Goal: Task Accomplishment & Management: Manage account settings

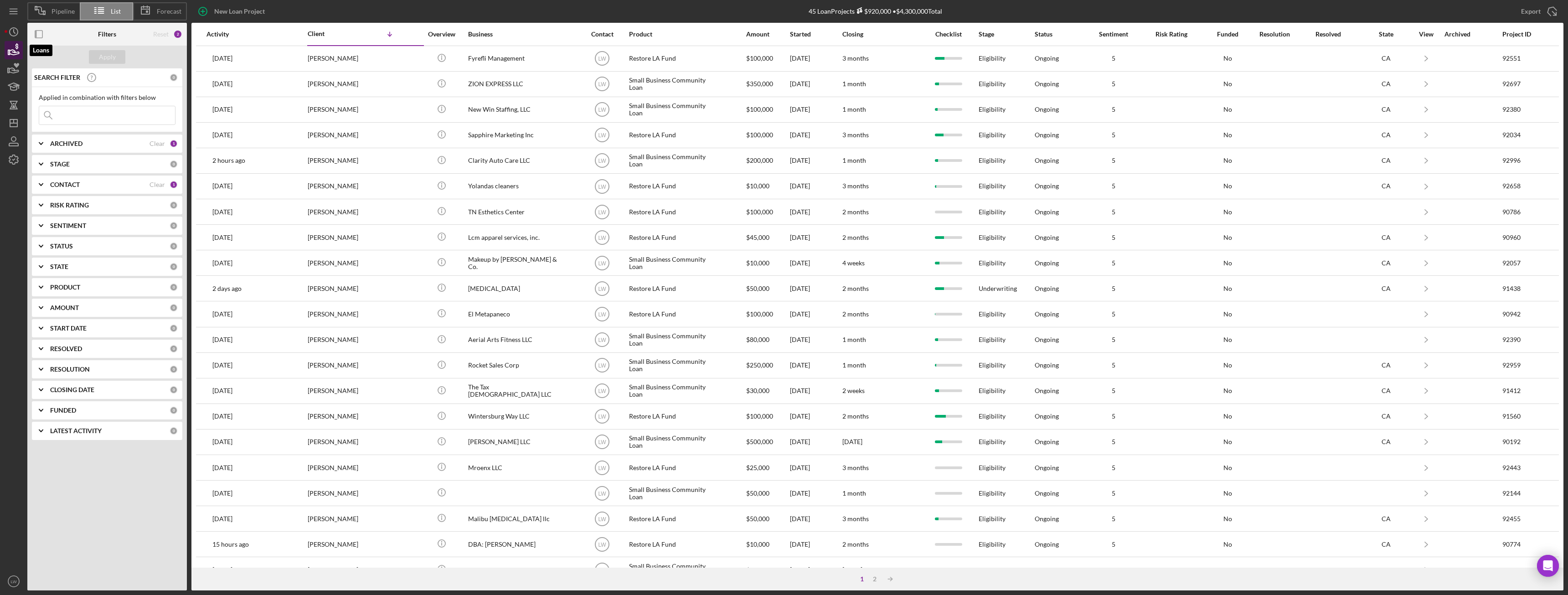
click at [16, 51] on icon "button" at bounding box center [13, 50] width 23 height 23
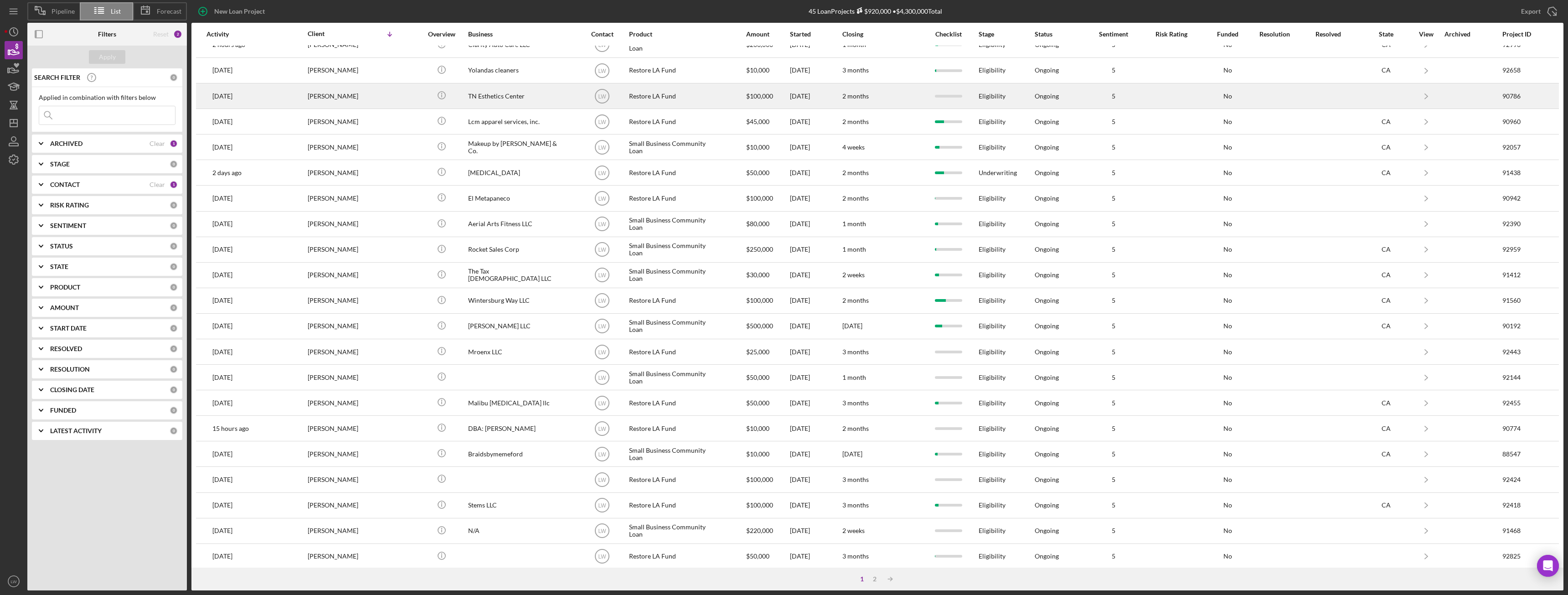
scroll to position [122, 0]
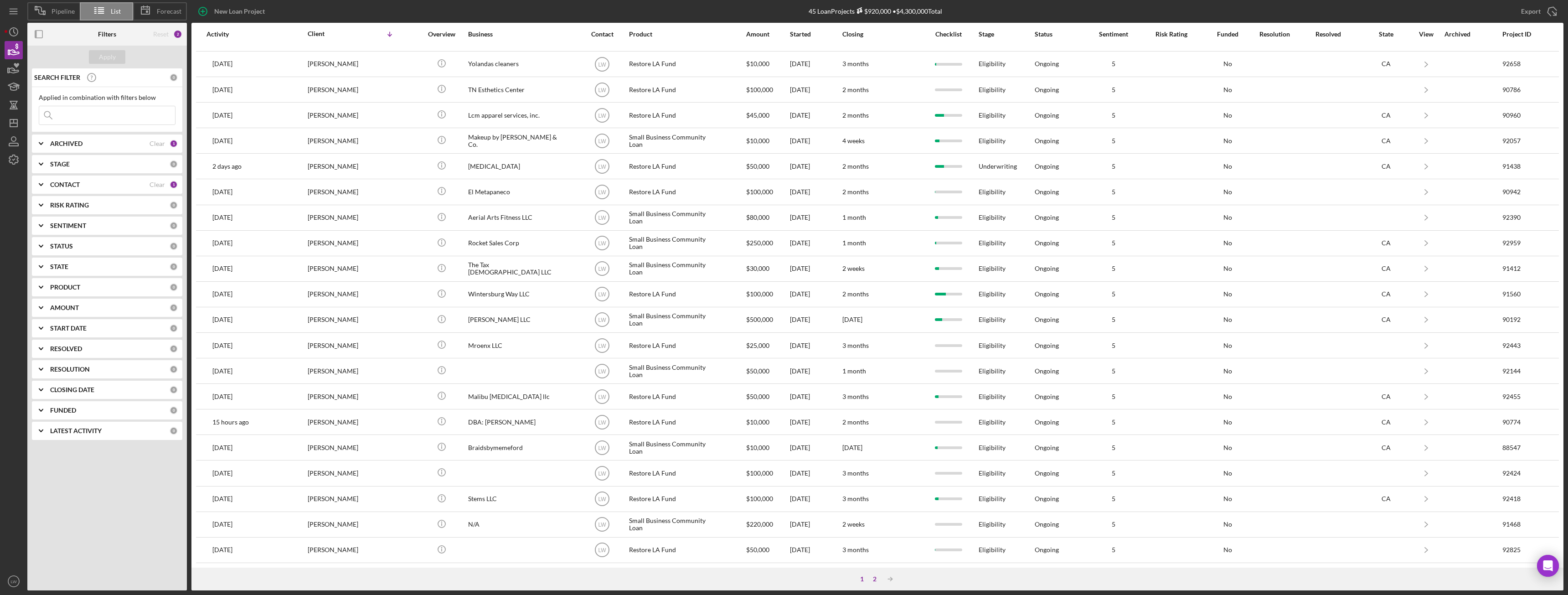
click at [876, 582] on div "2" at bounding box center [875, 579] width 13 height 7
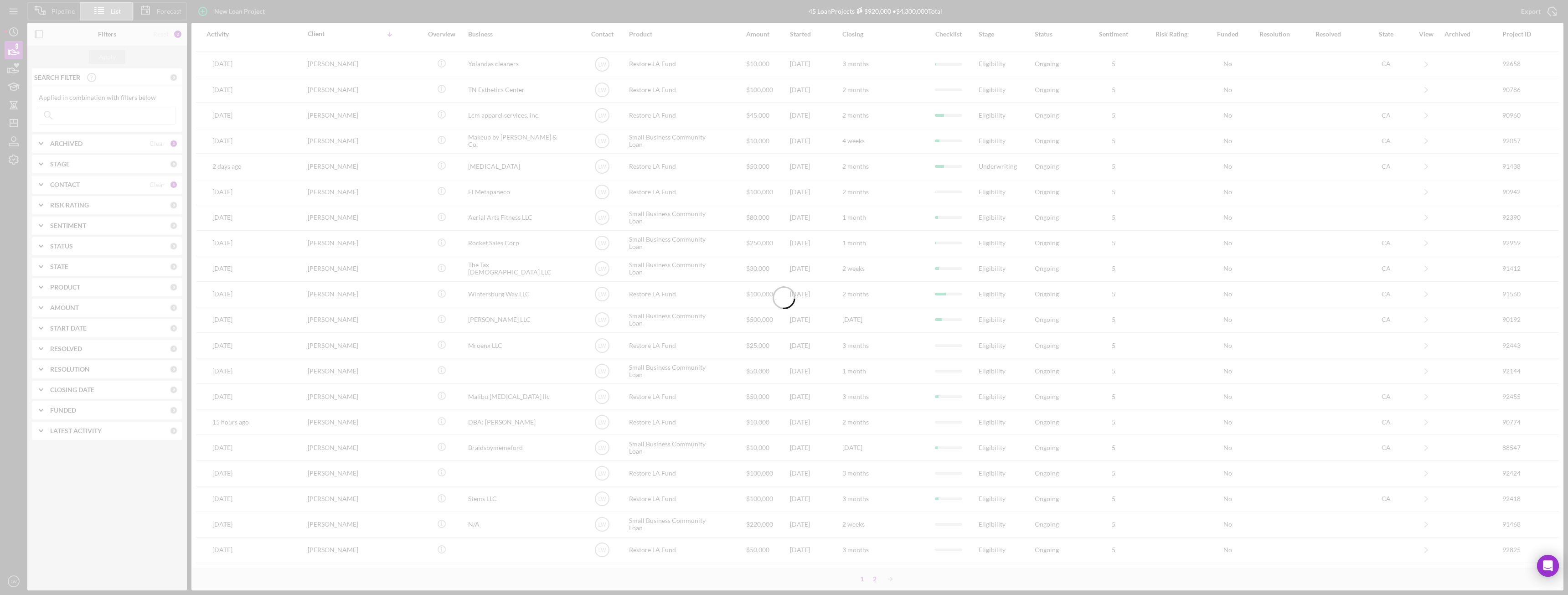
scroll to position [0, 0]
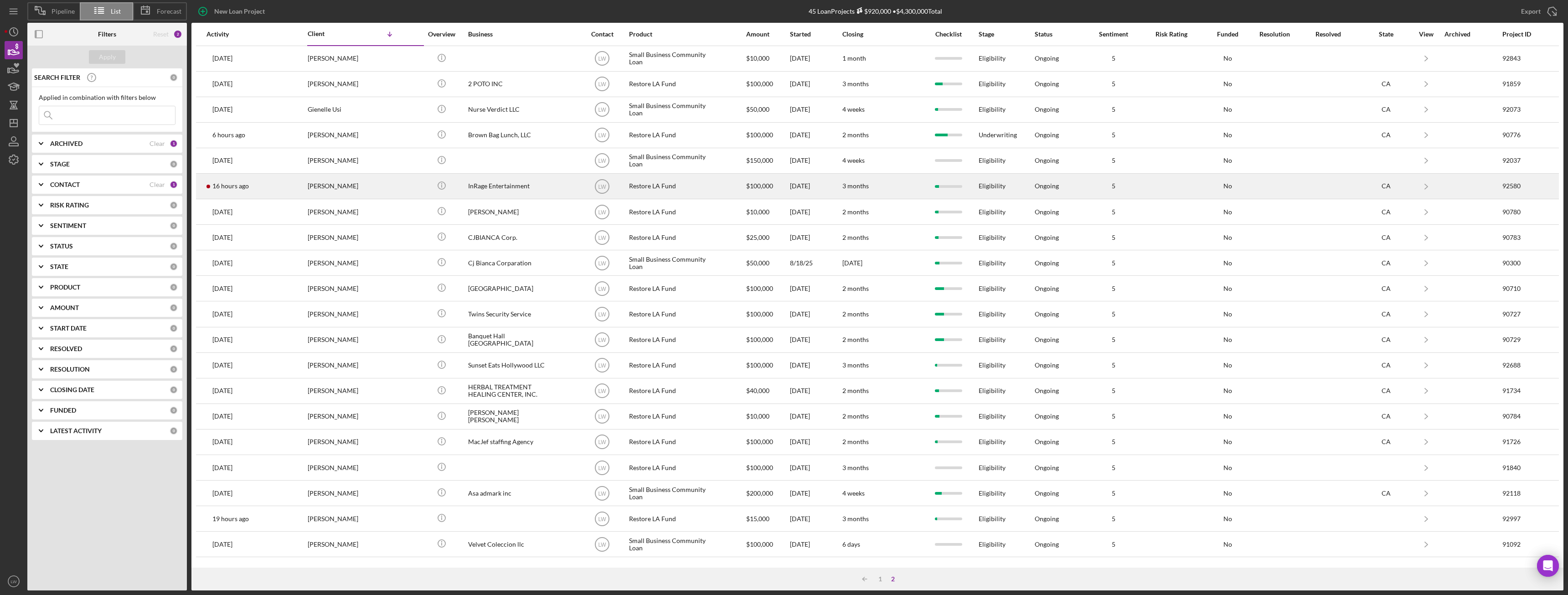
click at [371, 186] on div "[PERSON_NAME]" at bounding box center [353, 186] width 91 height 24
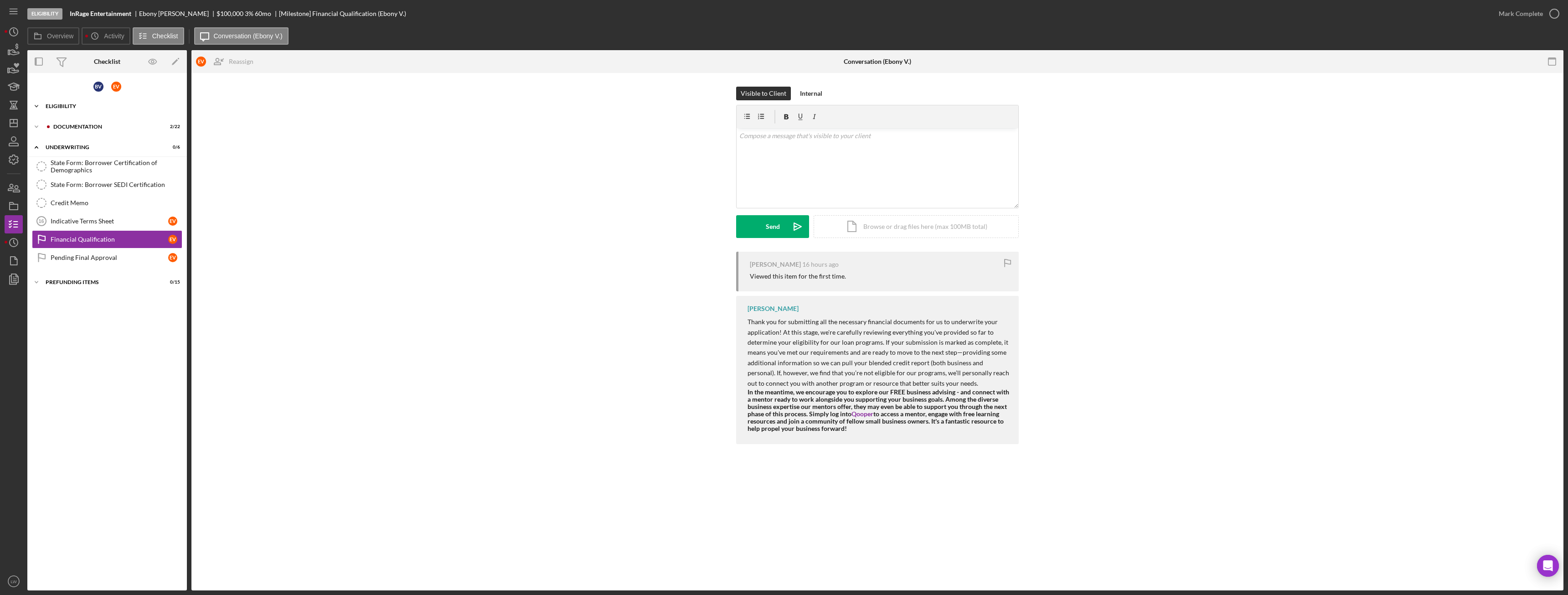
click at [85, 113] on div "Icon/Expander Eligibility 6 / 8" at bounding box center [107, 107] width 159 height 18
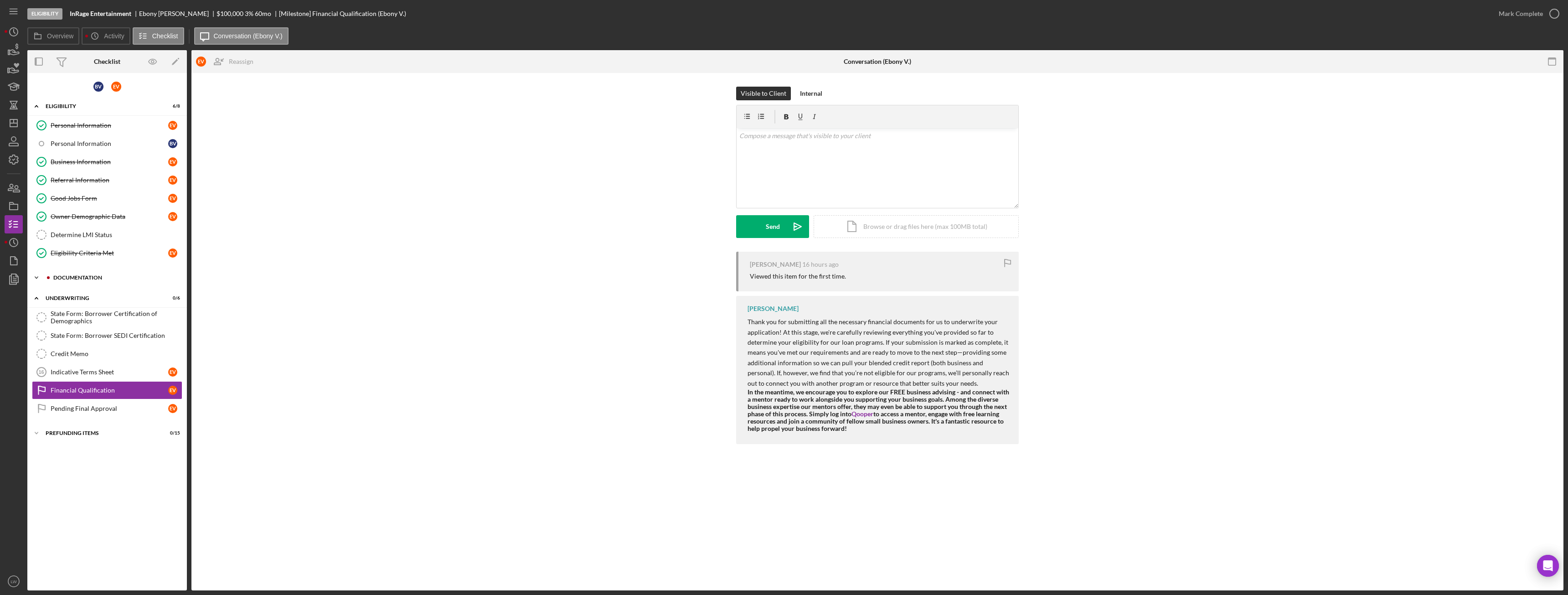
click at [97, 272] on div "Icon/Expander Documentation 2 / 22" at bounding box center [107, 278] width 159 height 18
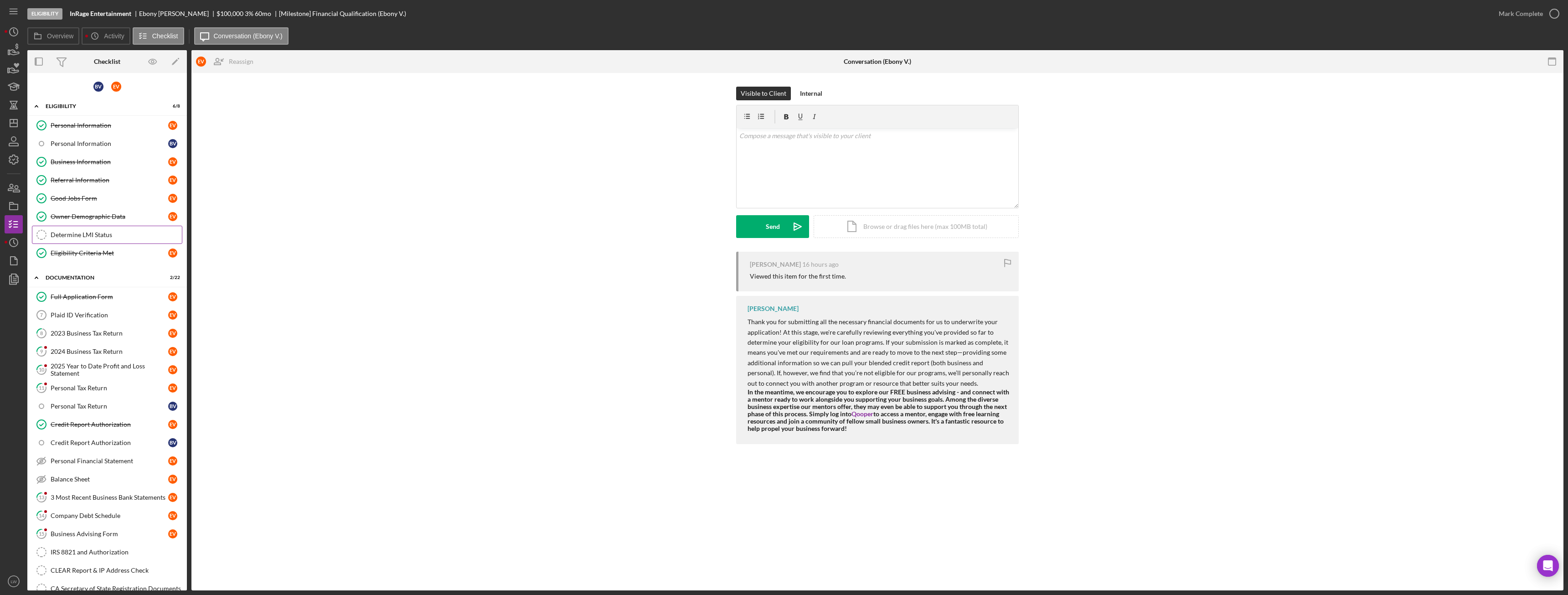
click at [92, 236] on div "Determine LMI Status" at bounding box center [116, 235] width 131 height 7
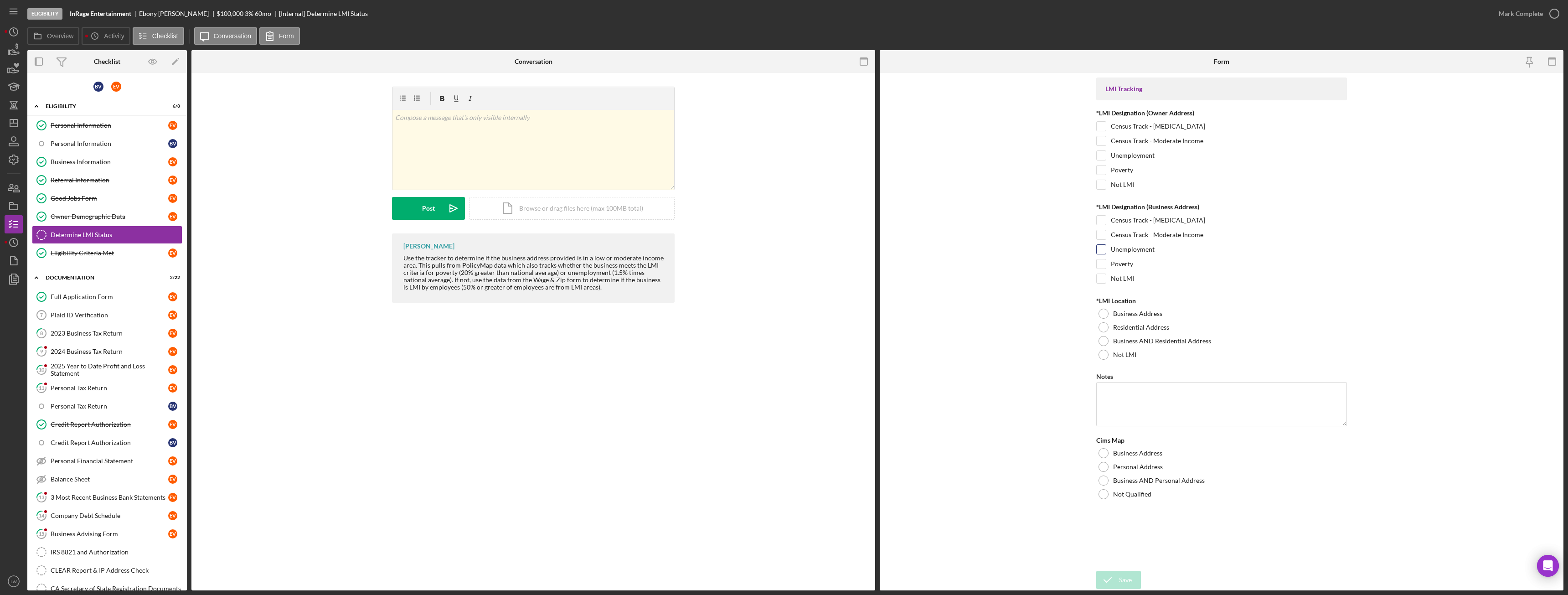
click at [1103, 247] on input "Unemployment" at bounding box center [1101, 249] width 9 height 9
checkbox input "true"
click at [1099, 153] on input "Unemployment" at bounding box center [1101, 155] width 9 height 9
checkbox input "true"
click at [1102, 342] on div at bounding box center [1104, 341] width 10 height 10
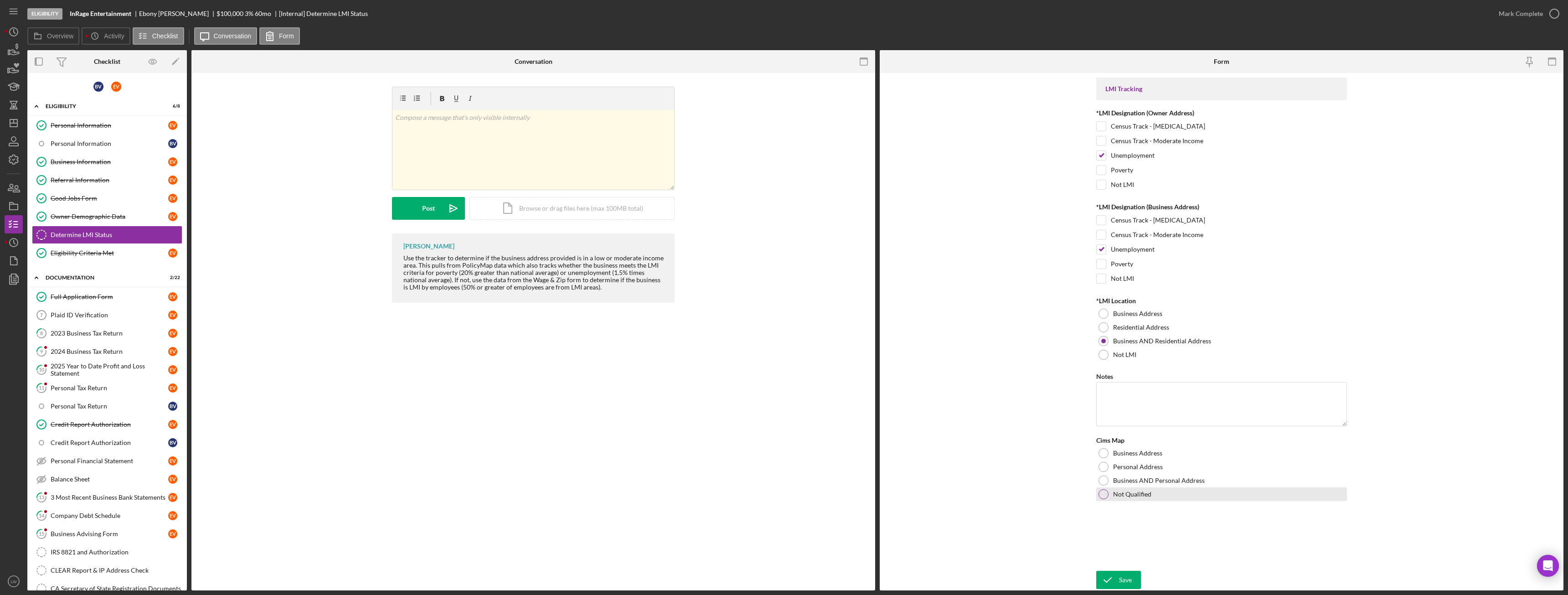
click at [1104, 495] on div at bounding box center [1104, 495] width 10 height 10
click at [1125, 583] on div "Save" at bounding box center [1125, 580] width 13 height 18
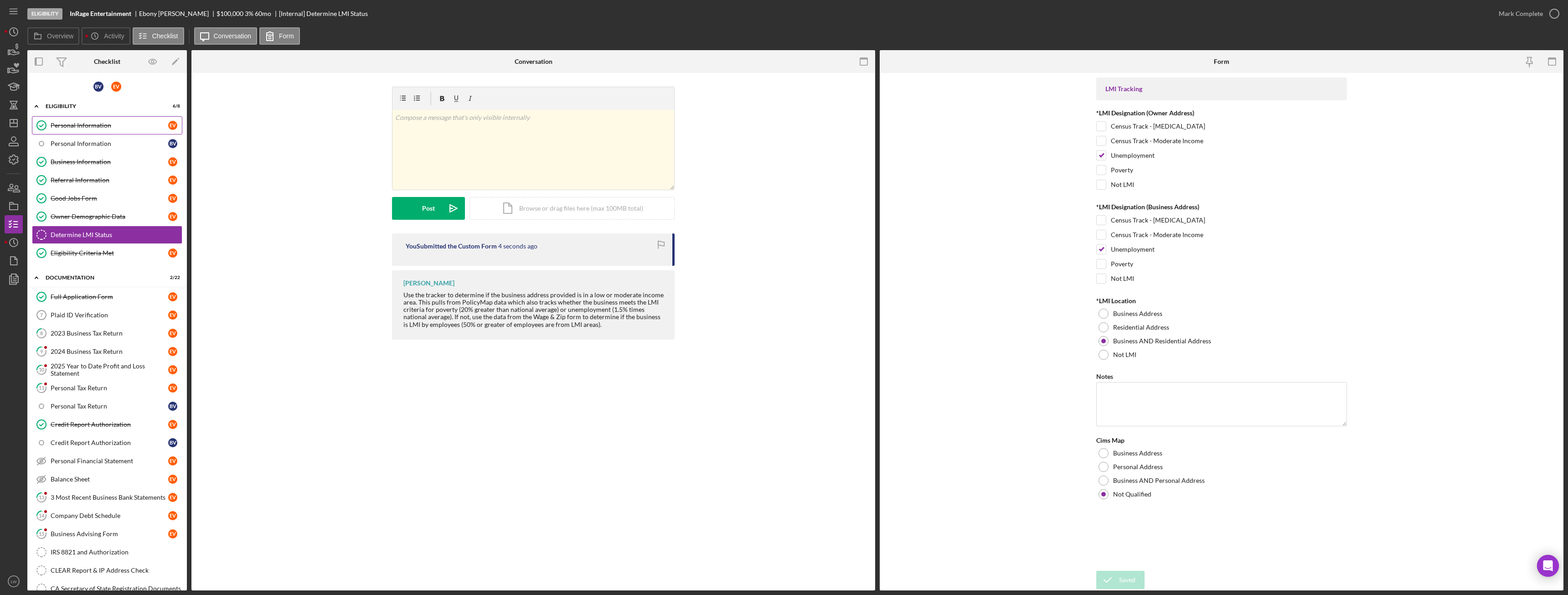
click at [70, 125] on div "Personal Information" at bounding box center [109, 125] width 117 height 7
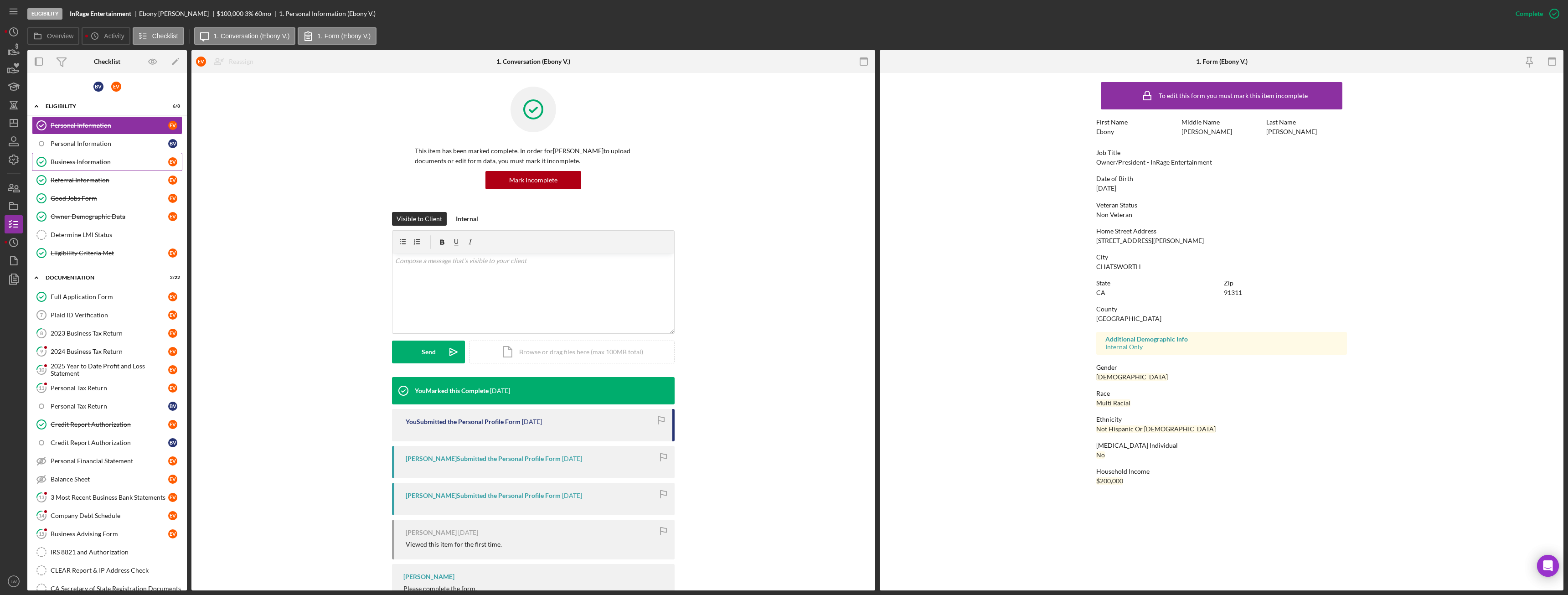
click at [94, 163] on div "Business Information" at bounding box center [109, 162] width 117 height 7
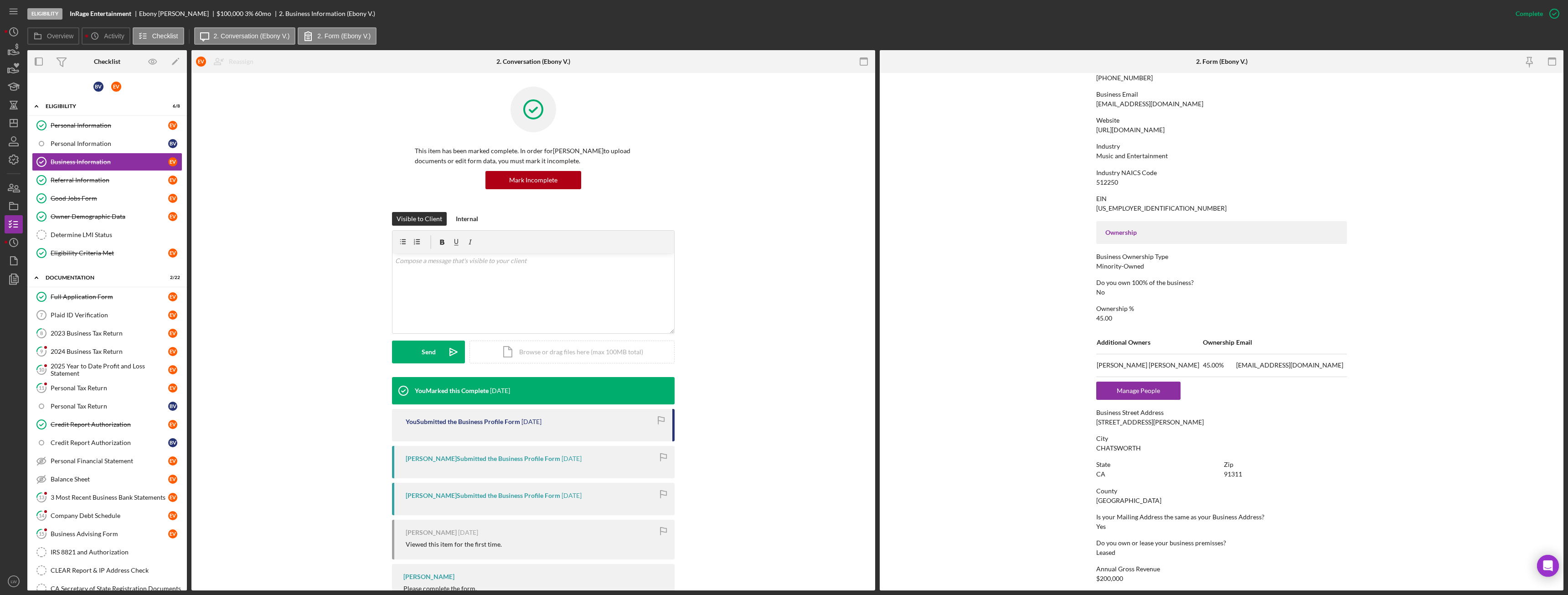
scroll to position [228, 0]
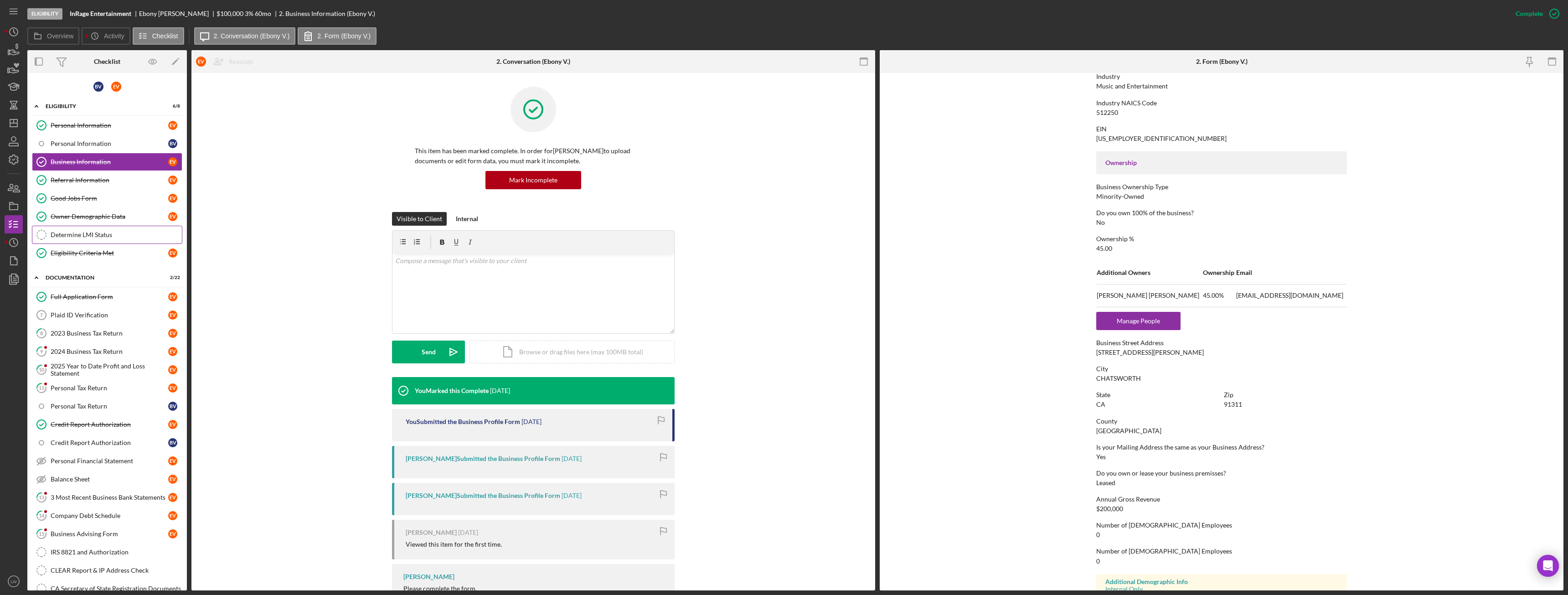
click at [120, 230] on link "Determine LMI Status Determine LMI Status" at bounding box center [107, 235] width 150 height 18
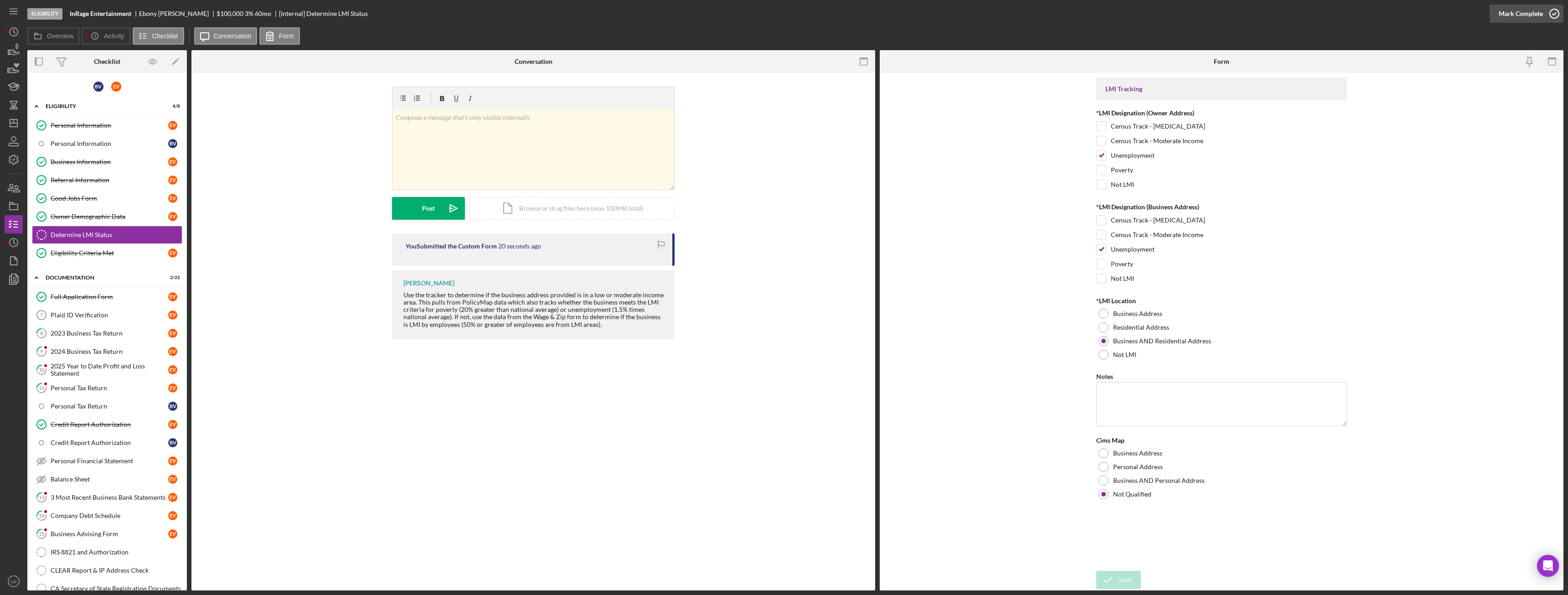
click at [1507, 12] on div "Mark Complete" at bounding box center [1521, 13] width 44 height 18
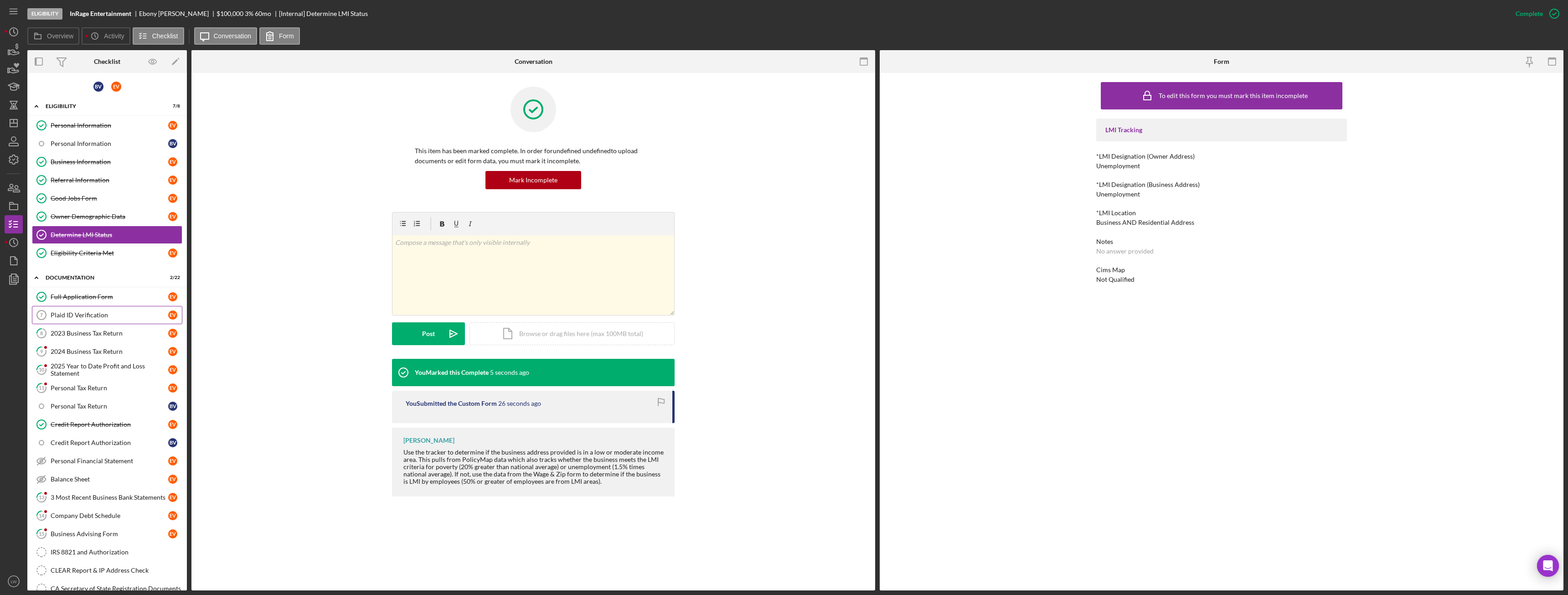
click at [115, 317] on div "Plaid ID Verification" at bounding box center [109, 315] width 117 height 7
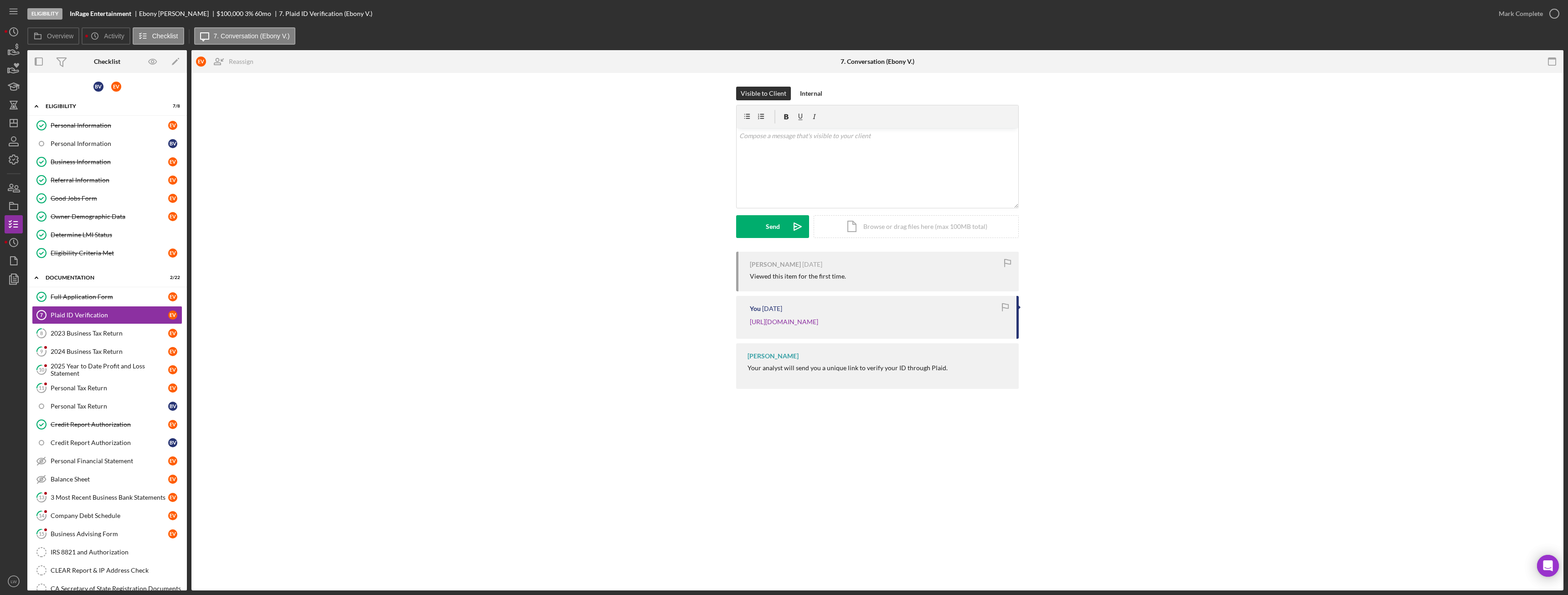
click at [164, 15] on div "Ebony Vanderveer" at bounding box center [177, 13] width 77 height 7
copy div "Ebony Vanderveer"
click at [1525, 13] on div "Mark Complete" at bounding box center [1521, 13] width 44 height 18
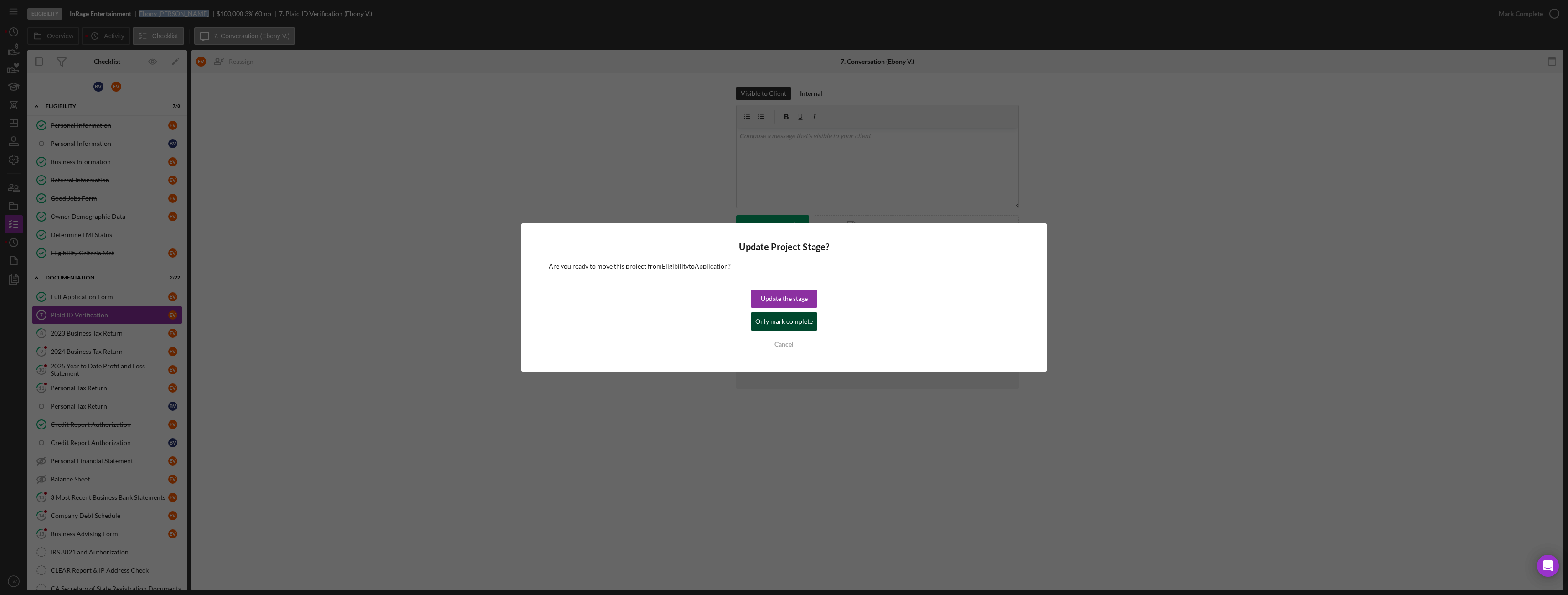
click at [789, 319] on div "Only mark complete" at bounding box center [784, 322] width 57 height 18
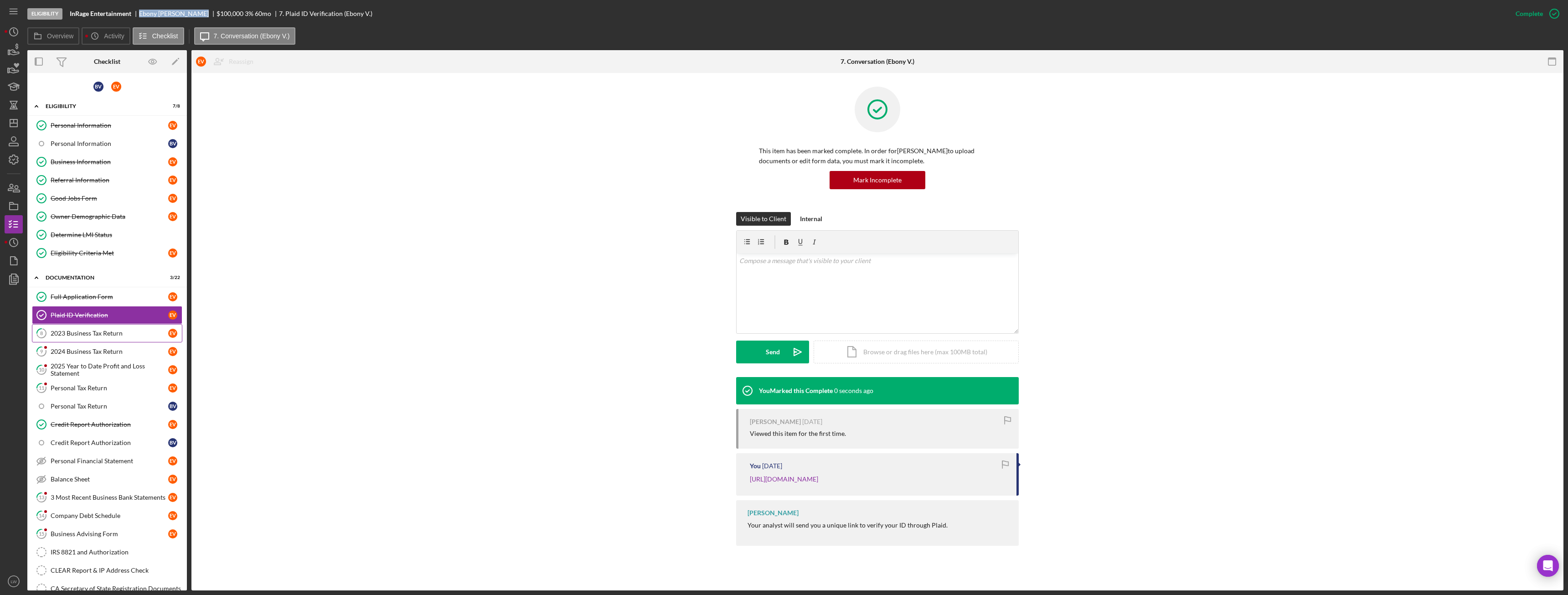
click at [130, 333] on div "2023 Business Tax Return" at bounding box center [109, 333] width 117 height 7
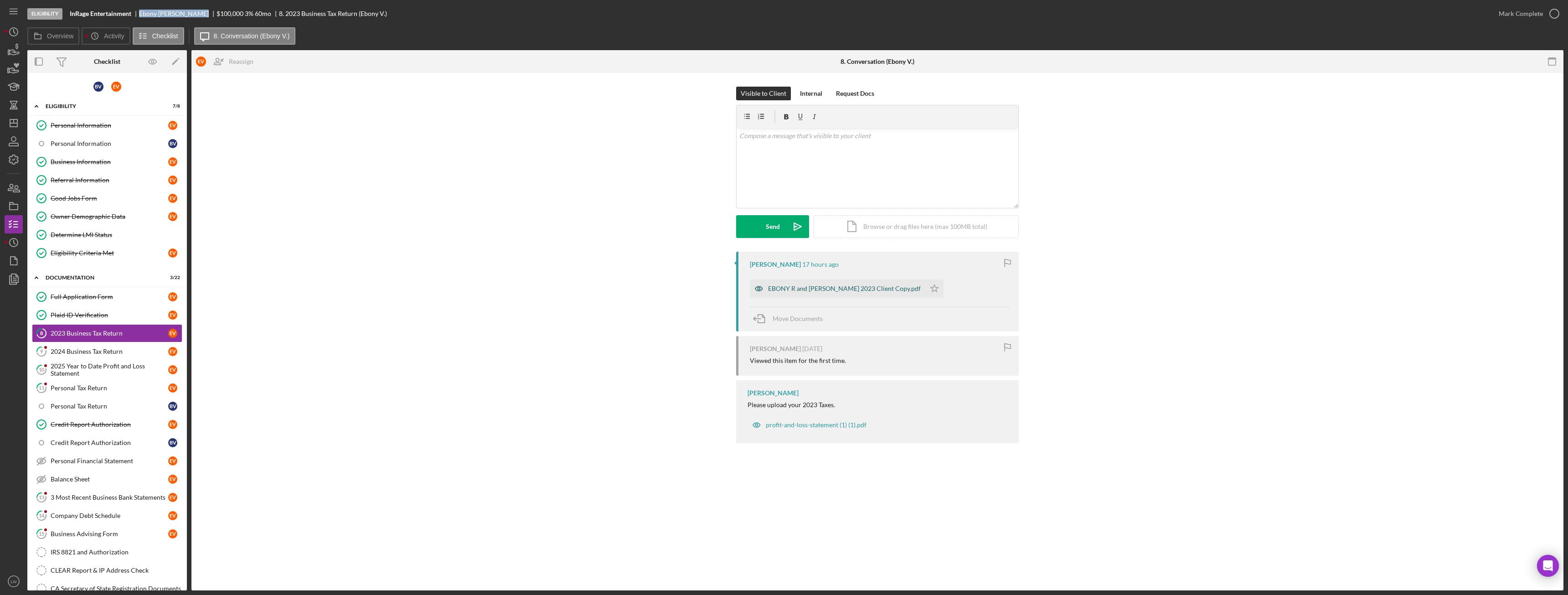
click at [810, 290] on div "EBONY R and BRUCE J VANDERVEER 2023 Client Copy.pdf" at bounding box center [844, 289] width 153 height 7
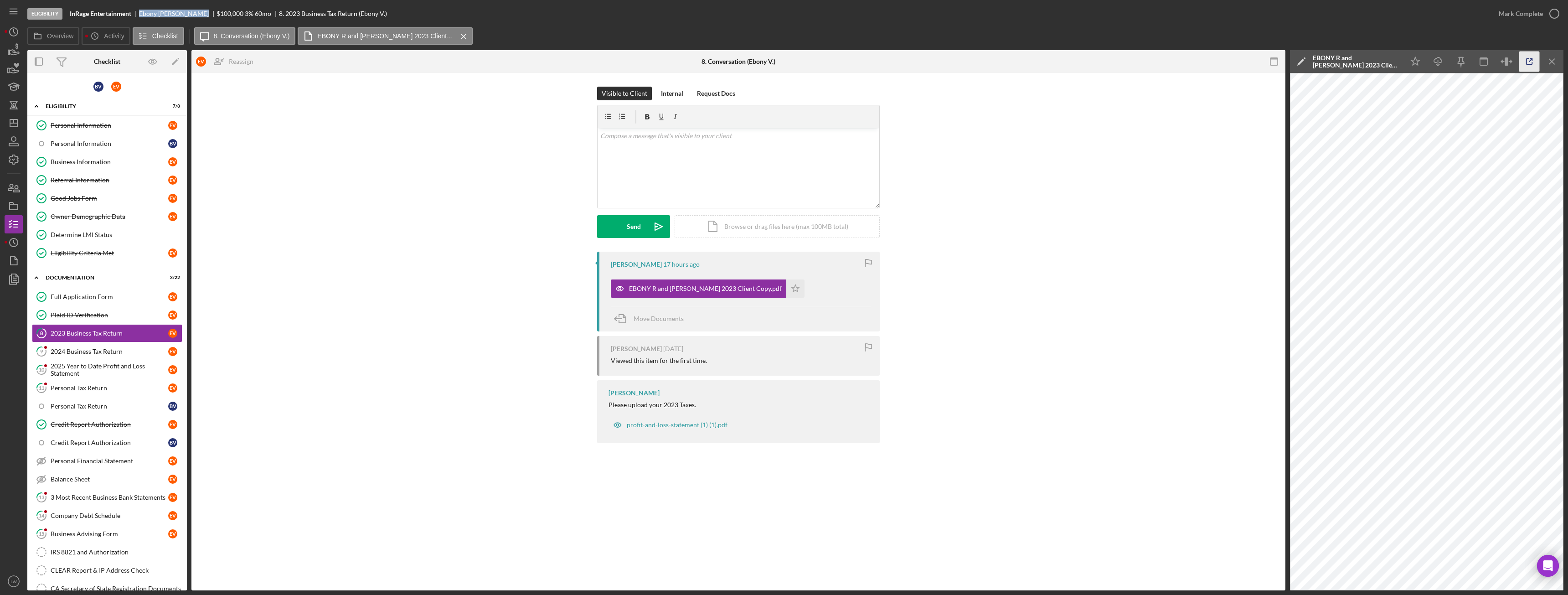
click at [1530, 62] on icon "button" at bounding box center [1530, 62] width 21 height 21
click at [799, 288] on polygon "button" at bounding box center [796, 288] width 8 height 7
click at [1525, 13] on div "Mark Complete" at bounding box center [1521, 13] width 44 height 18
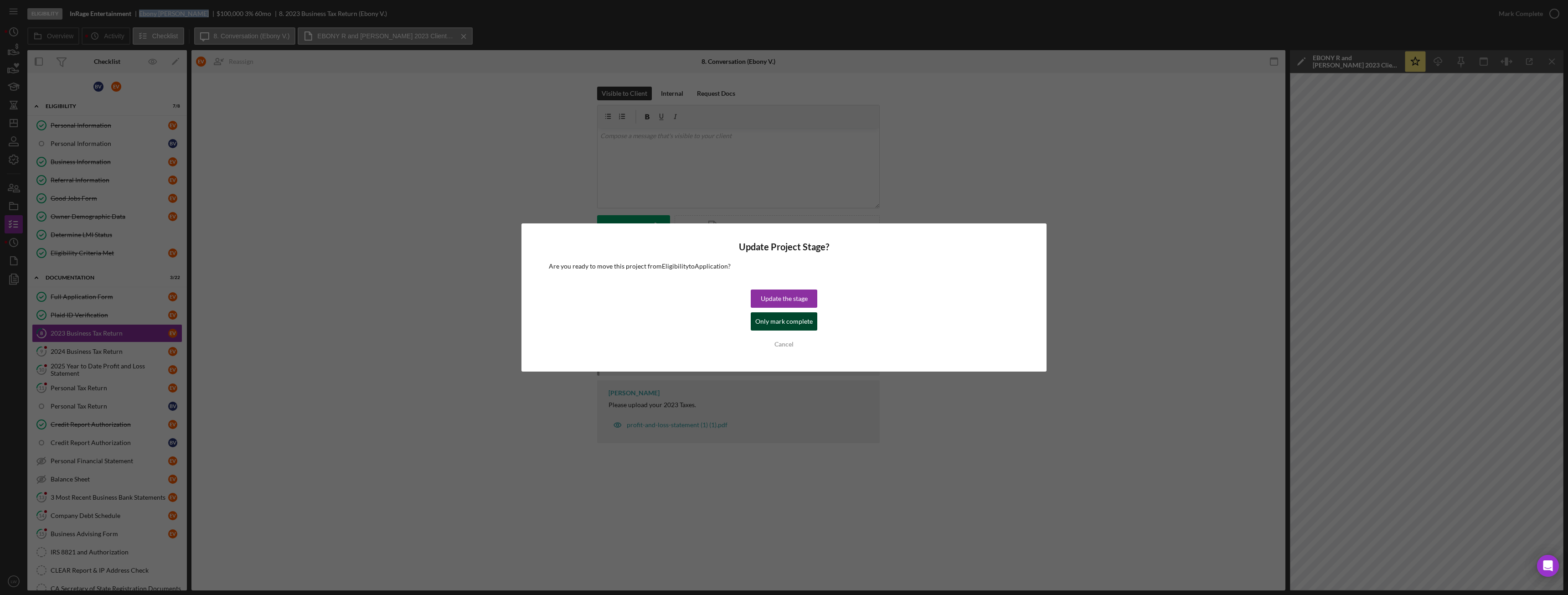
click at [796, 320] on div "Only mark complete" at bounding box center [784, 322] width 57 height 18
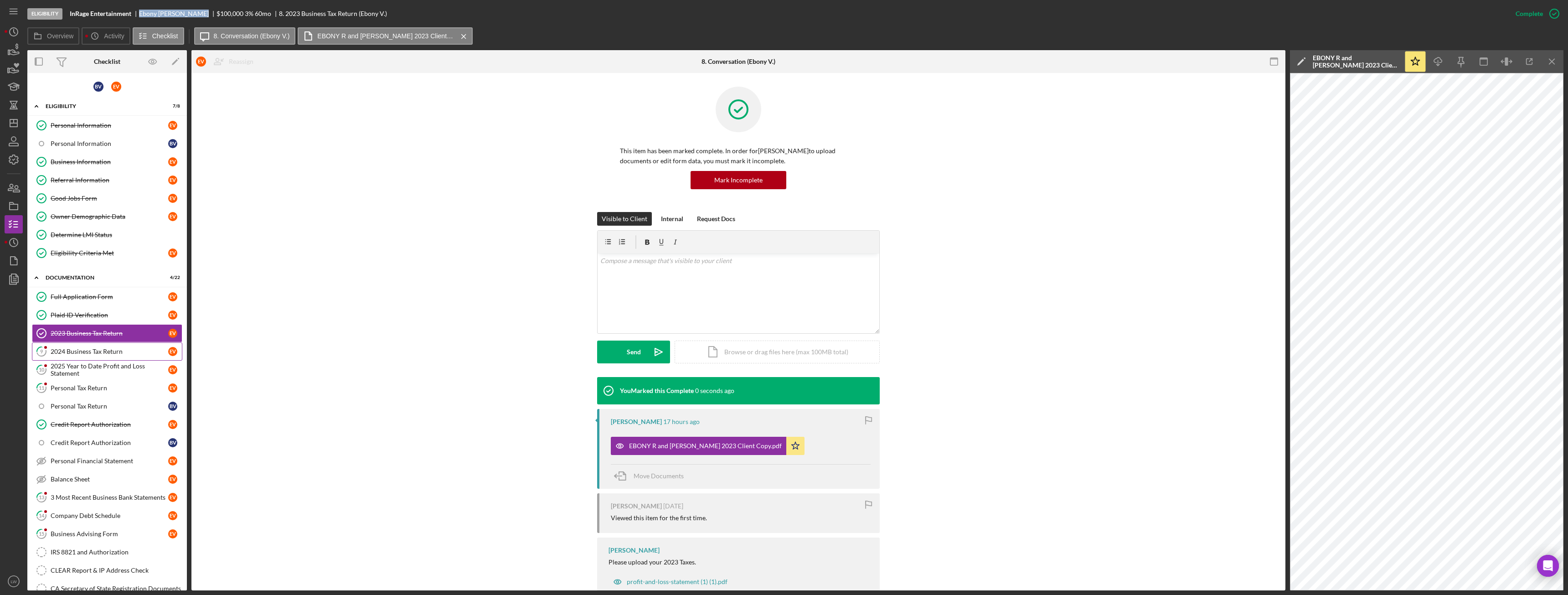
click at [85, 350] on div "2024 Business Tax Return" at bounding box center [109, 351] width 117 height 7
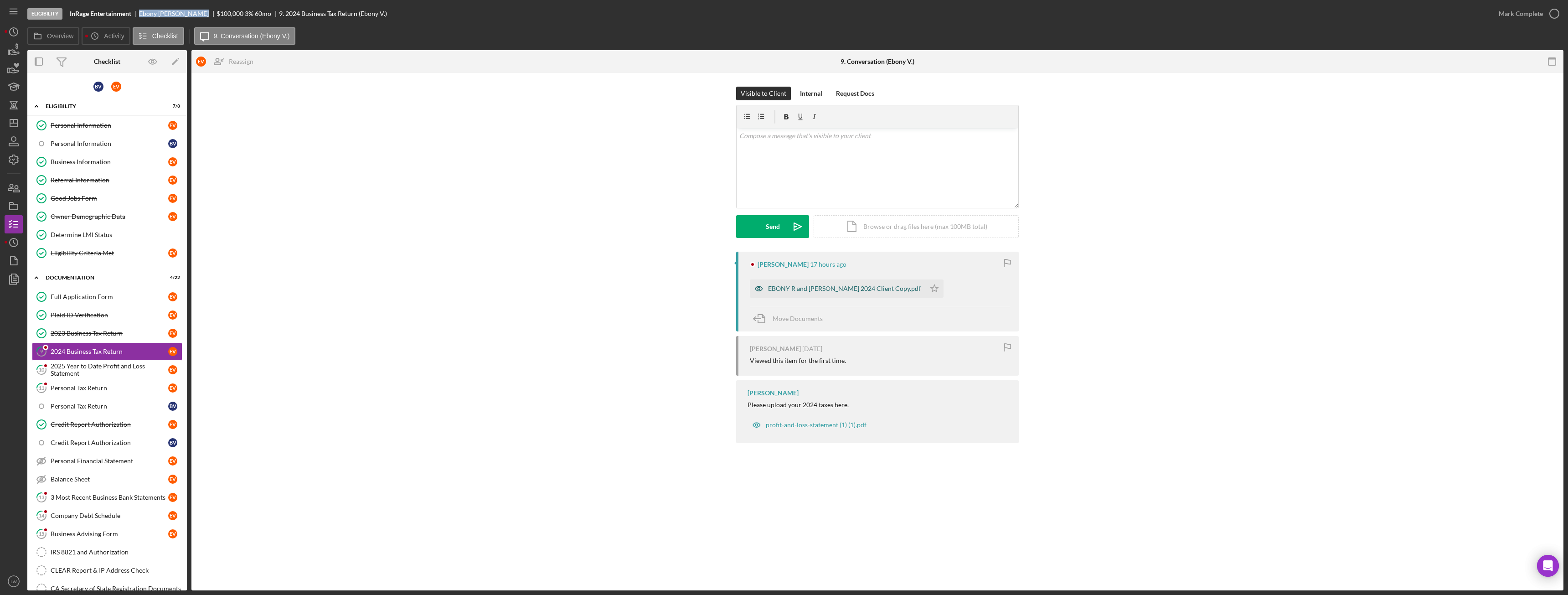
click at [870, 292] on div "EBONY R and BRUCE J VANDERVEER 2024 Client Copy.pdf" at bounding box center [844, 289] width 153 height 7
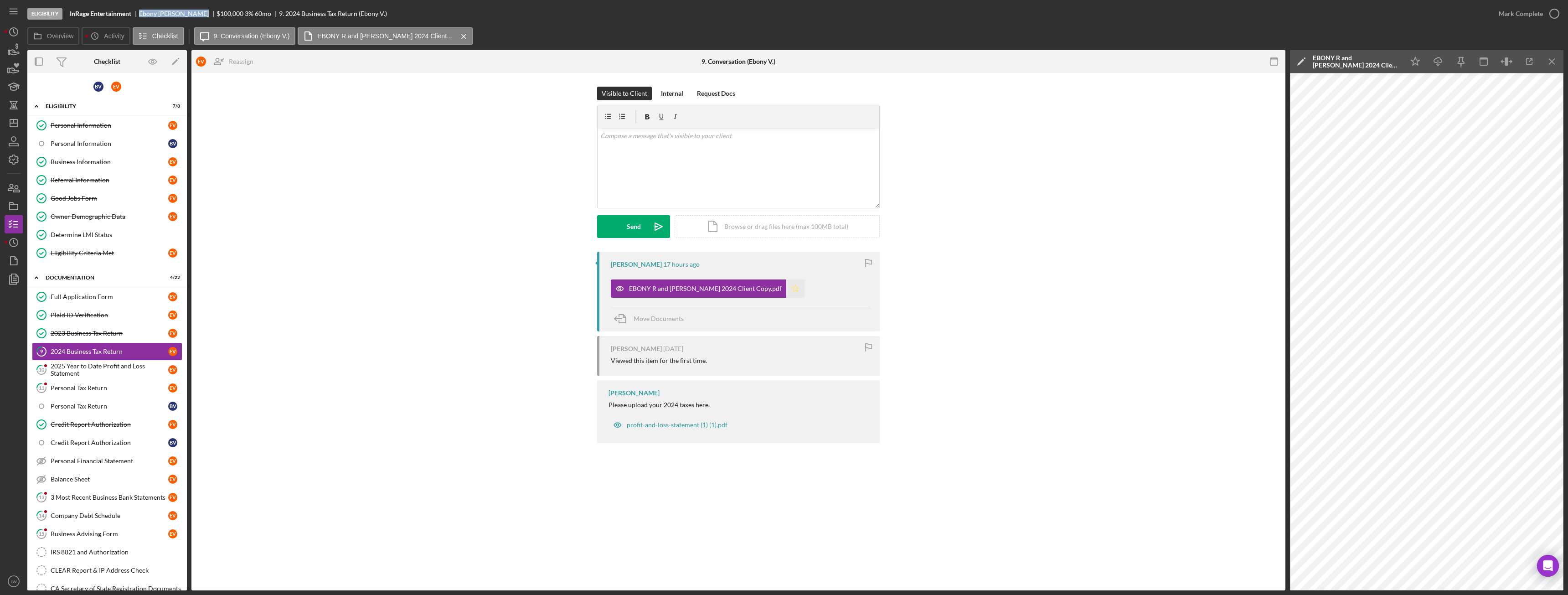
click at [805, 295] on icon "Icon/Star" at bounding box center [796, 289] width 18 height 18
click at [1542, 13] on button "Mark Complete" at bounding box center [1526, 13] width 74 height 18
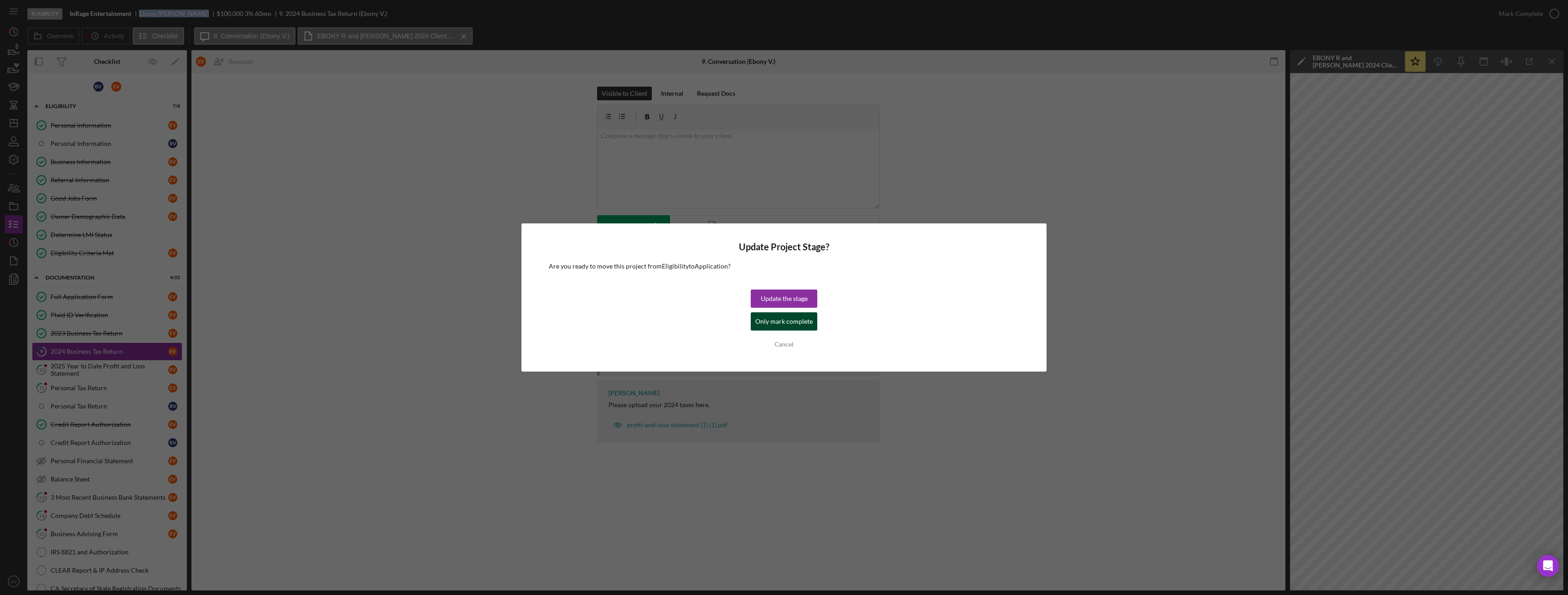
click at [780, 319] on div "Only mark complete" at bounding box center [784, 322] width 57 height 18
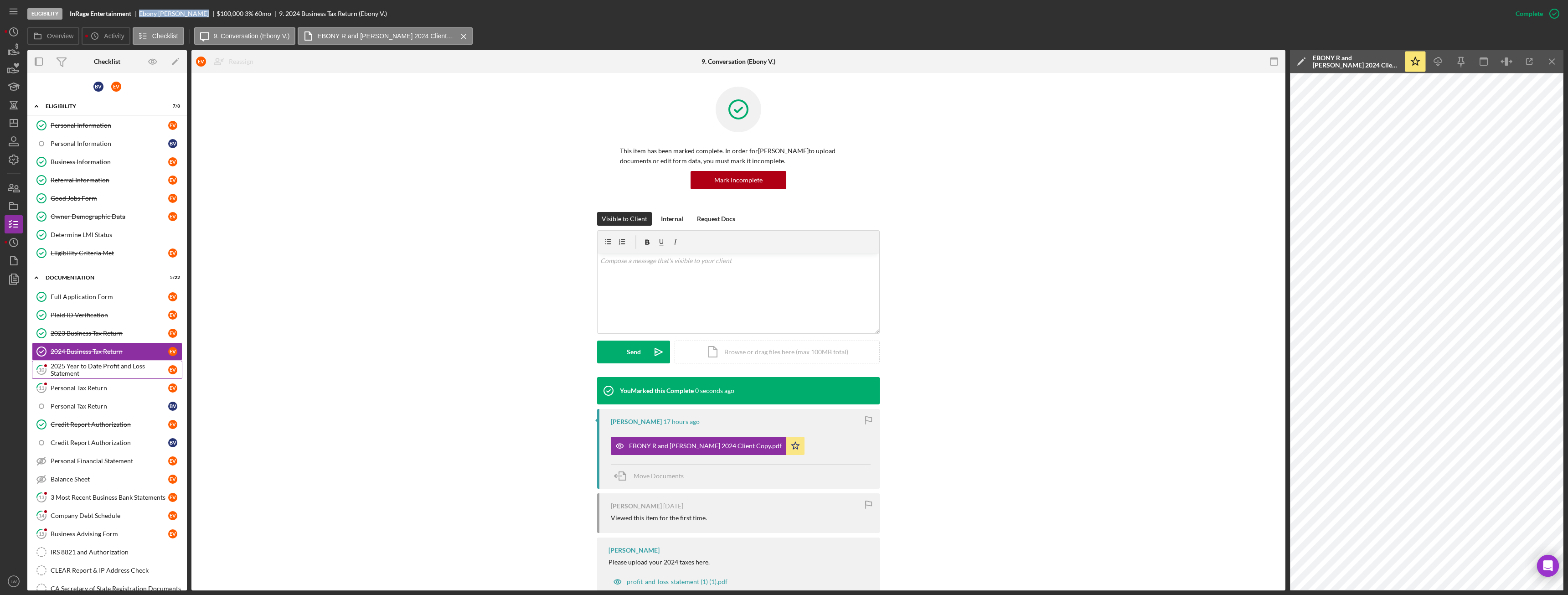
click at [141, 364] on div "2025 Year to Date Profit and Loss Statement" at bounding box center [109, 370] width 117 height 15
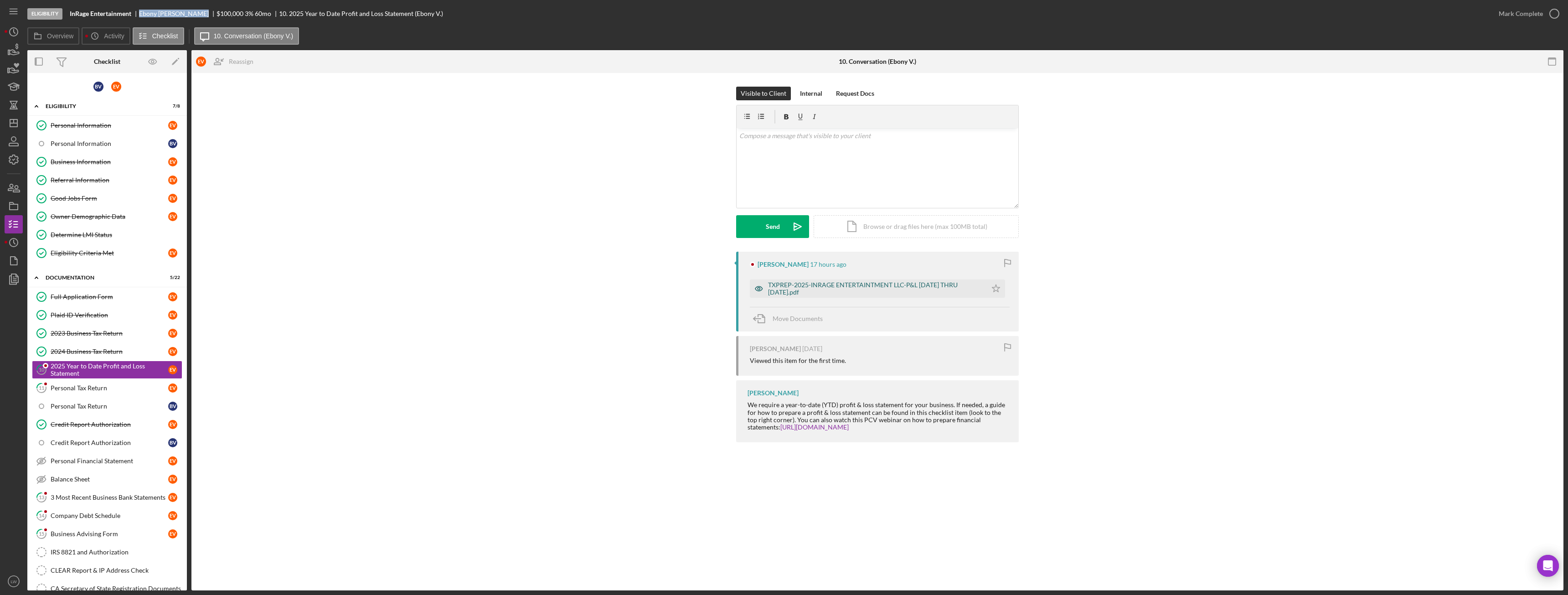
click at [794, 286] on div "TXPREP-2025-INRAGE ENTERTAINTMENT LLC-P&L JAN THRU SEP 2025.pdf" at bounding box center [875, 289] width 214 height 15
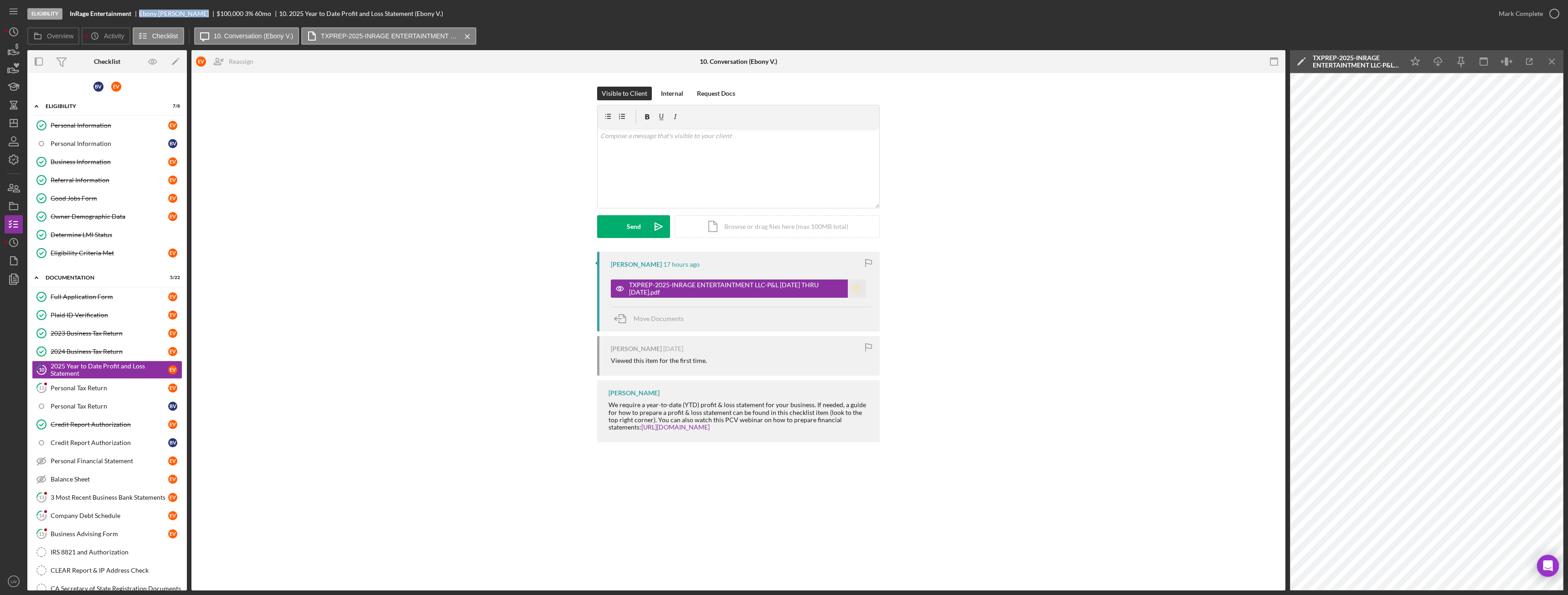
click at [858, 287] on icon "Icon/Star" at bounding box center [857, 289] width 18 height 18
click at [1522, 18] on div "Mark Complete" at bounding box center [1521, 13] width 44 height 18
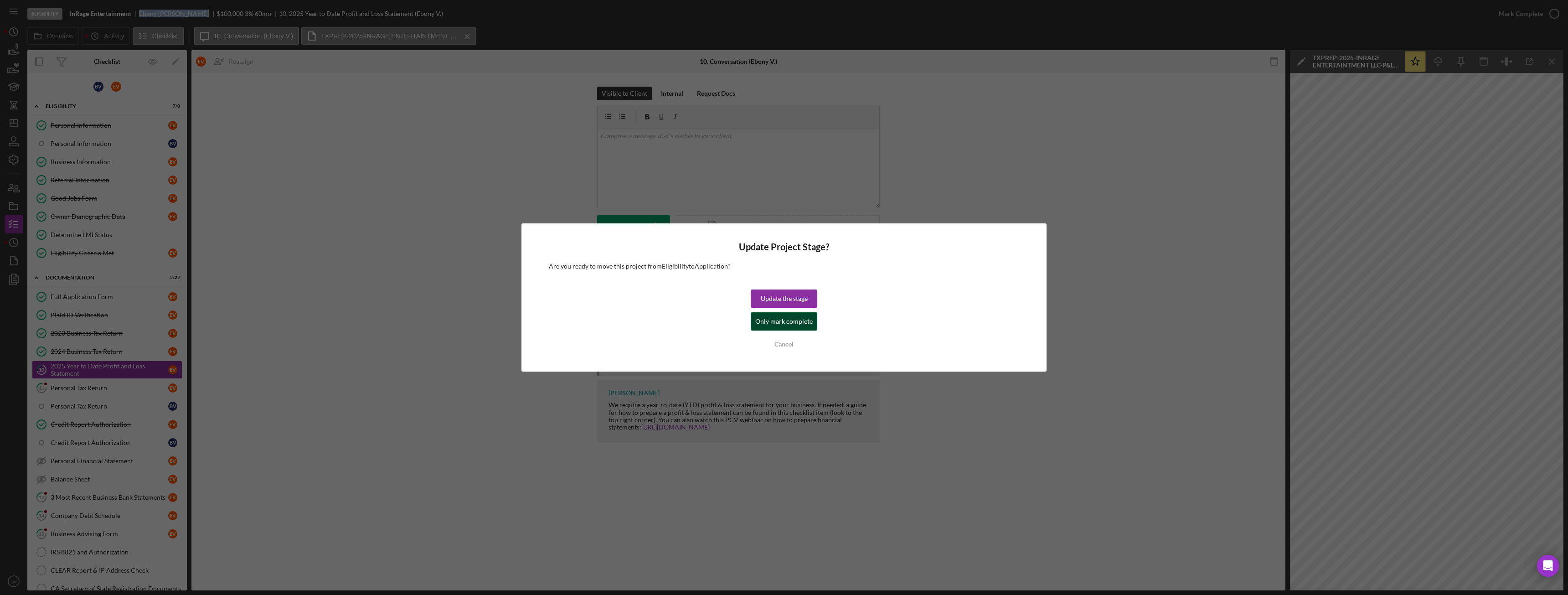
click at [762, 323] on div "Only mark complete" at bounding box center [784, 322] width 57 height 18
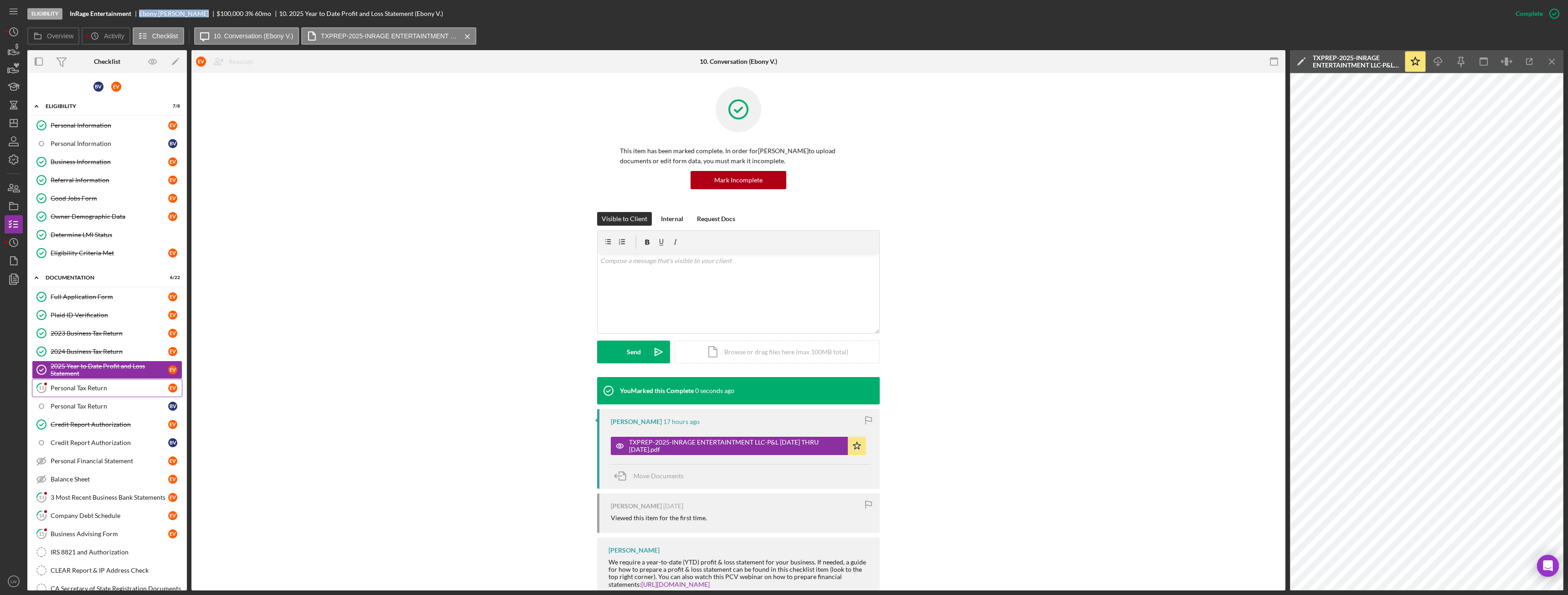
click at [69, 395] on link "11 Personal Tax Return E V" at bounding box center [107, 388] width 150 height 18
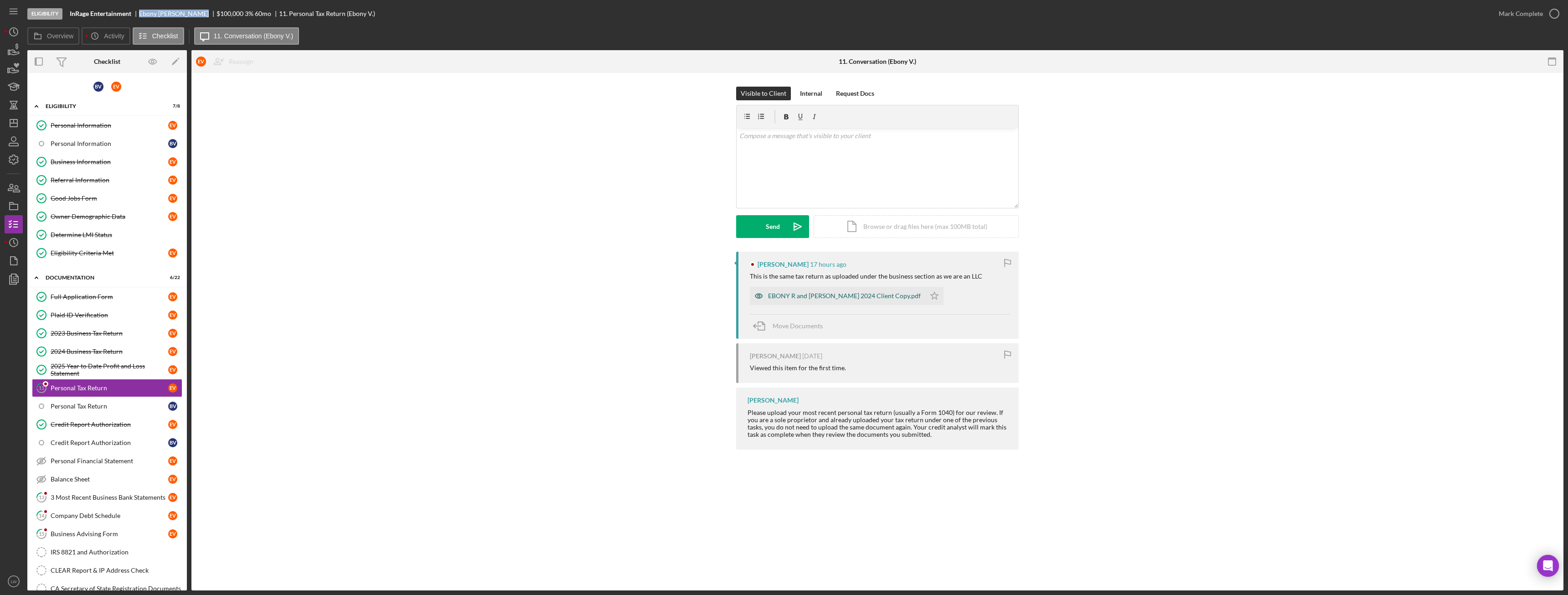
click at [809, 300] on div "EBONY R and BRUCE J VANDERVEER 2024 Client Copy.pdf" at bounding box center [838, 296] width 175 height 18
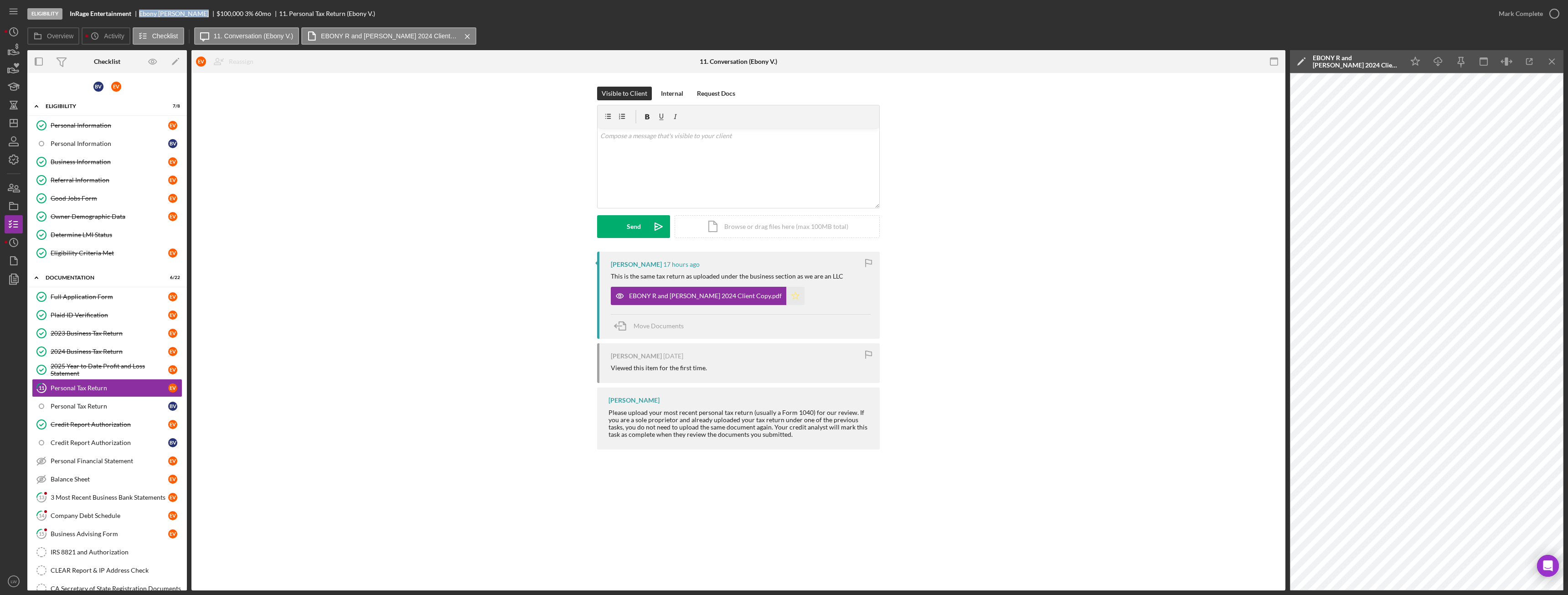
click at [805, 297] on icon "Icon/Star" at bounding box center [796, 296] width 18 height 18
click at [1529, 12] on div "Mark Complete" at bounding box center [1521, 13] width 44 height 18
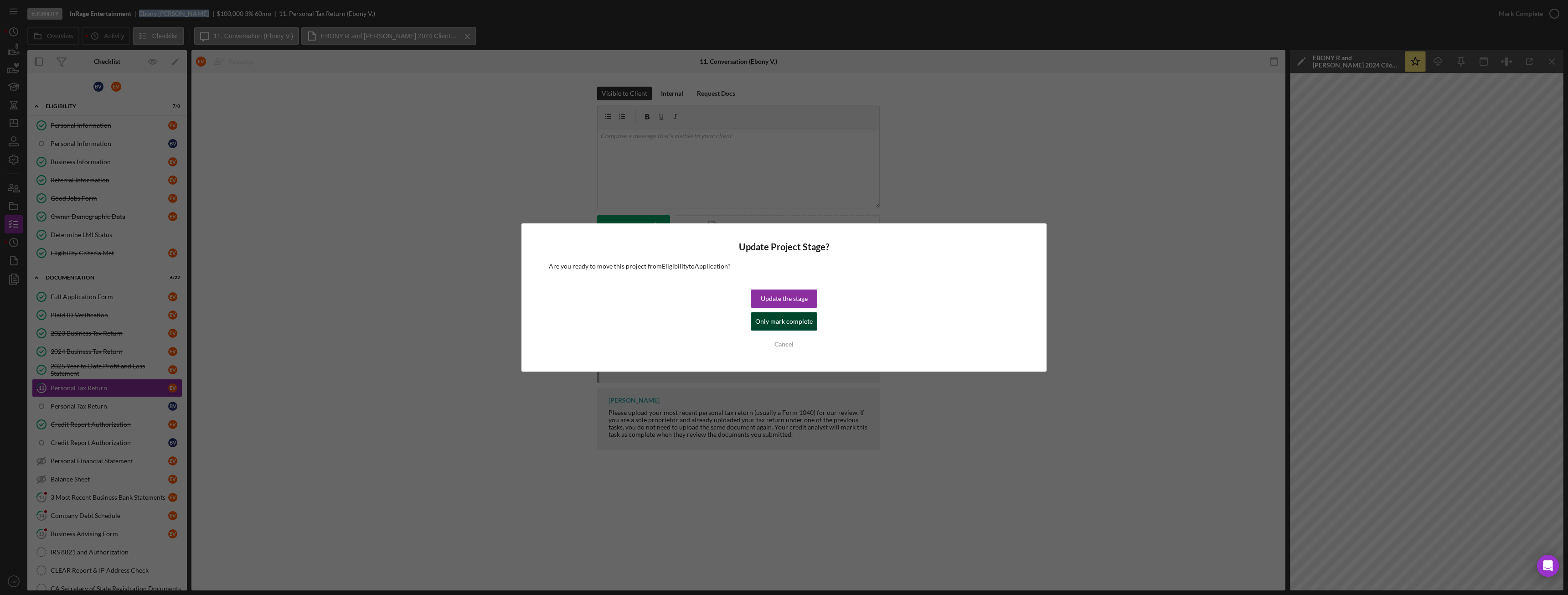
click at [800, 320] on div "Only mark complete" at bounding box center [784, 322] width 57 height 18
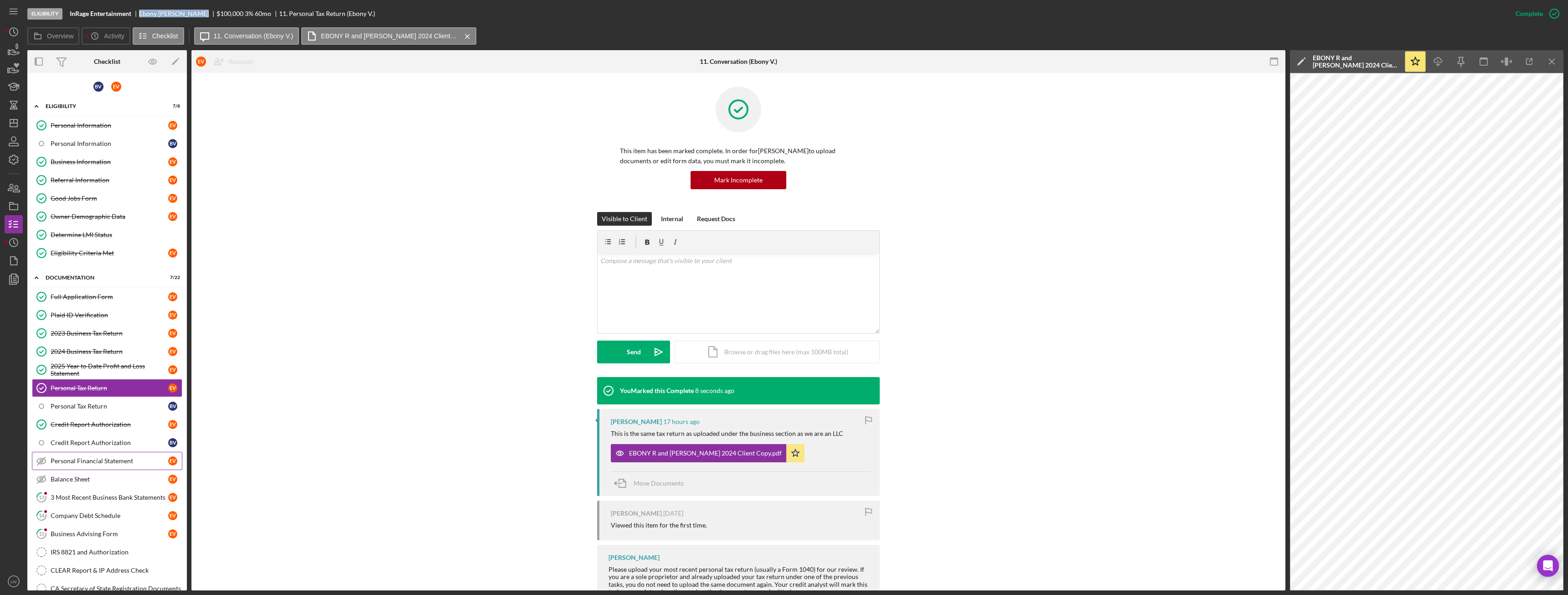
click at [121, 460] on div "Personal Financial Statement" at bounding box center [109, 461] width 117 height 7
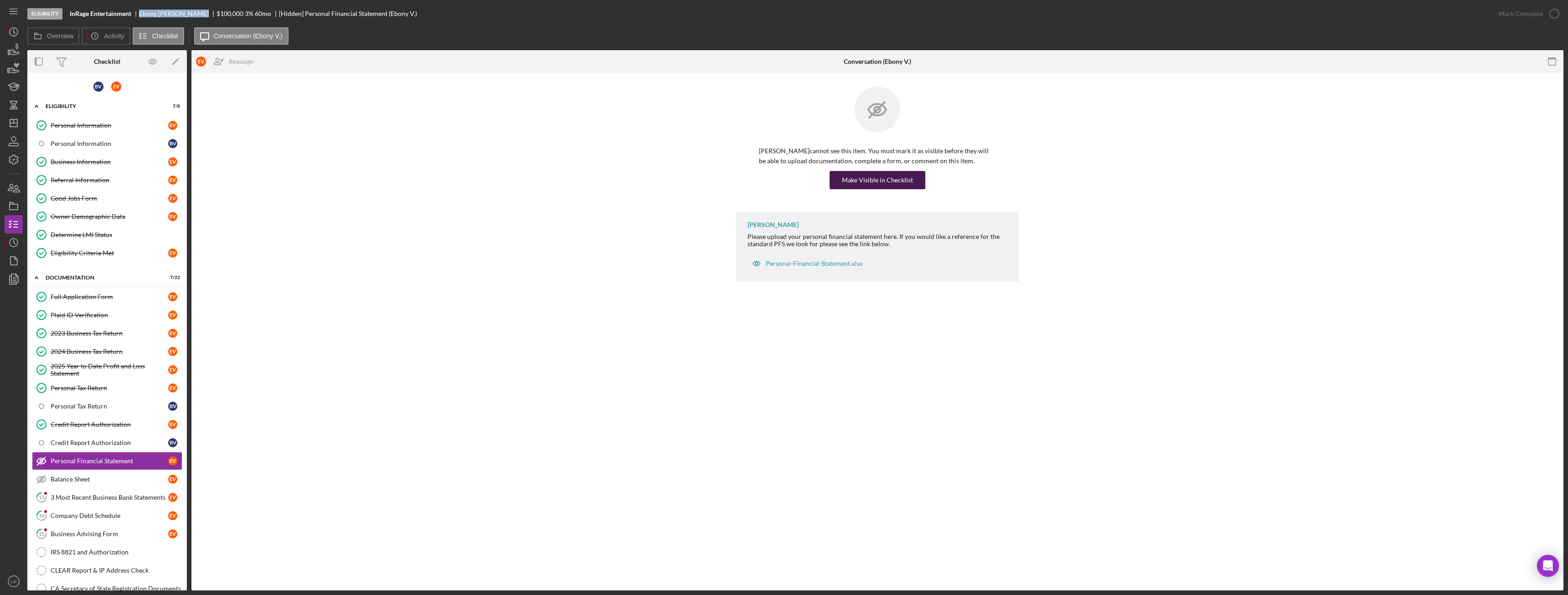
click at [890, 183] on div "Make Visible in Checklist" at bounding box center [877, 180] width 71 height 18
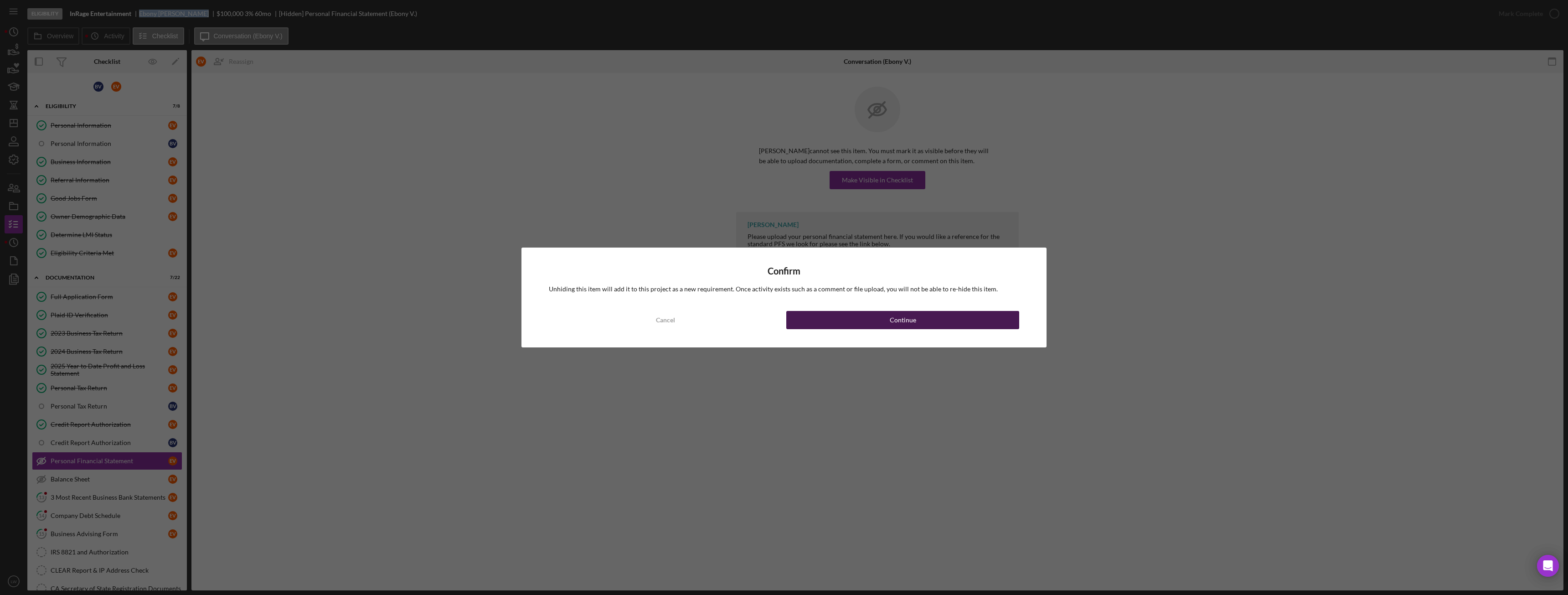
click at [888, 322] on button "Continue" at bounding box center [903, 320] width 233 height 18
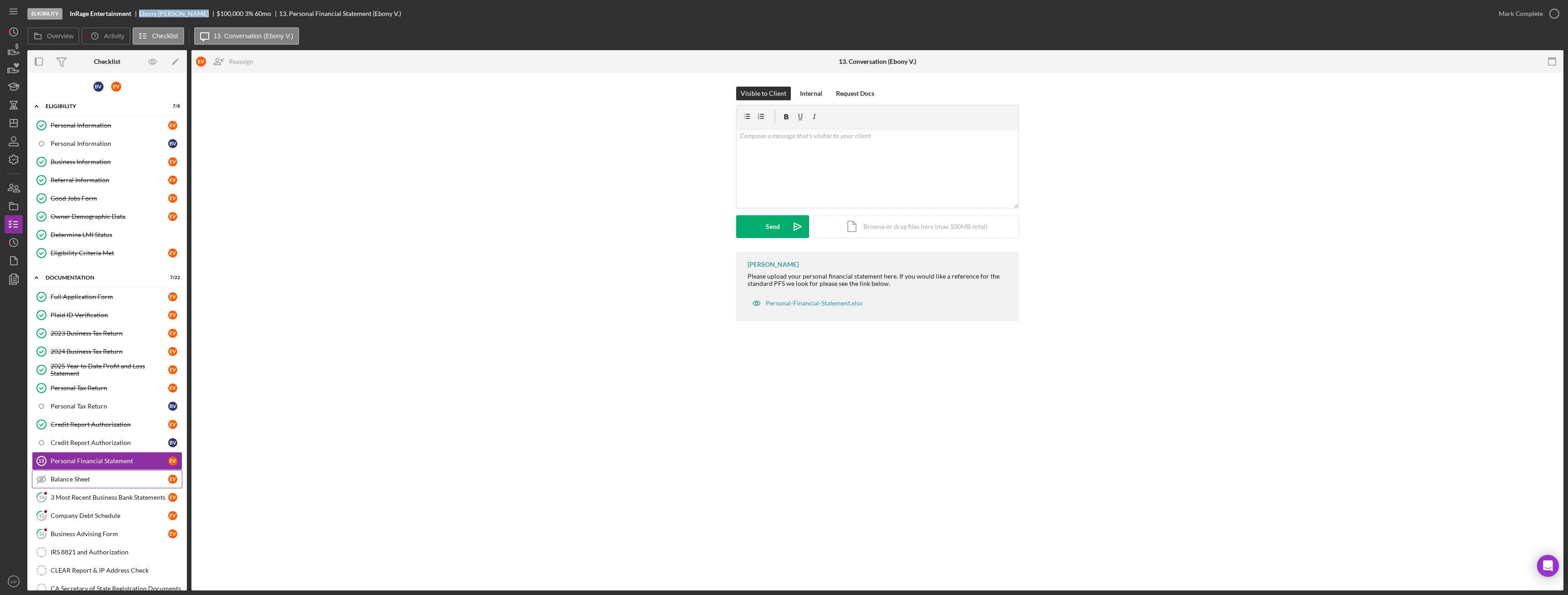
click at [106, 479] on div "Balance Sheet" at bounding box center [109, 479] width 117 height 7
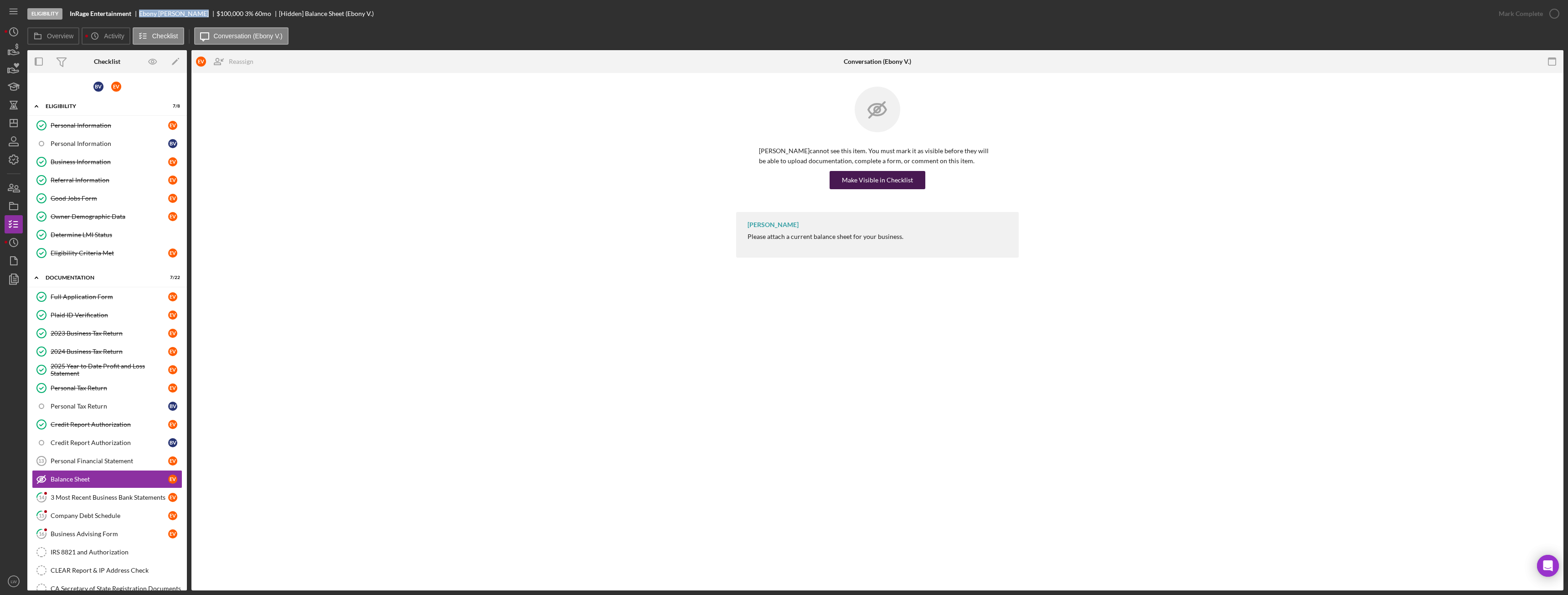
click at [908, 186] on div "Make Visible in Checklist" at bounding box center [877, 180] width 71 height 18
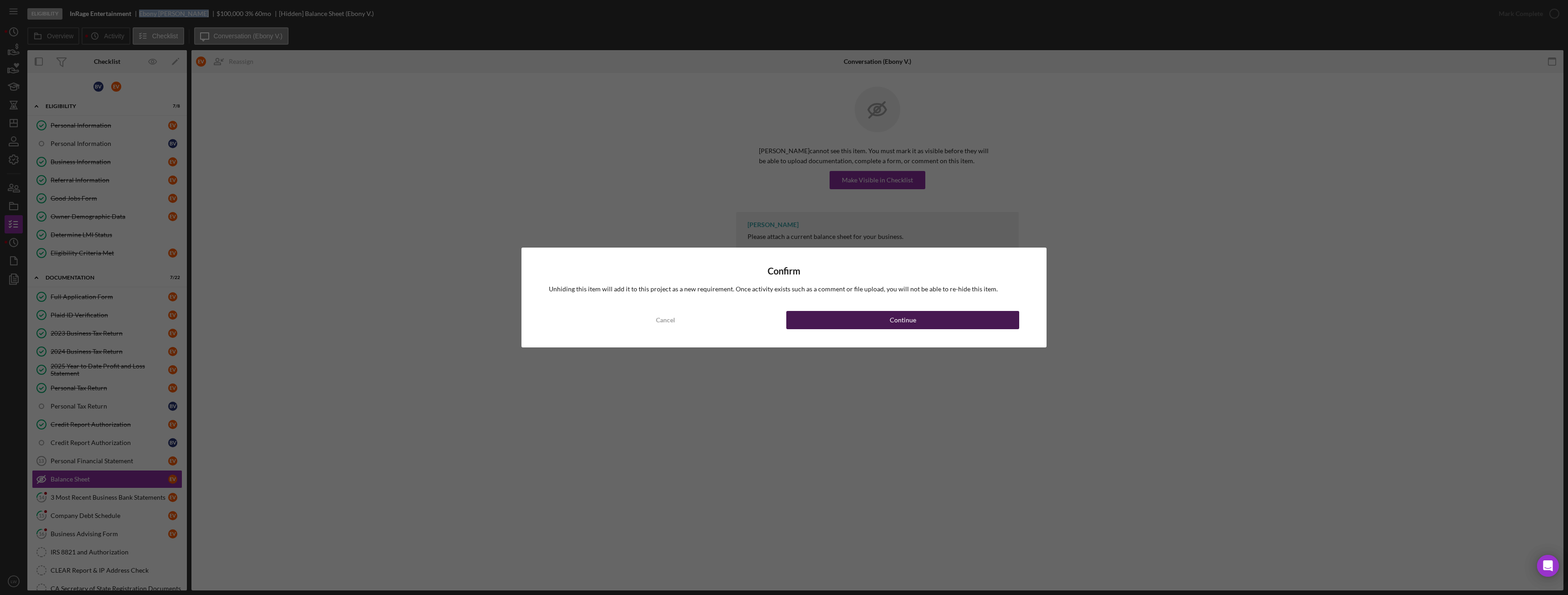
click at [936, 319] on button "Continue" at bounding box center [903, 320] width 233 height 18
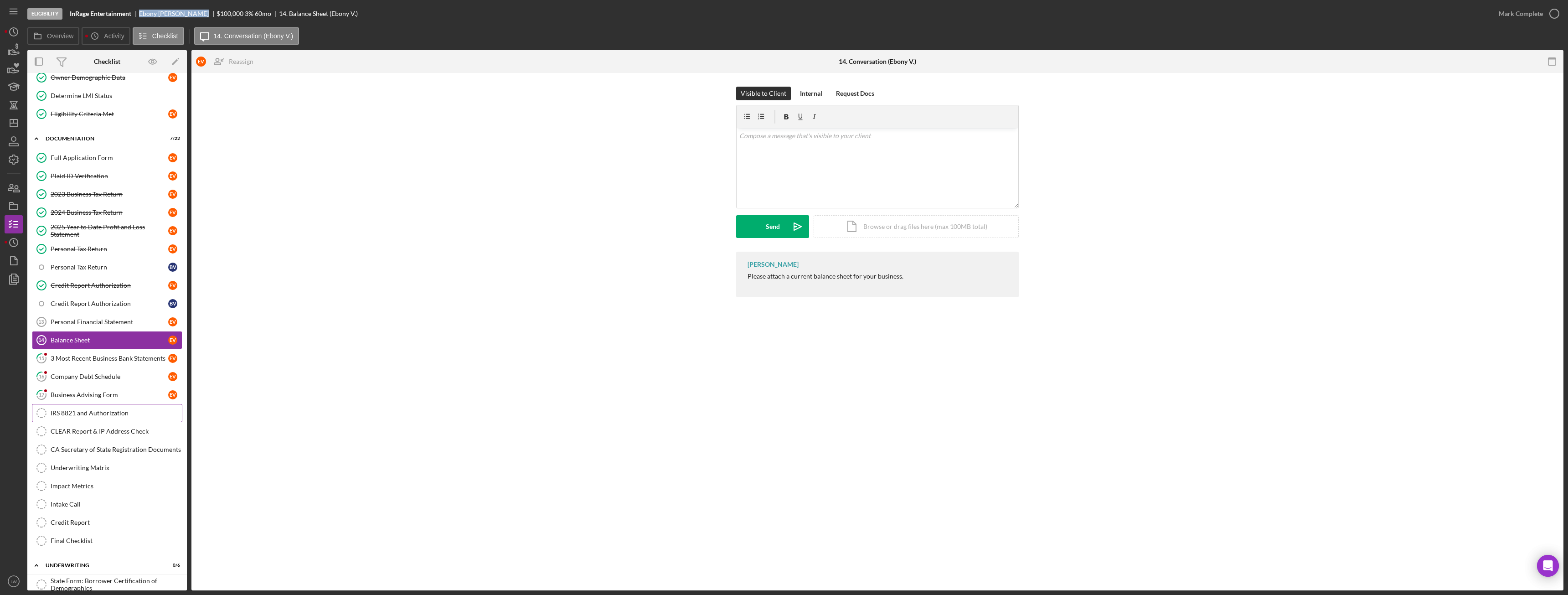
scroll to position [183, 0]
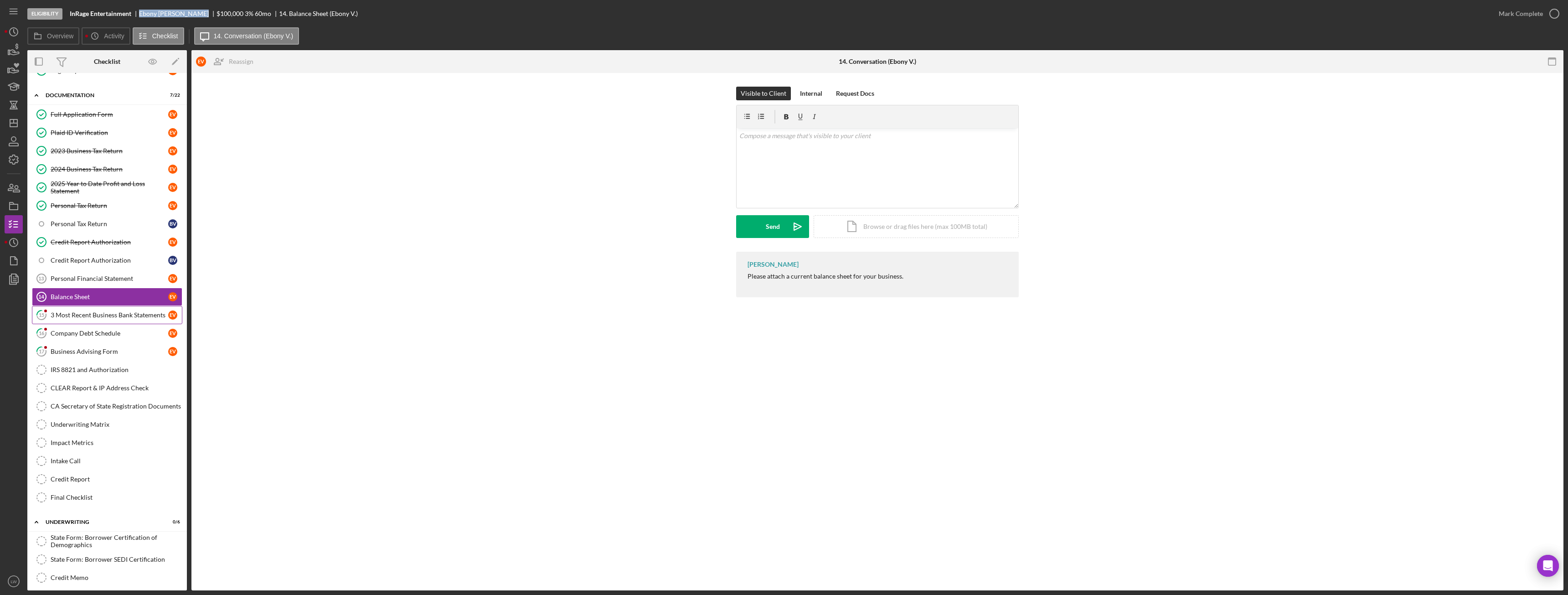
click at [117, 315] on div "3 Most Recent Business Bank Statements" at bounding box center [109, 315] width 117 height 7
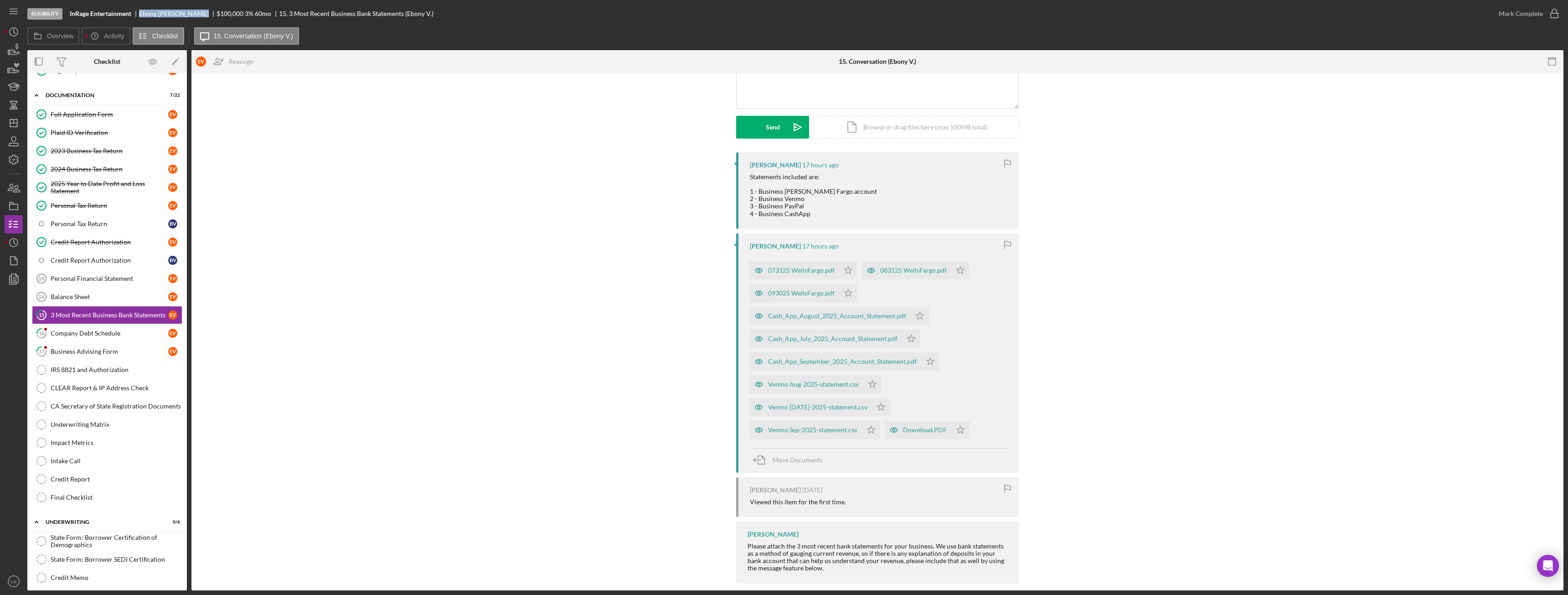
scroll to position [111, 0]
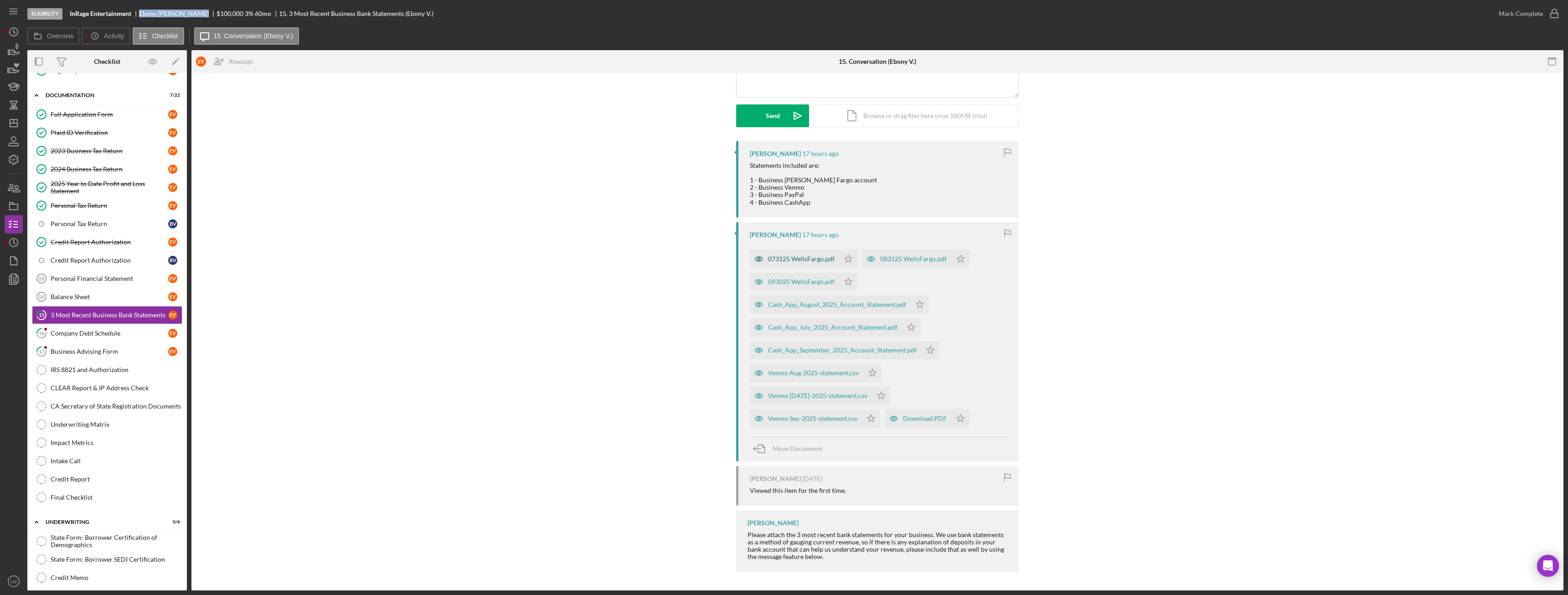
click at [777, 258] on div "073125 WellsFargo.pdf" at bounding box center [801, 259] width 66 height 7
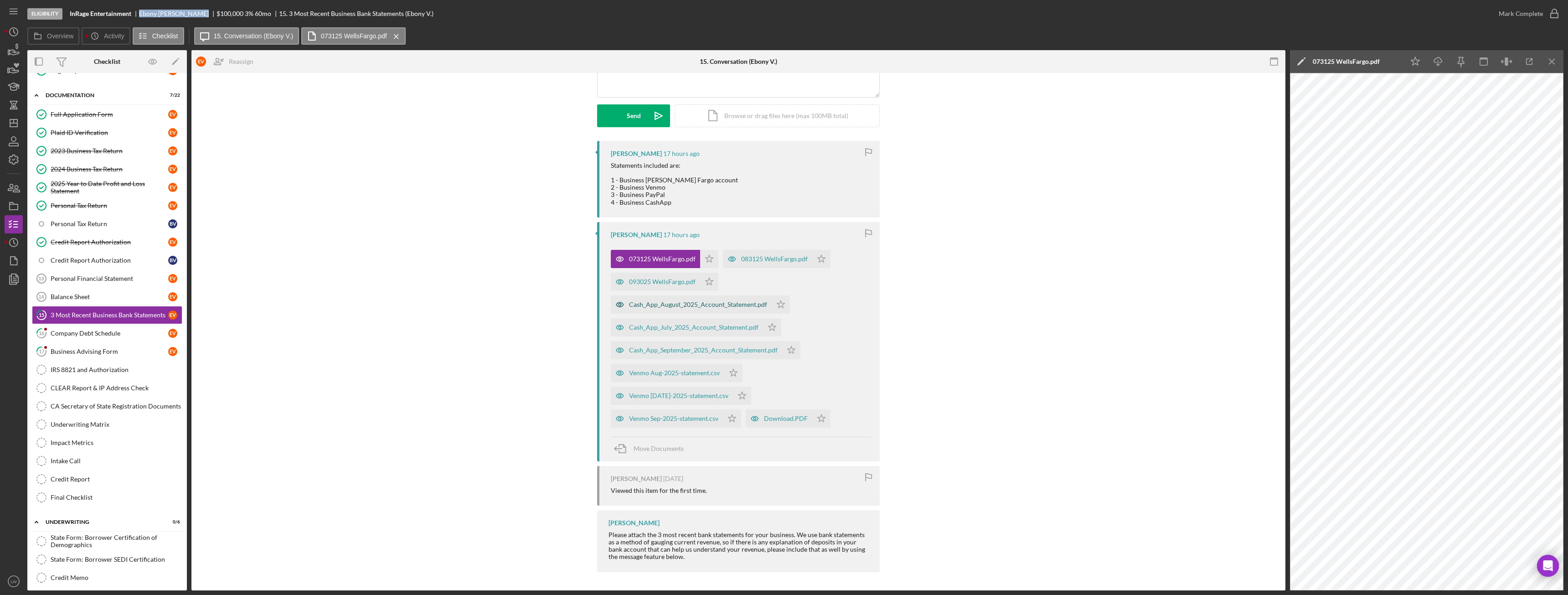
click at [689, 306] on div "Cash_App_August_2025_Account_Statement.pdf" at bounding box center [698, 305] width 138 height 7
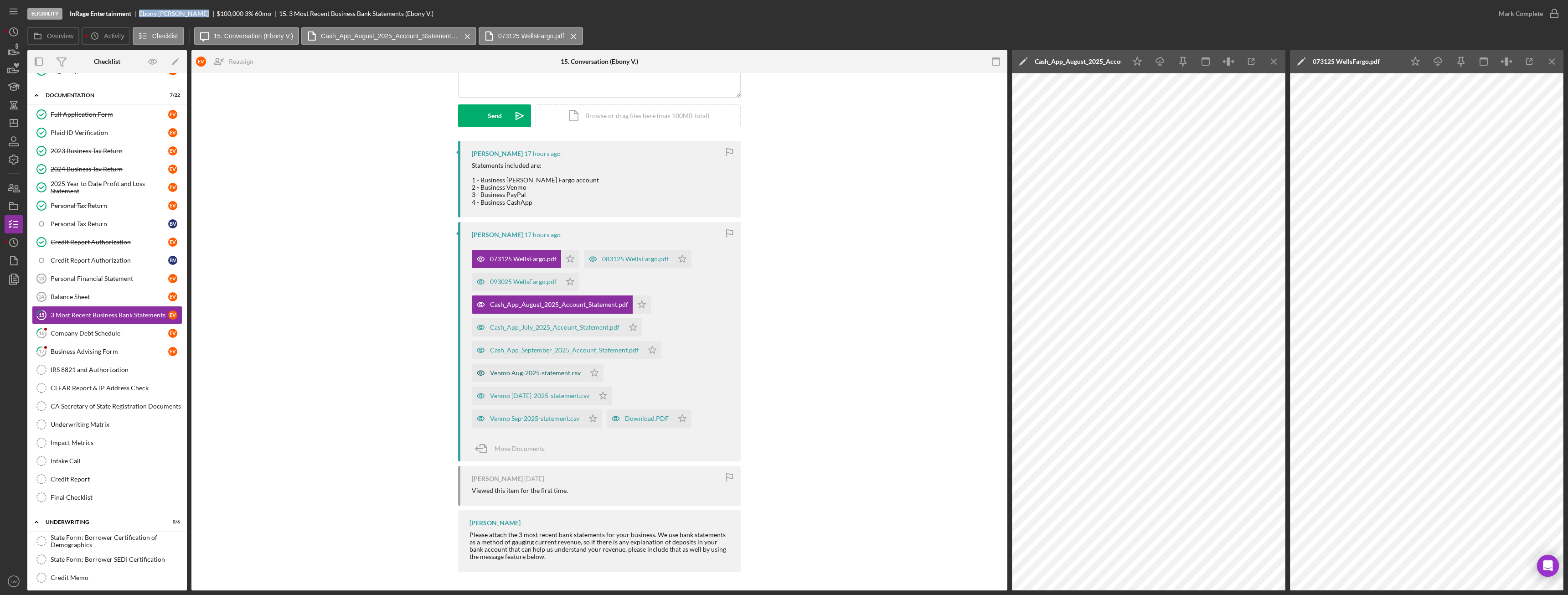
click at [549, 376] on div "Venmo Aug-2025-statement.csv" at bounding box center [535, 373] width 91 height 7
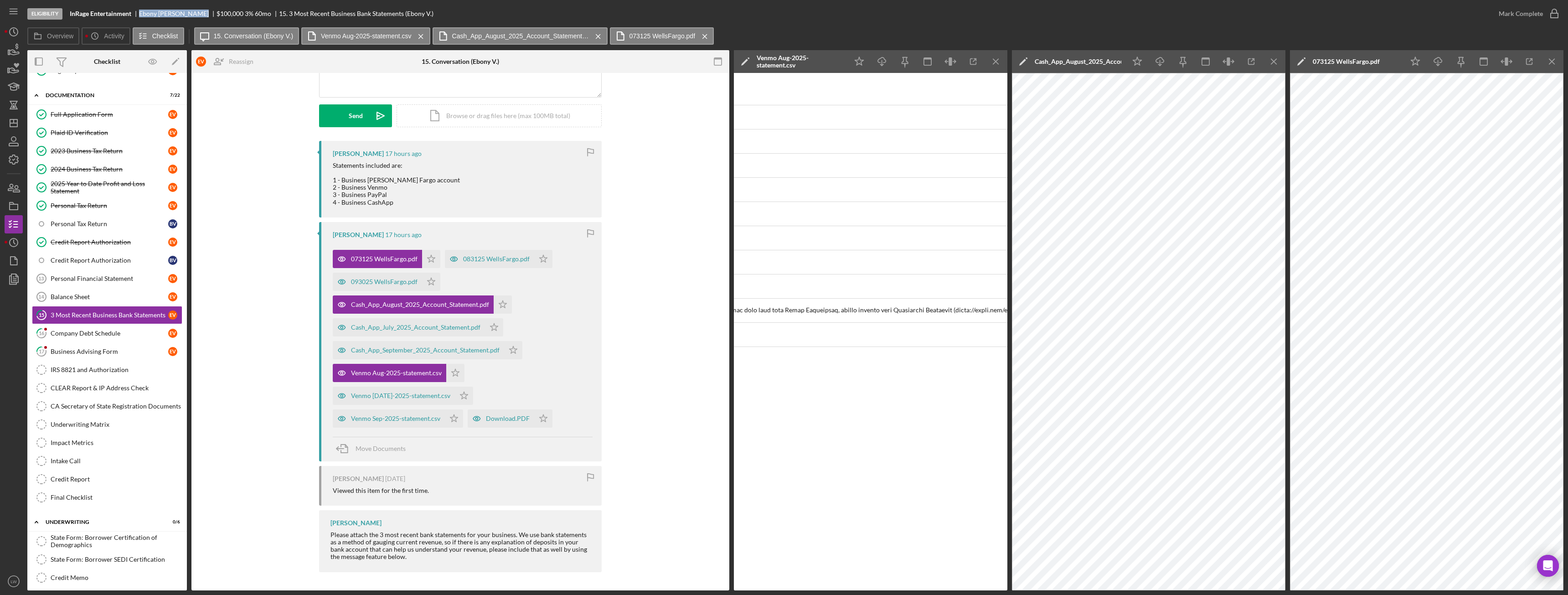
scroll to position [0, 0]
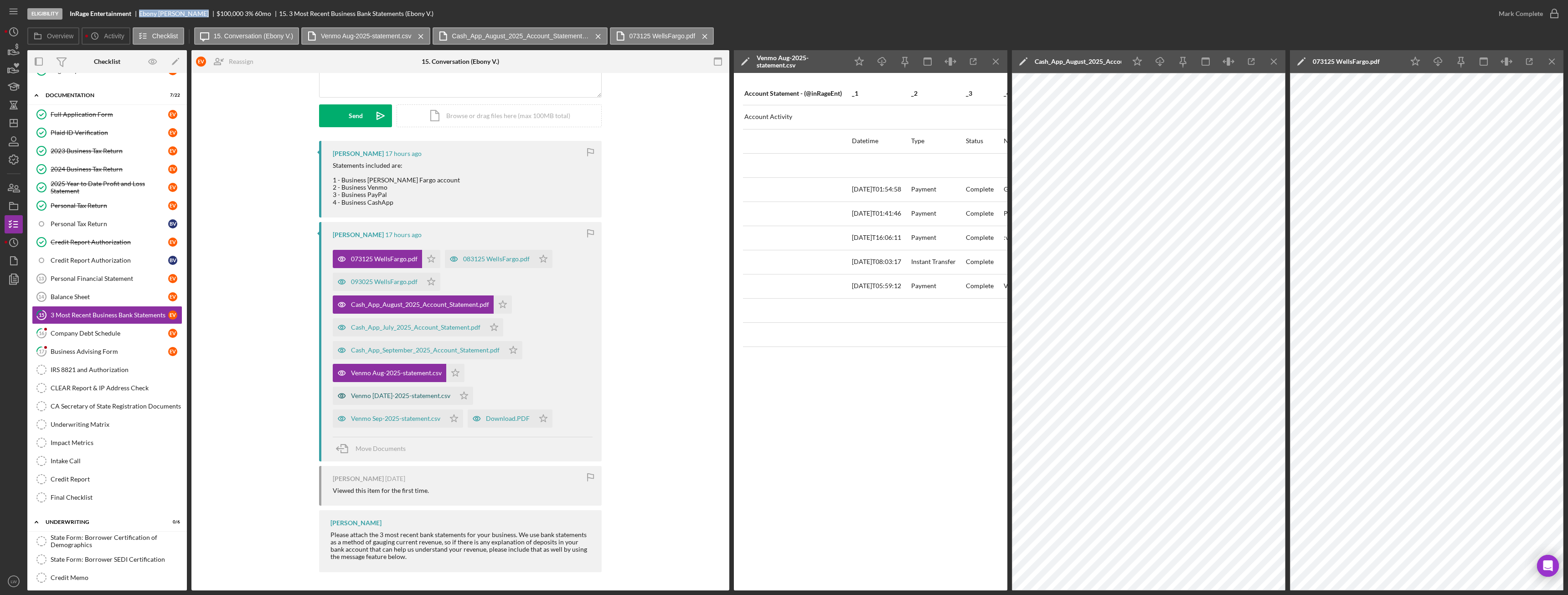
click at [397, 392] on div "Venmo [DATE]-2025-statement.csv" at bounding box center [394, 396] width 122 height 18
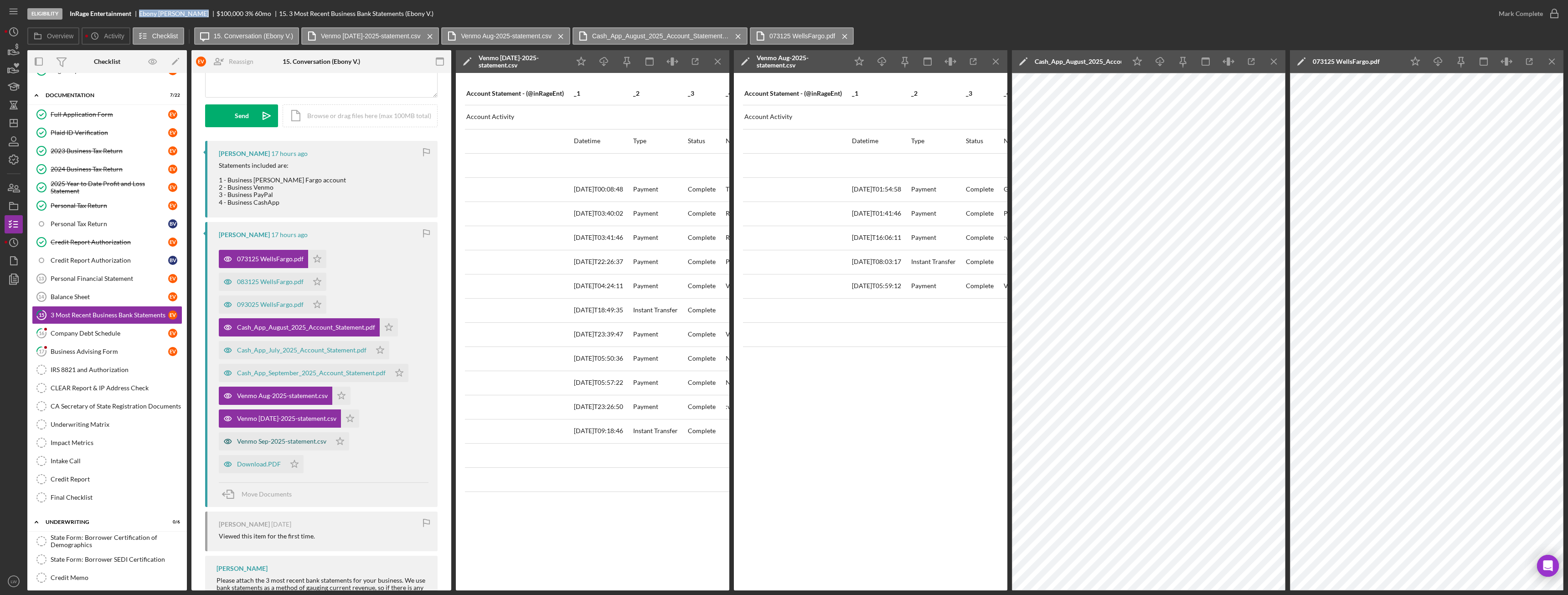
click at [281, 442] on div "Venmo Sep-2025-statement.csv" at bounding box center [281, 442] width 89 height 7
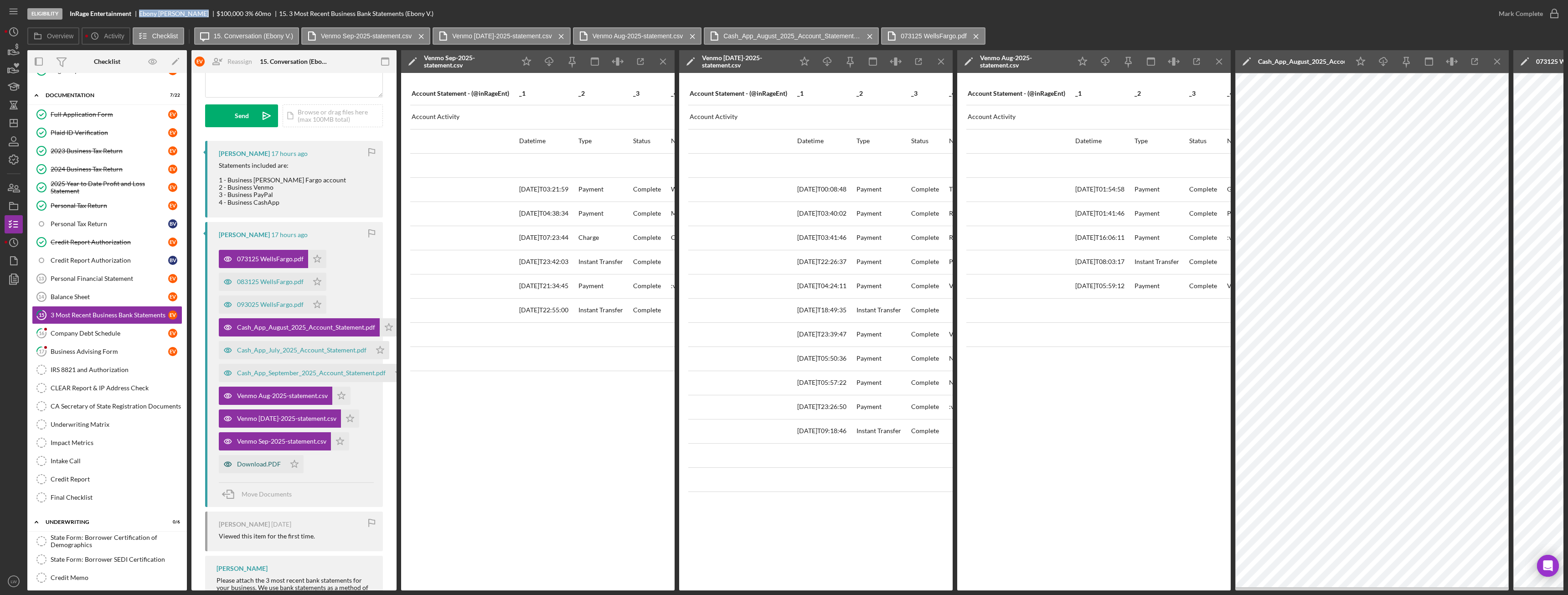
click at [274, 466] on div "Download.PDF" at bounding box center [259, 464] width 44 height 7
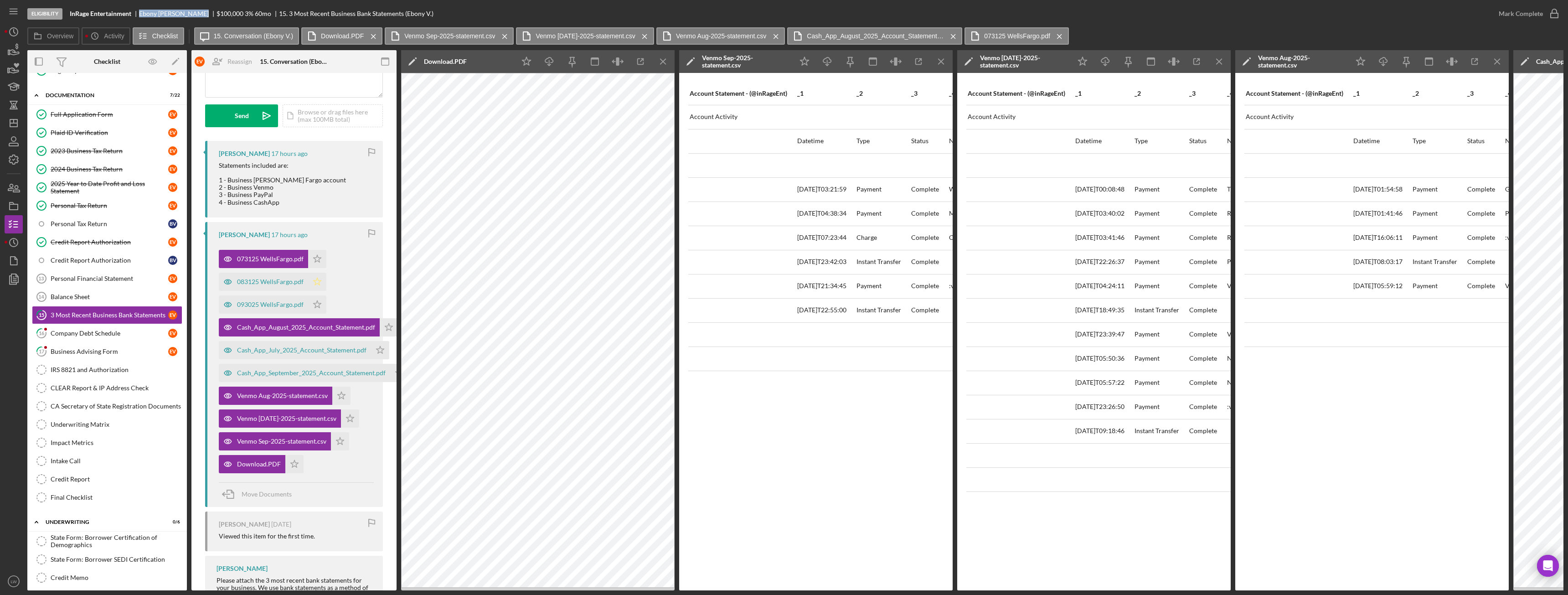
click at [321, 279] on icon "Icon/Star" at bounding box center [317, 282] width 18 height 18
click at [317, 302] on polygon "button" at bounding box center [317, 304] width 8 height 7
click at [321, 261] on icon "Icon/Star" at bounding box center [317, 259] width 18 height 18
click at [667, 62] on icon "Icon/Menu Close" at bounding box center [663, 62] width 21 height 21
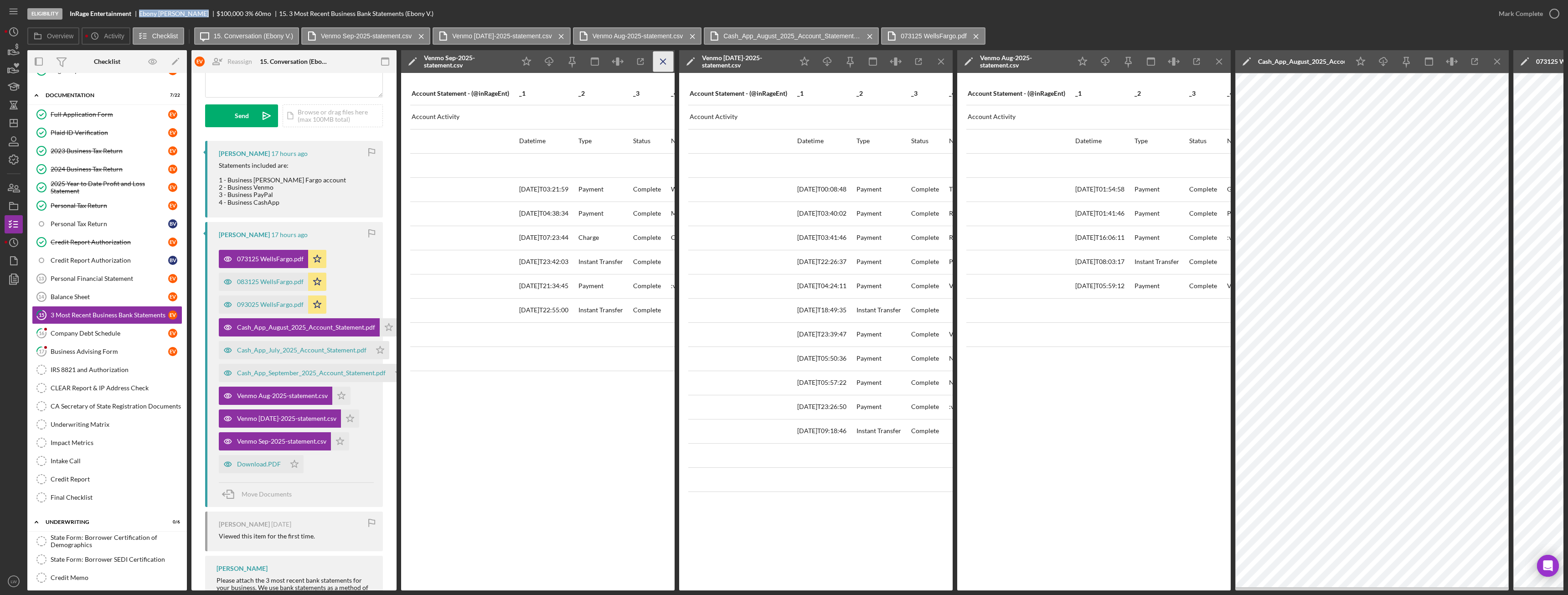
click at [668, 57] on icon "Icon/Menu Close" at bounding box center [663, 62] width 21 height 21
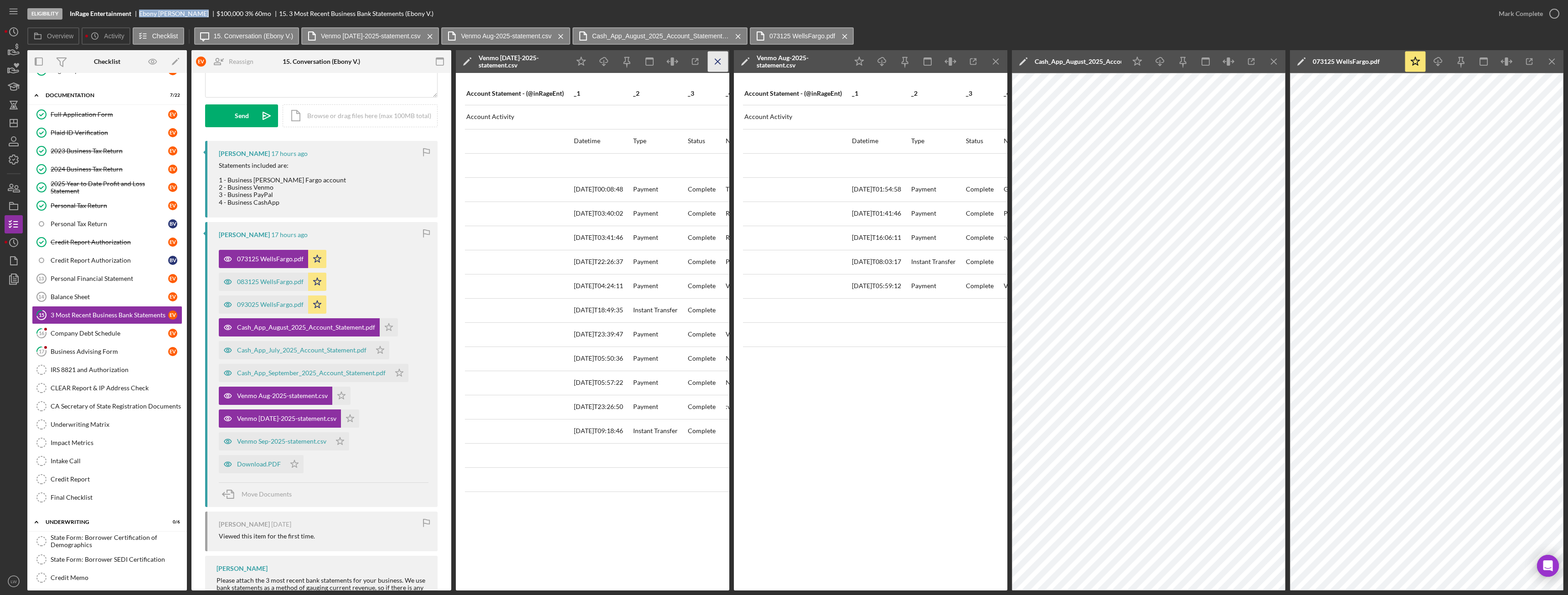
click at [722, 65] on icon "Icon/Menu Close" at bounding box center [718, 62] width 21 height 21
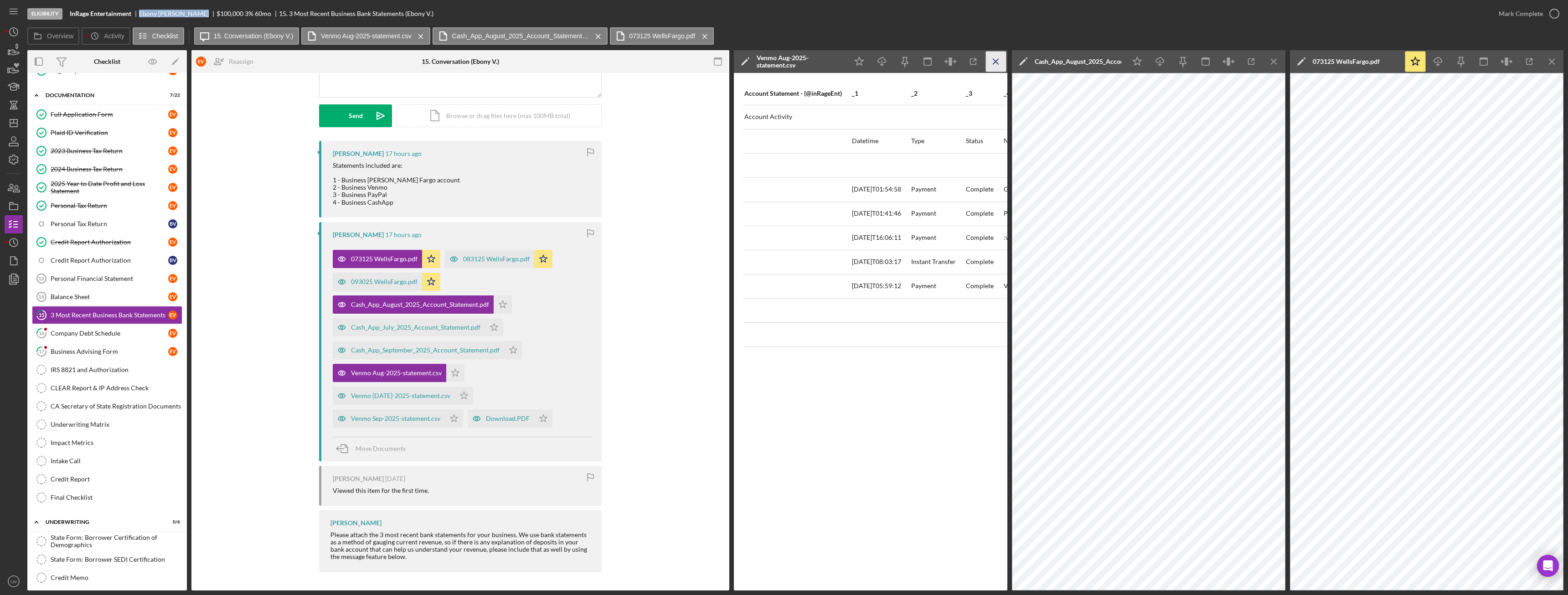
click at [1005, 63] on icon "Icon/Menu Close" at bounding box center [996, 62] width 21 height 21
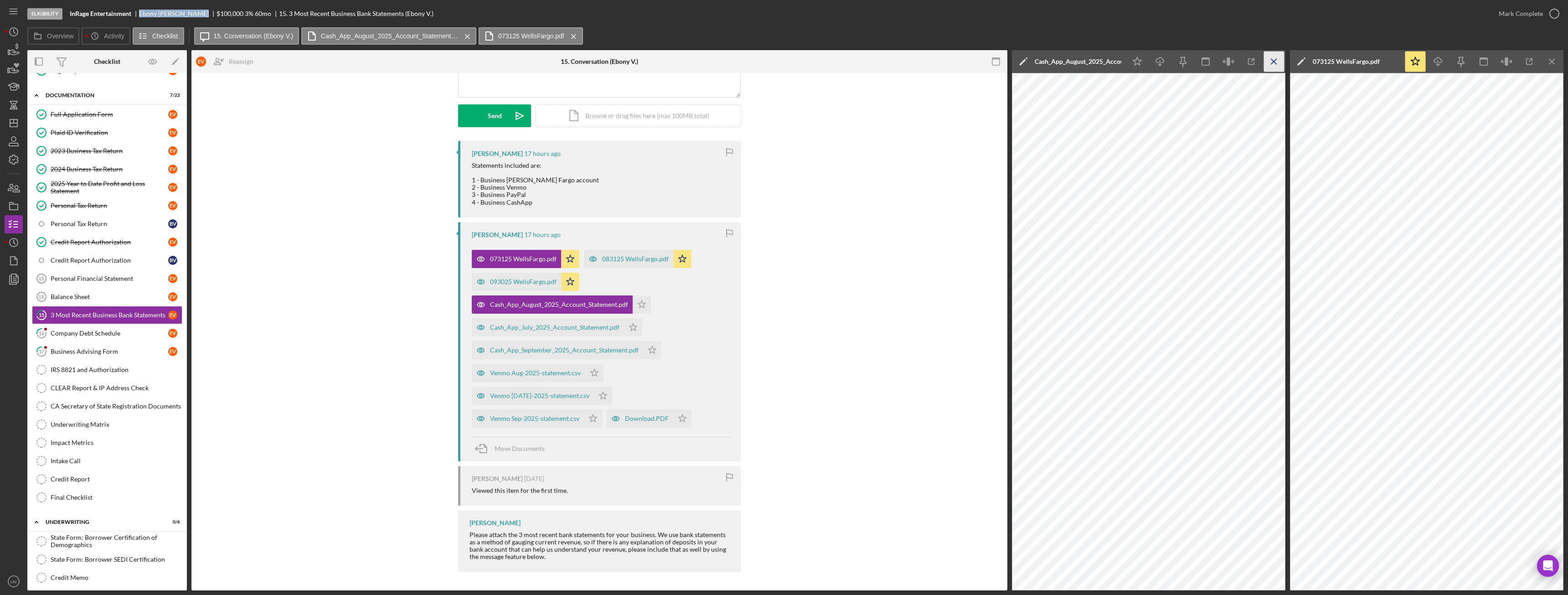
click at [1279, 56] on icon "Icon/Menu Close" at bounding box center [1275, 62] width 21 height 21
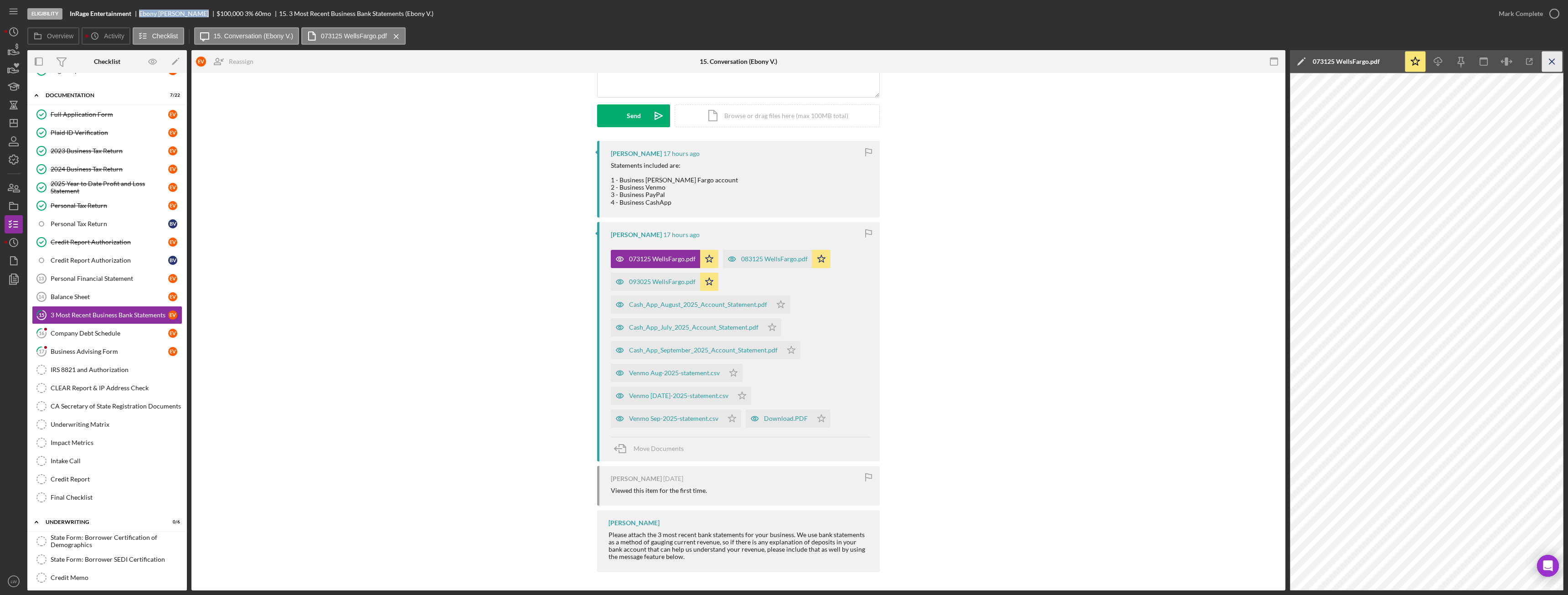
click at [1552, 59] on icon "Icon/Menu Close" at bounding box center [1552, 62] width 21 height 21
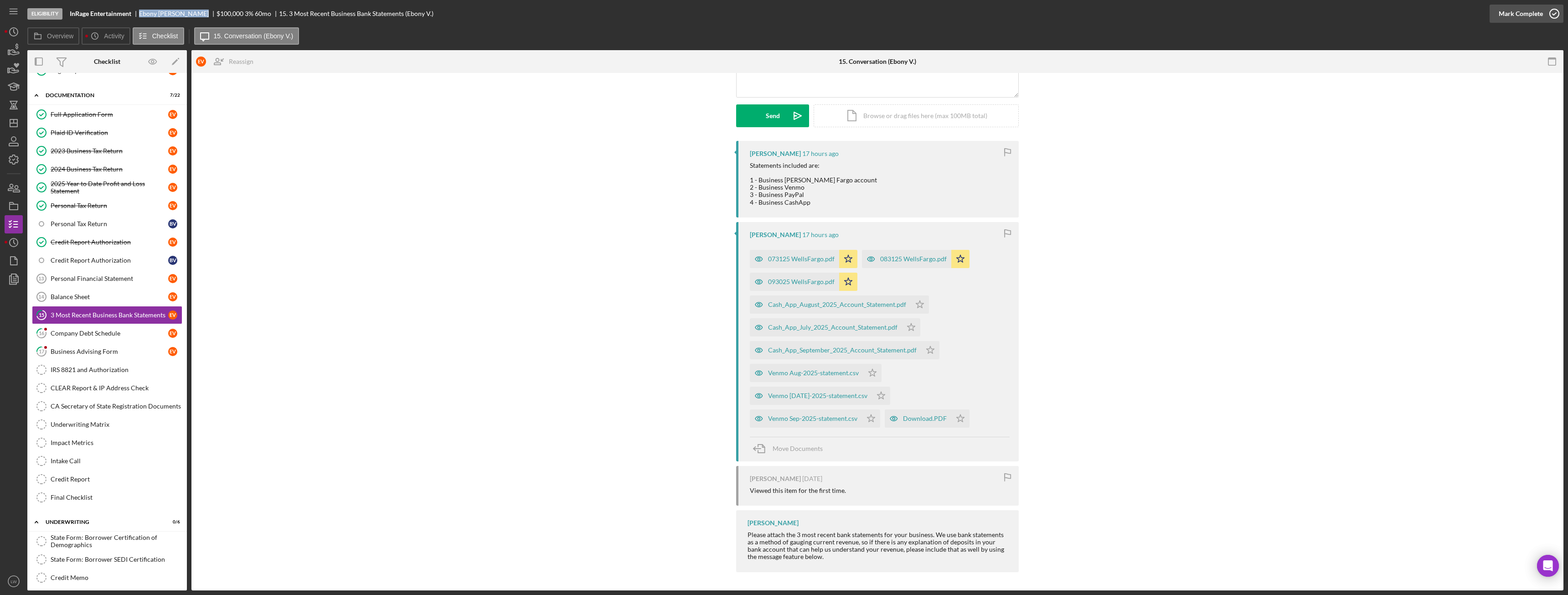
click at [1540, 16] on div "Mark Complete" at bounding box center [1521, 13] width 44 height 18
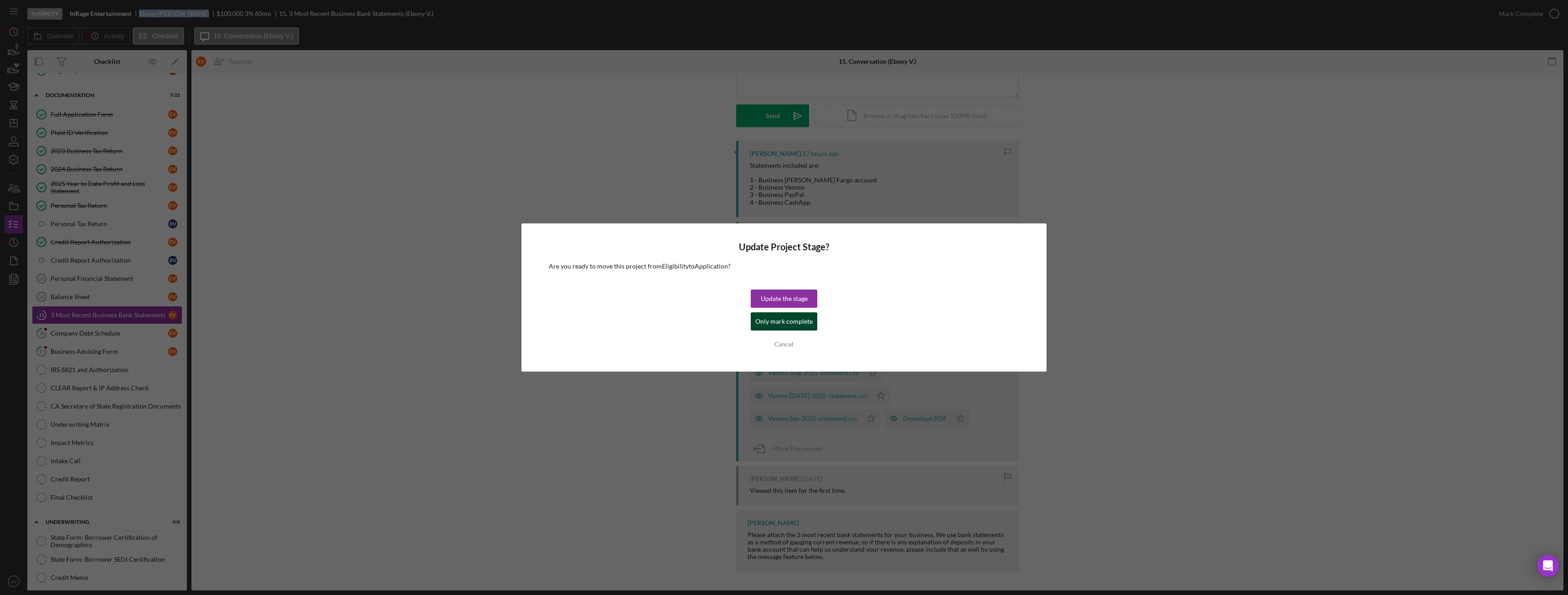
click at [786, 322] on div "Only mark complete" at bounding box center [784, 322] width 57 height 18
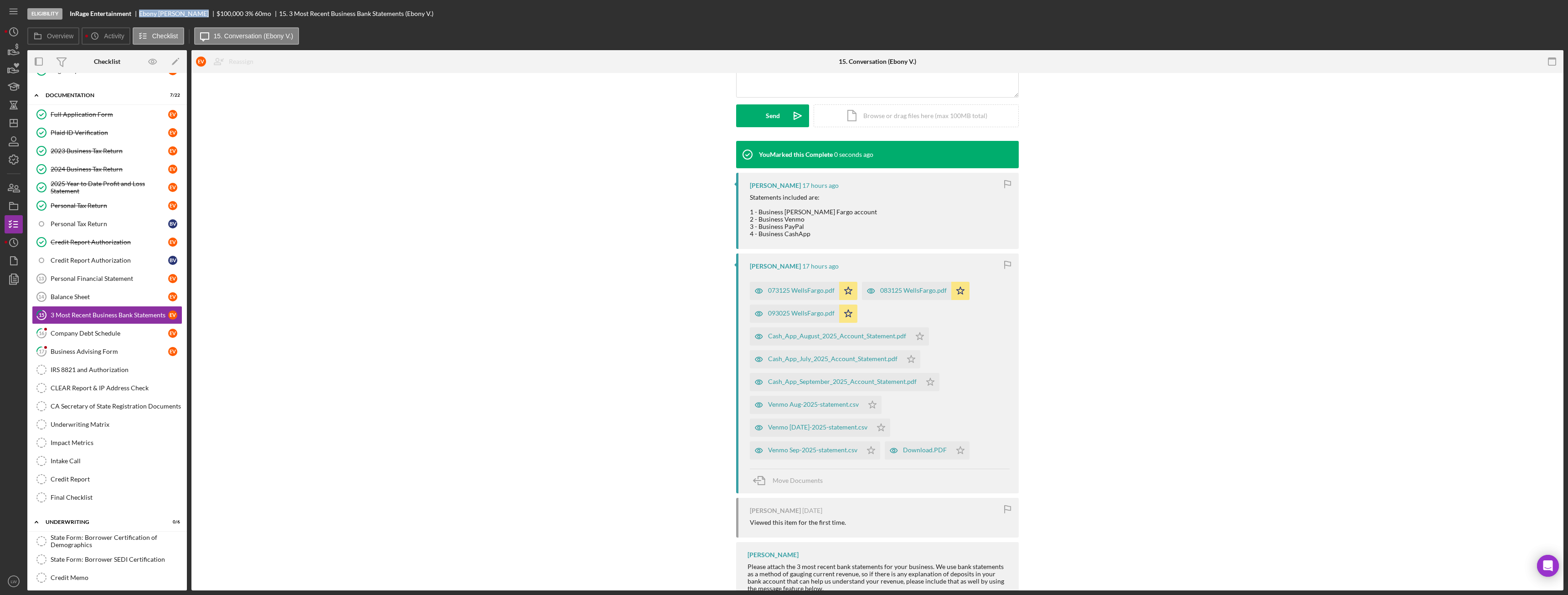
scroll to position [236, 0]
click at [62, 333] on div "Company Debt Schedule" at bounding box center [109, 333] width 117 height 7
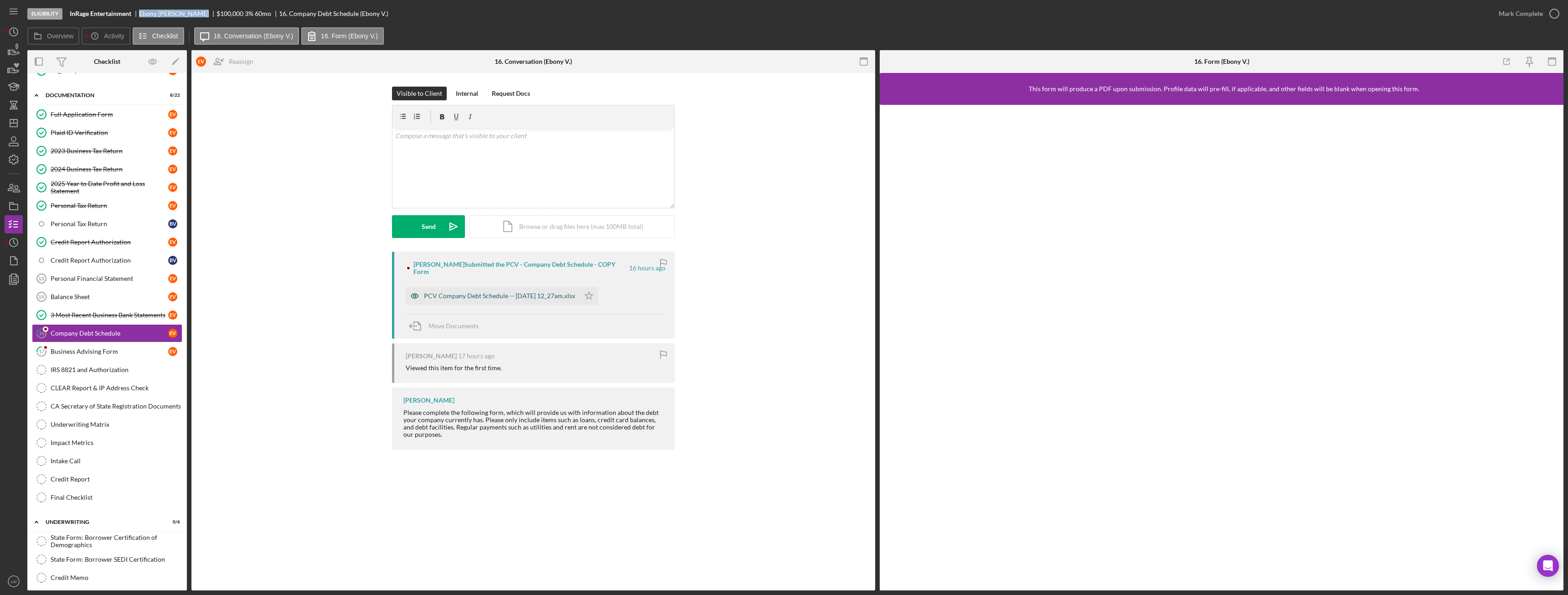
click at [477, 297] on div "PCV Company Debt Schedule -- 2025-10-15 12_27am.xlsx" at bounding box center [499, 296] width 152 height 7
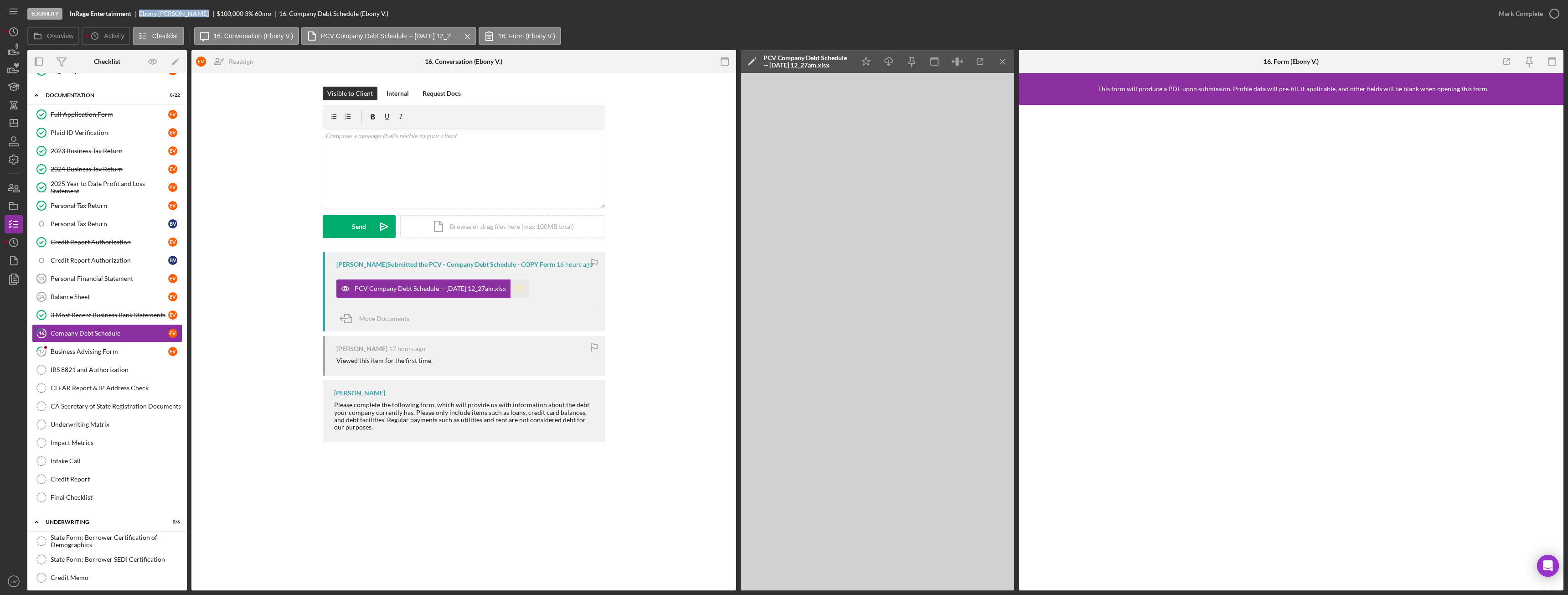
click at [529, 292] on icon "Icon/Star" at bounding box center [520, 289] width 18 height 18
click at [100, 351] on div "Business Advising Form" at bounding box center [109, 351] width 117 height 7
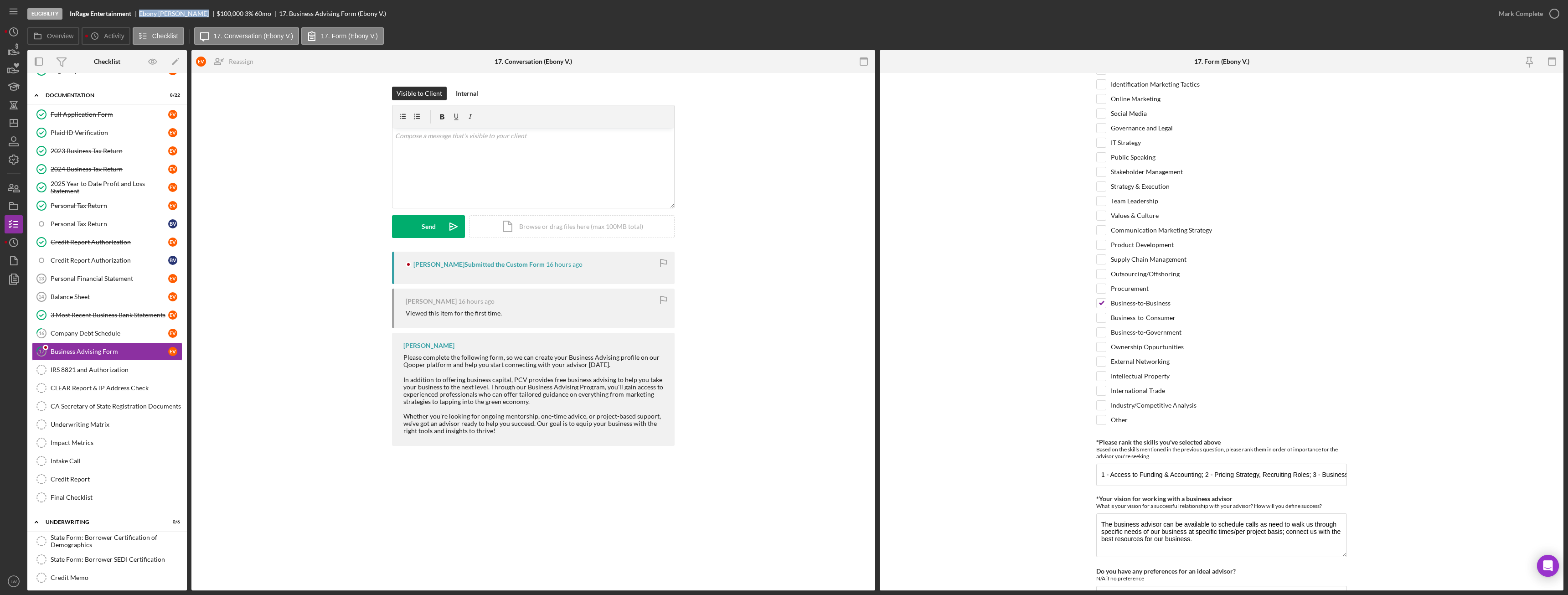
scroll to position [37, 0]
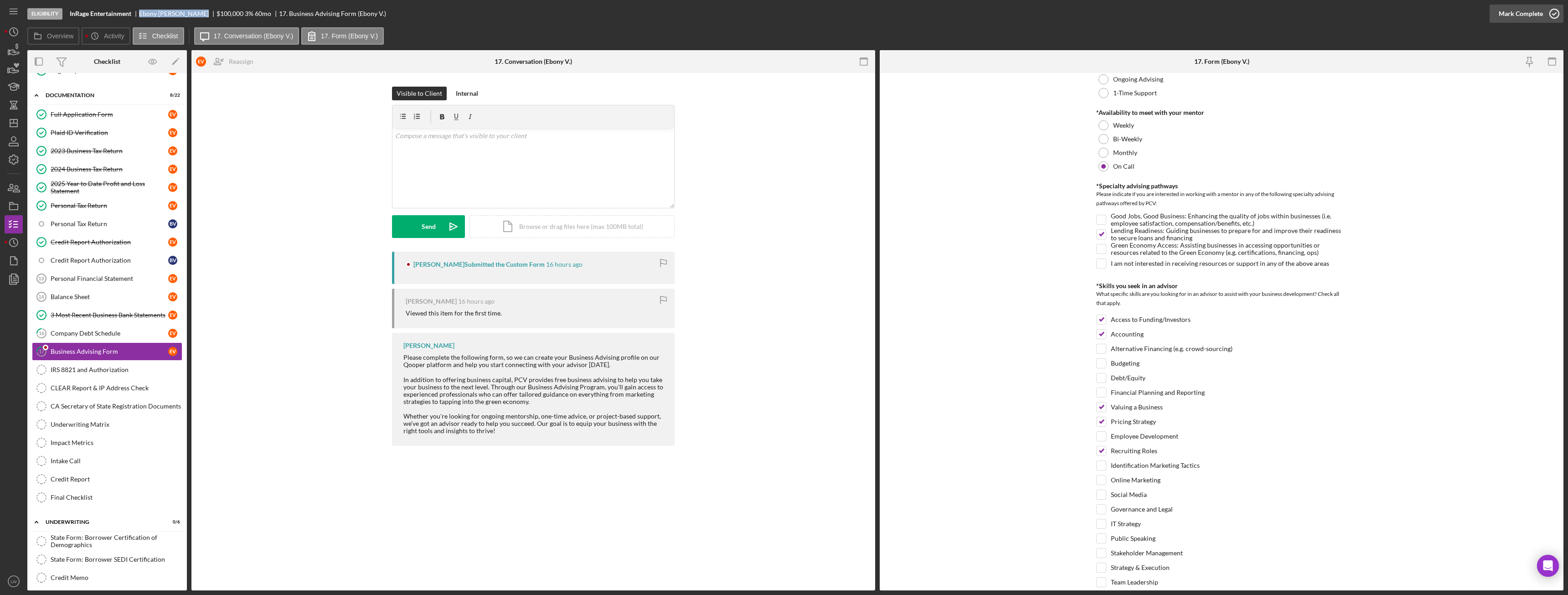
click at [1508, 13] on div "Mark Complete" at bounding box center [1521, 13] width 44 height 18
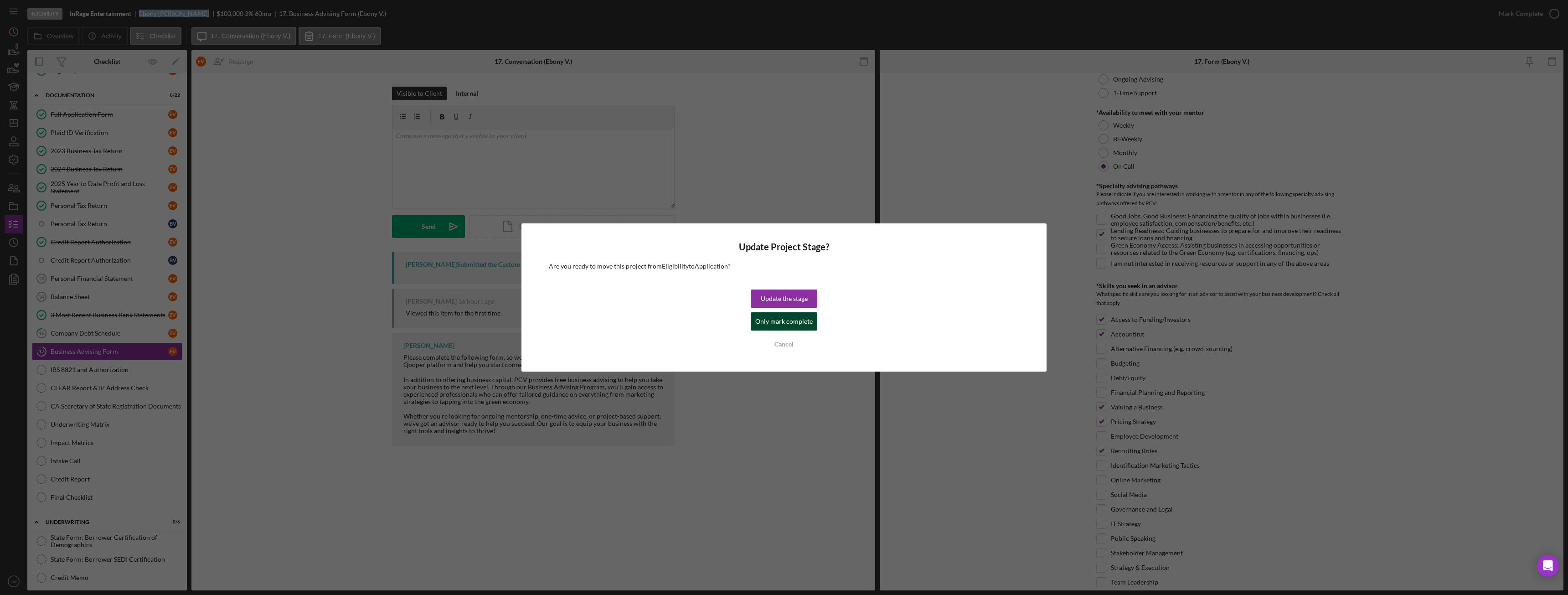
click at [816, 322] on div "Update the stage Only mark complete Cancel" at bounding box center [783, 322] width 66 height 64
click at [800, 323] on div "Only mark complete" at bounding box center [784, 322] width 57 height 18
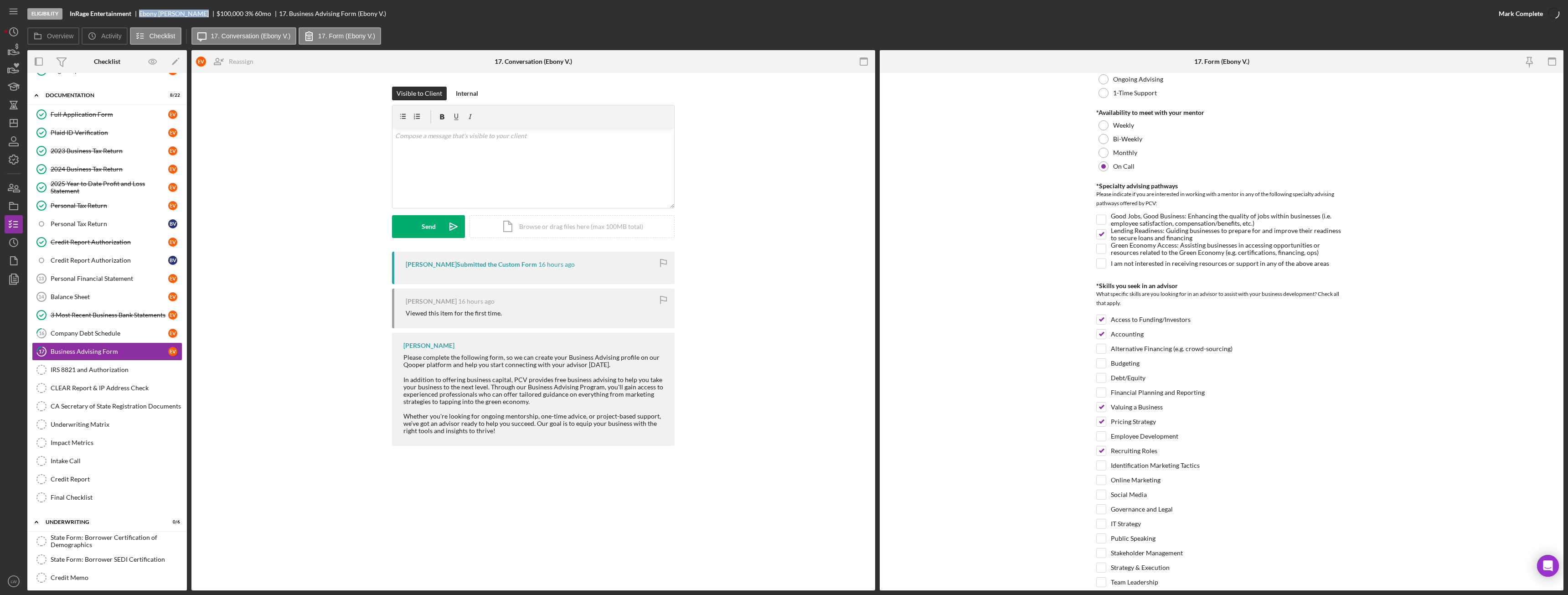
scroll to position [74, 0]
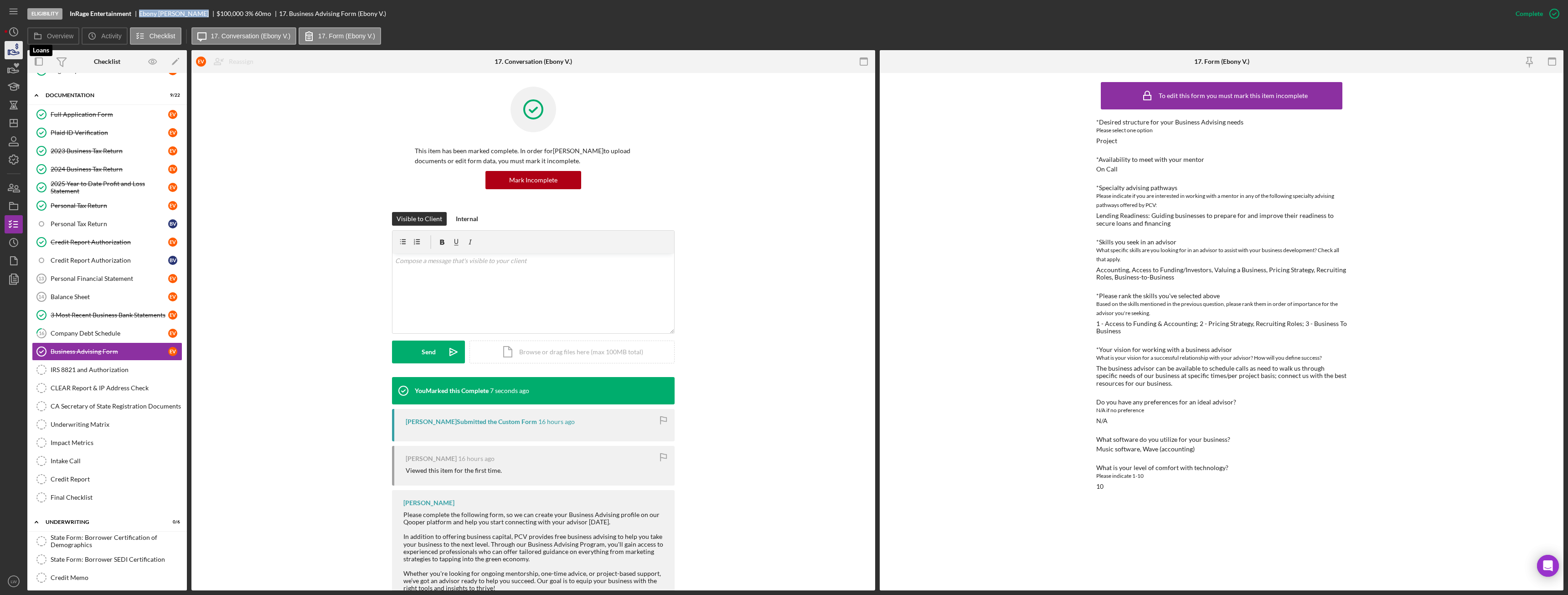
click at [12, 57] on icon "button" at bounding box center [13, 50] width 23 height 23
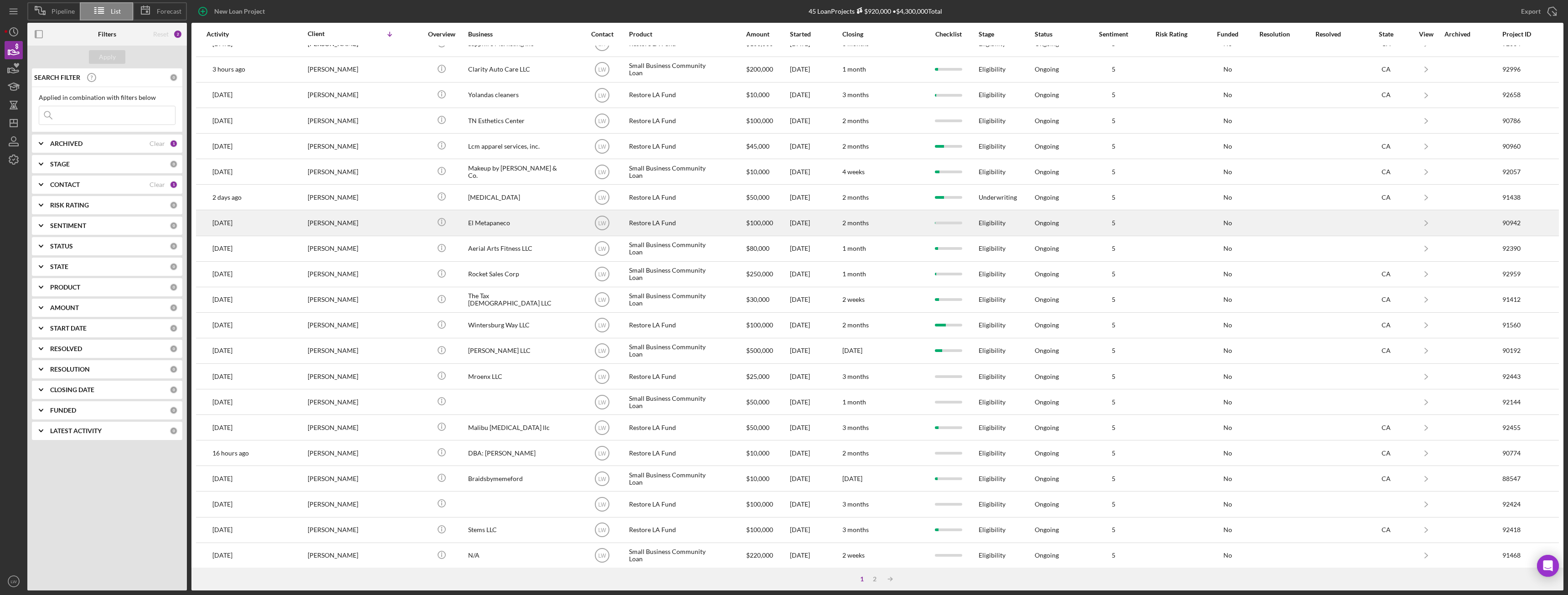
scroll to position [122, 0]
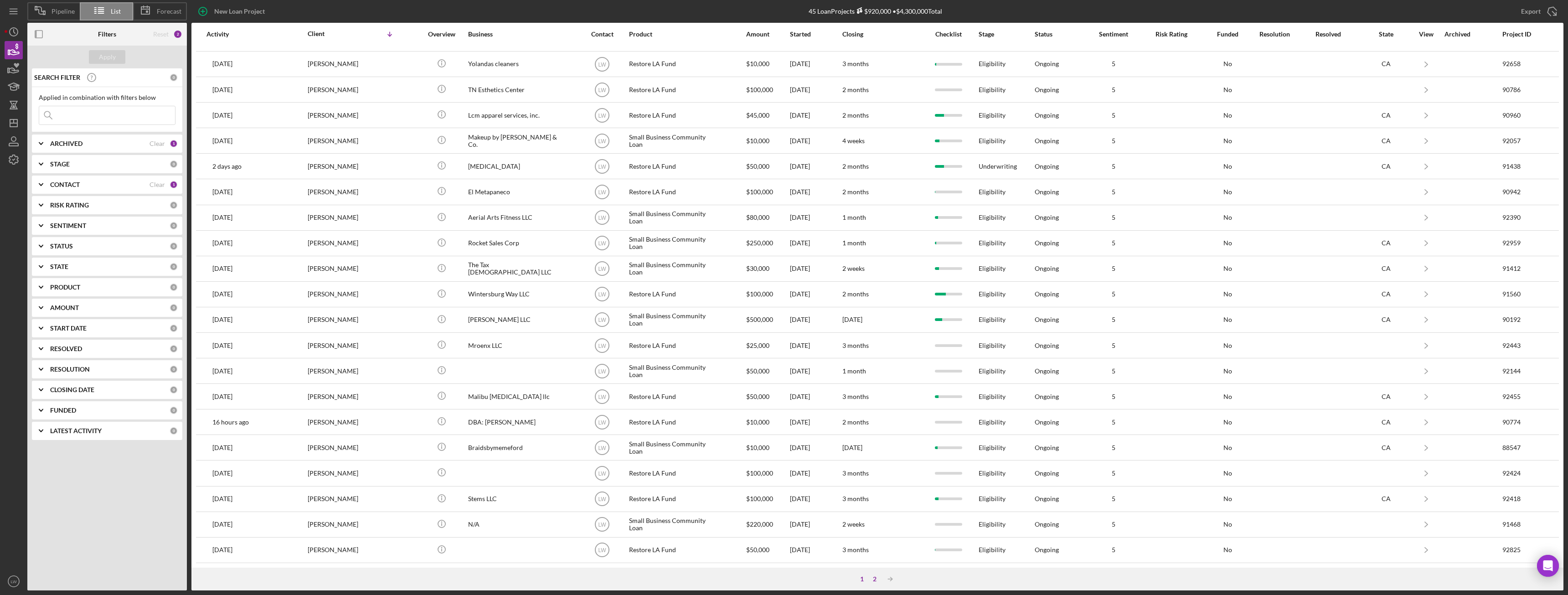
click at [874, 579] on div "2" at bounding box center [875, 579] width 13 height 7
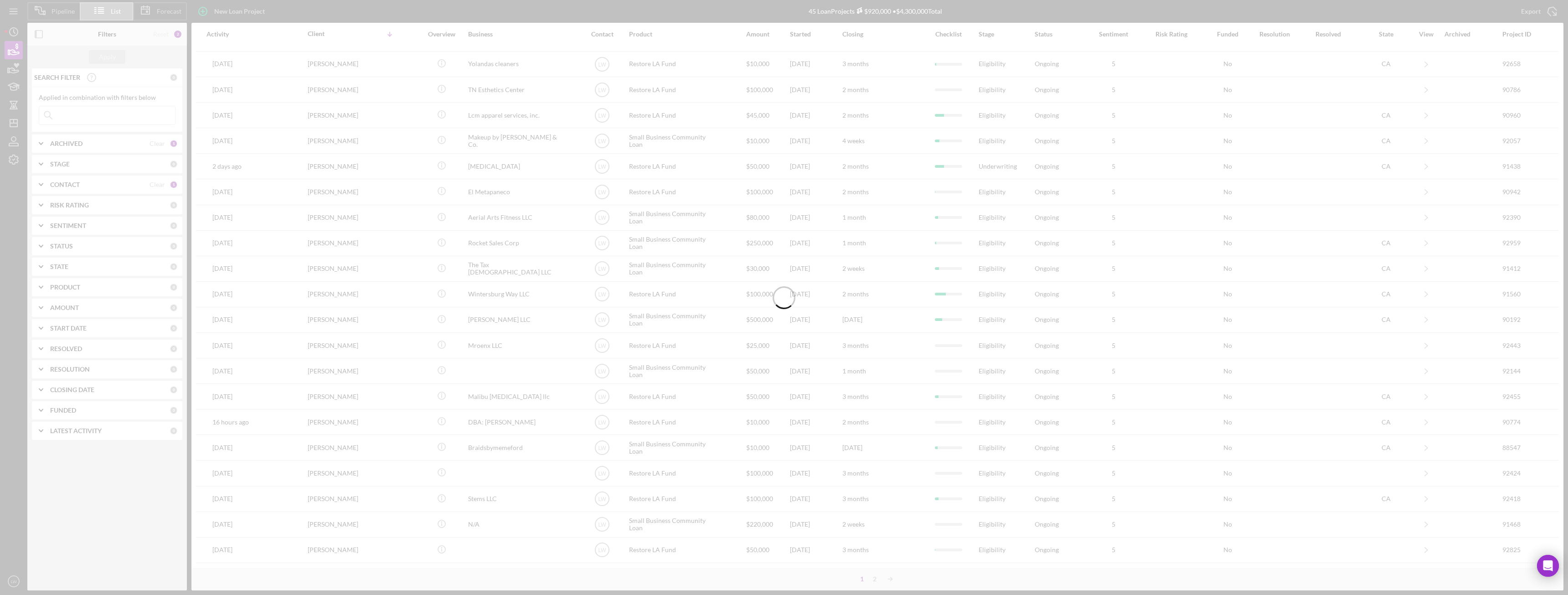
scroll to position [0, 0]
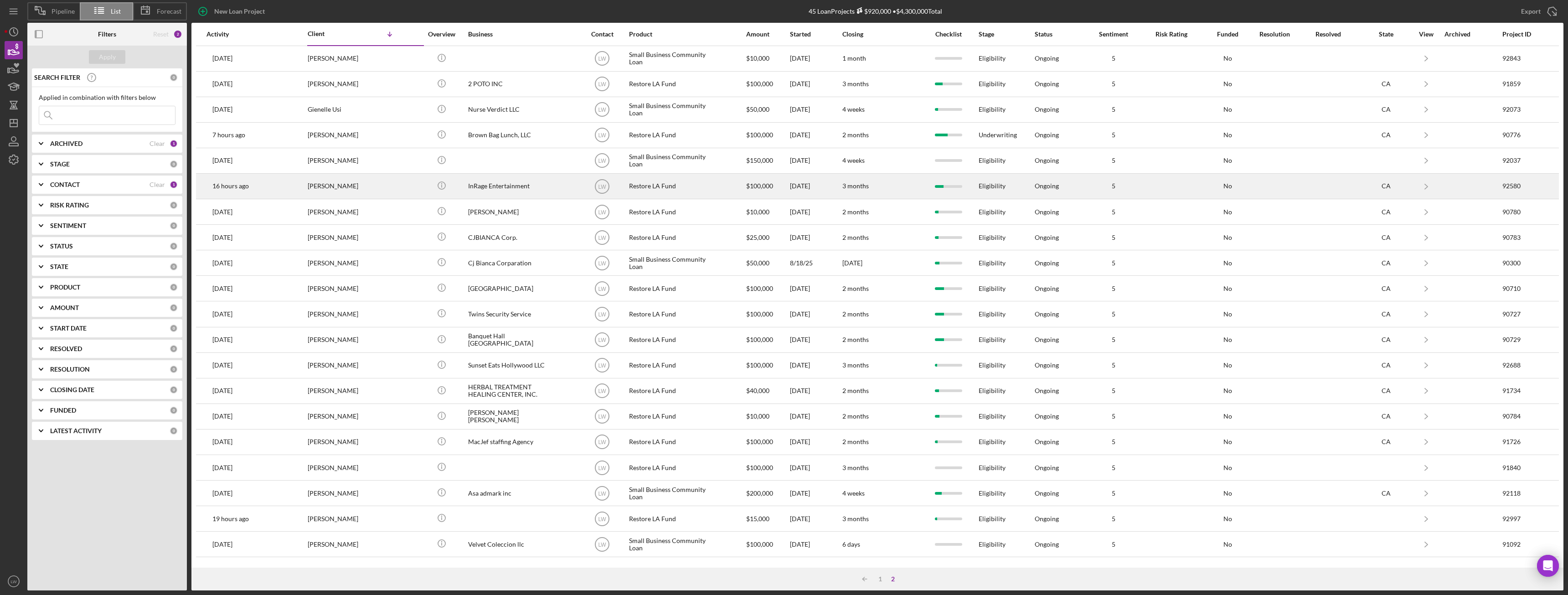
click at [507, 188] on div "InRage Entertainment" at bounding box center [514, 186] width 91 height 24
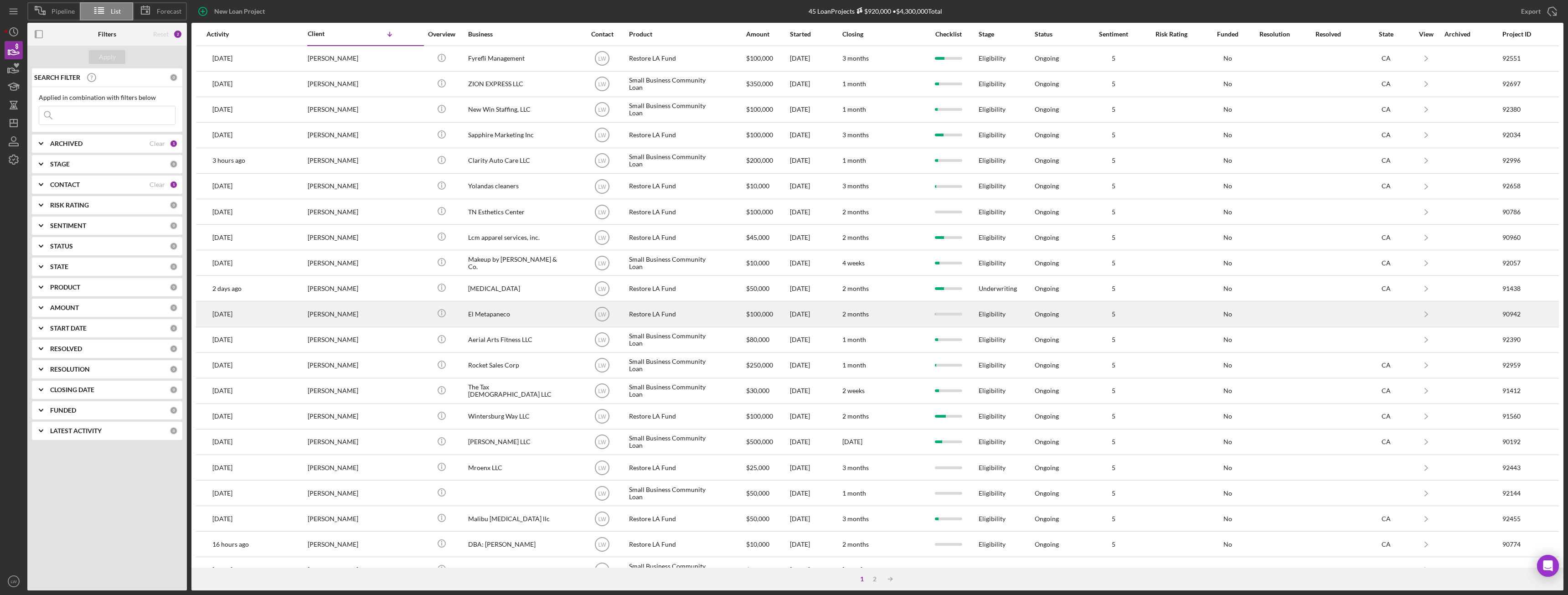
scroll to position [122, 0]
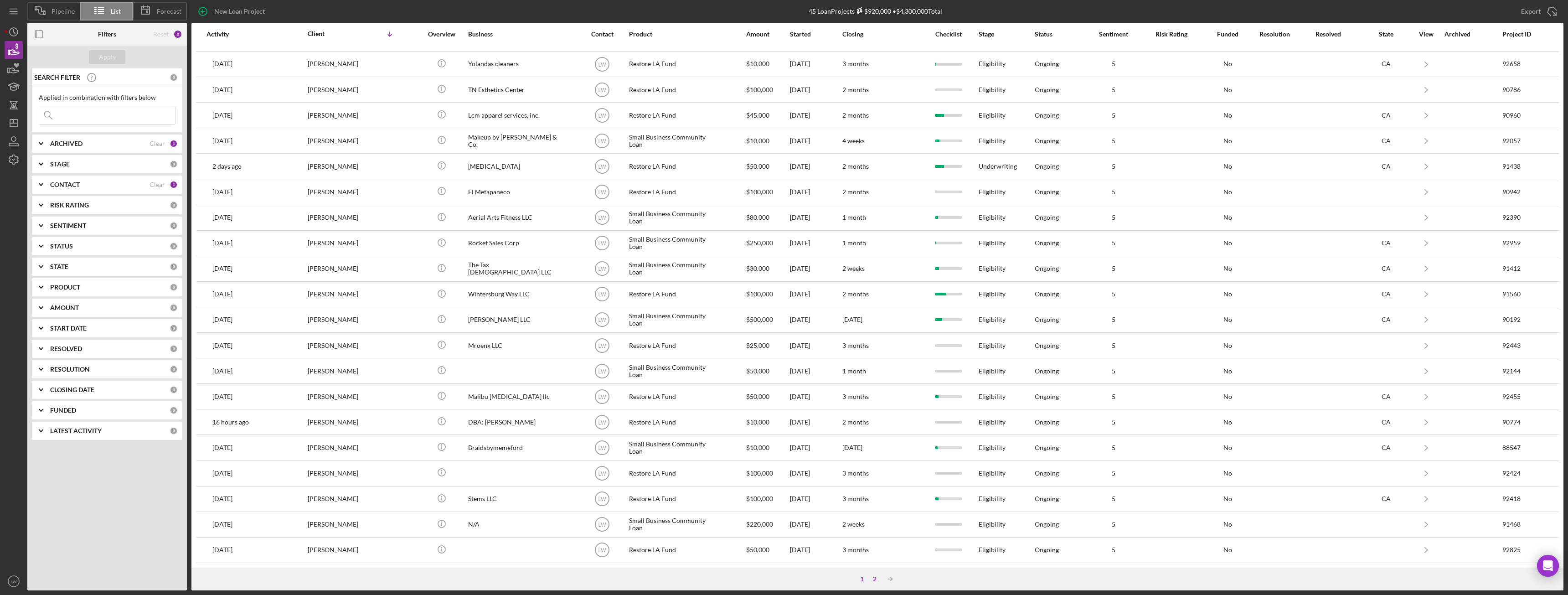
click at [875, 582] on div "2" at bounding box center [875, 579] width 13 height 7
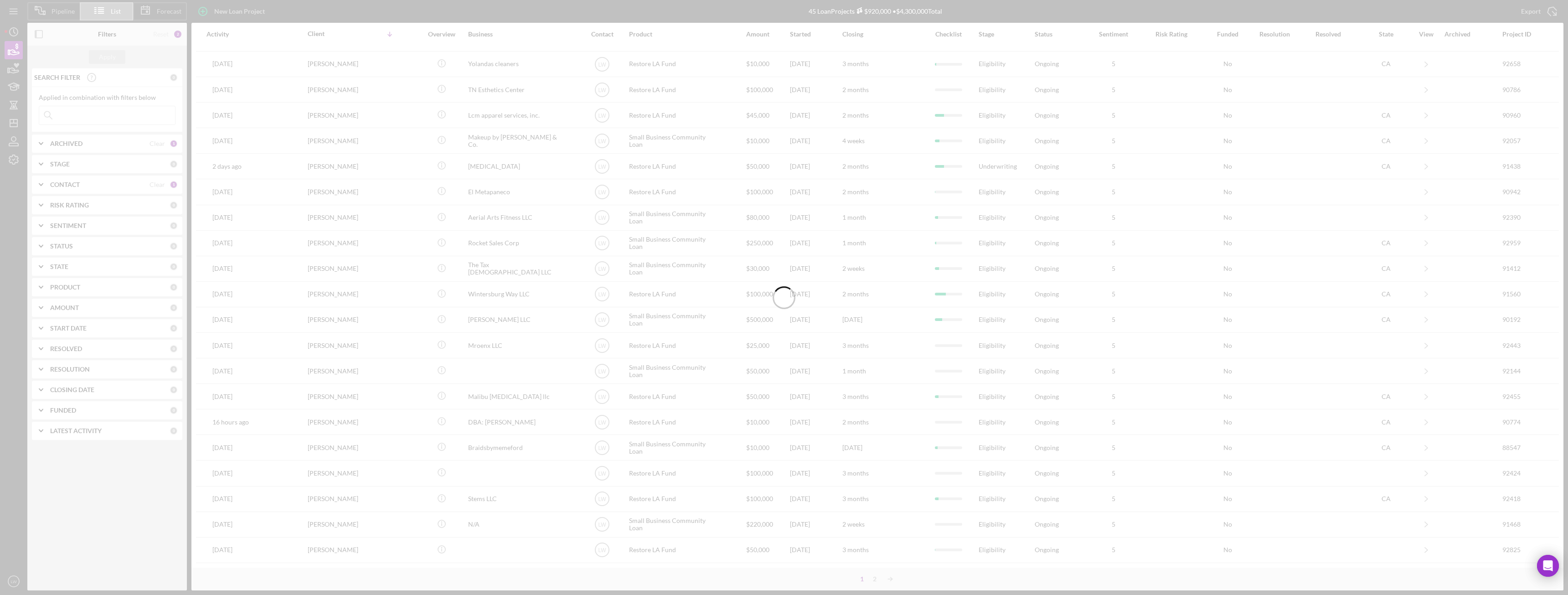
scroll to position [0, 0]
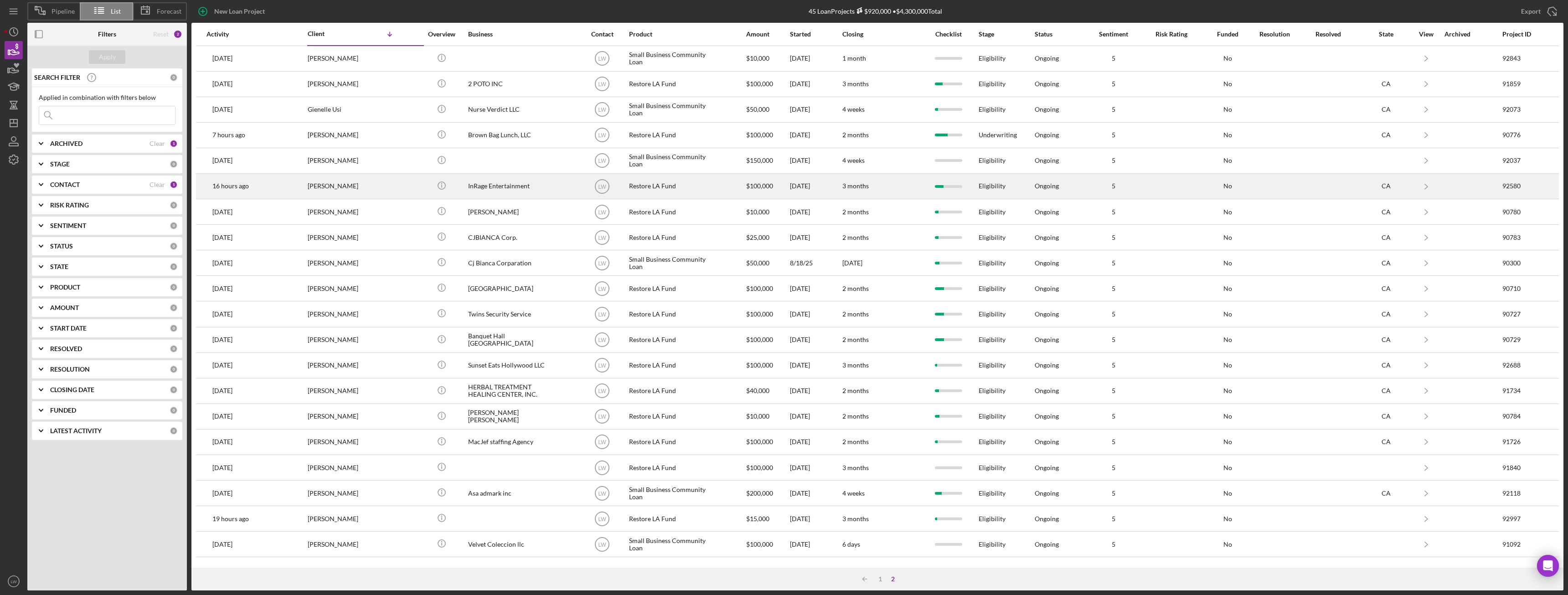
click at [506, 180] on div "InRage Entertainment" at bounding box center [514, 186] width 91 height 24
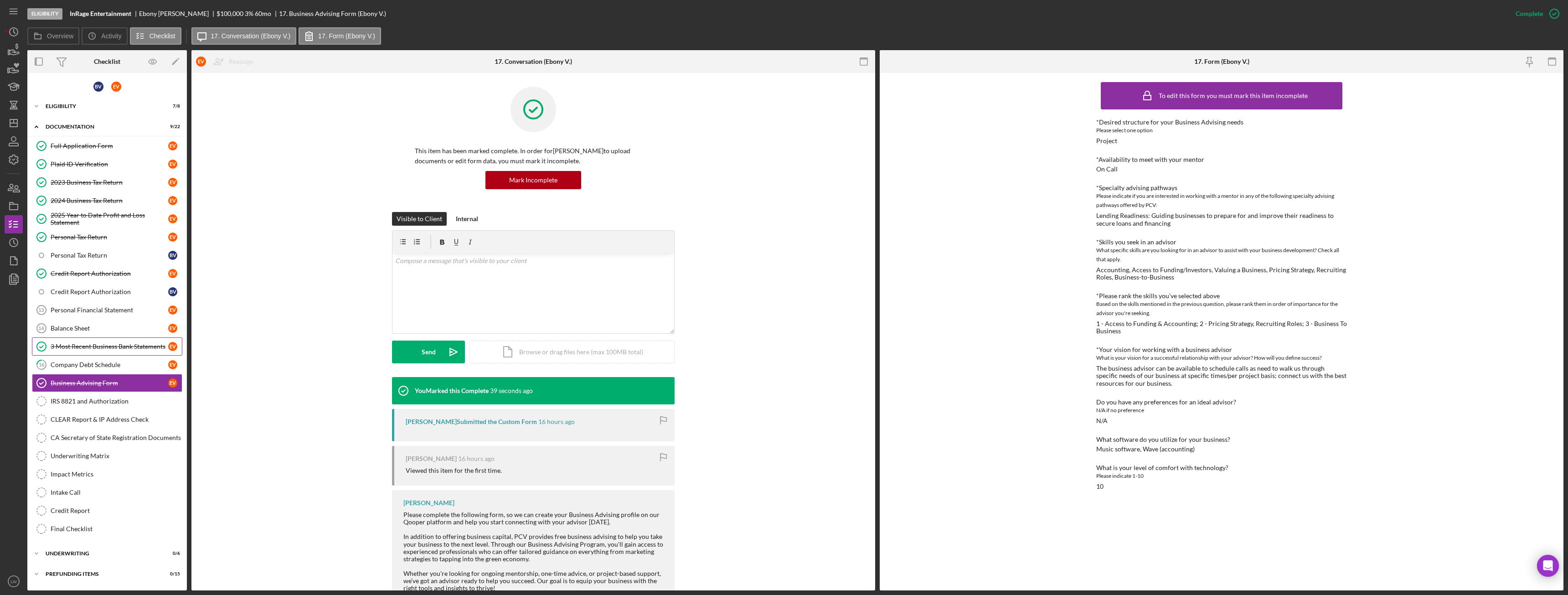
click at [115, 348] on div "3 Most Recent Business Bank Statements" at bounding box center [109, 347] width 117 height 7
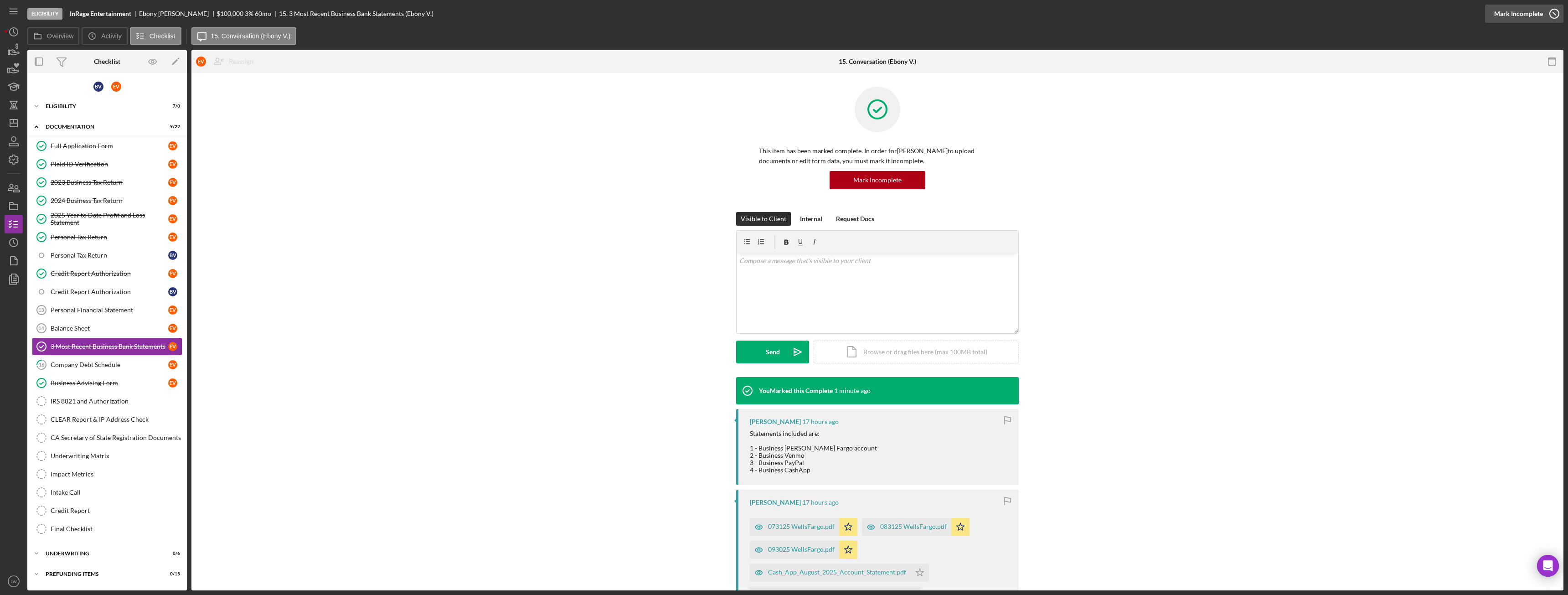
click at [1524, 10] on div "Mark Incomplete" at bounding box center [1519, 13] width 49 height 18
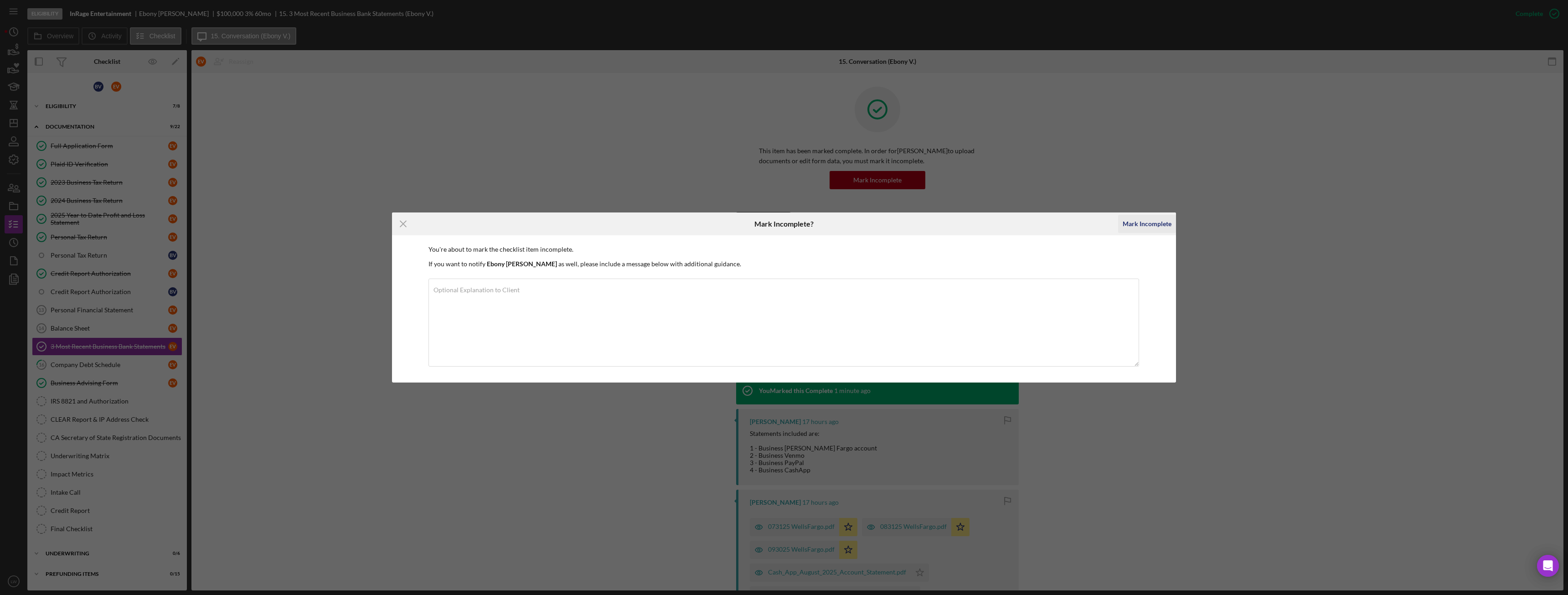
click at [1148, 227] on div "Mark Incomplete" at bounding box center [1147, 224] width 49 height 18
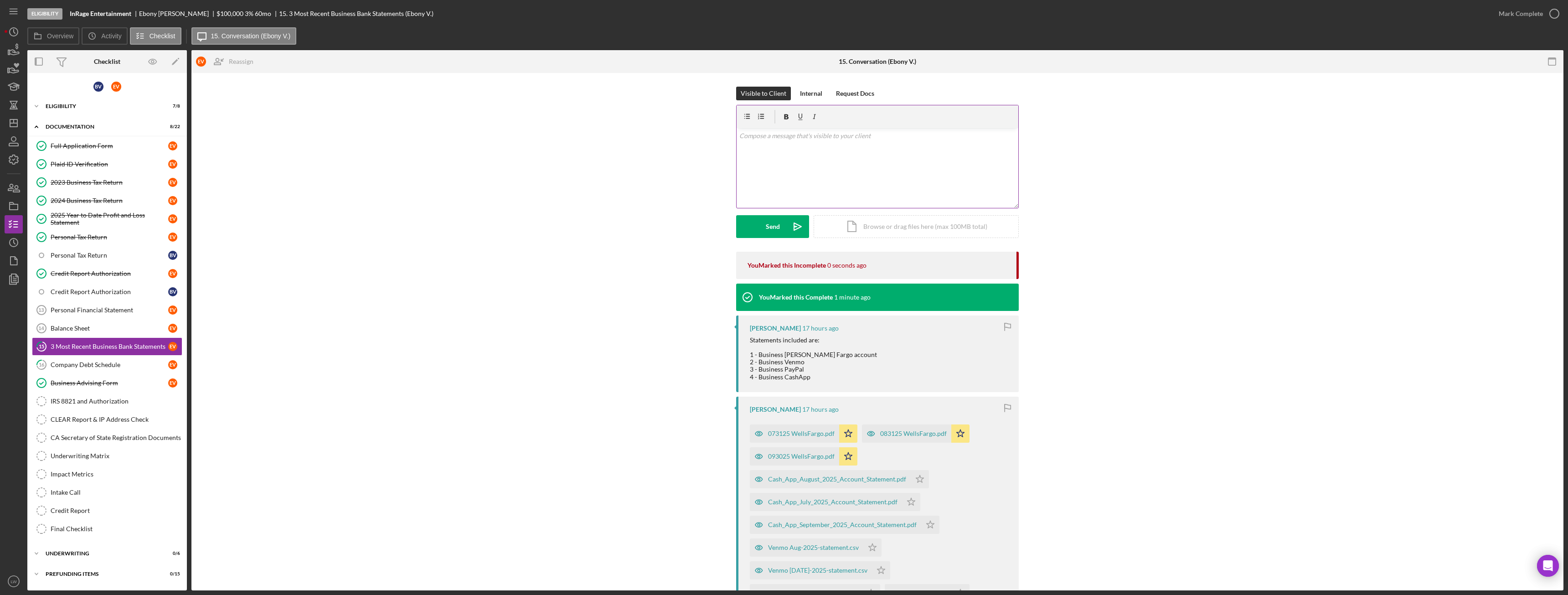
click at [912, 190] on div "v Color teal Color pink Remove color Add row above Add row below Add column bef…" at bounding box center [877, 167] width 282 height 80
click at [777, 232] on div "Send" at bounding box center [772, 226] width 14 height 23
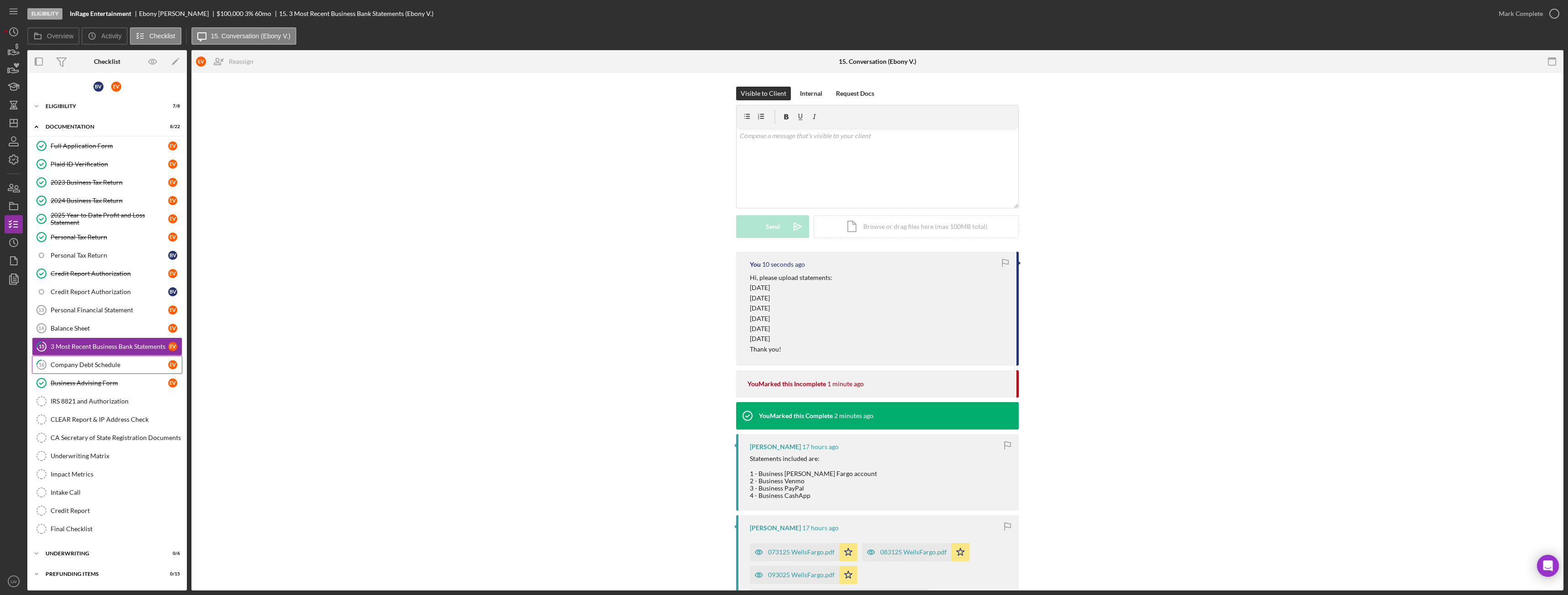
click at [105, 365] on div "Company Debt Schedule" at bounding box center [109, 365] width 117 height 7
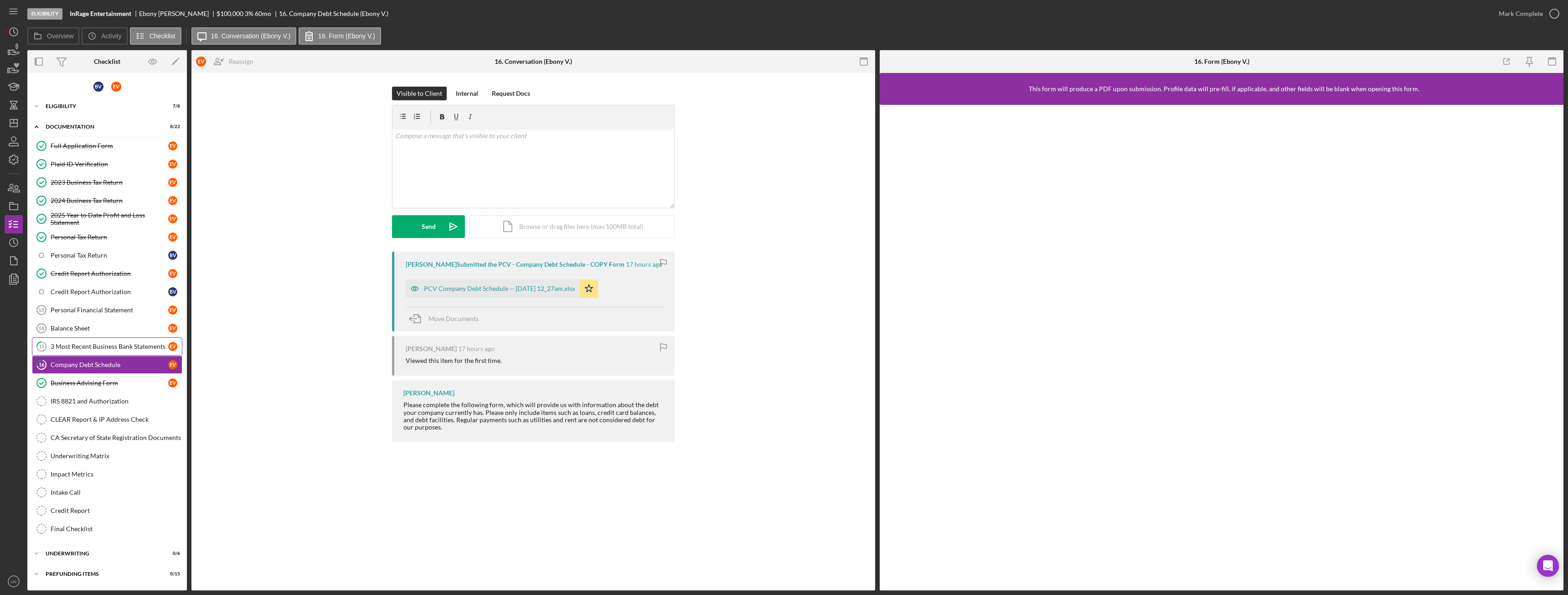
click at [104, 345] on div "3 Most Recent Business Bank Statements" at bounding box center [109, 347] width 117 height 7
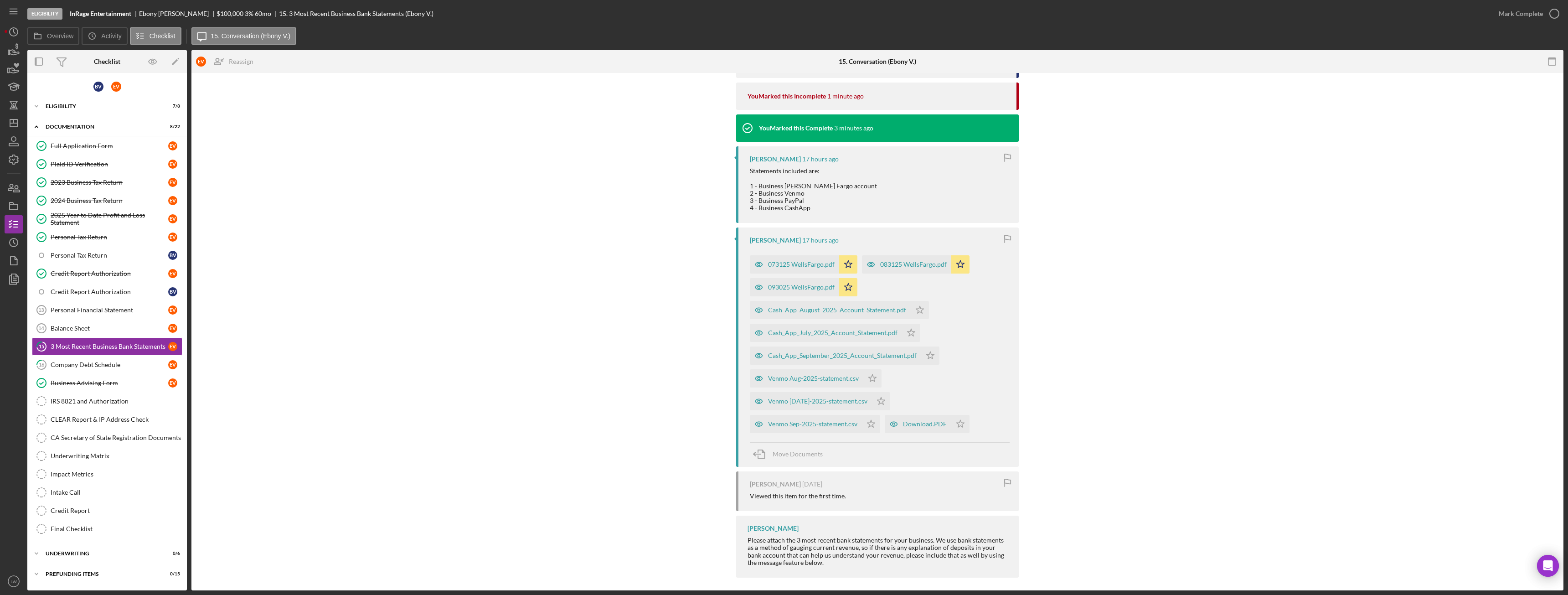
scroll to position [294, 0]
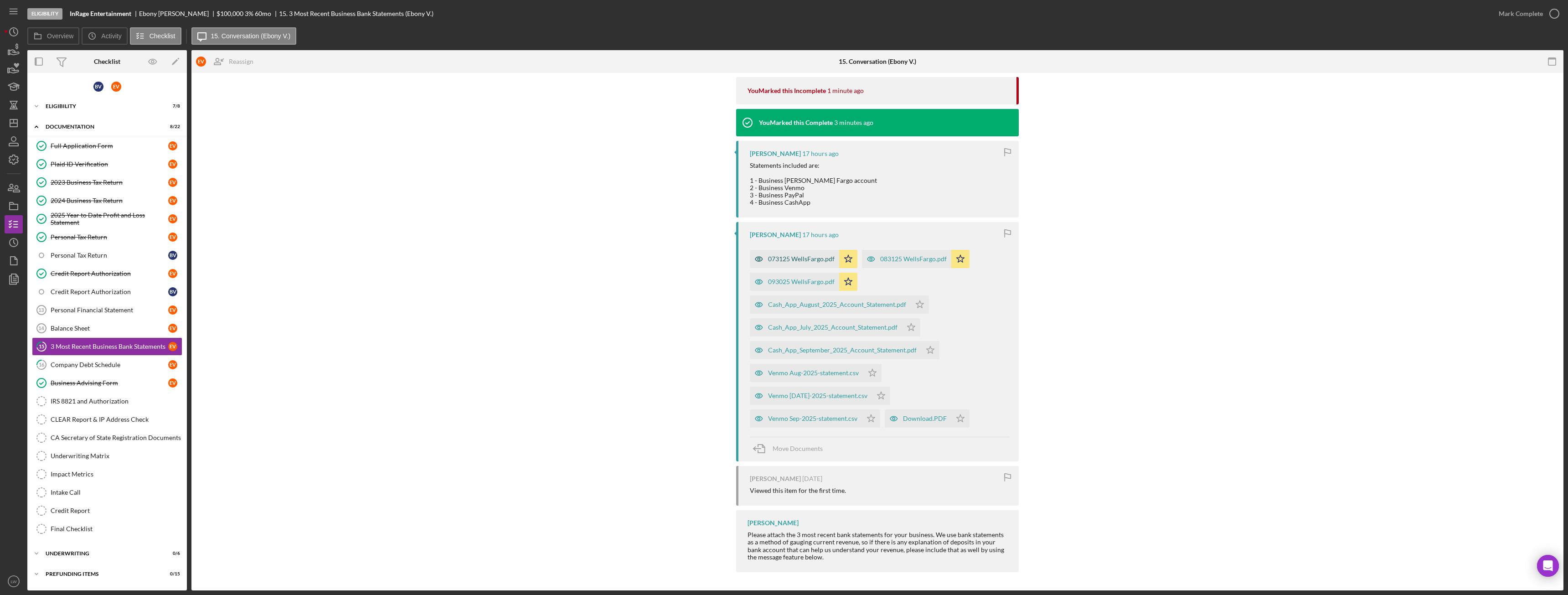
click at [786, 259] on div "073125 WellsFargo.pdf" at bounding box center [801, 259] width 66 height 7
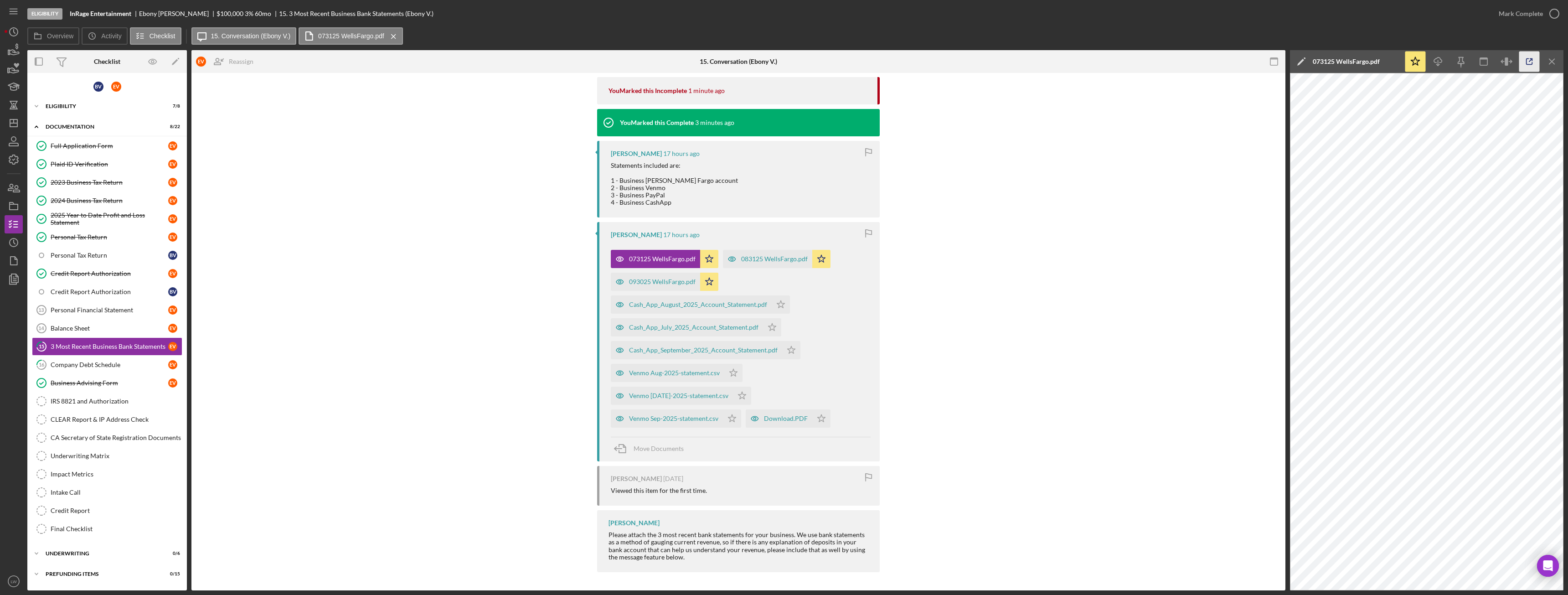
click at [1533, 60] on icon "button" at bounding box center [1530, 62] width 21 height 21
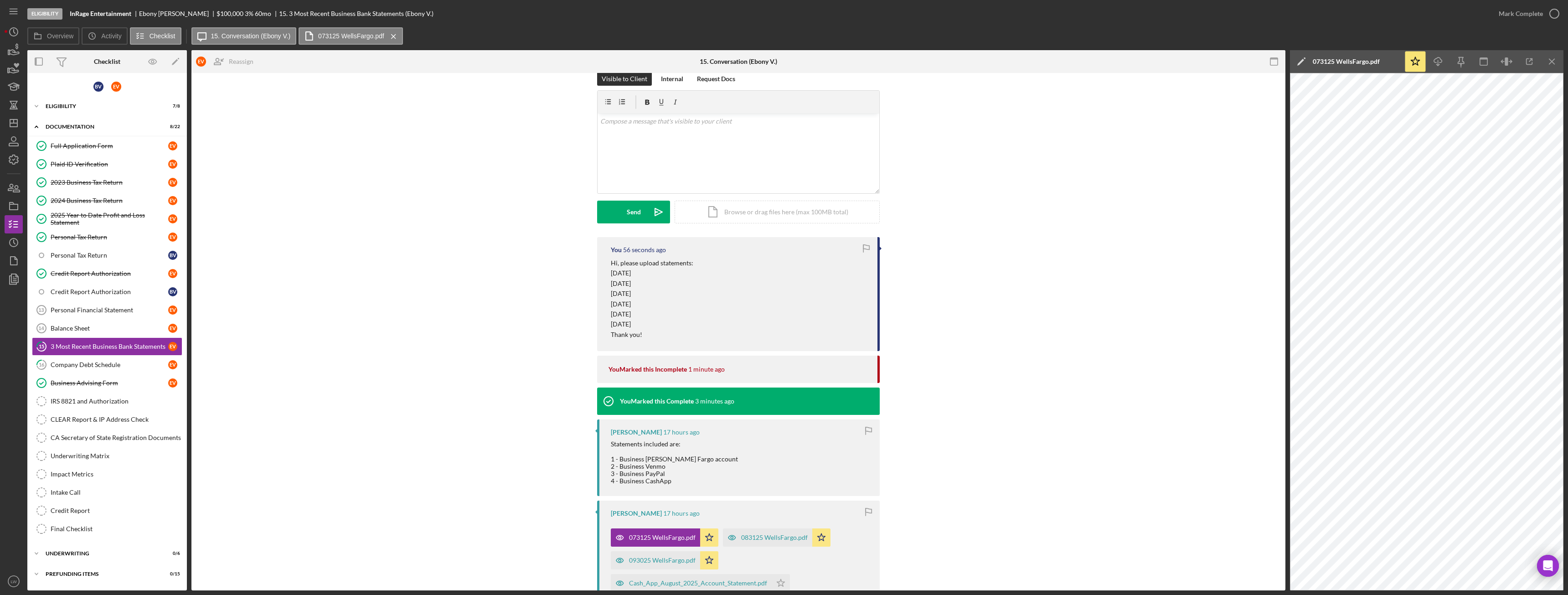
scroll to position [0, 0]
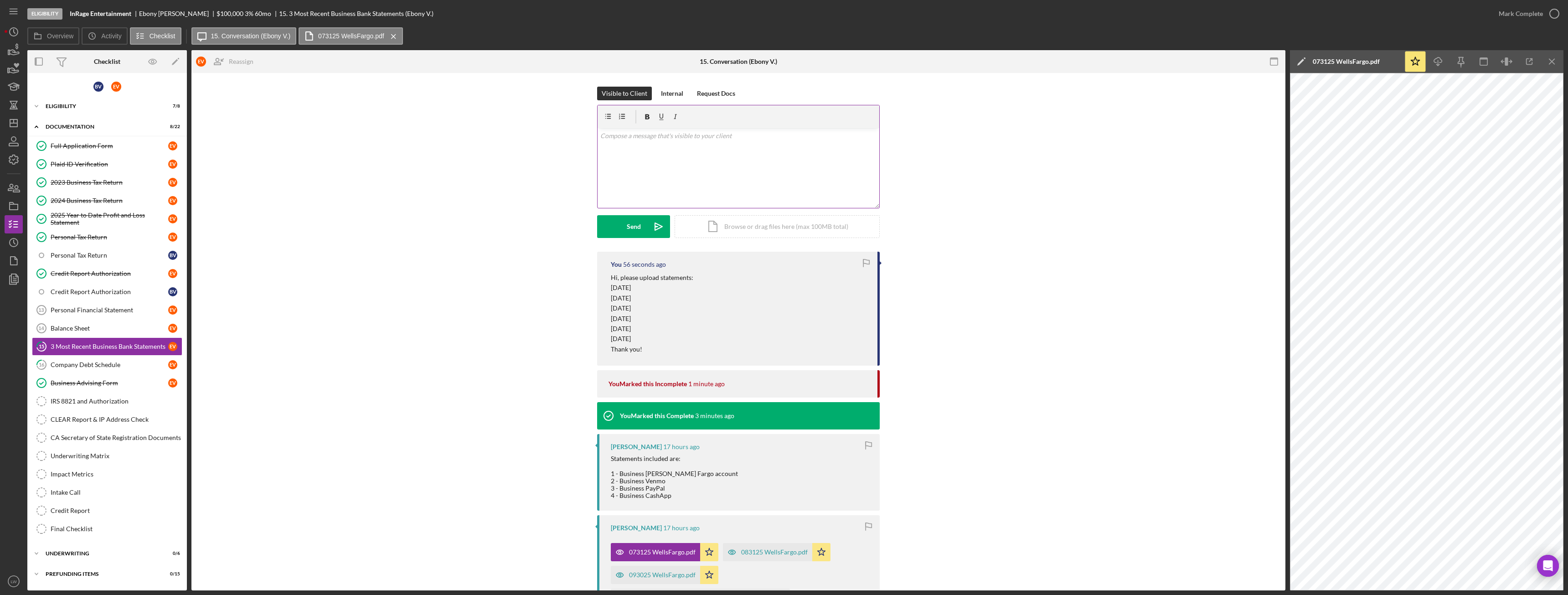
click at [704, 188] on div "v Color teal Color pink Remove color Add row above Add row below Add column bef…" at bounding box center [738, 167] width 282 height 80
click at [632, 231] on div "Send" at bounding box center [634, 226] width 14 height 23
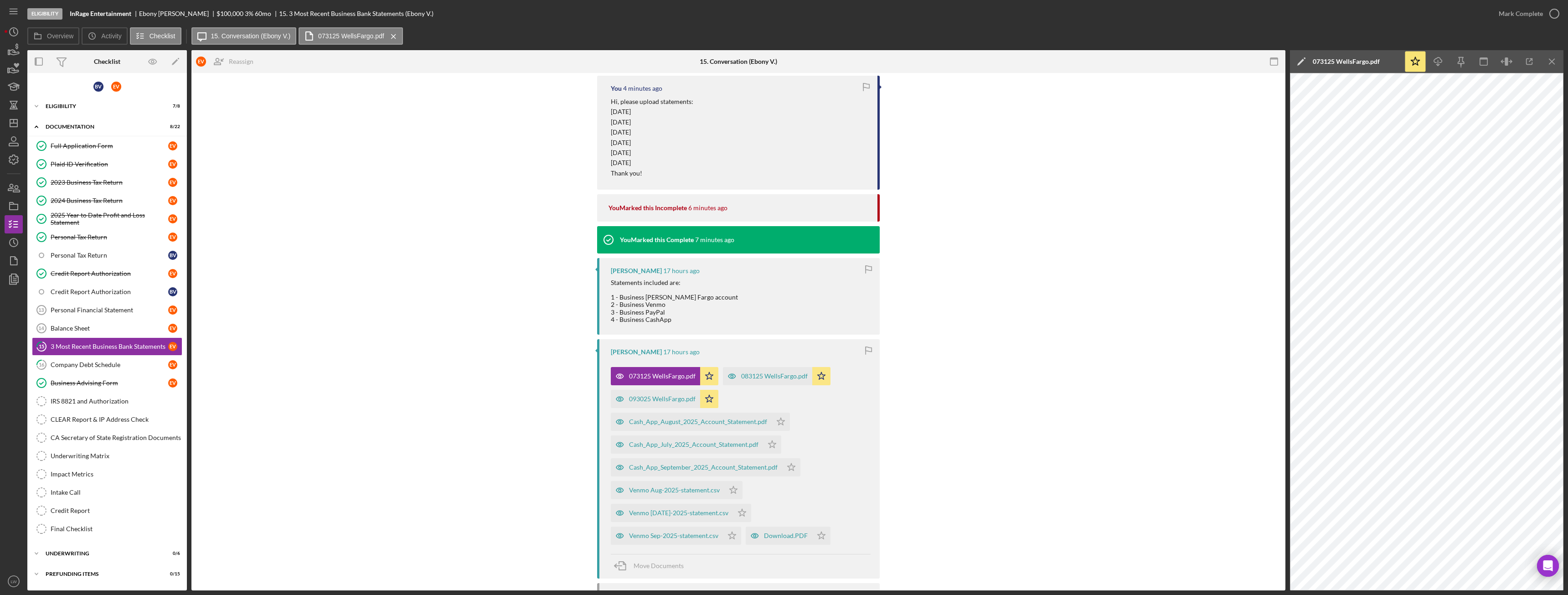
scroll to position [273, 0]
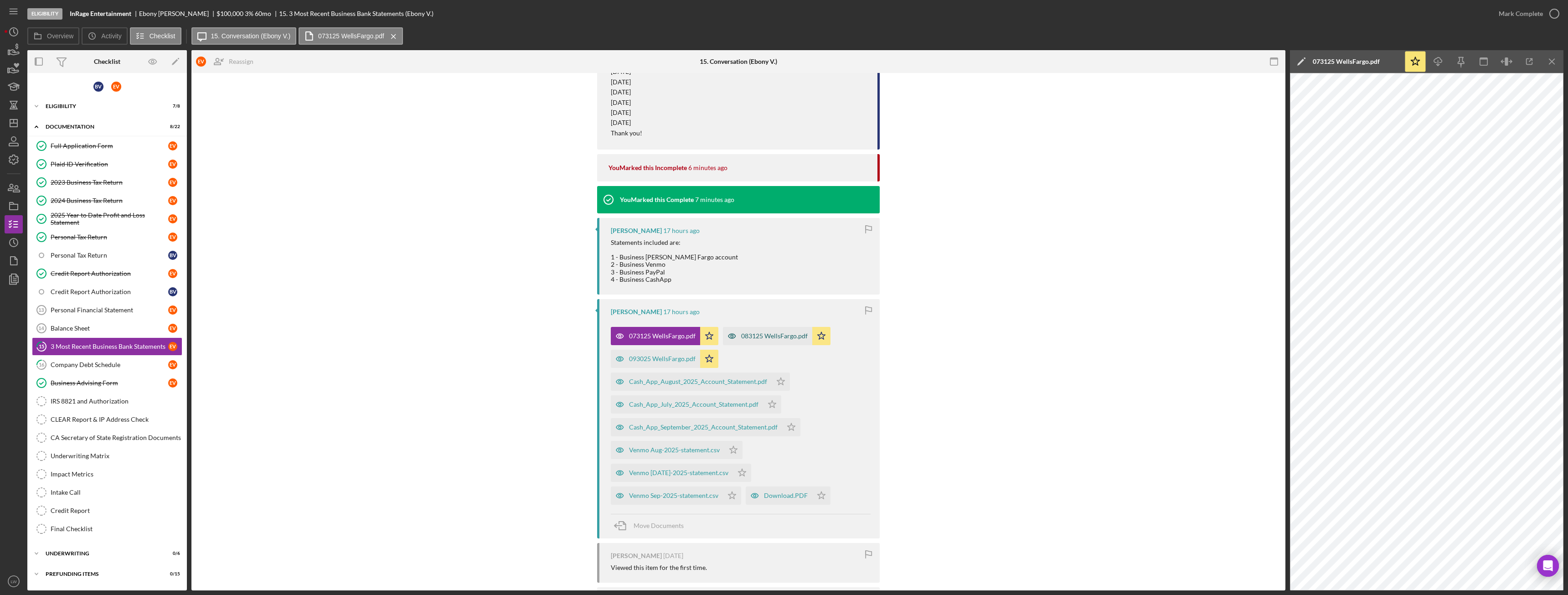
click at [754, 335] on div "083125 WellsFargo.pdf" at bounding box center [774, 336] width 66 height 7
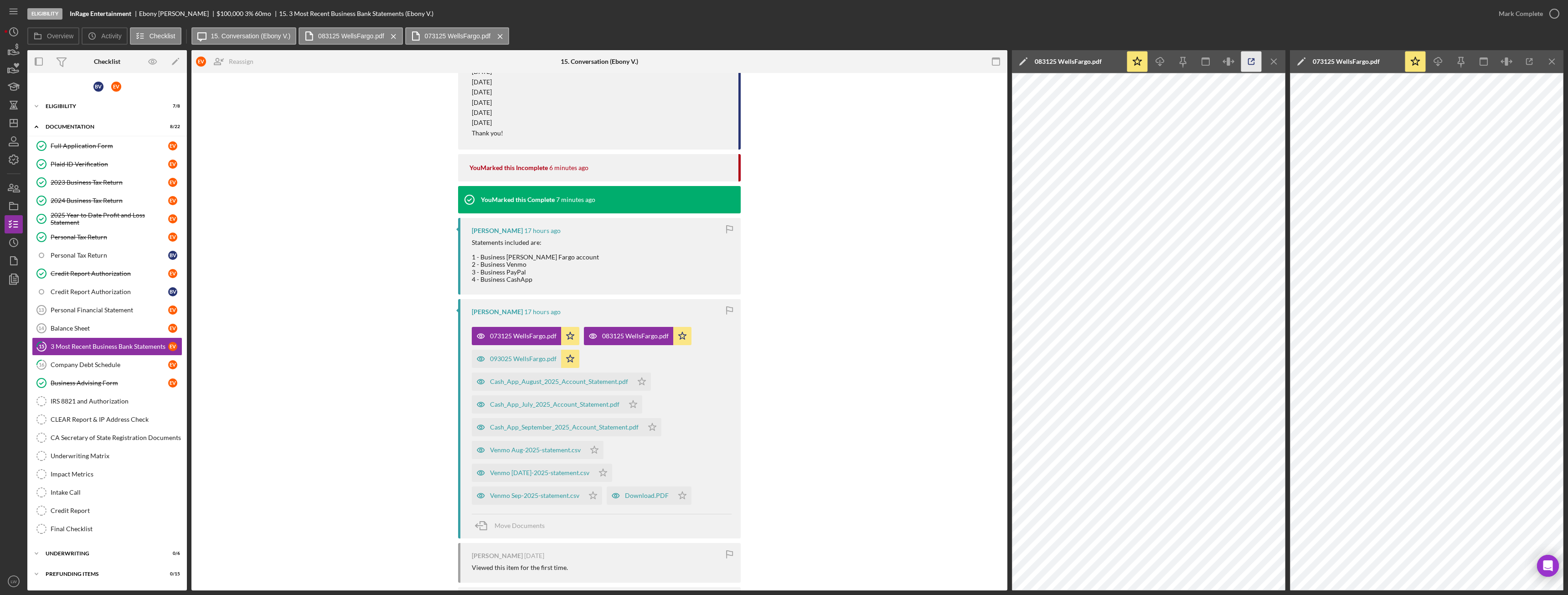
click at [1253, 62] on icon "button" at bounding box center [1251, 62] width 21 height 21
click at [533, 357] on div "093025 WellsFargo.pdf" at bounding box center [523, 359] width 66 height 7
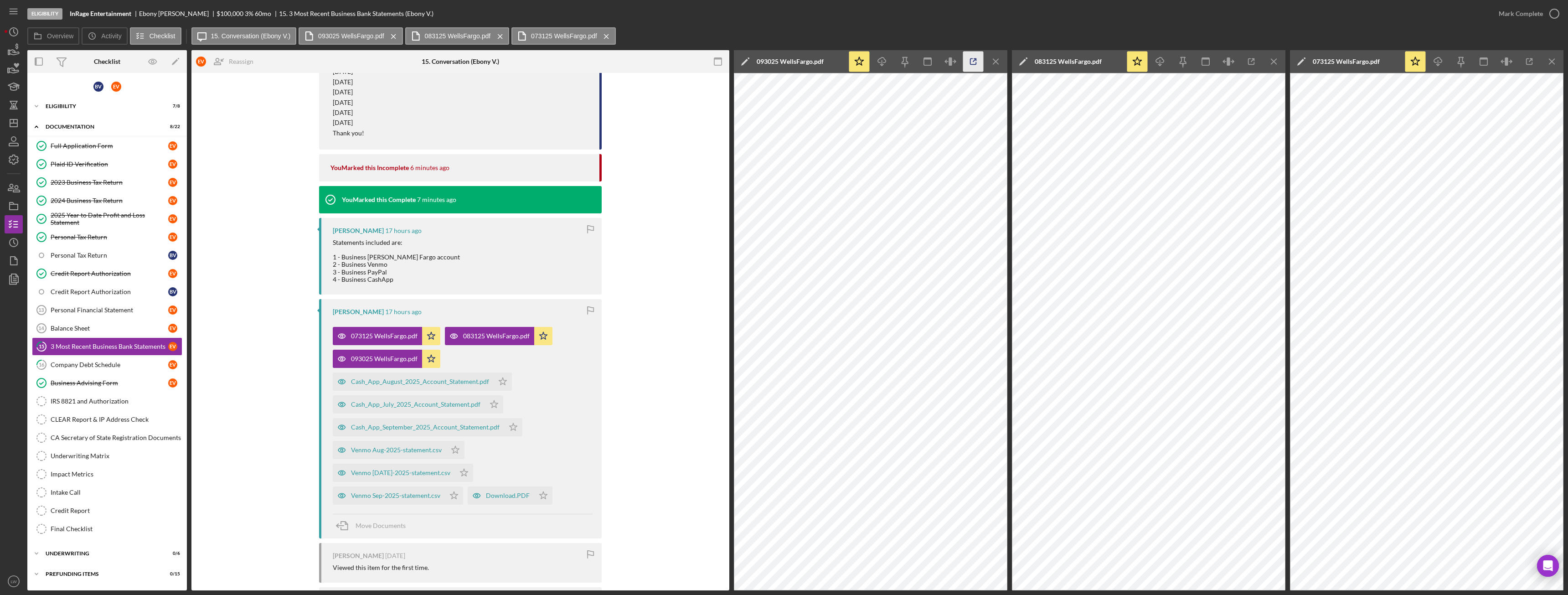
click at [974, 60] on icon "button" at bounding box center [973, 62] width 21 height 21
click at [996, 63] on icon "Icon/Menu Close" at bounding box center [996, 62] width 21 height 21
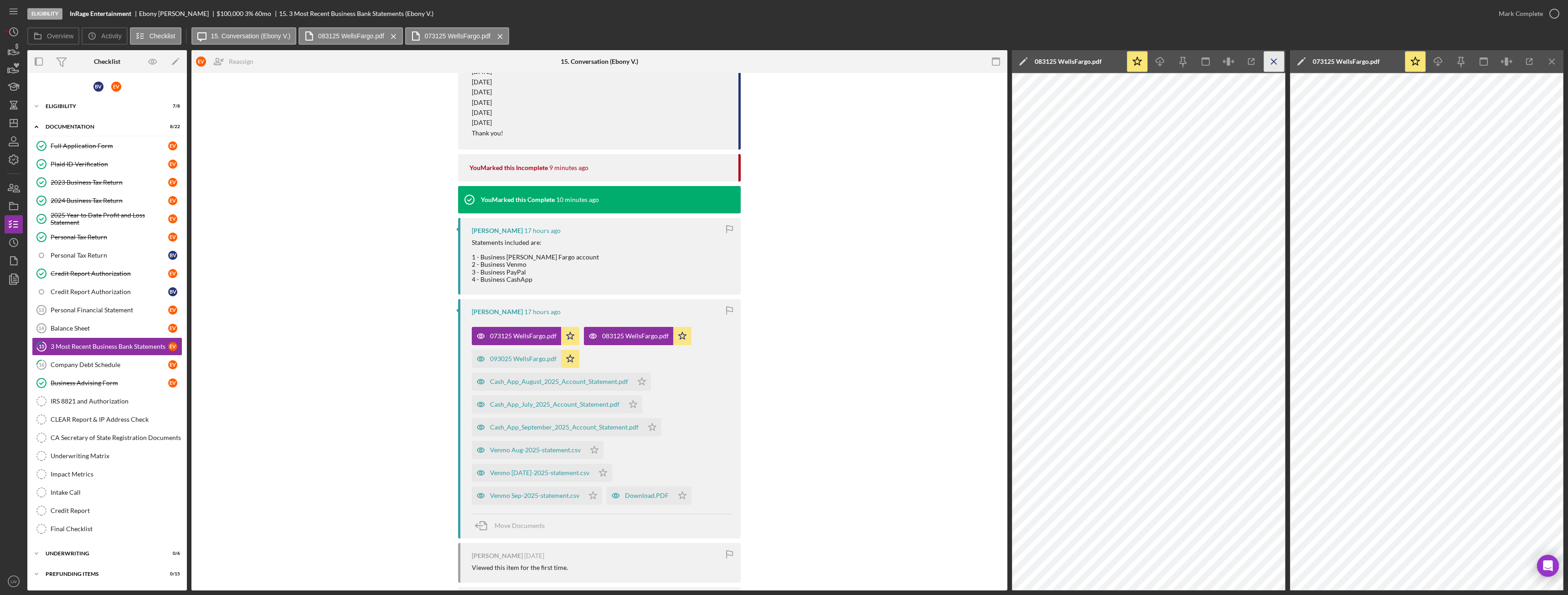
click at [1279, 60] on icon "Icon/Menu Close" at bounding box center [1275, 62] width 21 height 21
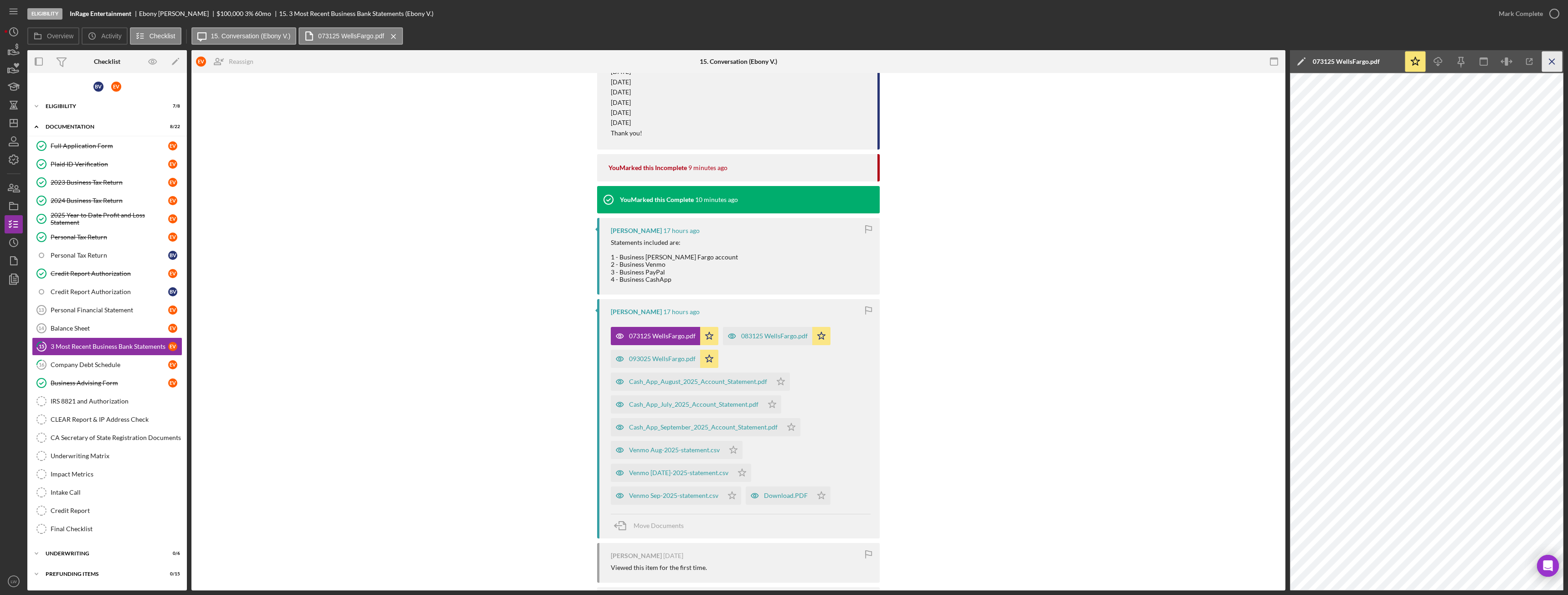
click at [1562, 63] on icon "Icon/Menu Close" at bounding box center [1552, 62] width 21 height 21
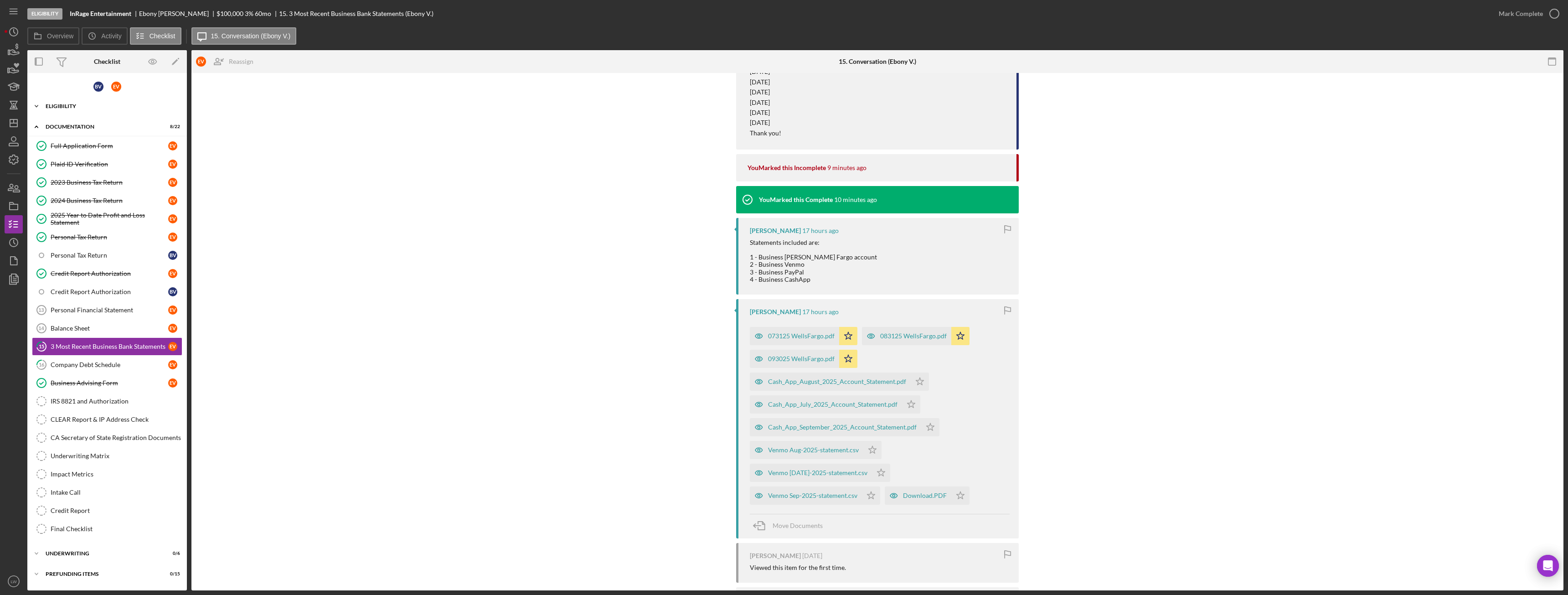
click at [70, 104] on div "Eligibility" at bounding box center [110, 106] width 130 height 5
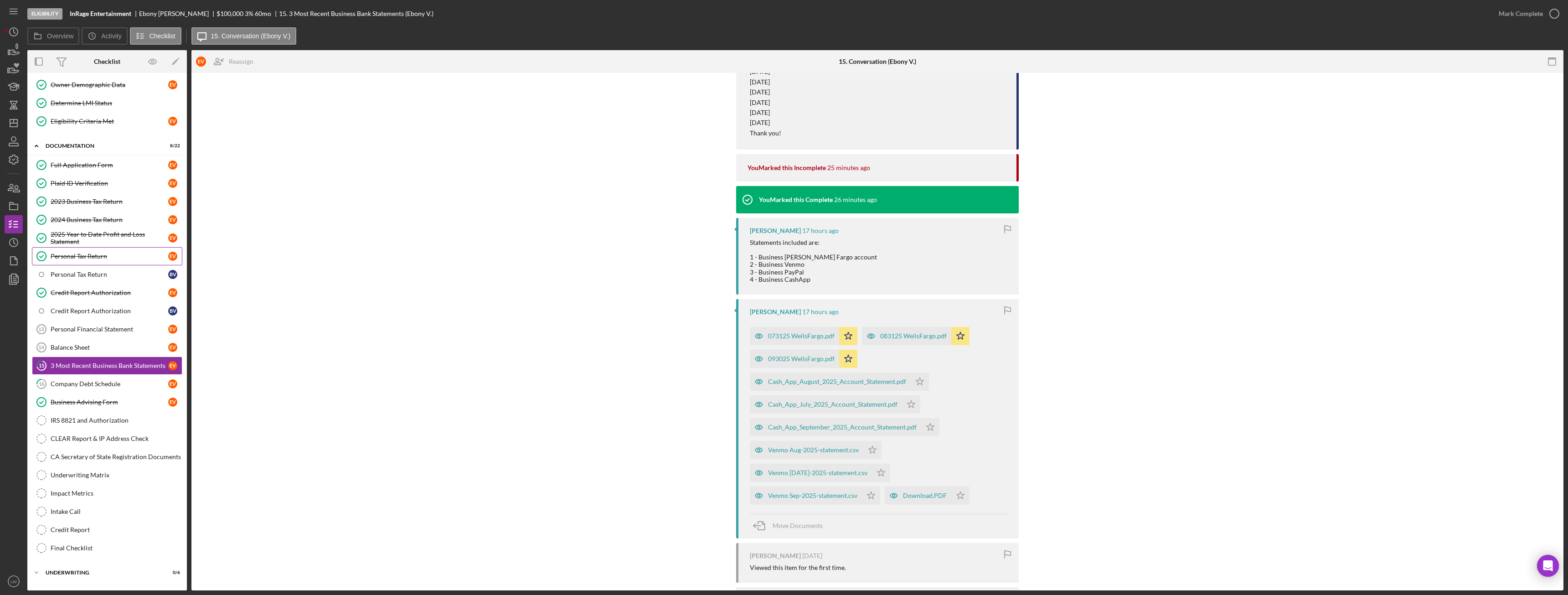
scroll to position [137, 0]
click at [92, 378] on div "Company Debt Schedule" at bounding box center [109, 379] width 117 height 7
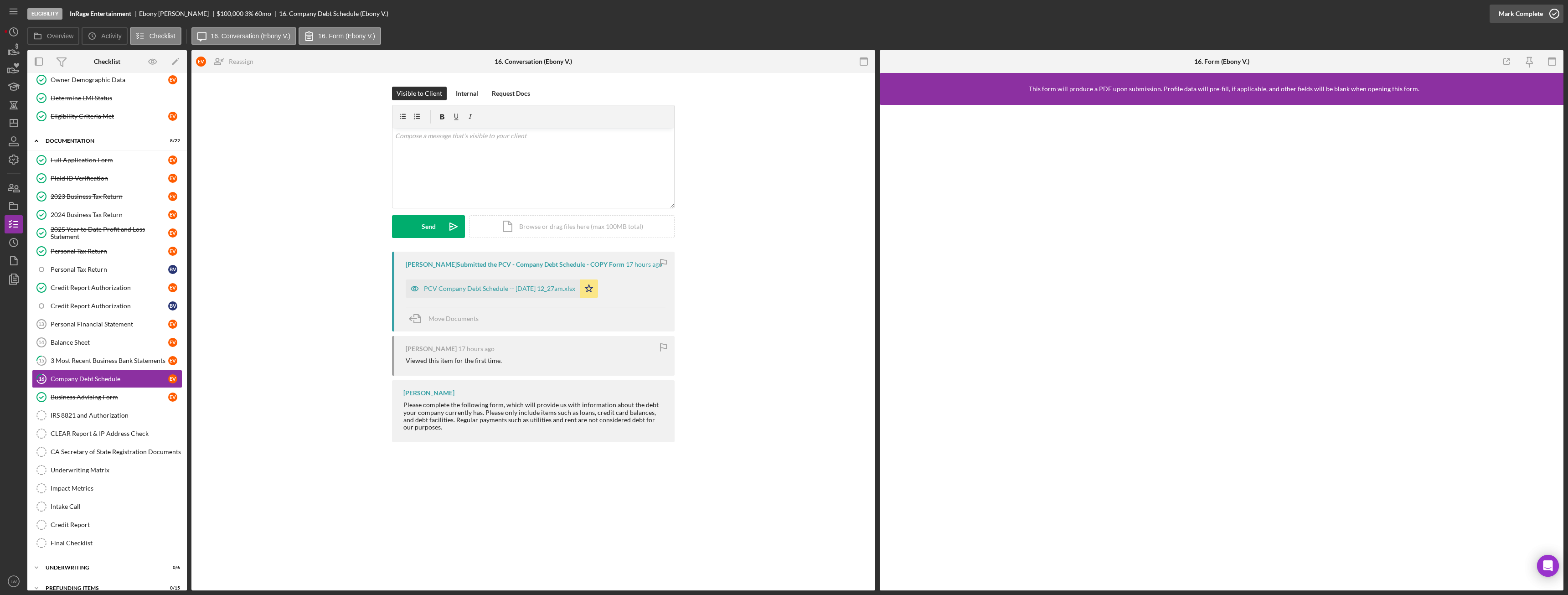
click at [1525, 16] on div "Mark Complete" at bounding box center [1521, 13] width 44 height 18
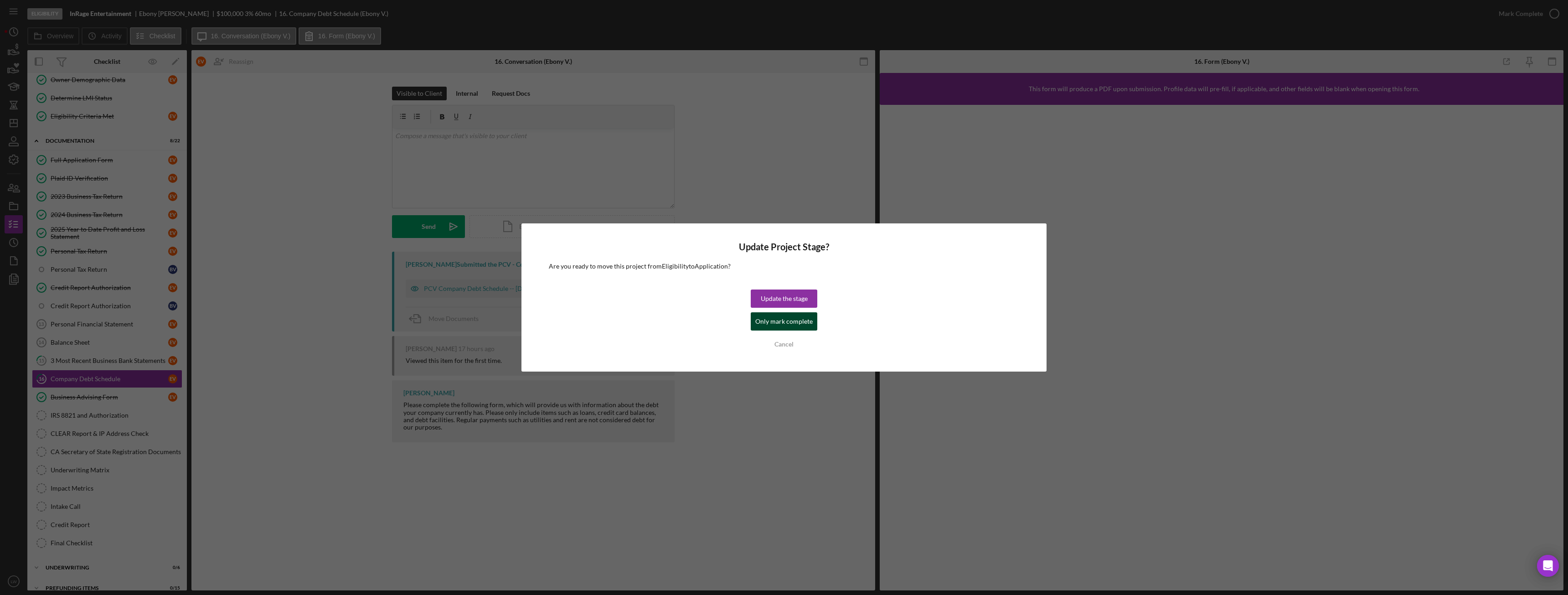
click at [774, 323] on div "Only mark complete" at bounding box center [784, 322] width 57 height 18
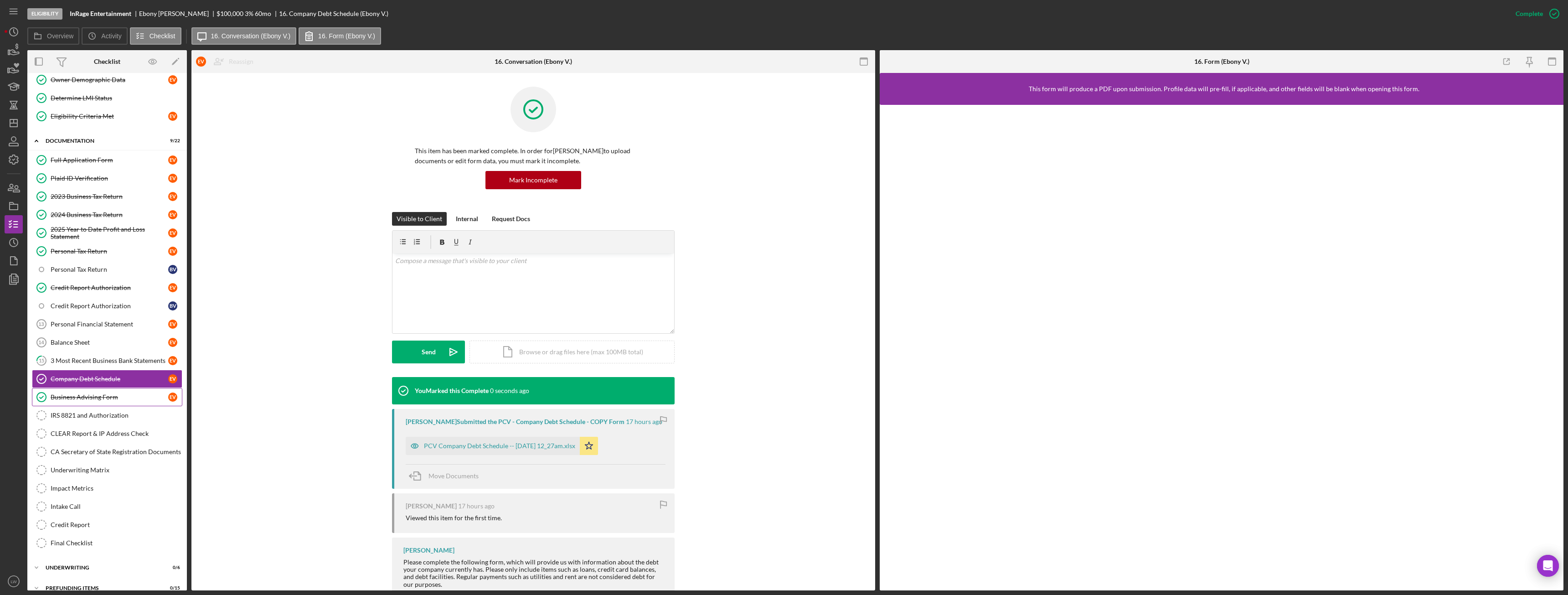
click at [123, 399] on div "Business Advising Form" at bounding box center [109, 397] width 117 height 7
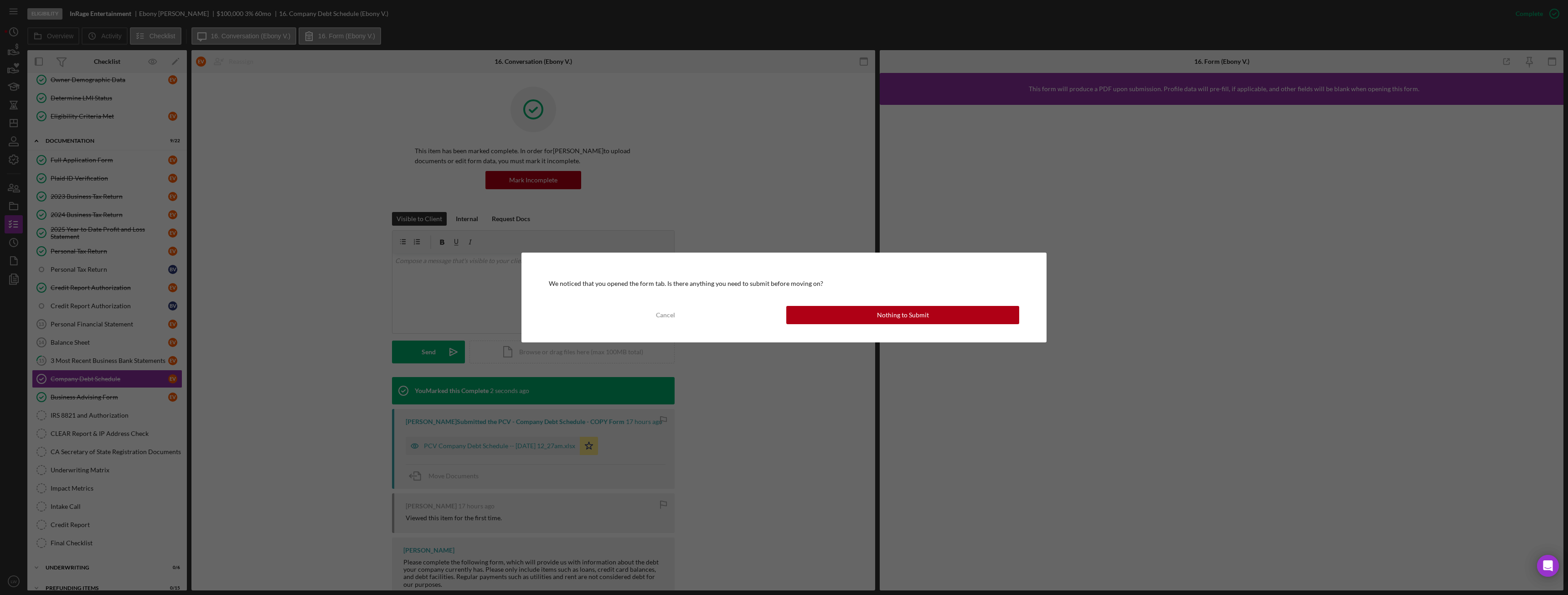
click at [112, 363] on div "We noticed that you opened the form tab. Is there anything you need to submit b…" at bounding box center [784, 297] width 1568 height 595
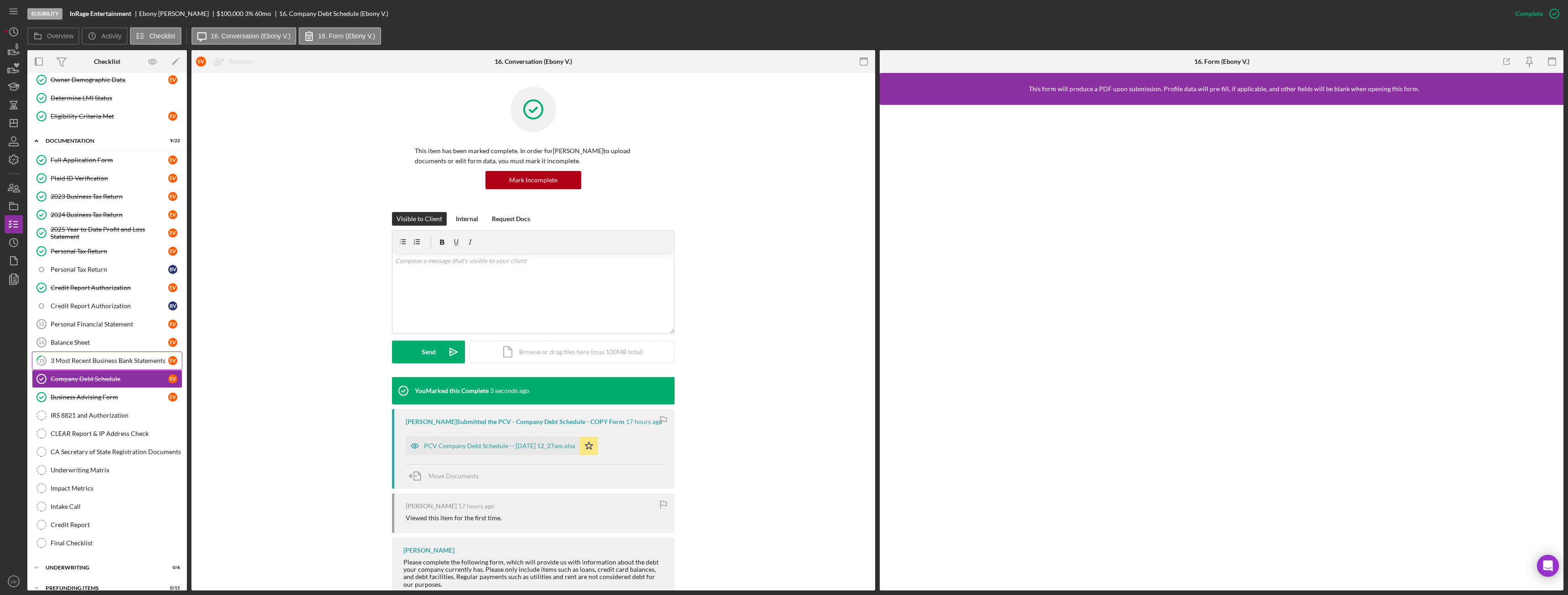
click at [92, 364] on div "3 Most Recent Business Bank Statements" at bounding box center [109, 361] width 117 height 7
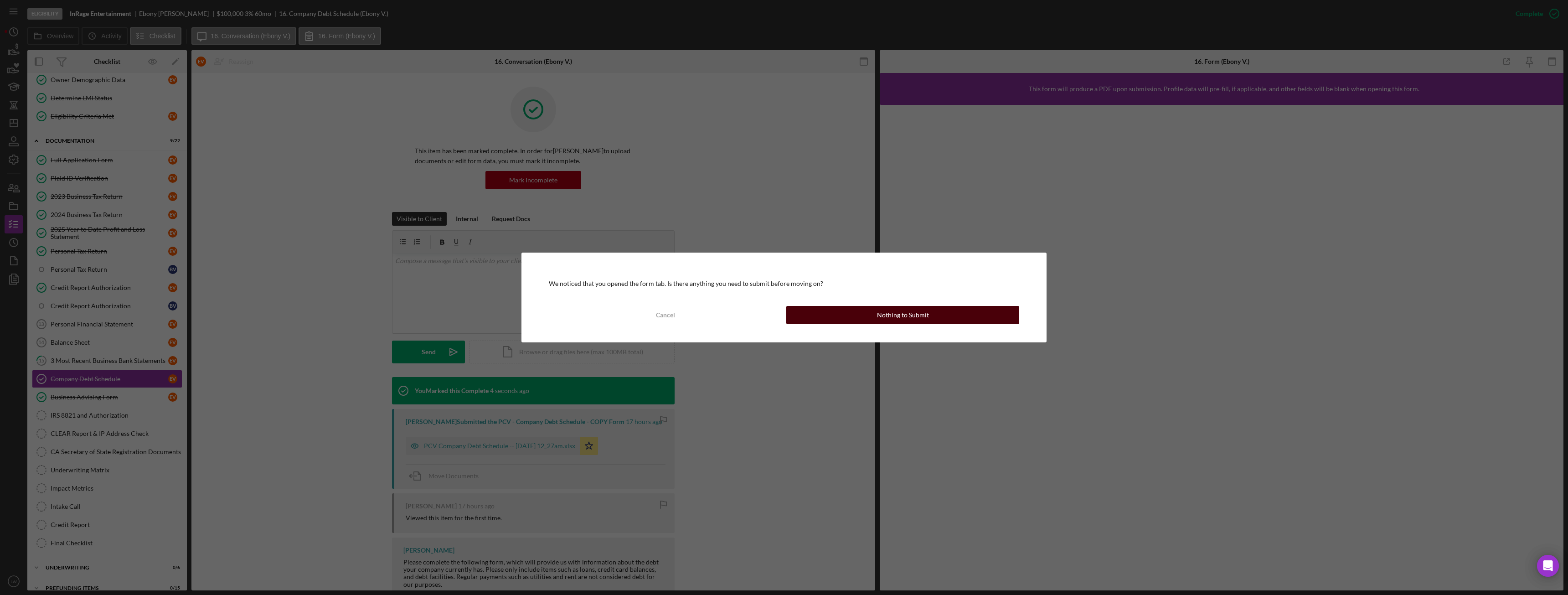
click at [877, 314] on button "Nothing to Submit" at bounding box center [903, 315] width 233 height 18
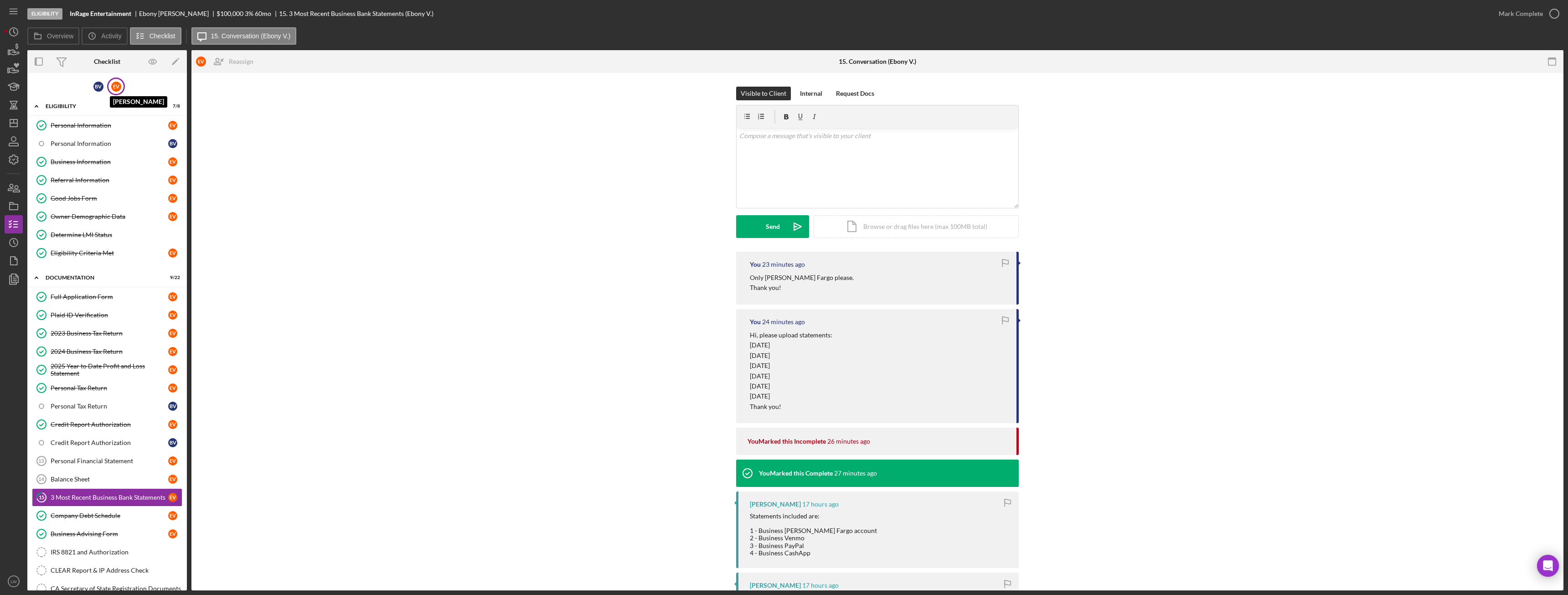
click at [116, 88] on div "E V" at bounding box center [116, 86] width 10 height 10
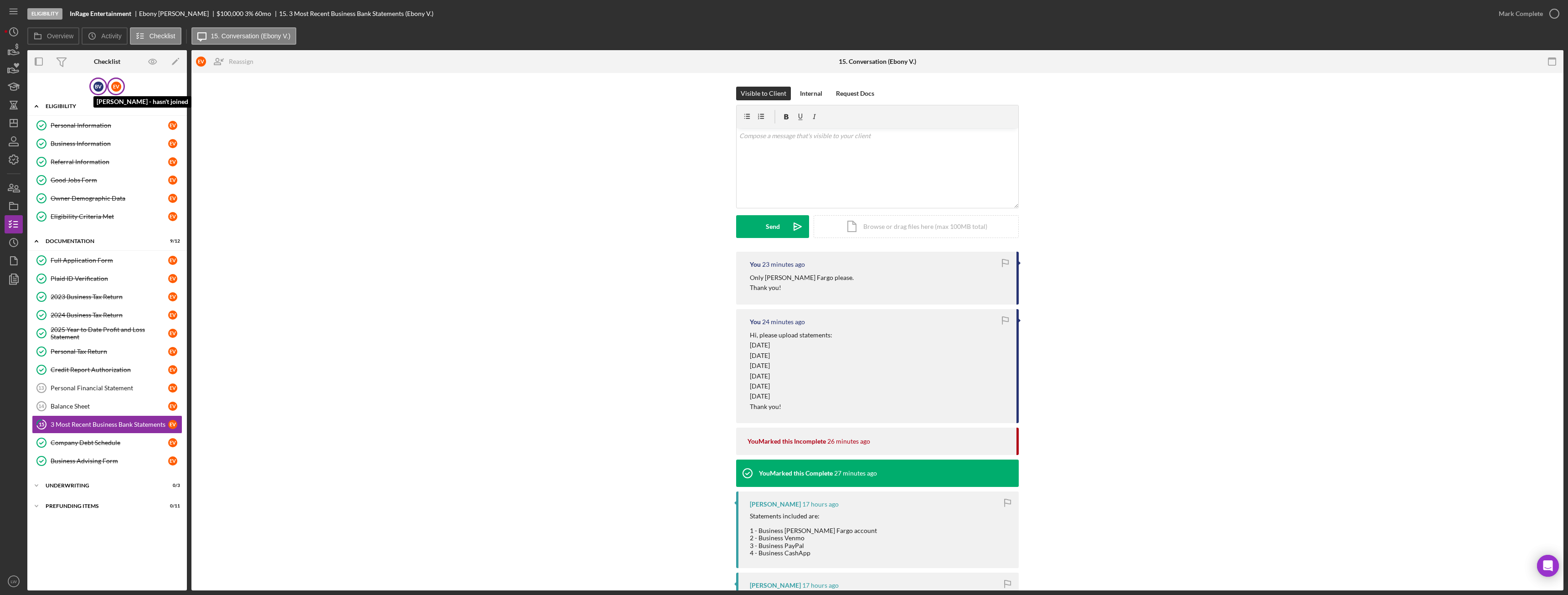
click at [92, 88] on div "B V Bruce Vanderveer - hasn't joined" at bounding box center [98, 86] width 18 height 18
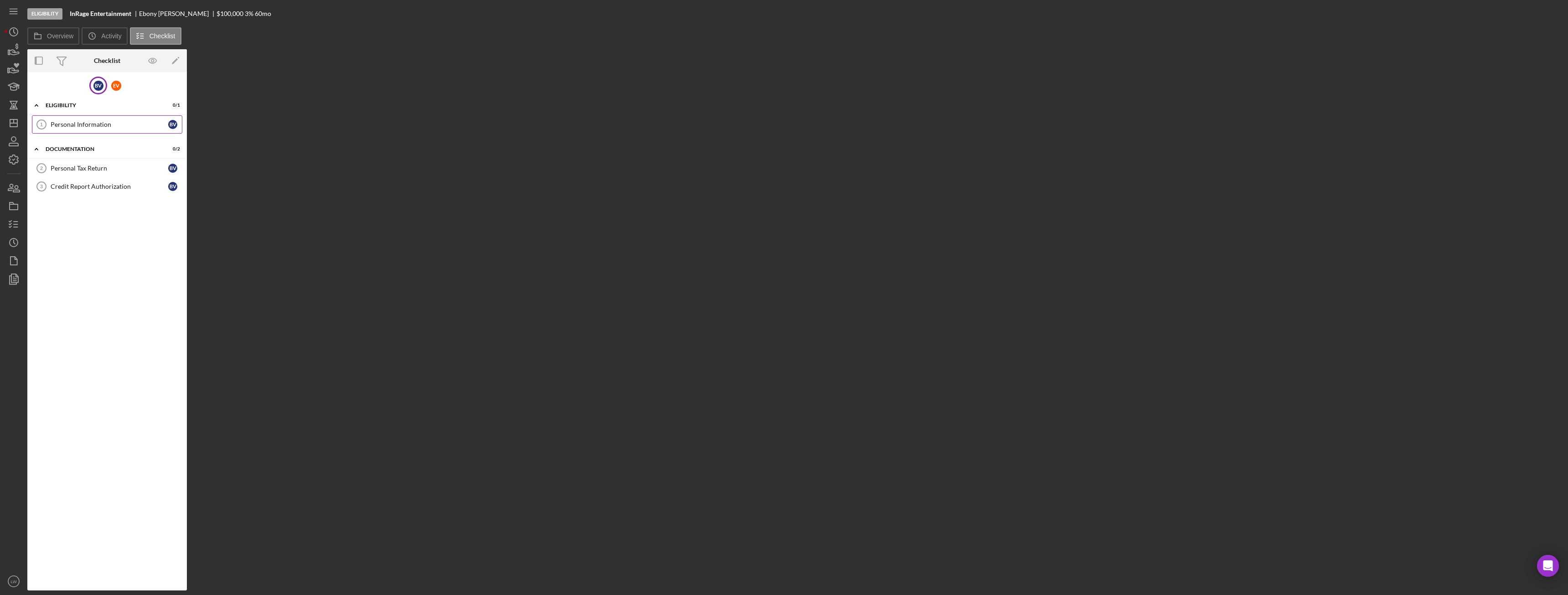
click at [122, 128] on div "Personal Information" at bounding box center [109, 124] width 117 height 7
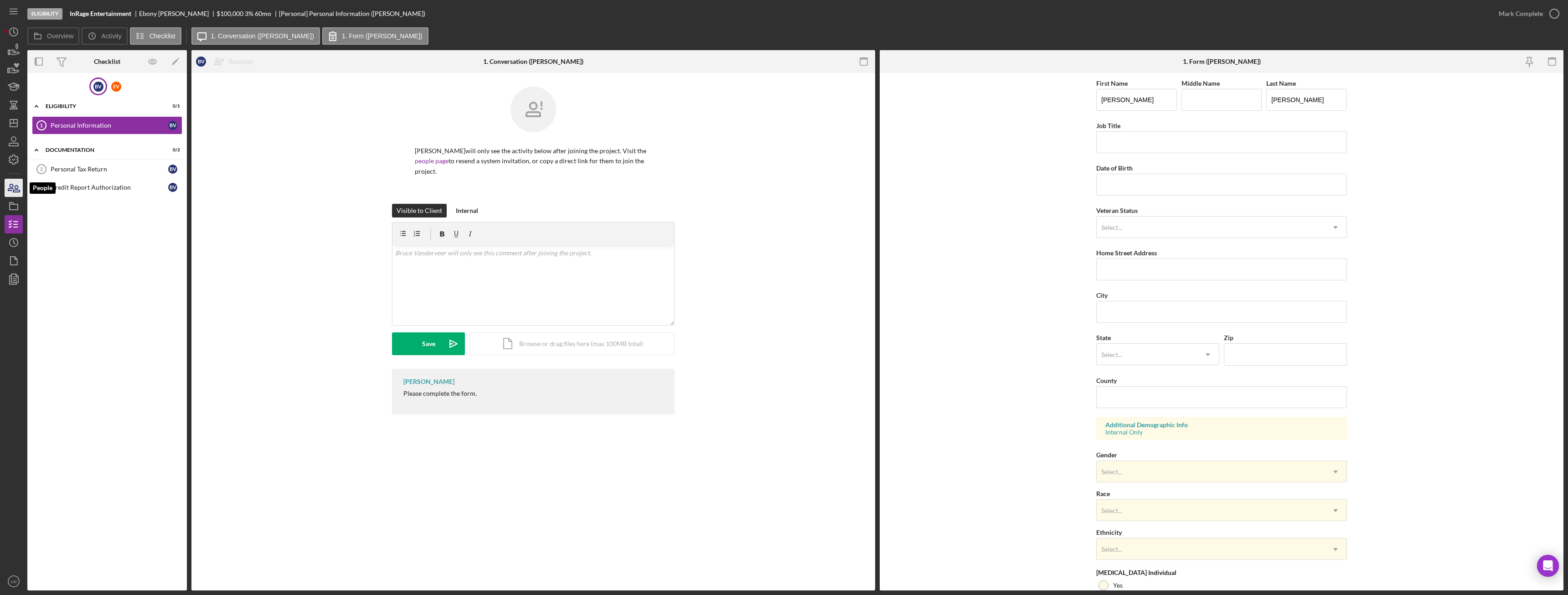
click at [8, 188] on icon "button" at bounding box center [13, 188] width 23 height 23
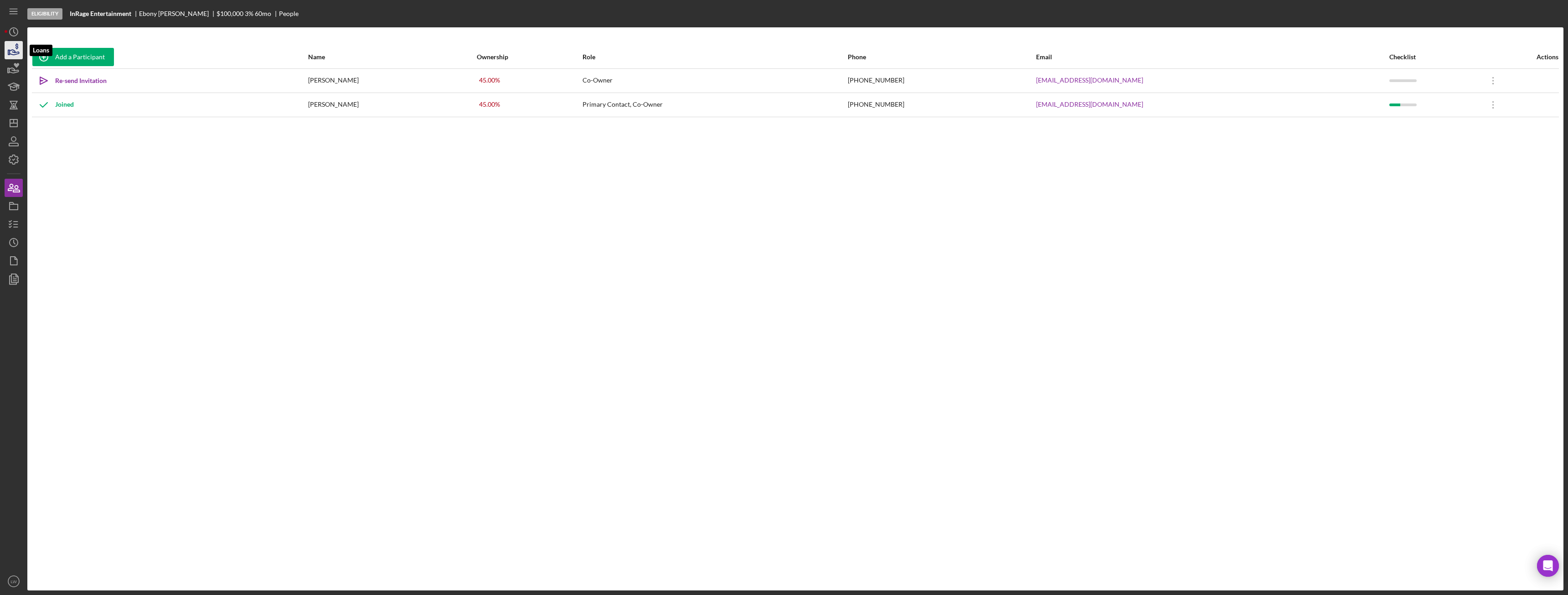
click at [13, 48] on icon "button" at bounding box center [13, 50] width 23 height 23
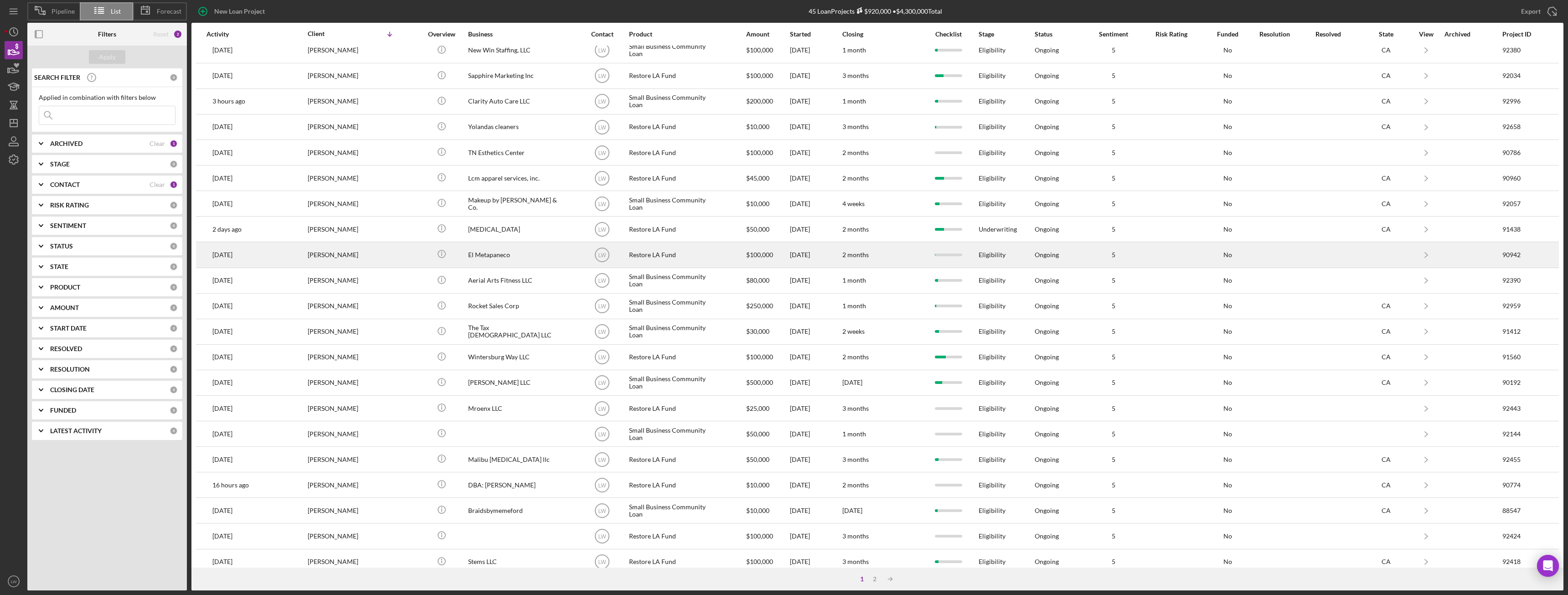
scroll to position [122, 0]
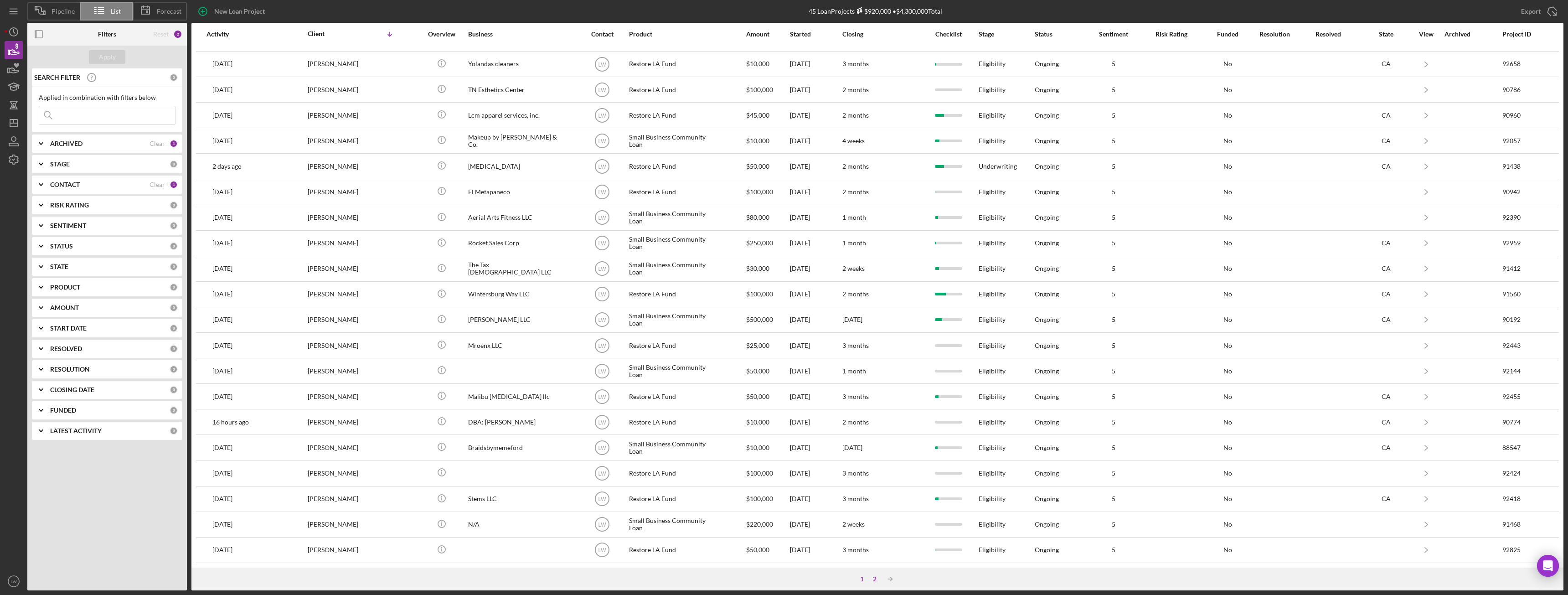
click at [870, 580] on div "2" at bounding box center [875, 579] width 13 height 7
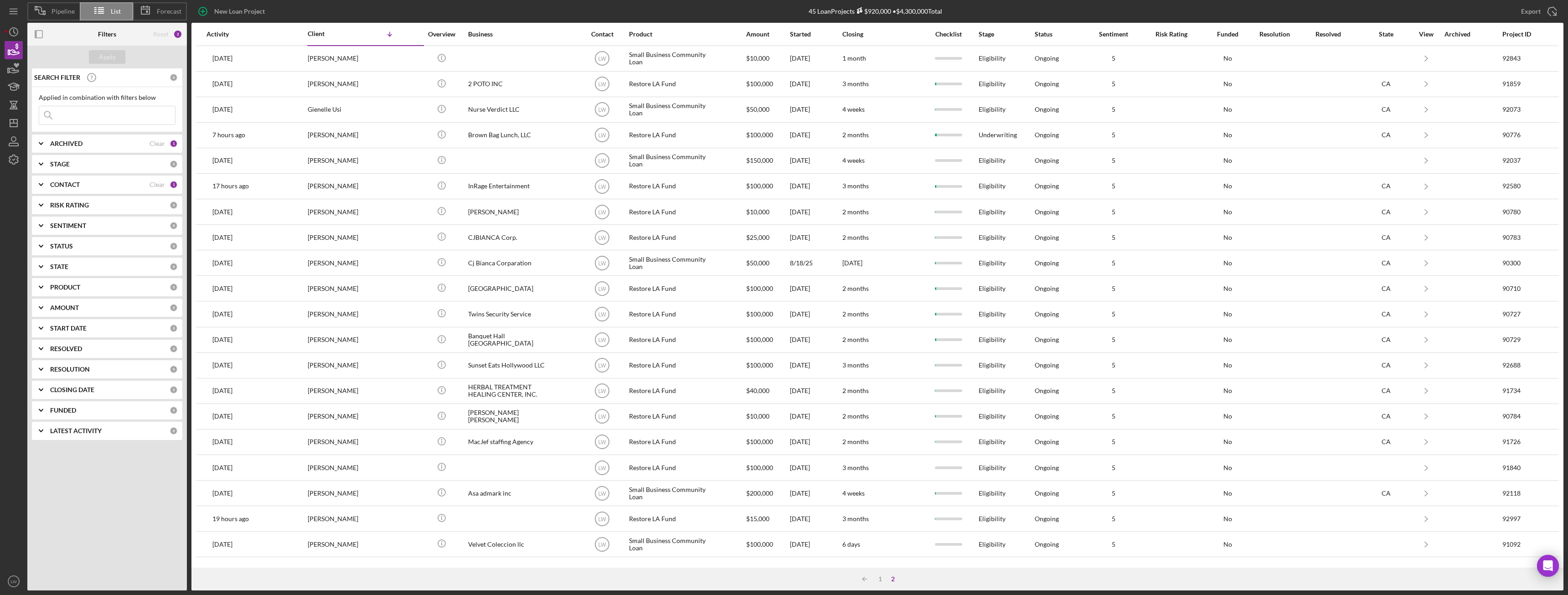
scroll to position [0, 0]
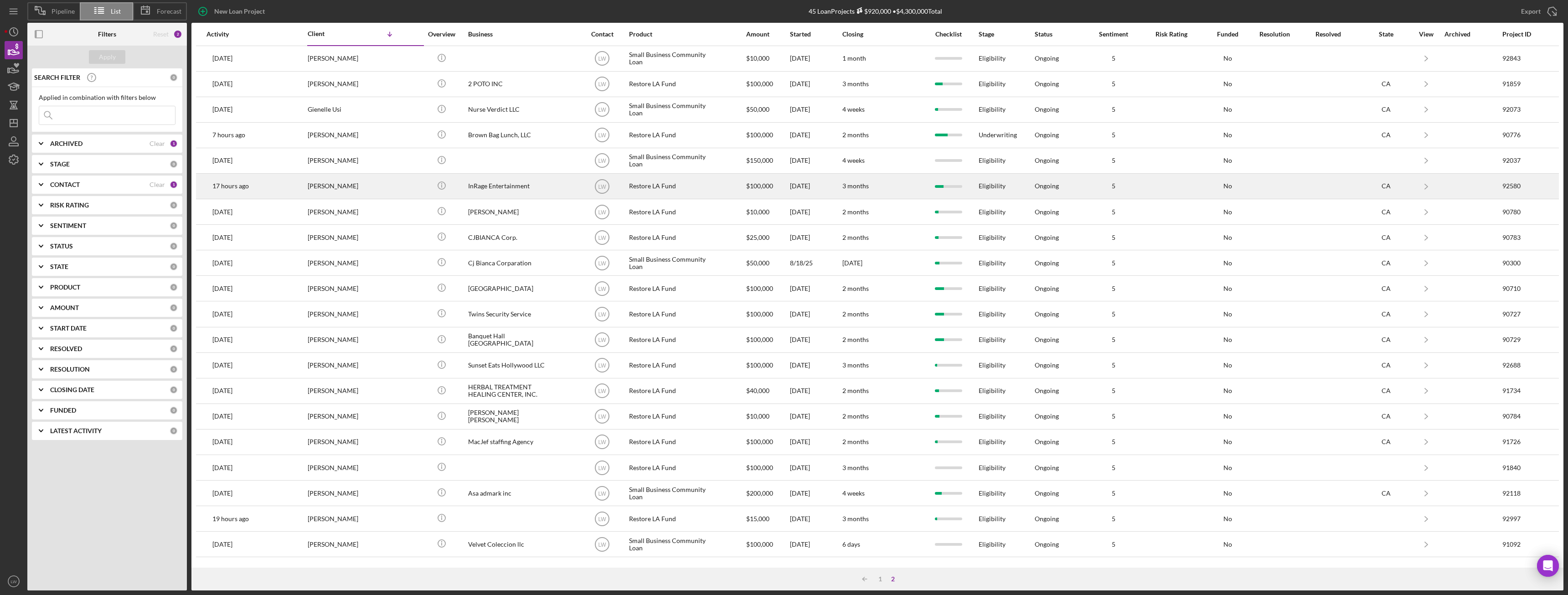
click at [494, 182] on div "InRage Entertainment" at bounding box center [514, 186] width 91 height 24
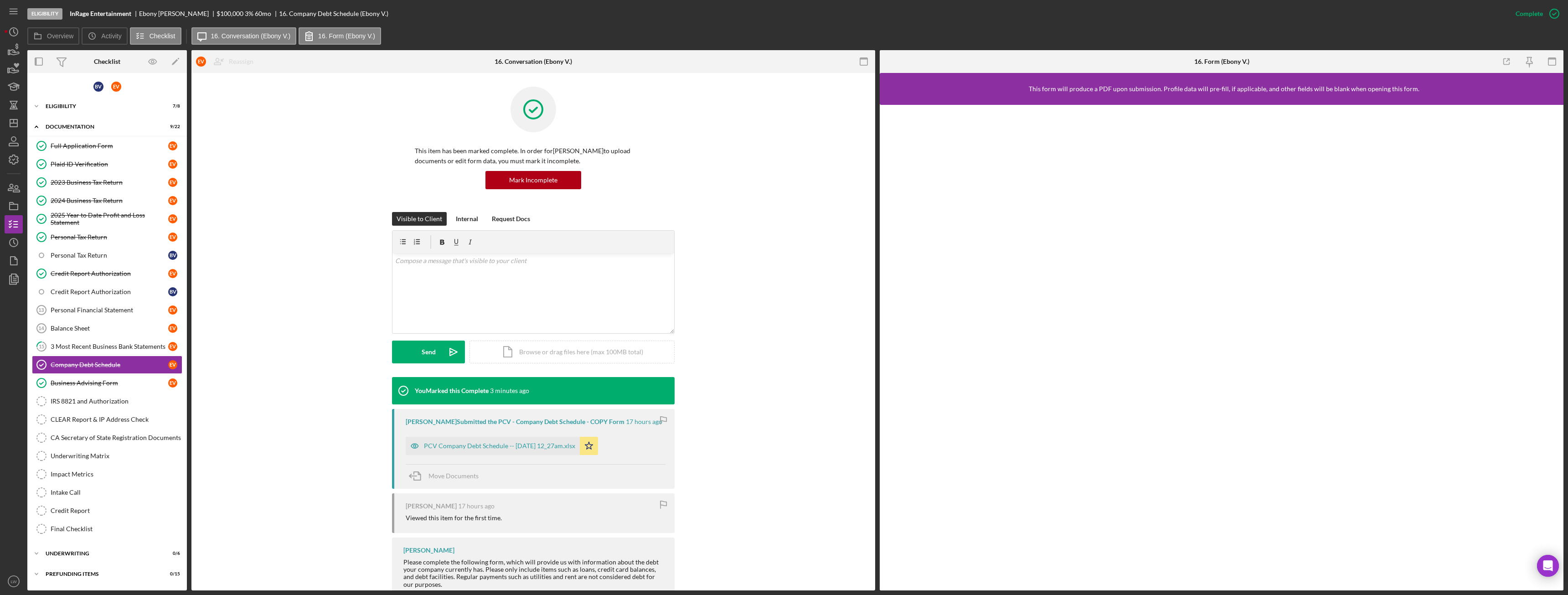
click at [258, 122] on div "This item has been marked complete. In order for Ebony Vanderveer to upload doc…" at bounding box center [533, 149] width 656 height 125
click at [85, 106] on div "Eligibility" at bounding box center [110, 106] width 130 height 5
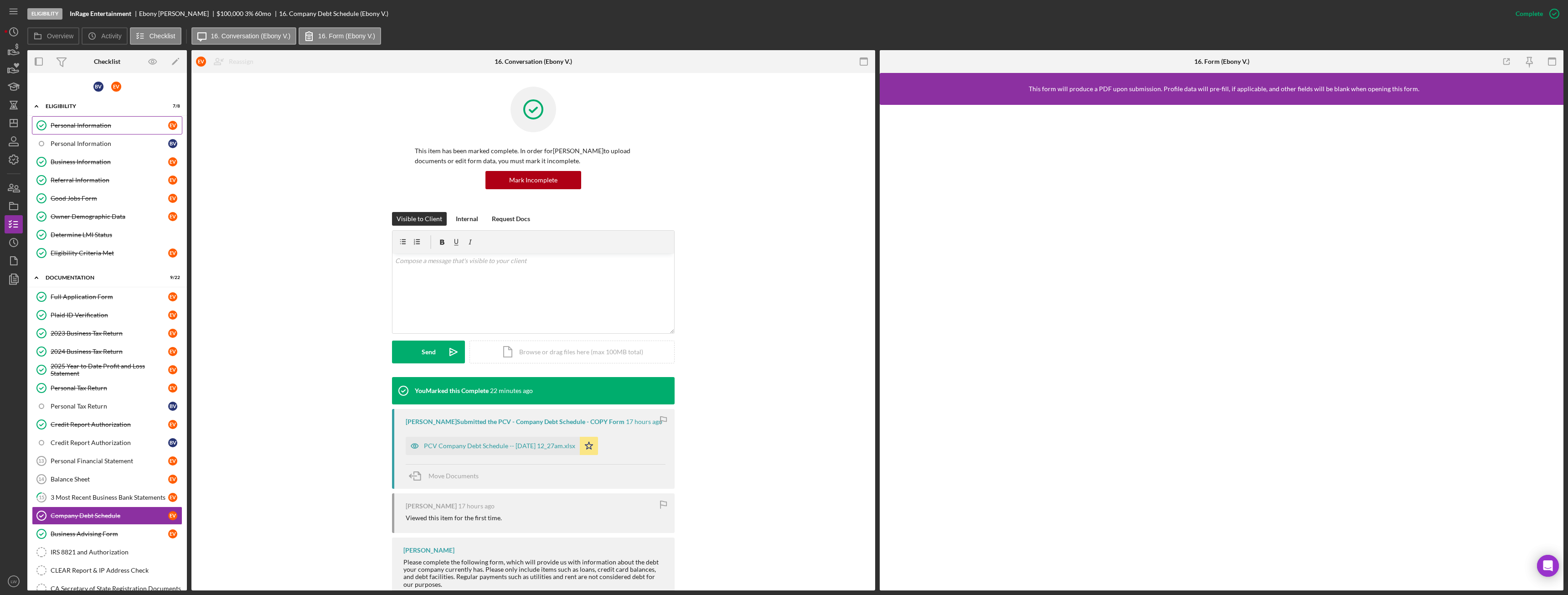
click at [79, 124] on div "Personal Information" at bounding box center [109, 125] width 117 height 7
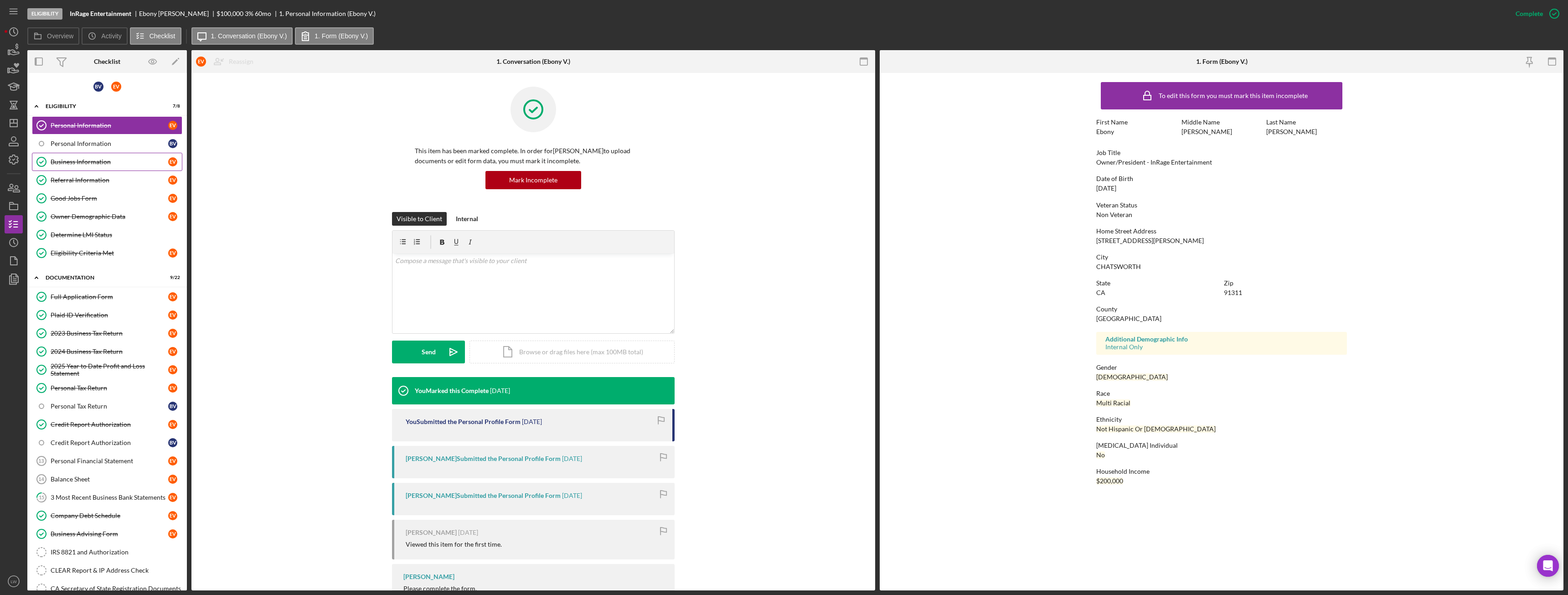
click at [88, 167] on link "Business Information Business Information E V" at bounding box center [107, 162] width 150 height 18
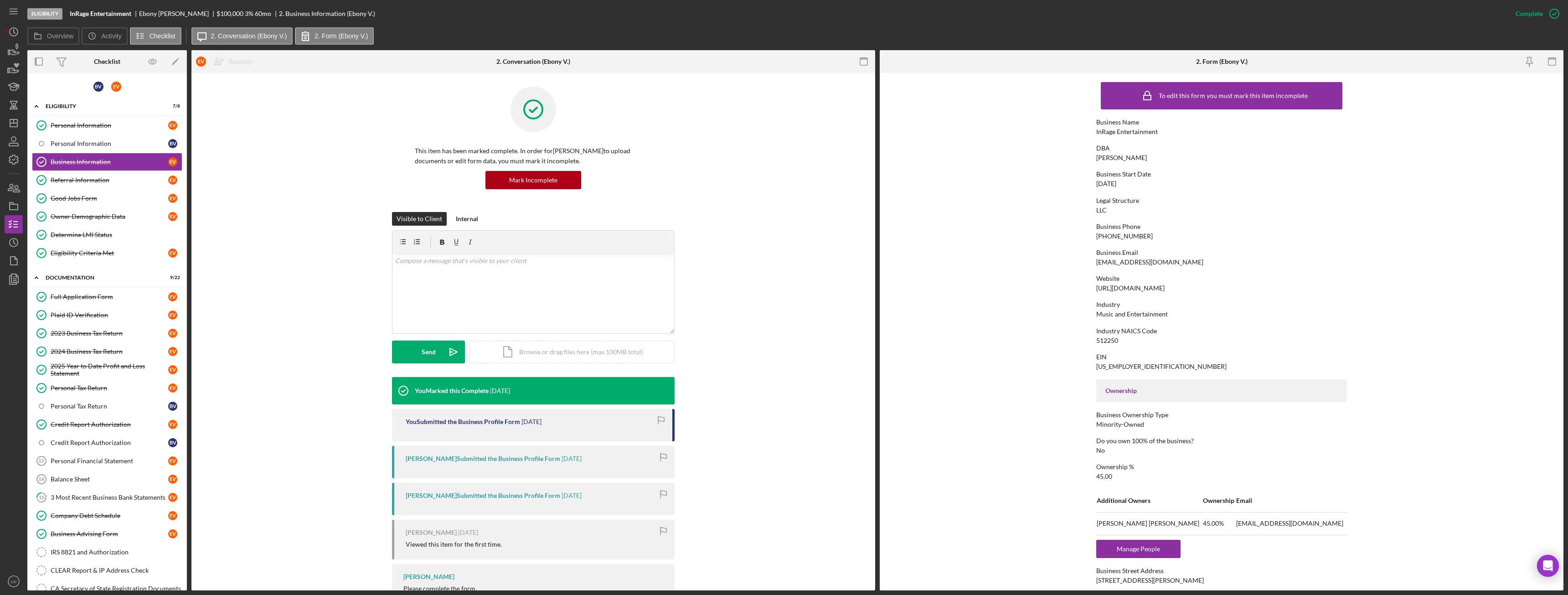
click at [1144, 288] on div "https://www.inrage.com" at bounding box center [1130, 288] width 68 height 7
click at [127, 497] on div "3 Most Recent Business Bank Statements" at bounding box center [109, 498] width 117 height 7
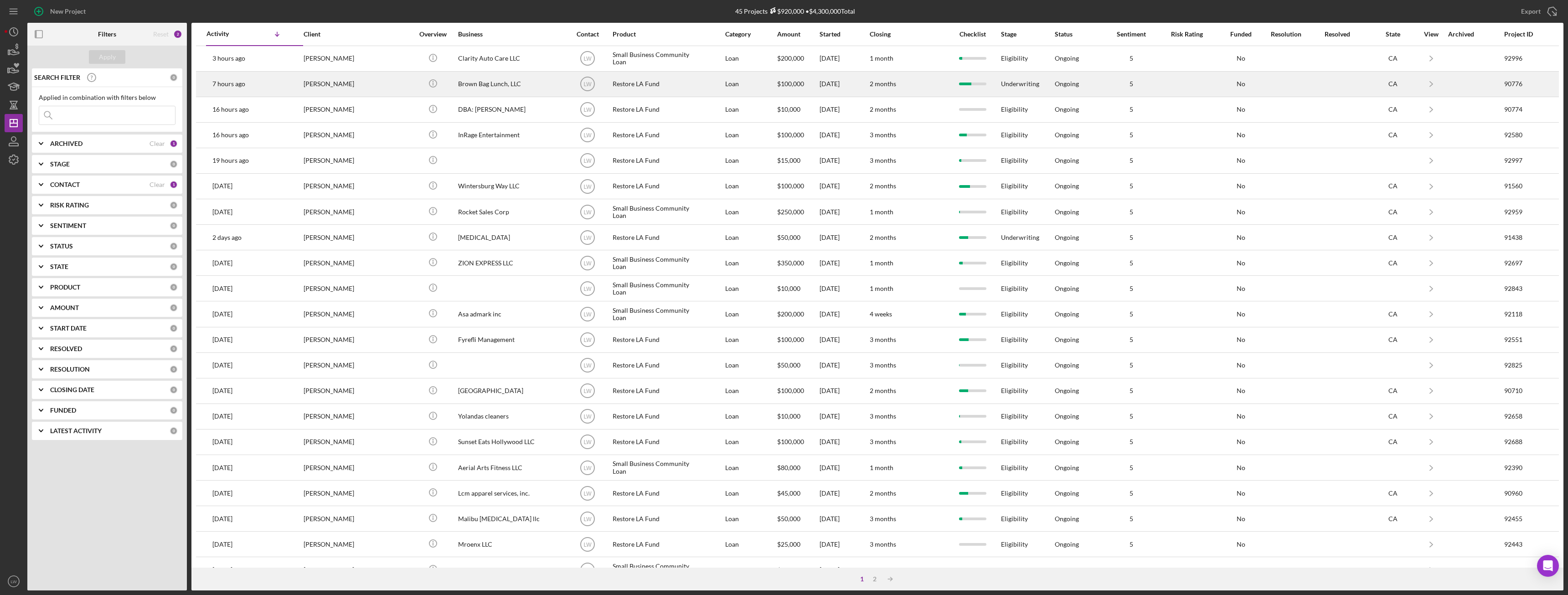
click at [365, 85] on div "Francis Scanlon" at bounding box center [349, 84] width 91 height 24
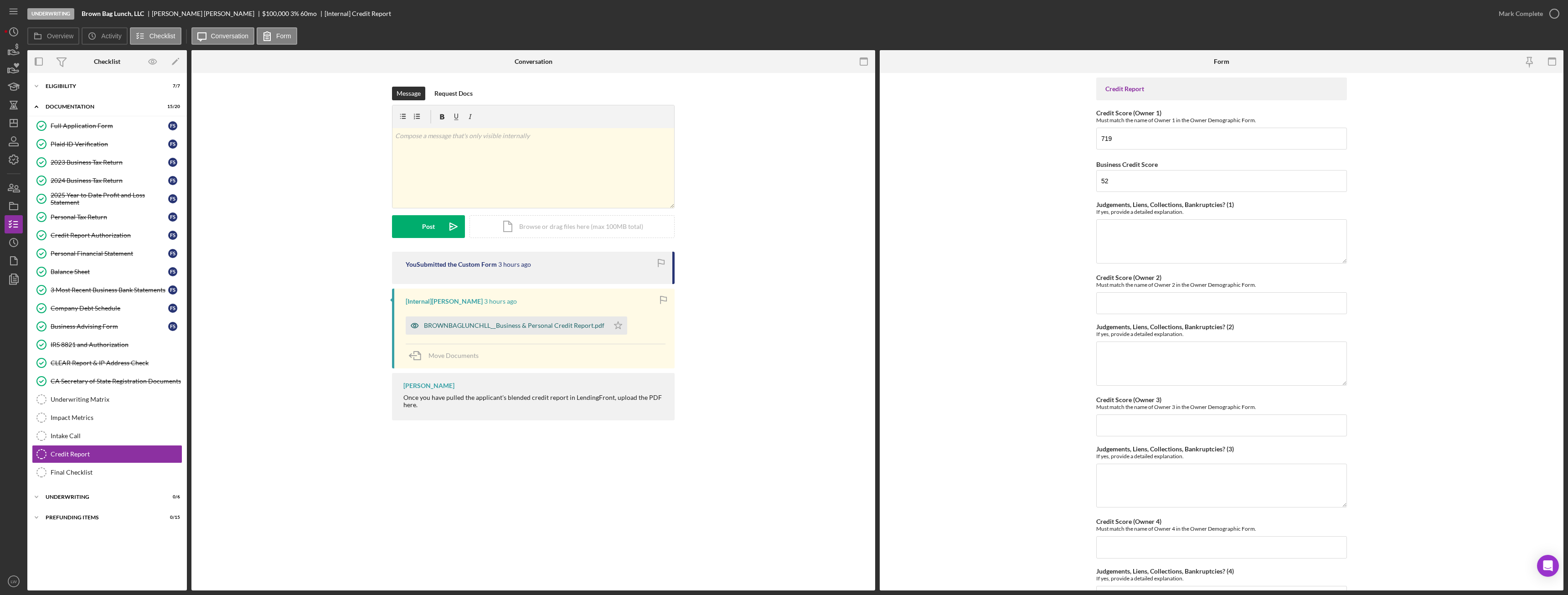
click at [457, 324] on div "BROWNBAGLUNCHLL__Business & Personal Credit Report.pdf" at bounding box center [514, 326] width 181 height 7
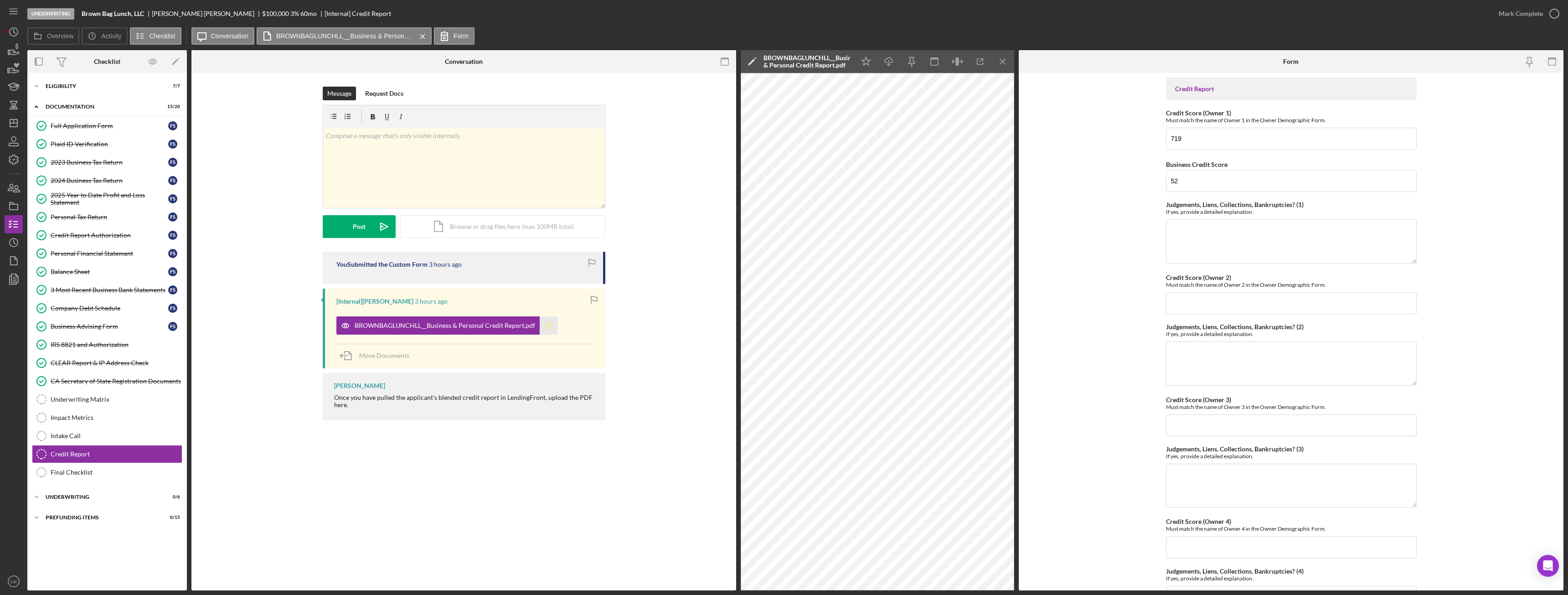
click at [551, 328] on icon "Icon/Star" at bounding box center [549, 326] width 18 height 18
click at [983, 61] on polyline "button" at bounding box center [982, 60] width 2 height 2
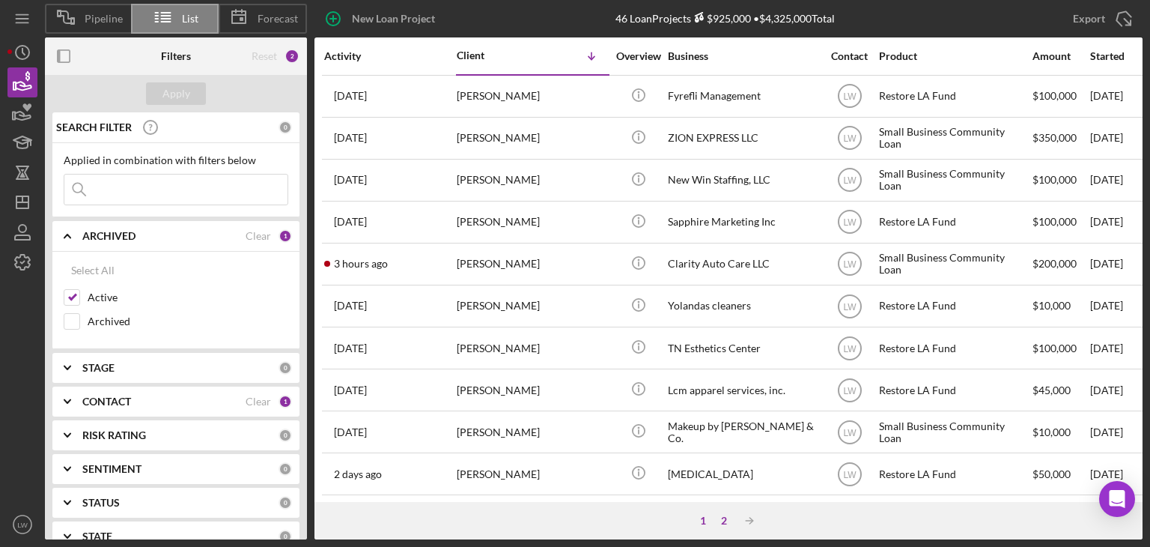
click at [723, 516] on div "2" at bounding box center [724, 520] width 21 height 12
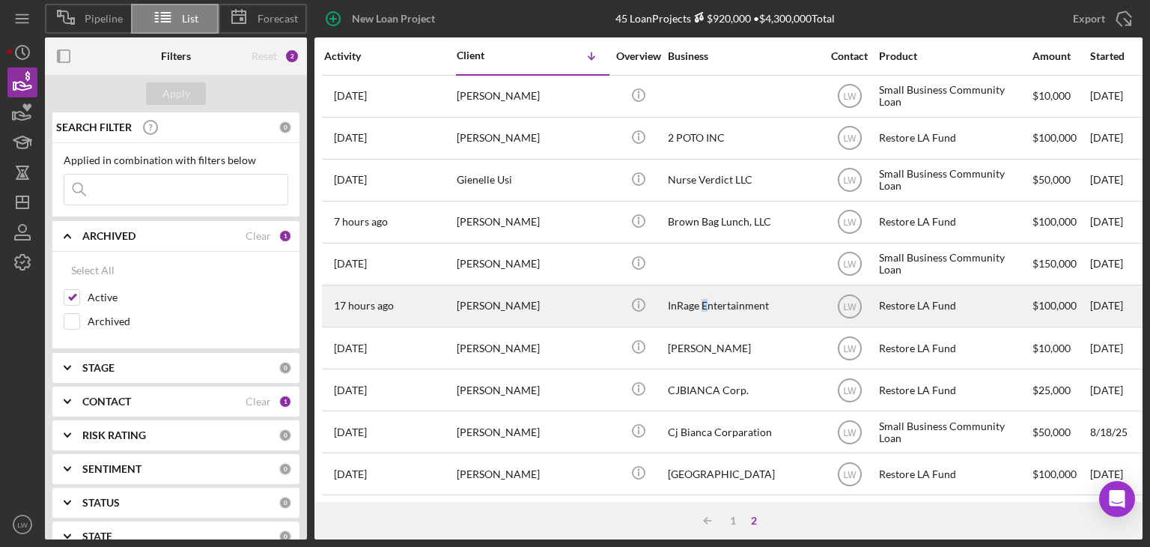
click at [705, 309] on div "InRage Entertainment" at bounding box center [743, 306] width 150 height 40
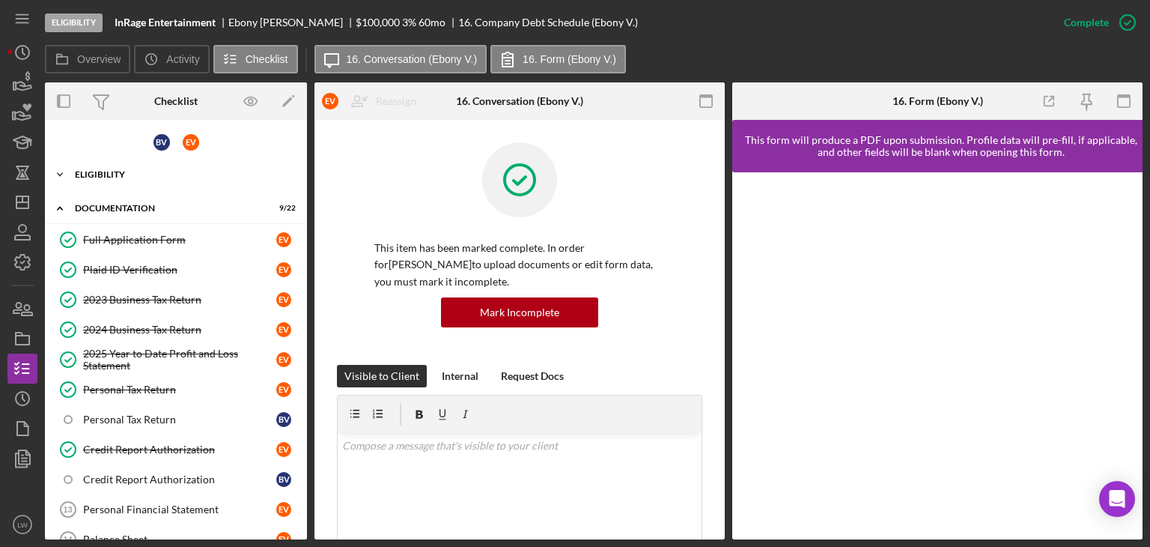
click at [82, 171] on div "Eligibility" at bounding box center [181, 174] width 213 height 9
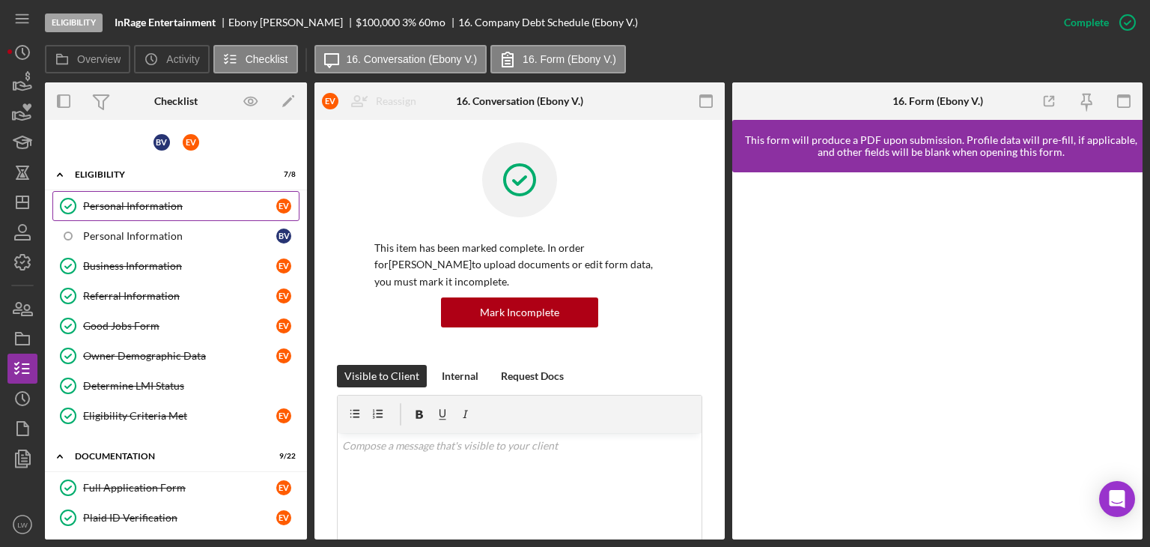
click at [156, 201] on div "Personal Information" at bounding box center [179, 206] width 193 height 12
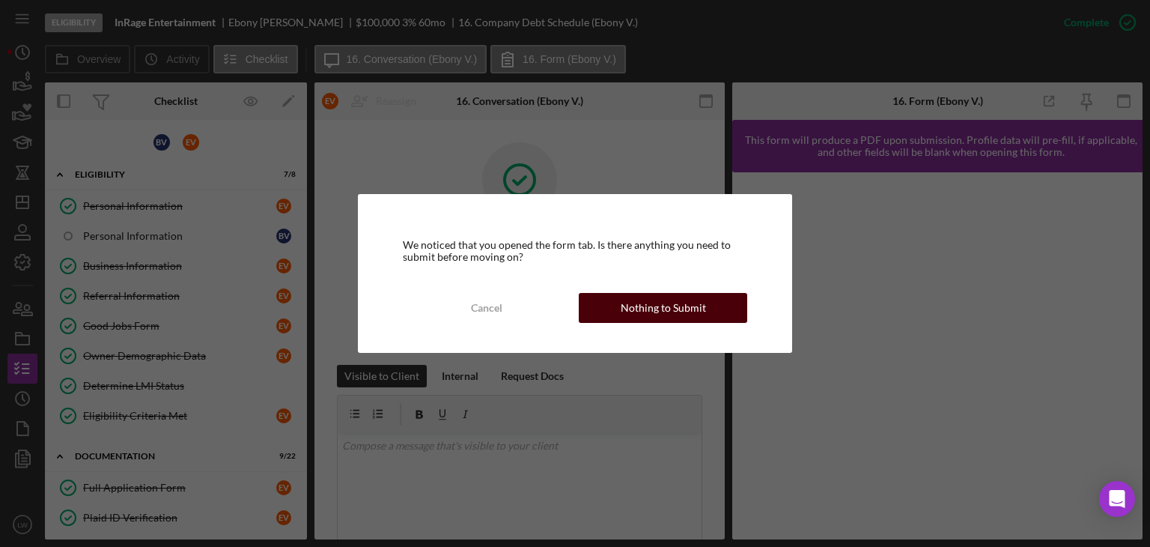
click at [729, 313] on button "Nothing to Submit" at bounding box center [663, 308] width 168 height 30
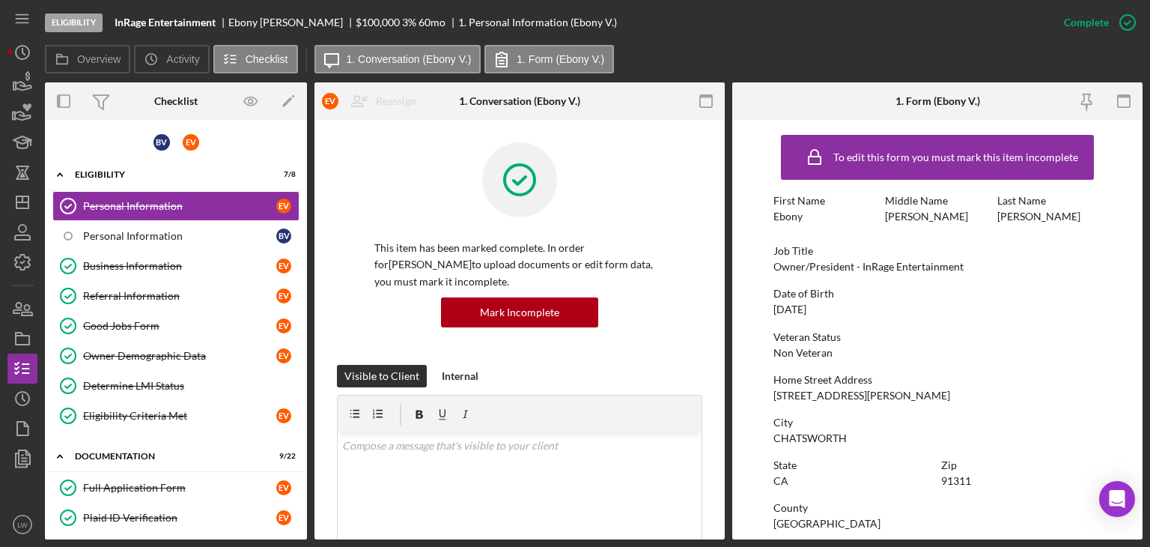
click at [174, 19] on b "InRage Entertainment" at bounding box center [165, 22] width 101 height 12
copy b "InRage Entertainment"
click at [279, 18] on div "Ebony Vanderveer" at bounding box center [291, 22] width 127 height 12
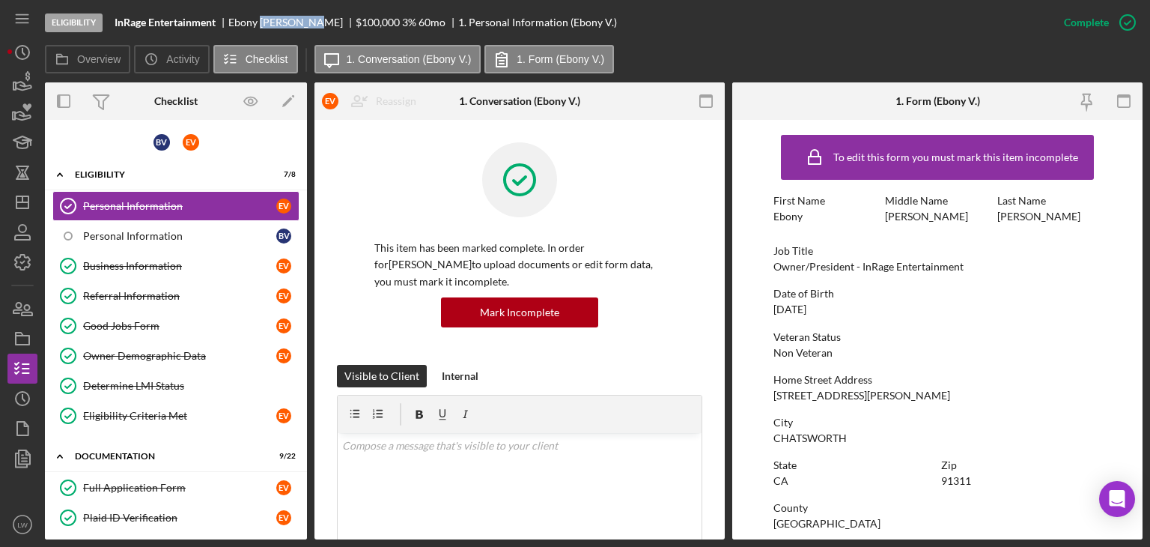
click at [279, 18] on div "Ebony Vanderveer" at bounding box center [291, 22] width 127 height 12
copy div "Ebony Vanderveer"
click at [126, 482] on div "Full Application Form" at bounding box center [179, 488] width 193 height 12
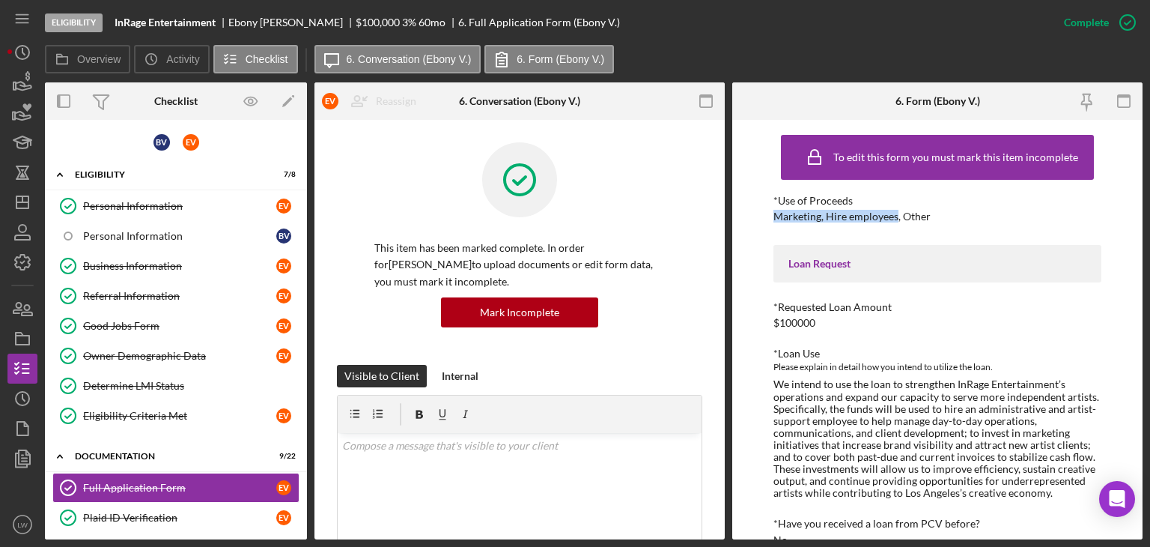
drag, startPoint x: 896, startPoint y: 217, endPoint x: 775, endPoint y: 216, distance: 120.6
click at [774, 216] on div "Marketing, Hire employees, Other" at bounding box center [852, 216] width 157 height 12
copy div "Marketing, Hire employees"
click at [192, 383] on div "Determine LMI Status" at bounding box center [191, 386] width 216 height 12
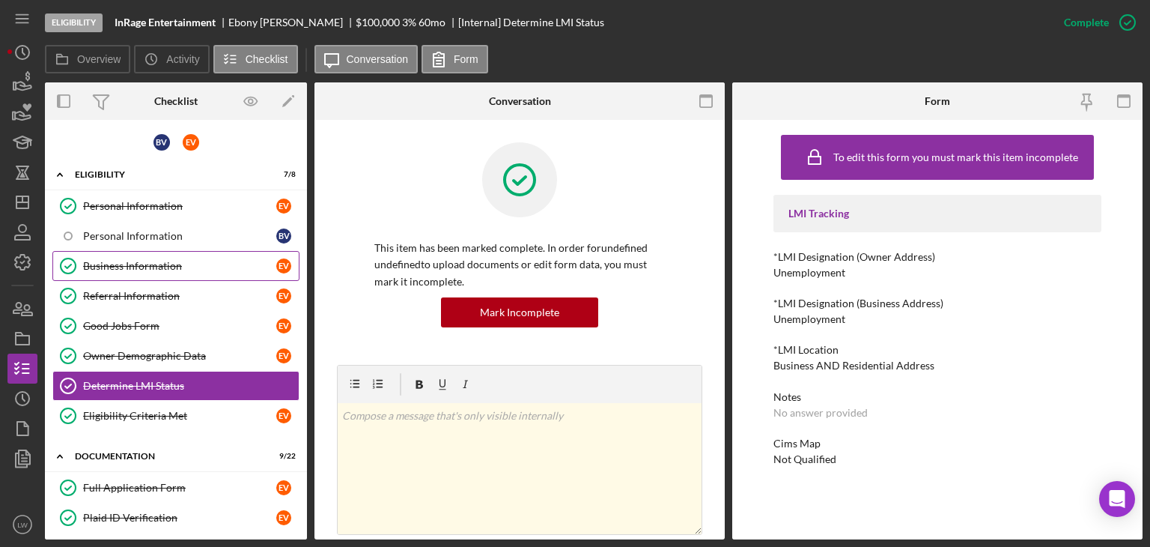
click at [144, 264] on div "Business Information" at bounding box center [179, 266] width 193 height 12
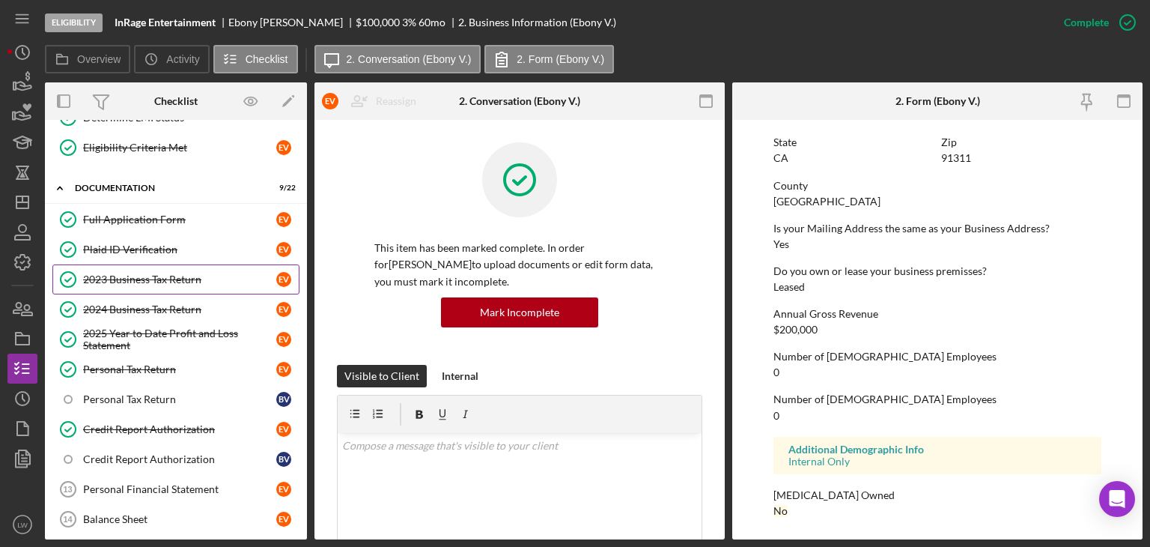
scroll to position [225, 0]
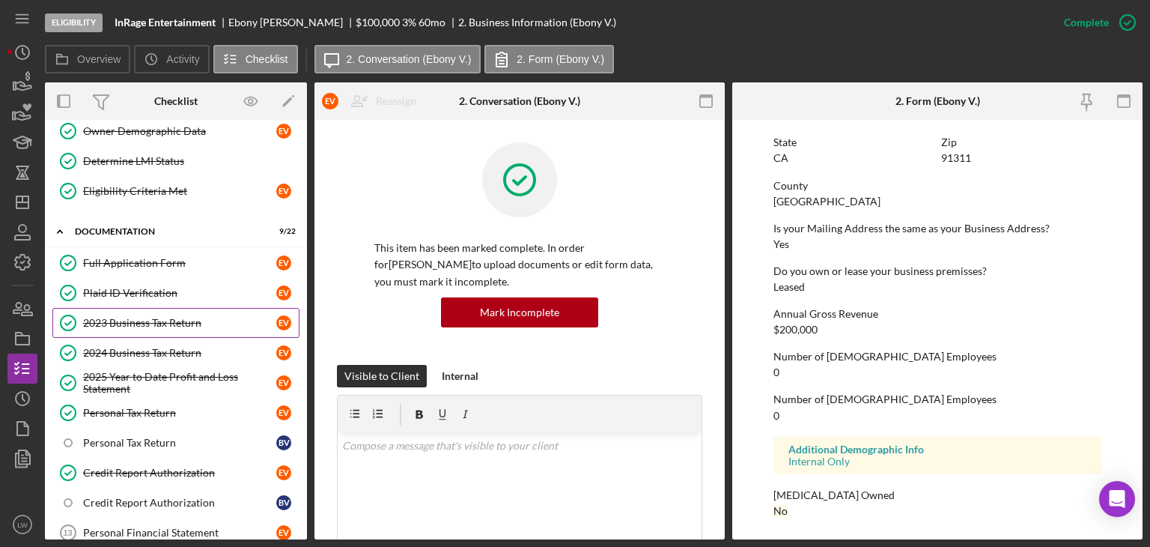
click at [150, 318] on div "2023 Business Tax Return" at bounding box center [179, 323] width 193 height 12
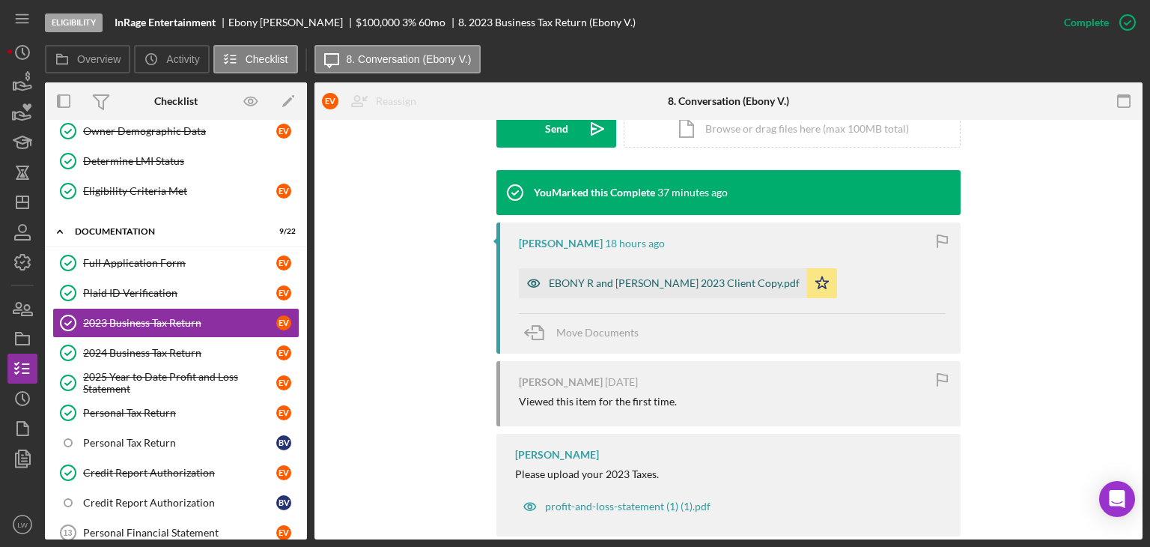
click at [668, 277] on div "EBONY R and BRUCE J VANDERVEER 2023 Client Copy.pdf" at bounding box center [674, 283] width 251 height 12
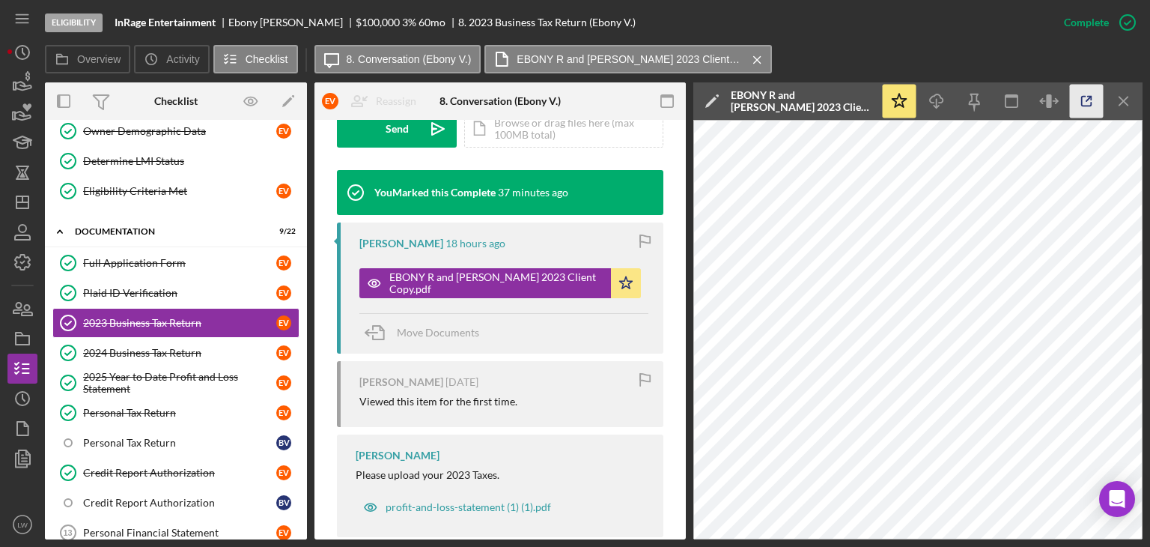
click at [1090, 106] on icon "button" at bounding box center [1087, 102] width 34 height 34
click at [119, 351] on div "2024 Business Tax Return" at bounding box center [179, 353] width 193 height 12
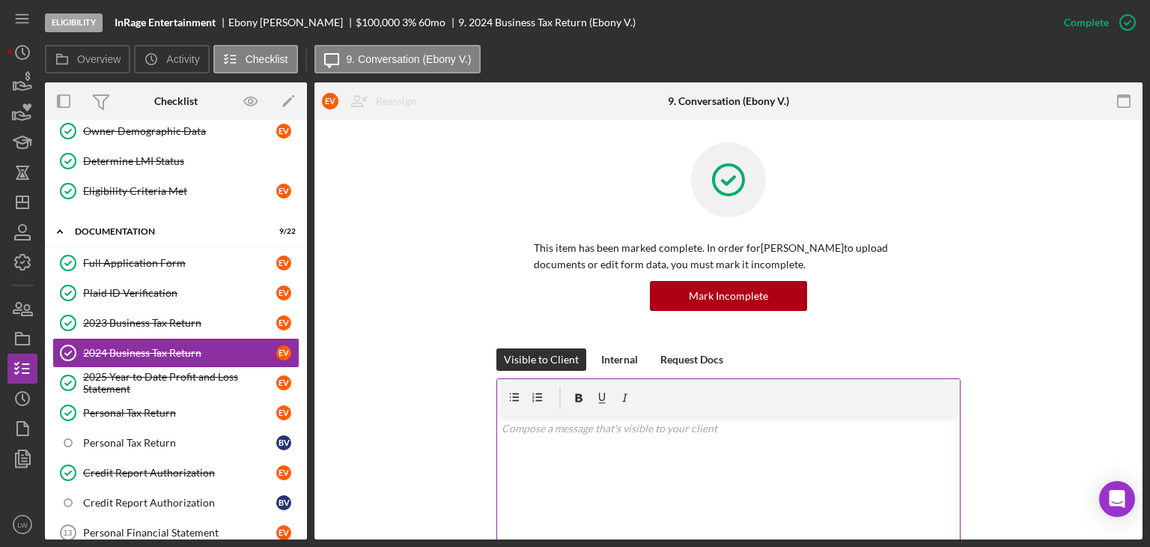
scroll to position [476, 0]
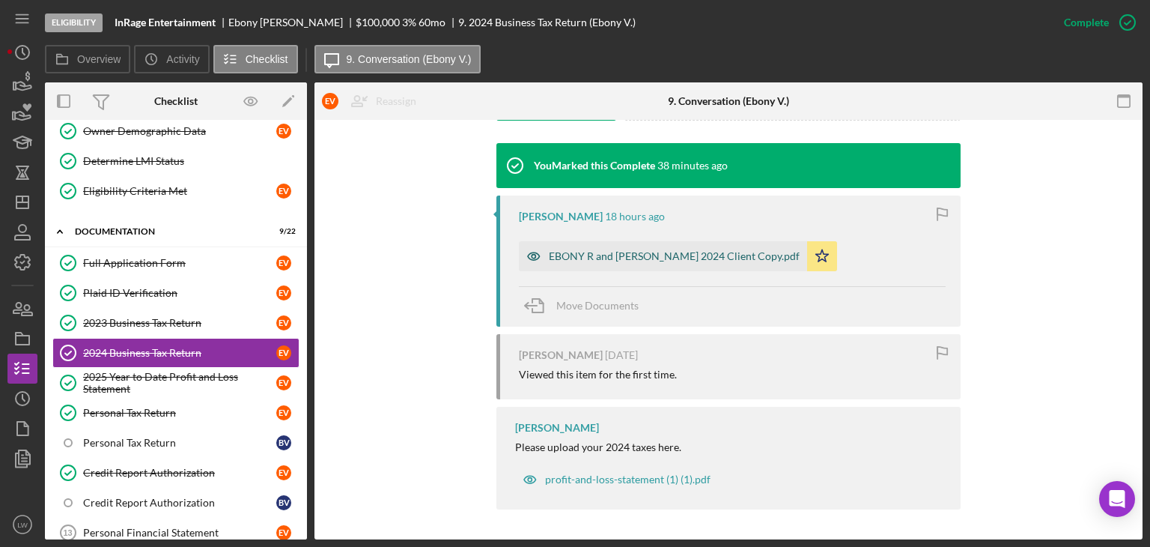
click at [596, 255] on div "EBONY R and BRUCE J VANDERVEER 2024 Client Copy.pdf" at bounding box center [674, 256] width 251 height 12
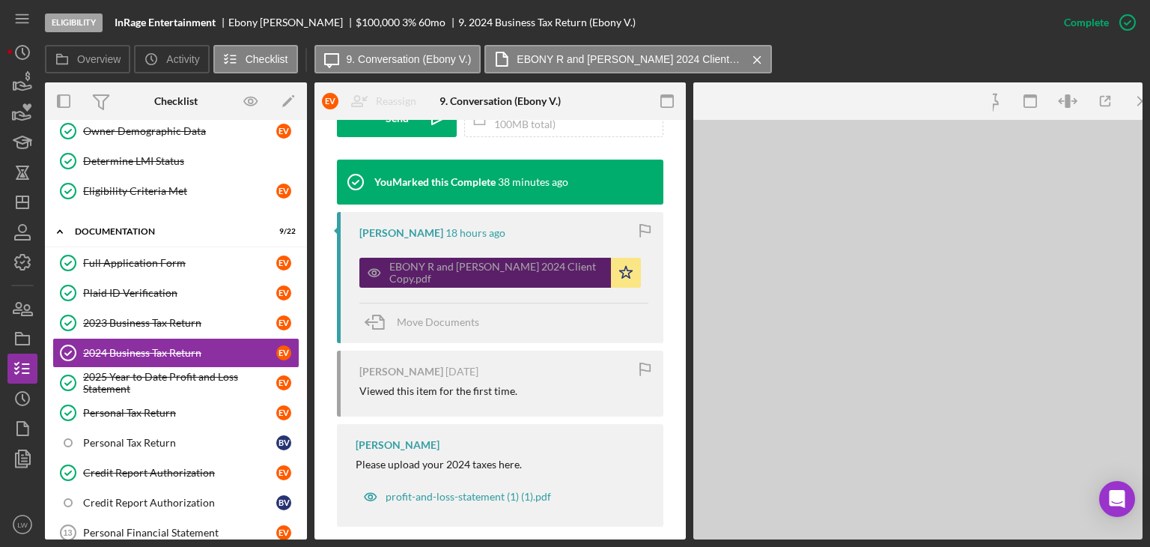
scroll to position [493, 0]
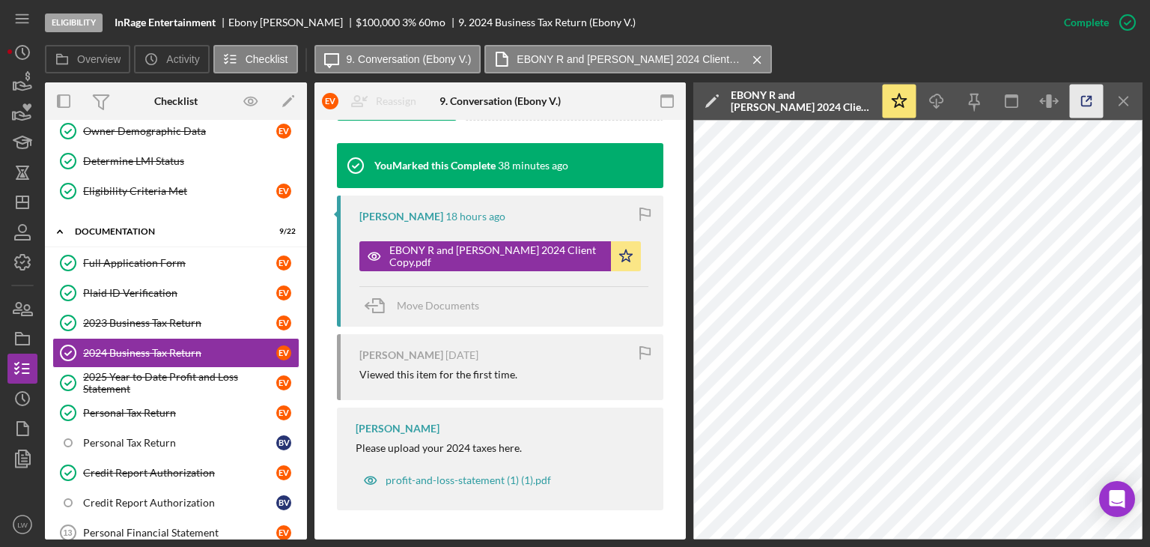
click at [1084, 100] on icon "button" at bounding box center [1087, 102] width 34 height 34
click at [84, 371] on div "2025 Year to Date Profit and Loss Statement" at bounding box center [179, 383] width 193 height 24
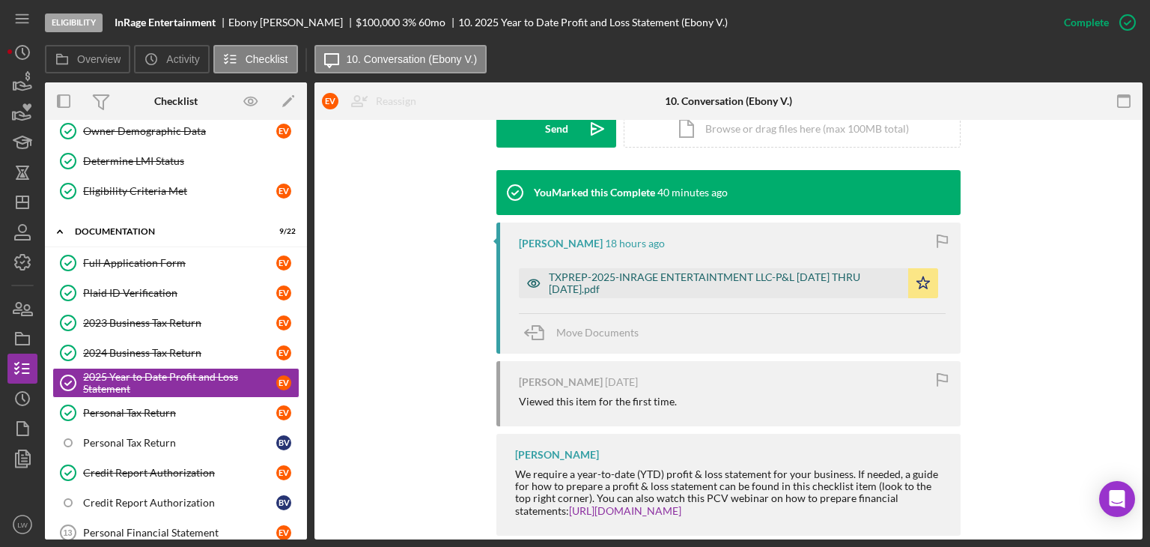
click at [654, 278] on div "TXPREP-2025-INRAGE ENTERTAINTMENT LLC-P&L JAN THRU SEP 2025.pdf" at bounding box center [725, 283] width 352 height 24
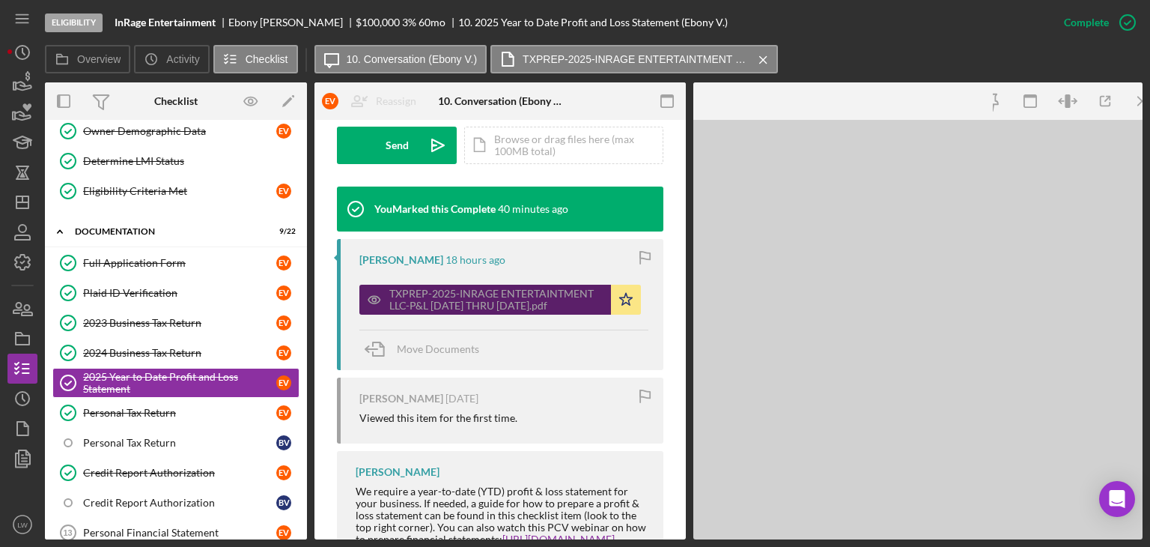
scroll to position [466, 0]
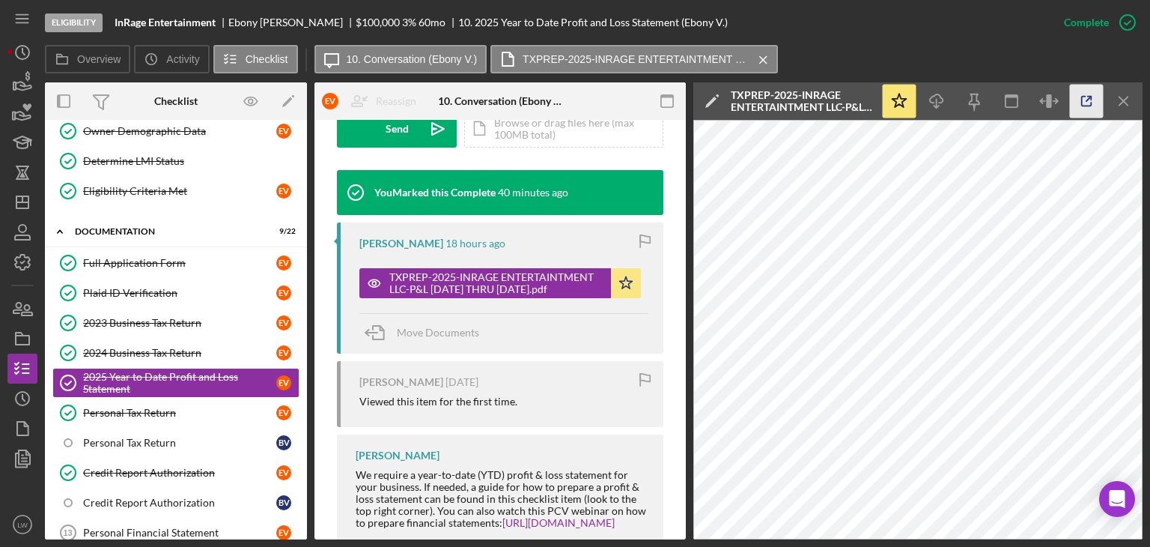
click at [1090, 100] on icon "button" at bounding box center [1087, 102] width 34 height 34
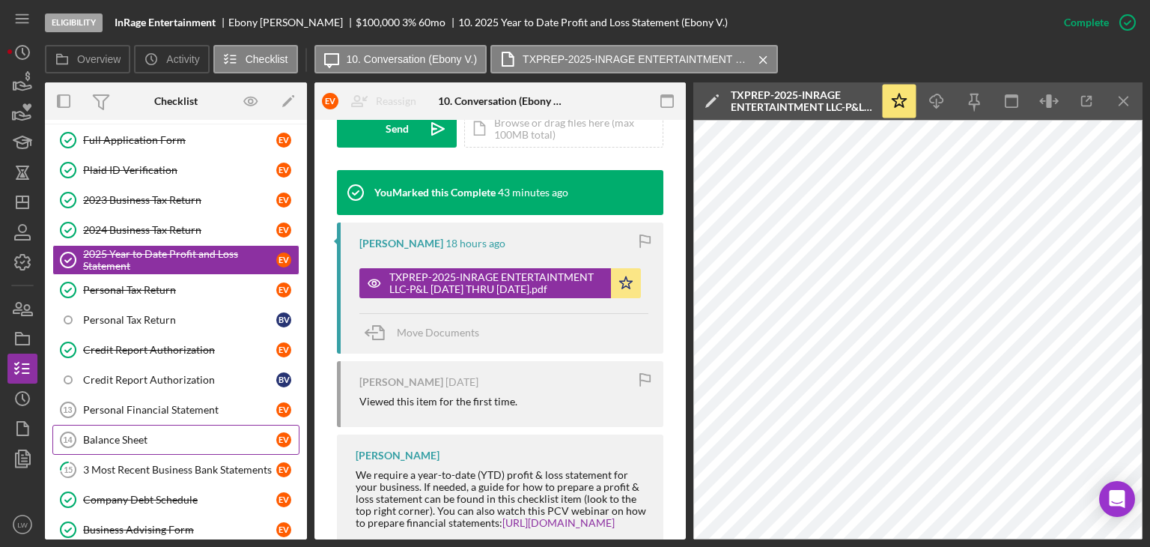
scroll to position [374, 0]
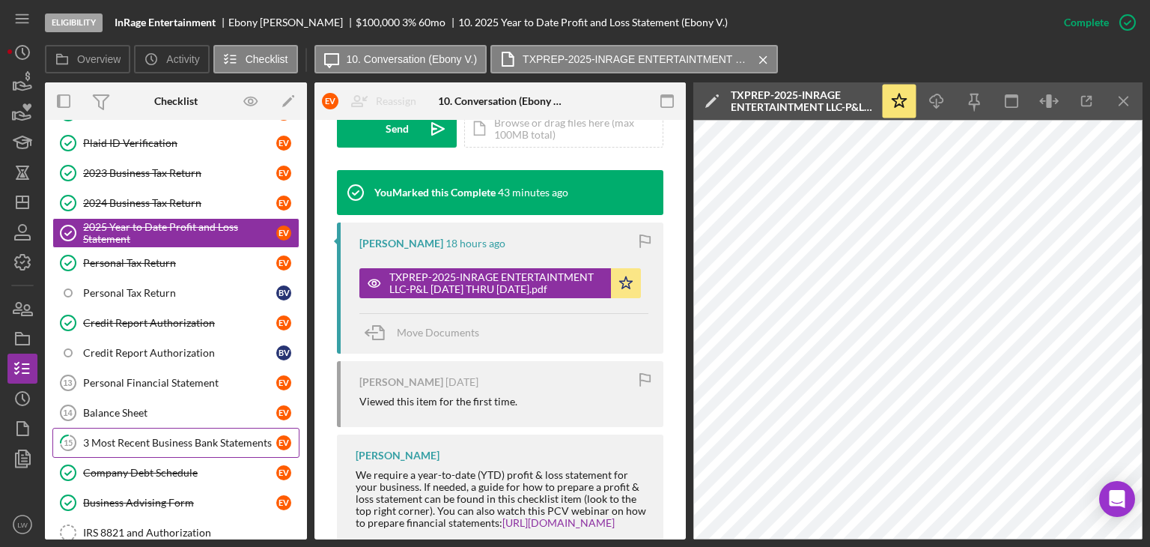
click at [165, 428] on link "15 3 Most Recent Business Bank Statements E V" at bounding box center [175, 443] width 247 height 30
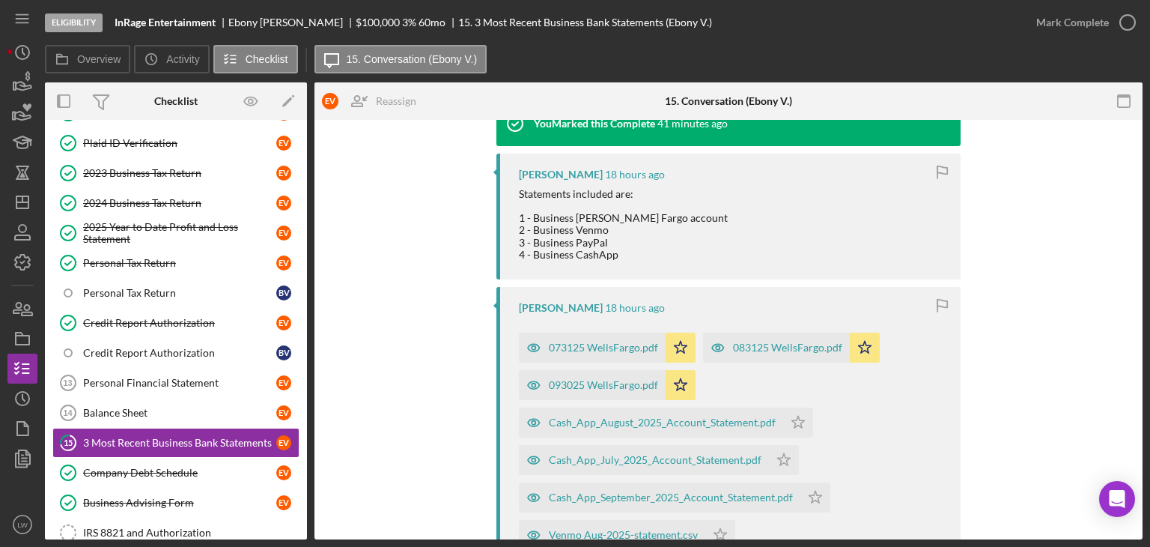
scroll to position [674, 0]
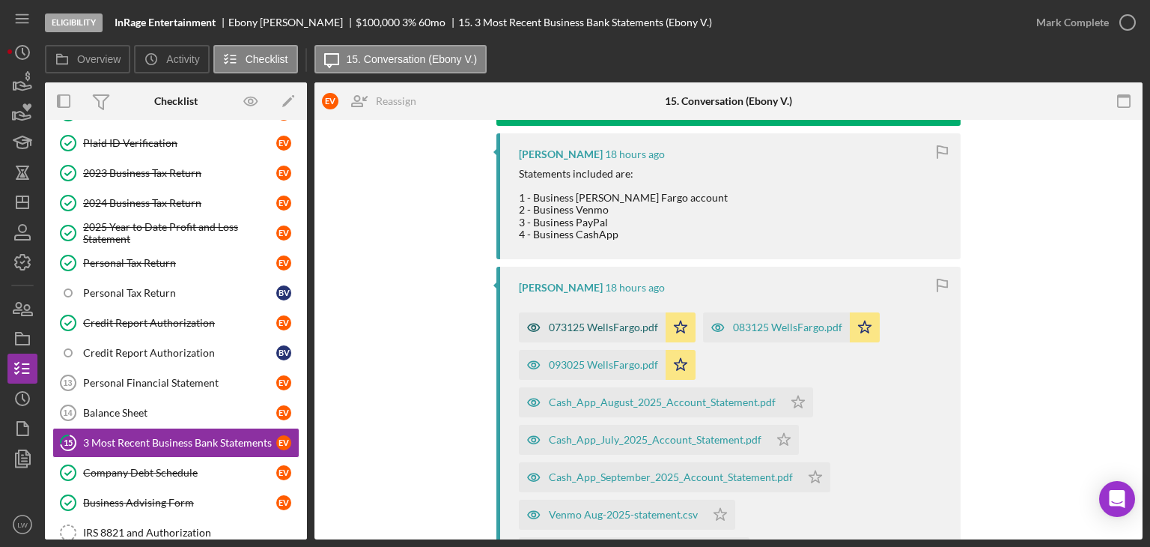
click at [612, 332] on div "073125 WellsFargo.pdf" at bounding box center [603, 327] width 109 height 12
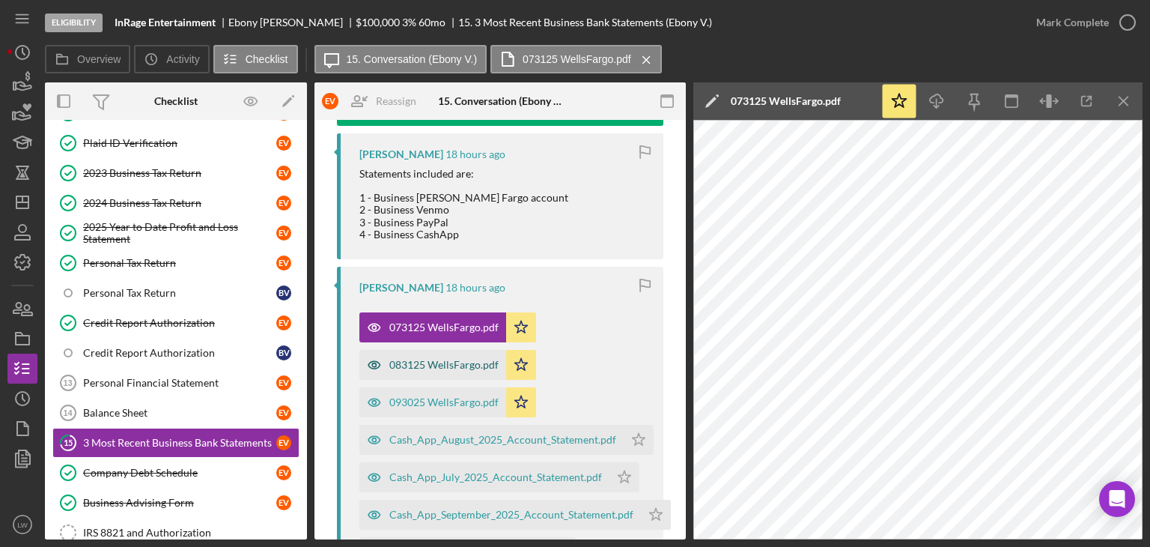
click at [441, 368] on div "083125 WellsFargo.pdf" at bounding box center [443, 365] width 109 height 12
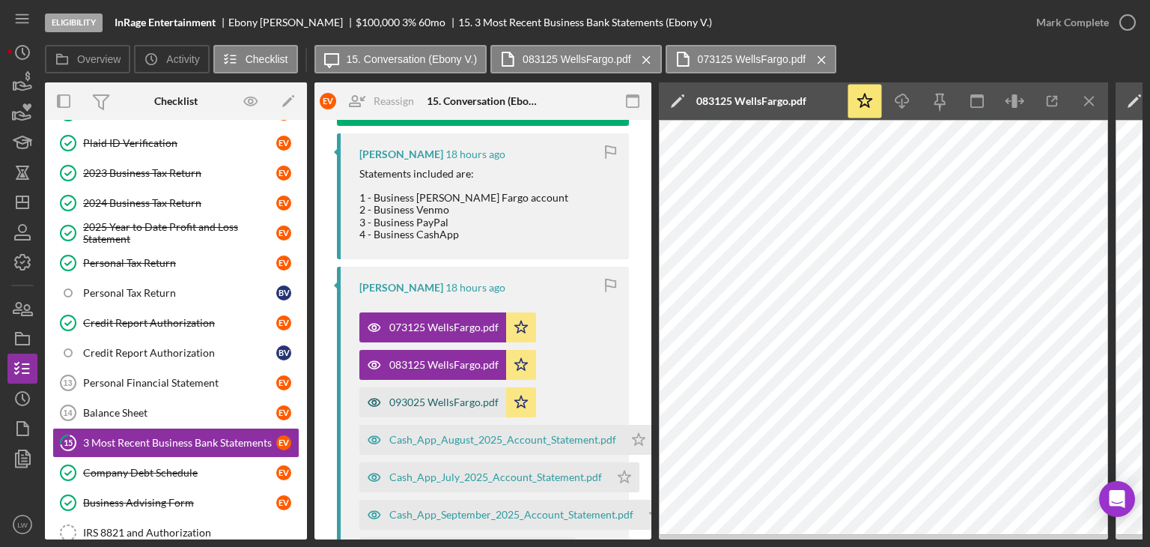
click at [418, 405] on div "093025 WellsFargo.pdf" at bounding box center [443, 402] width 109 height 12
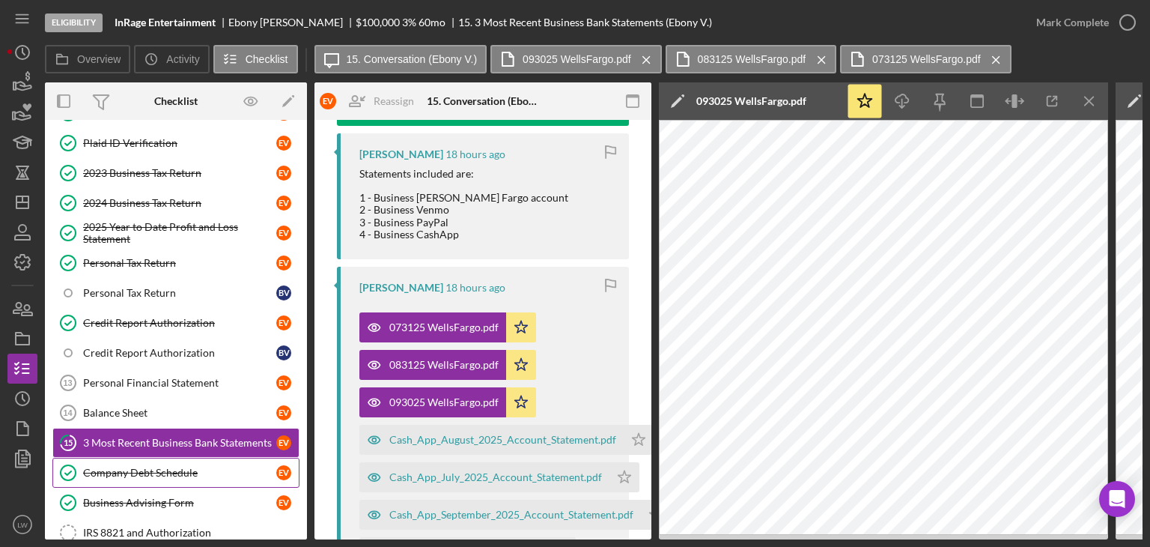
click at [115, 467] on div "Company Debt Schedule" at bounding box center [179, 473] width 193 height 12
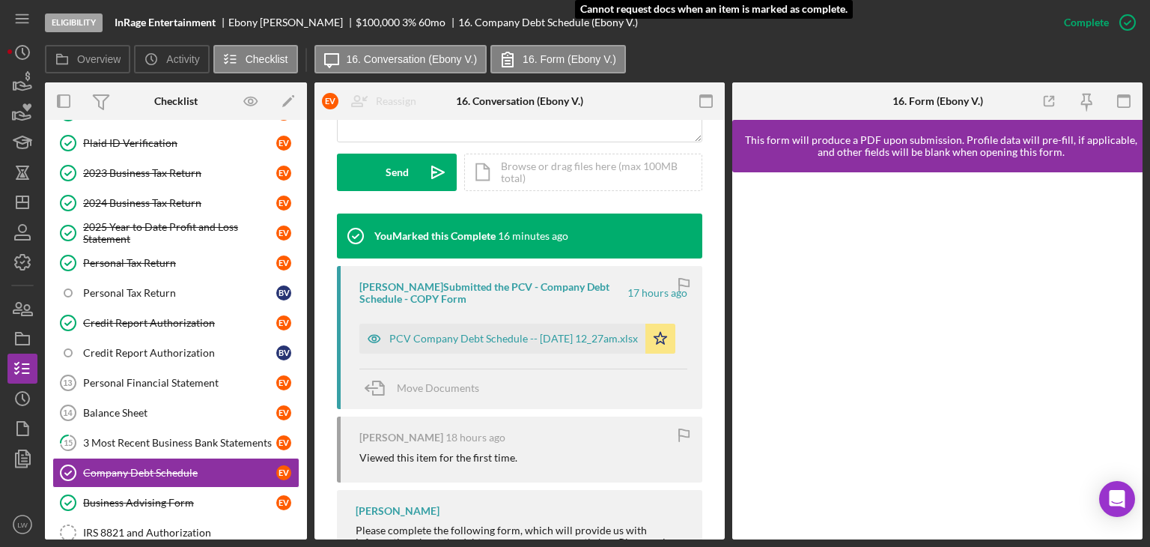
scroll to position [449, 0]
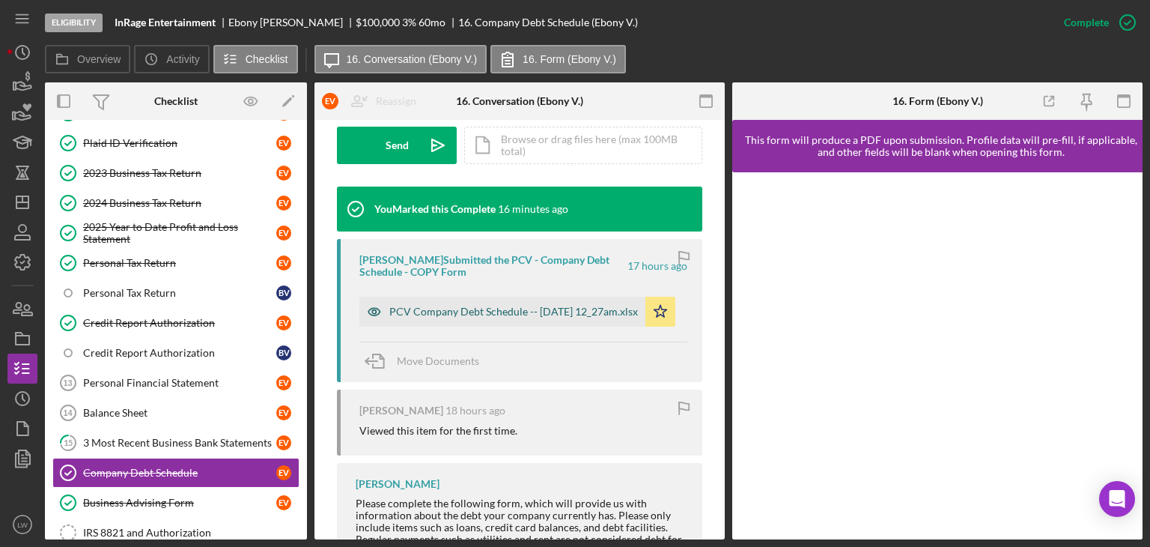
click at [448, 306] on div "PCV Company Debt Schedule -- 2025-10-15 12_27am.xlsx" at bounding box center [513, 312] width 249 height 12
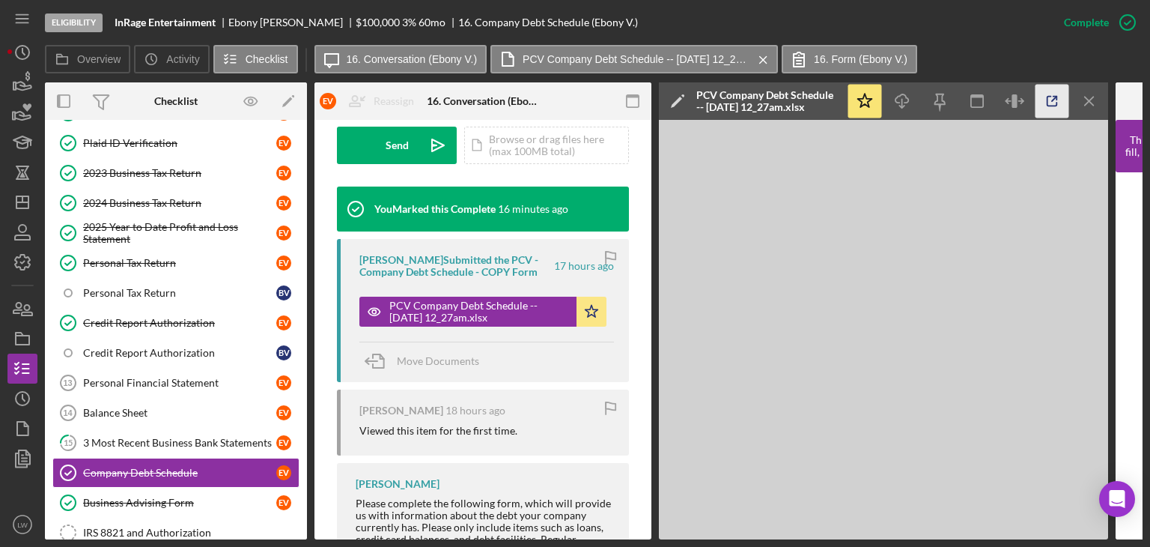
click at [1056, 101] on icon "button" at bounding box center [1053, 102] width 34 height 34
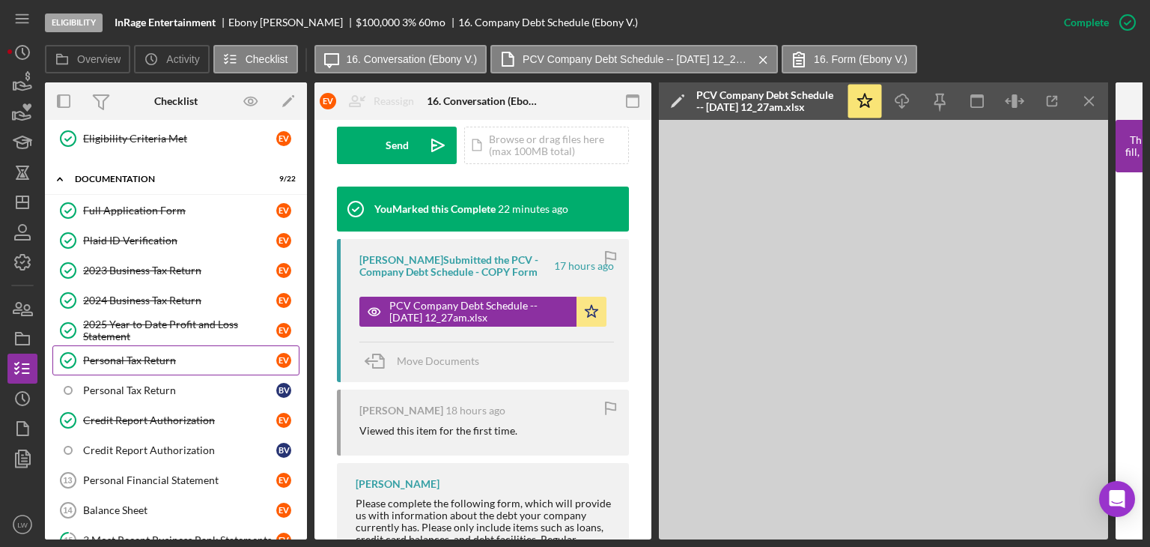
scroll to position [69, 0]
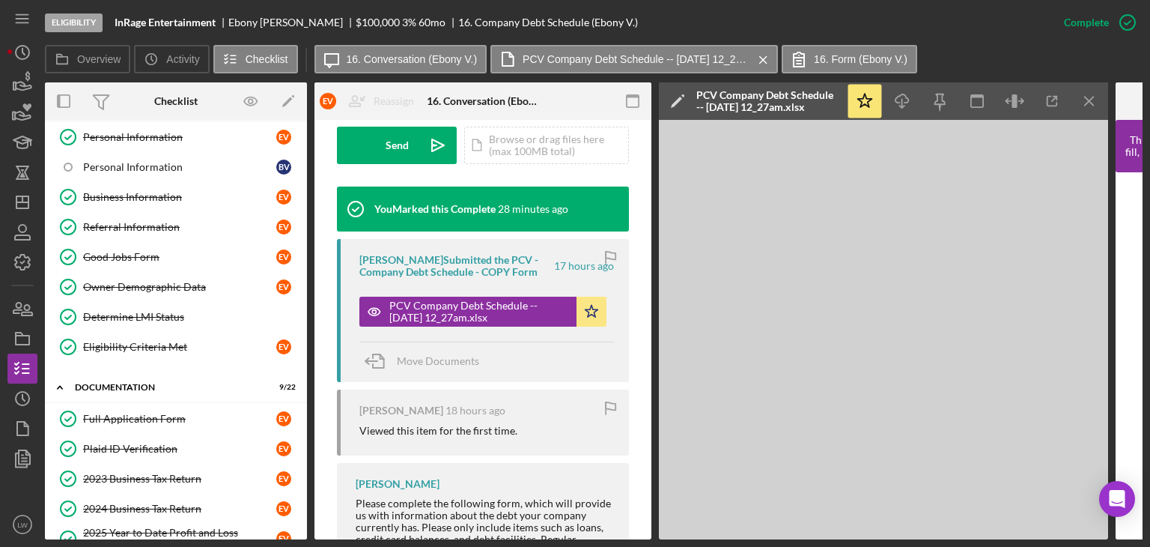
drag, startPoint x: 1142, startPoint y: 156, endPoint x: 786, endPoint y: 7, distance: 386.1
click at [786, 7] on div "Eligibility InRage Entertainment Ebony Vanderveer $100,000 $20,000 3 % 60 mo 16…" at bounding box center [547, 22] width 1004 height 45
click at [1090, 106] on icon "Icon/Menu Close" at bounding box center [1090, 102] width 34 height 34
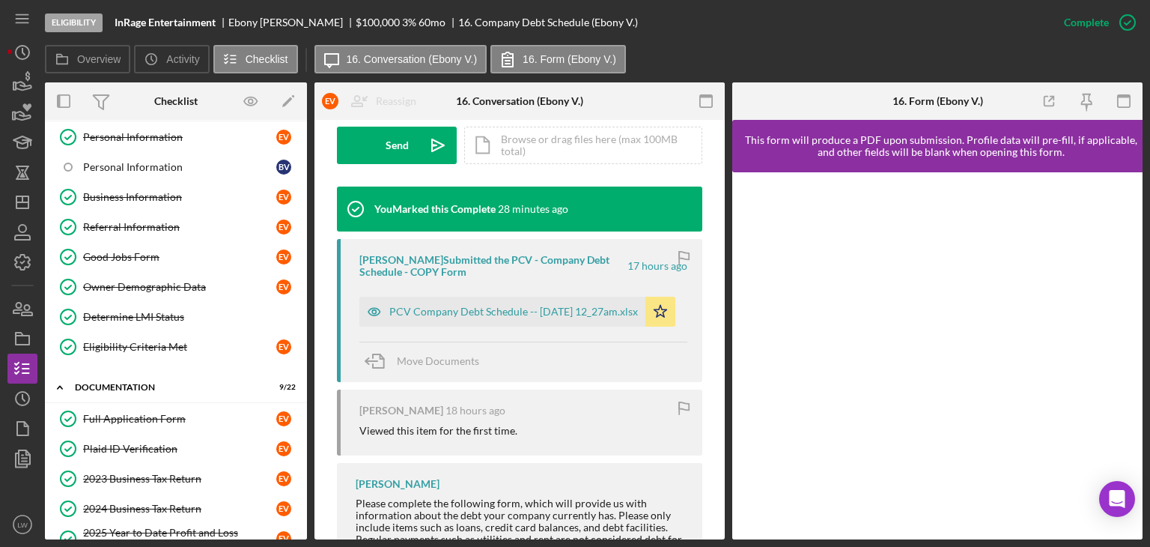
click at [795, 36] on div "Eligibility InRage Entertainment Ebony Vanderveer $100,000 $20,000 3 % 60 mo 16…" at bounding box center [547, 22] width 1004 height 45
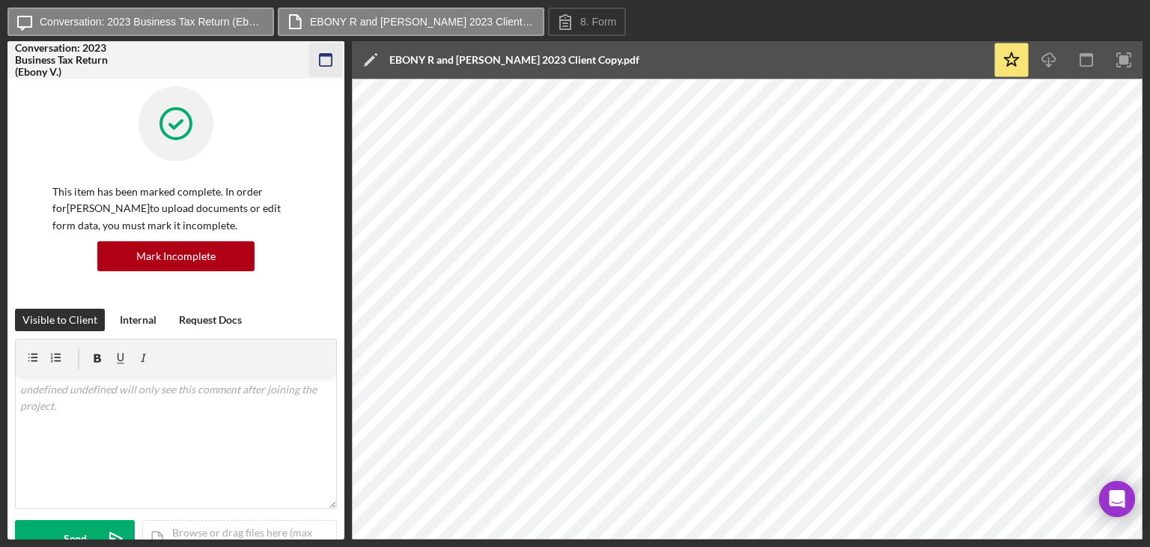
click at [332, 59] on icon "button" at bounding box center [326, 60] width 34 height 34
click at [318, 54] on icon "button" at bounding box center [326, 60] width 34 height 34
click at [326, 58] on icon "button" at bounding box center [326, 60] width 34 height 34
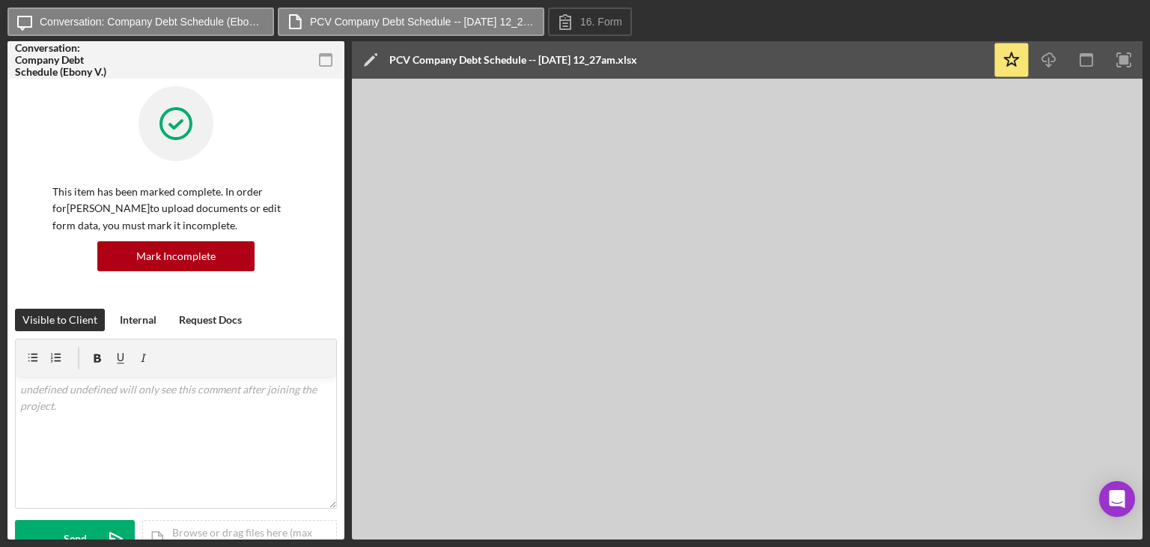
click at [326, 63] on icon "button" at bounding box center [326, 60] width 34 height 34
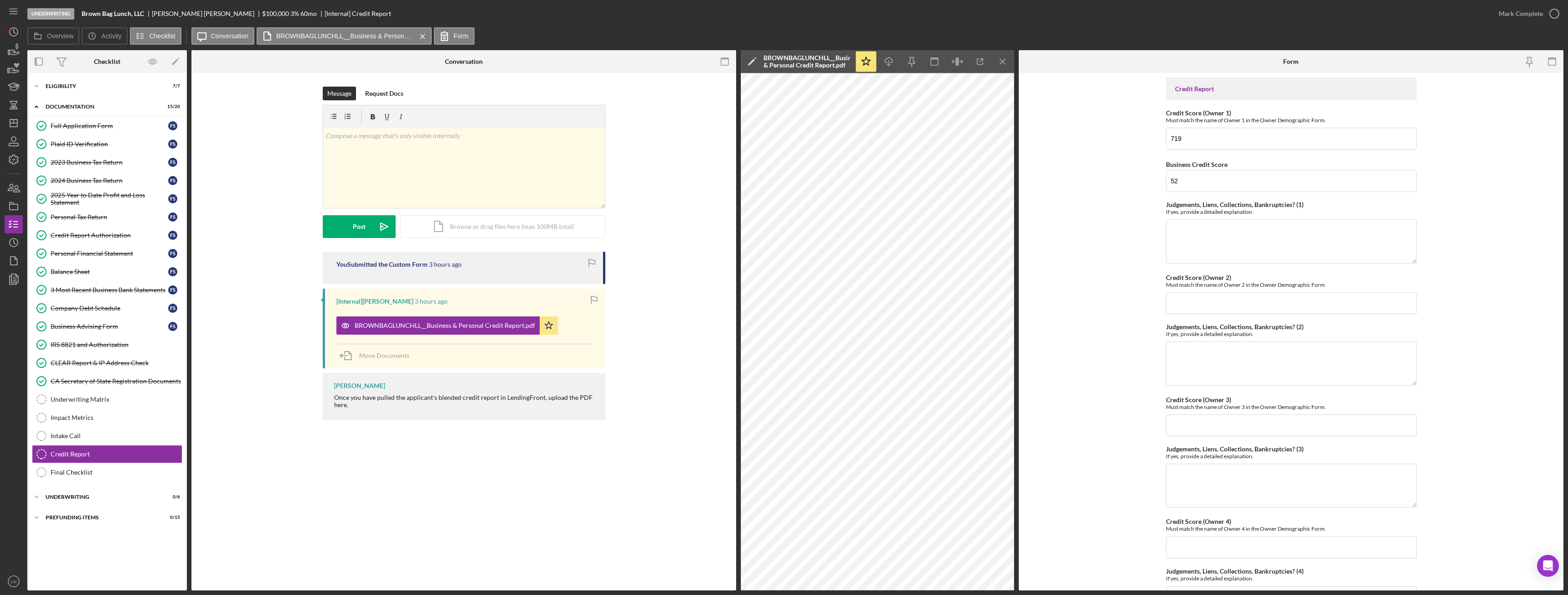
click at [659, 119] on div "Message Request Docs v Color teal Color pink Remove color Add row above Add row…" at bounding box center [464, 169] width 517 height 165
click at [99, 13] on b "Brown Bag Lunch, LLC" at bounding box center [113, 13] width 63 height 7
copy b "Brown Bag Lunch, LLC"
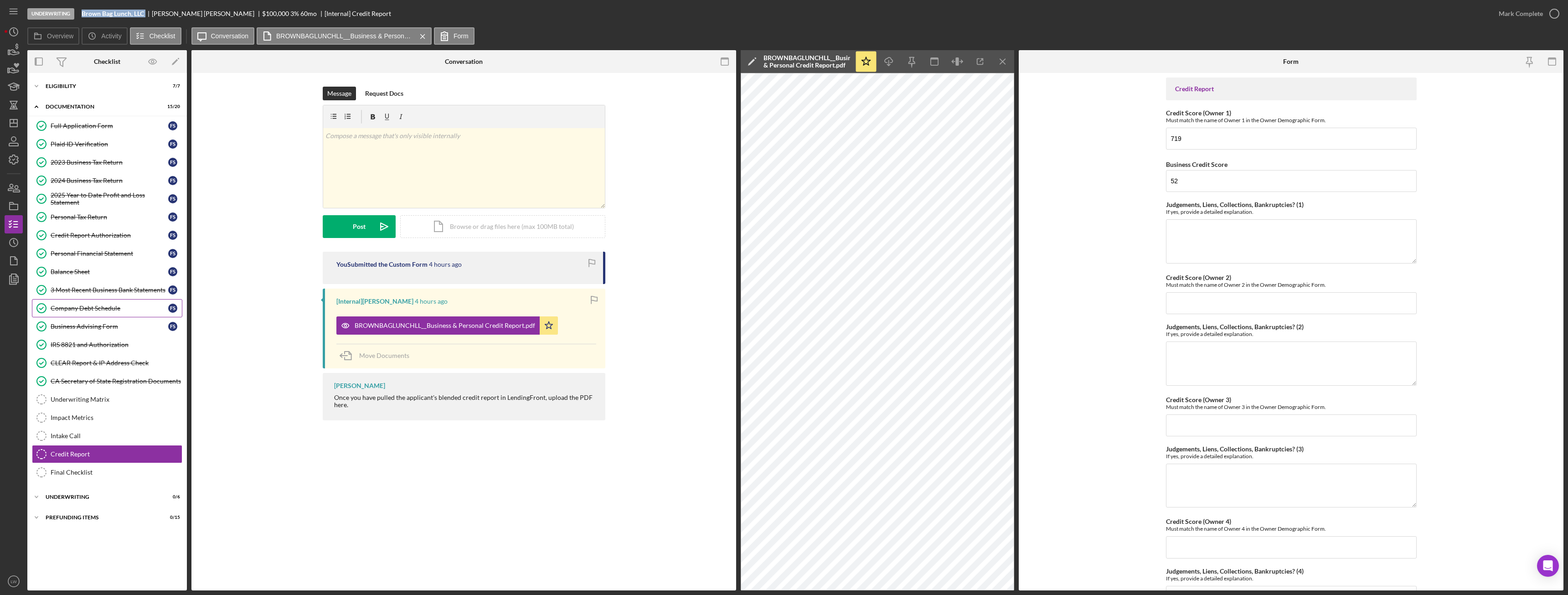
click at [116, 314] on link "Company Debt Schedule Company Debt Schedule F S" at bounding box center [107, 308] width 150 height 18
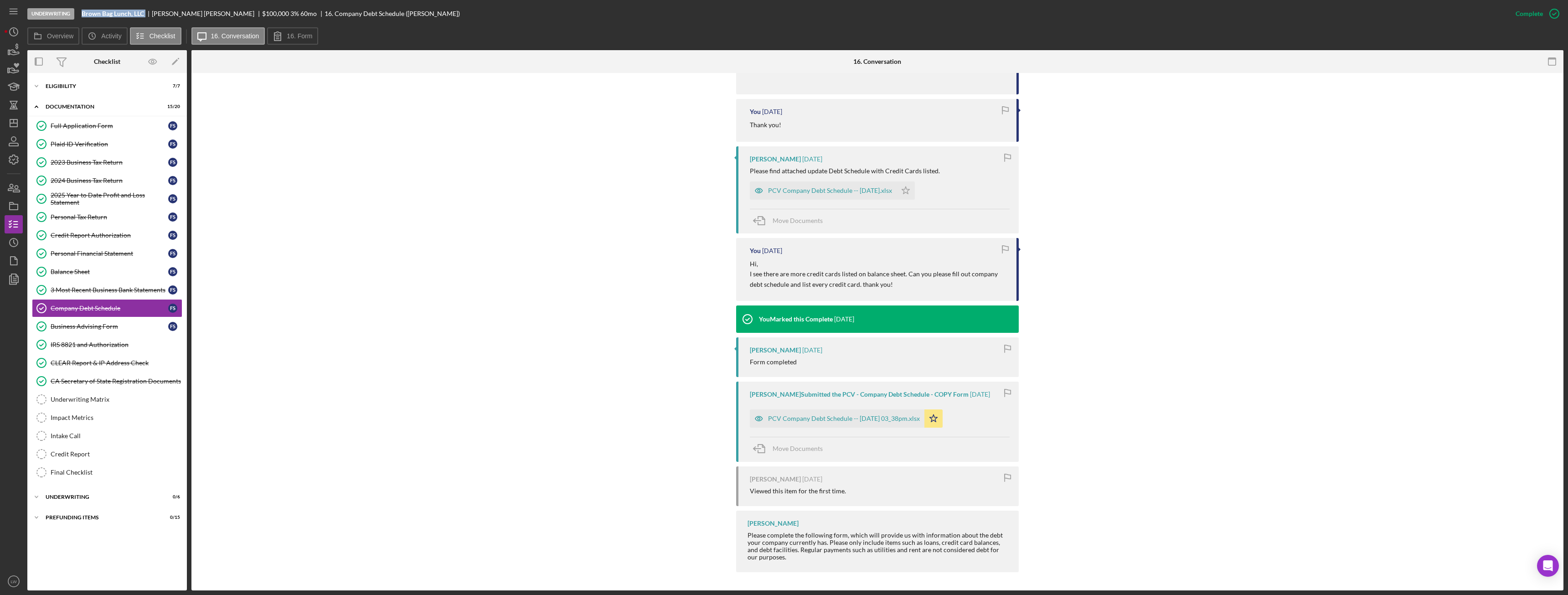
scroll to position [1283, 0]
click at [807, 417] on div "PCV Company Debt Schedule -- [DATE] 03_38pm.xlsx" at bounding box center [844, 418] width 152 height 7
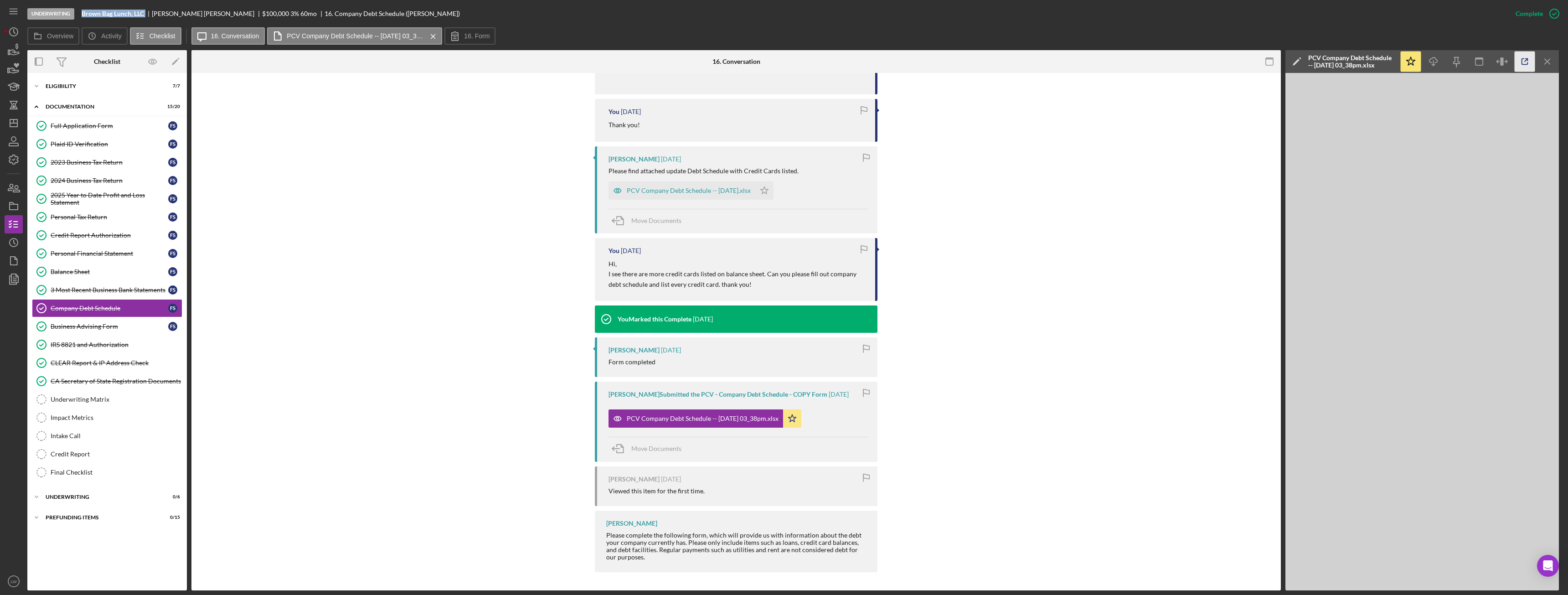
click at [1525, 65] on icon "button" at bounding box center [1525, 62] width 21 height 21
click at [88, 86] on div "Eligibility" at bounding box center [110, 86] width 130 height 5
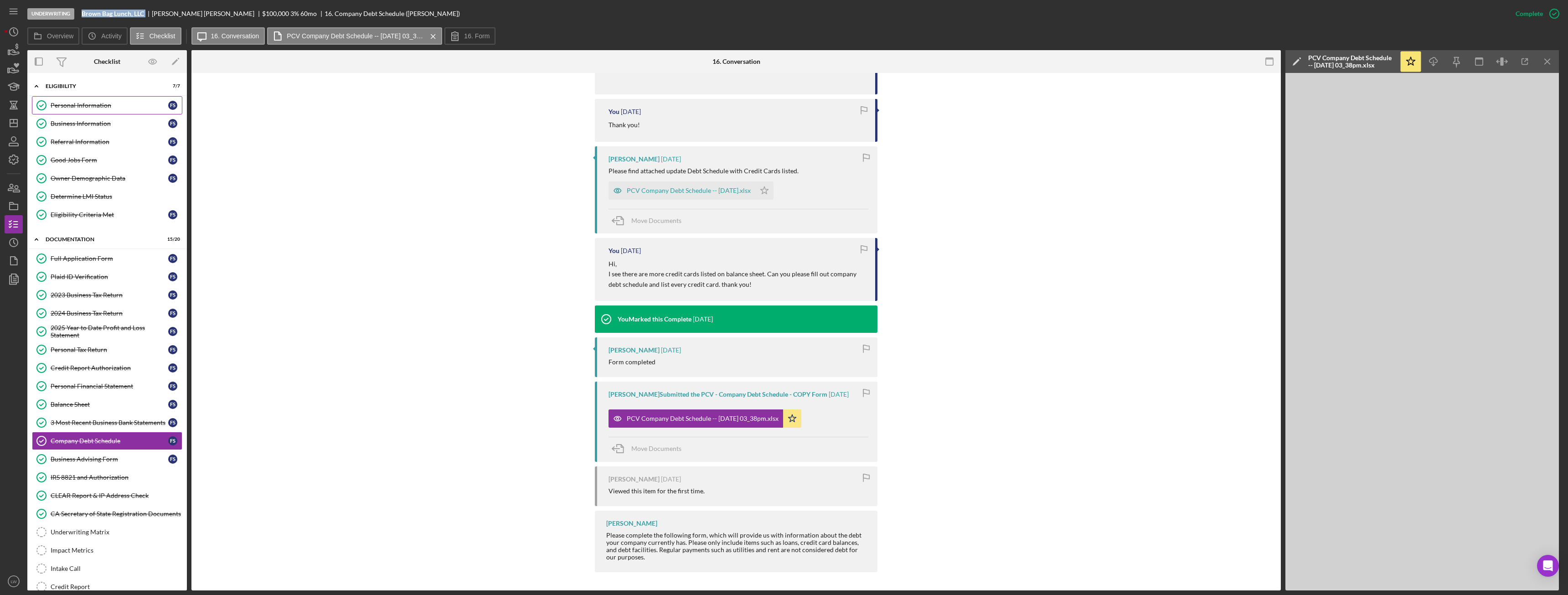
click at [86, 100] on link "Personal Information Personal Information F S" at bounding box center [107, 105] width 150 height 18
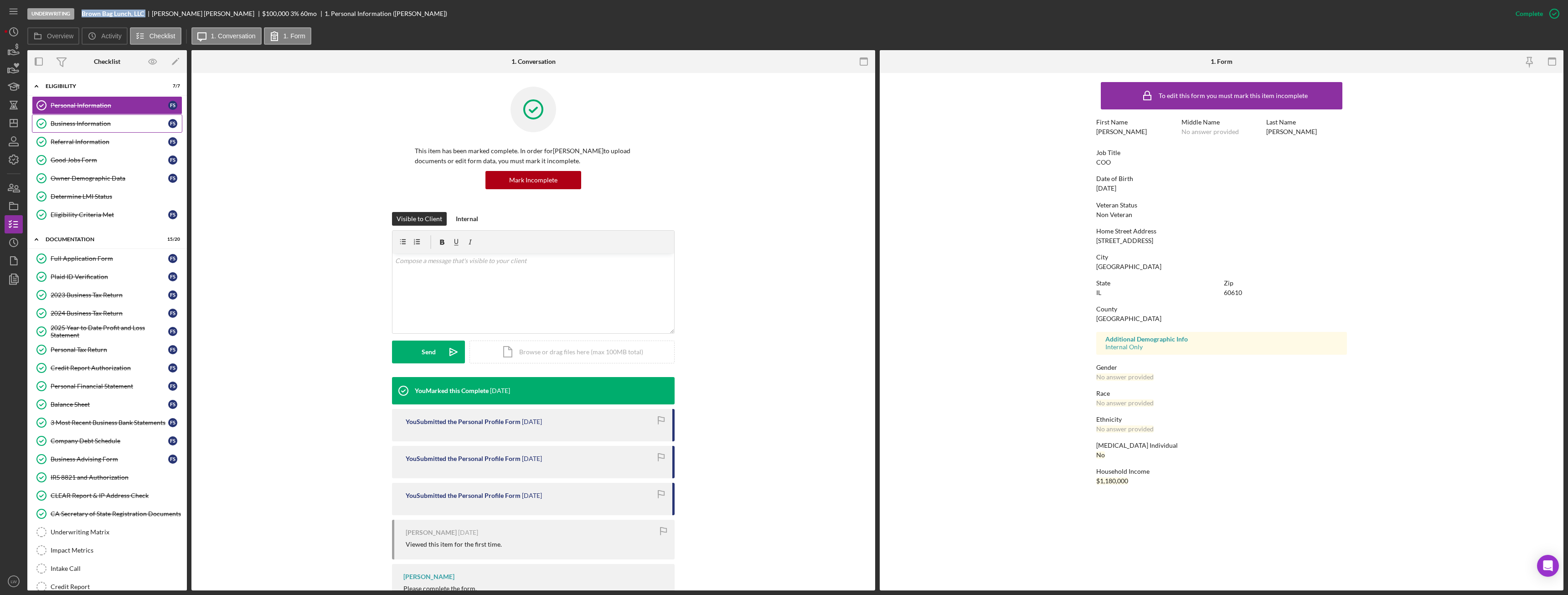
click at [116, 122] on div "Business Information" at bounding box center [109, 124] width 117 height 7
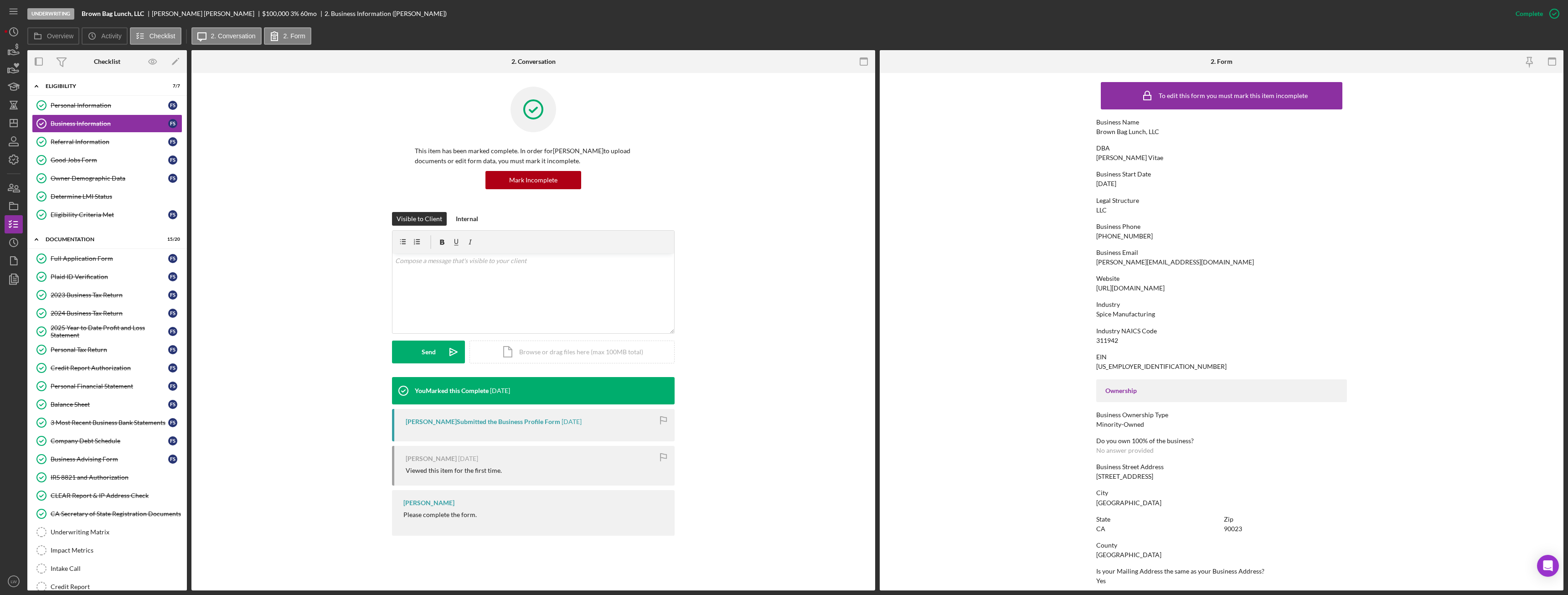
click at [1120, 263] on div "frankie@gustusvitae.com" at bounding box center [1175, 262] width 158 height 7
click at [1128, 288] on div "https://www.gustusvitae.com" at bounding box center [1130, 288] width 68 height 7
click at [1128, 289] on div "https://www.gustusvitae.com" at bounding box center [1130, 288] width 68 height 7
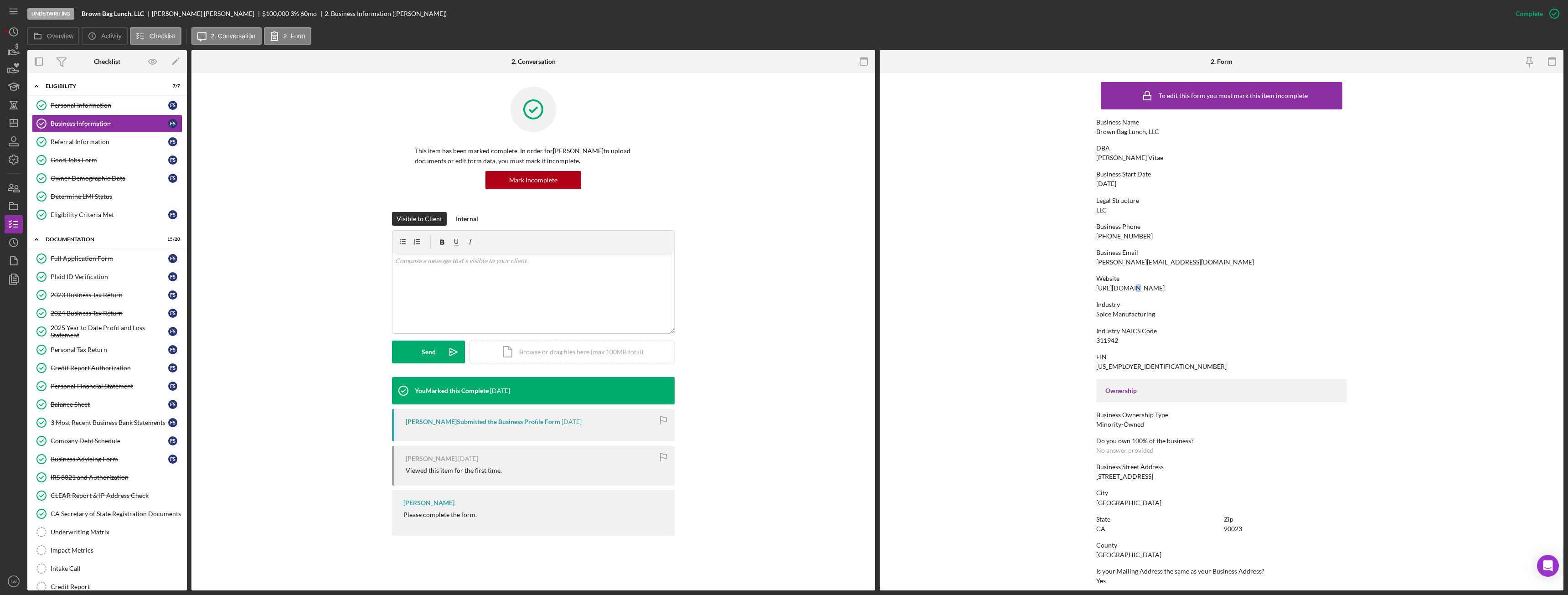
click at [1128, 289] on div "https://www.gustusvitae.com" at bounding box center [1130, 288] width 68 height 7
copy div "https://www.gustusvitae.com"
click at [130, 255] on div "Full Application Form" at bounding box center [109, 259] width 117 height 7
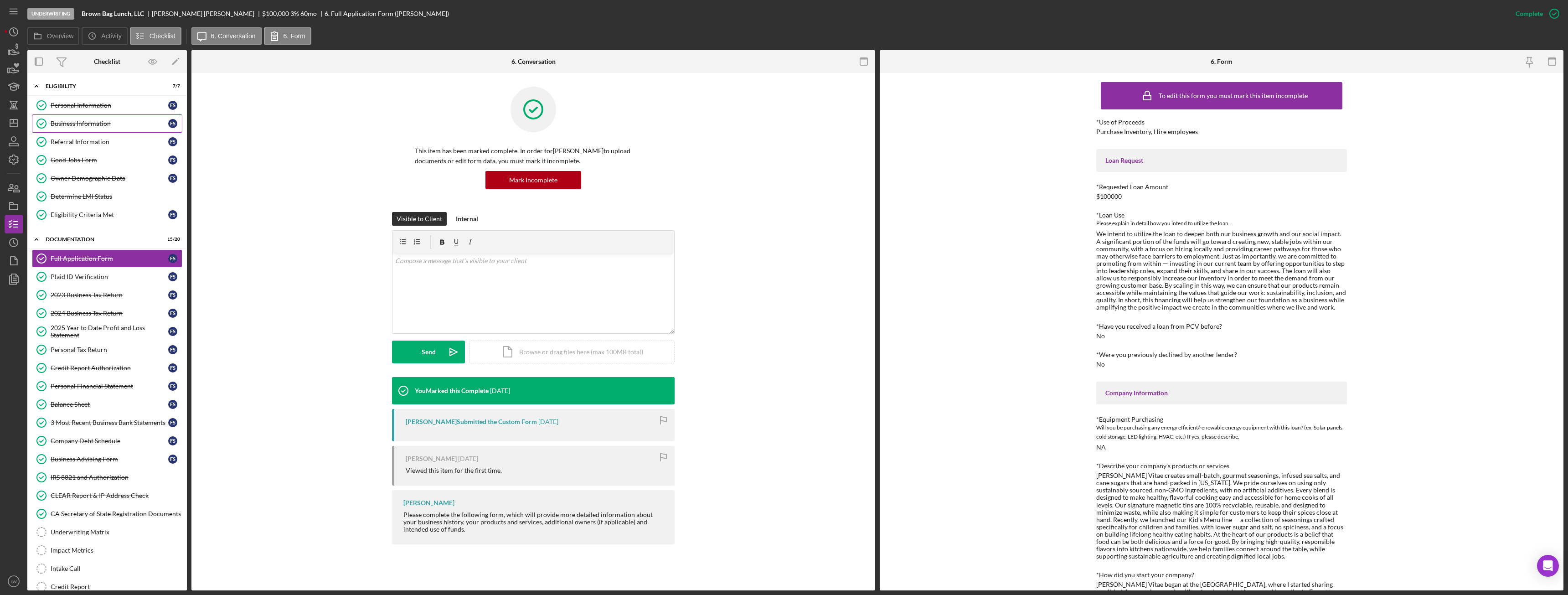
click at [76, 119] on link "Business Information Business Information F S" at bounding box center [107, 124] width 150 height 18
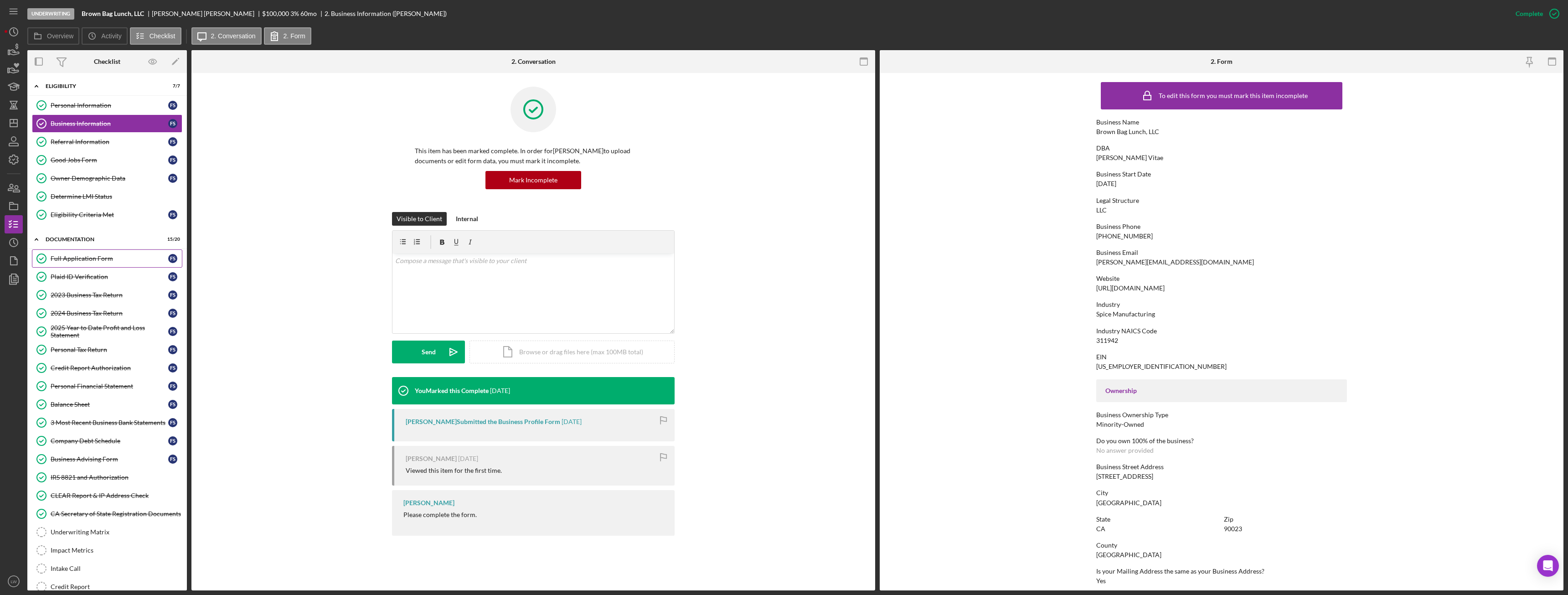
click at [86, 259] on div "Full Application Form" at bounding box center [109, 259] width 117 height 7
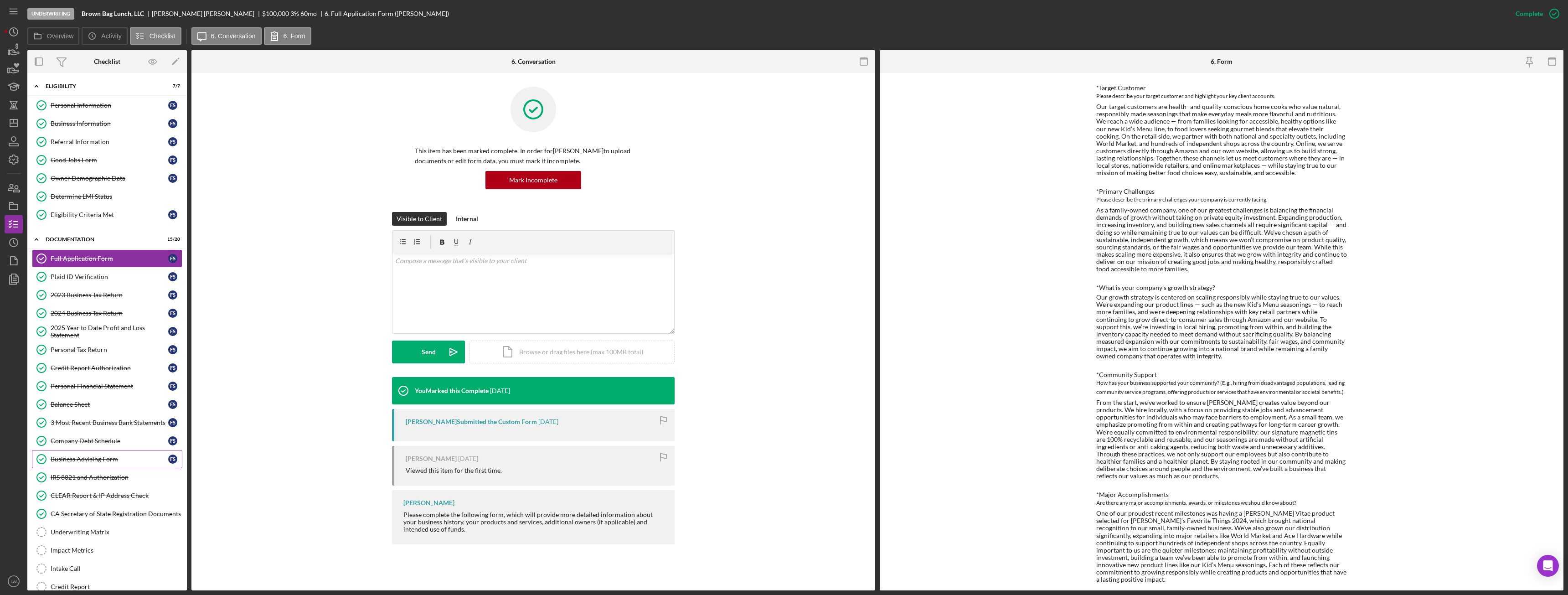
scroll to position [74, 0]
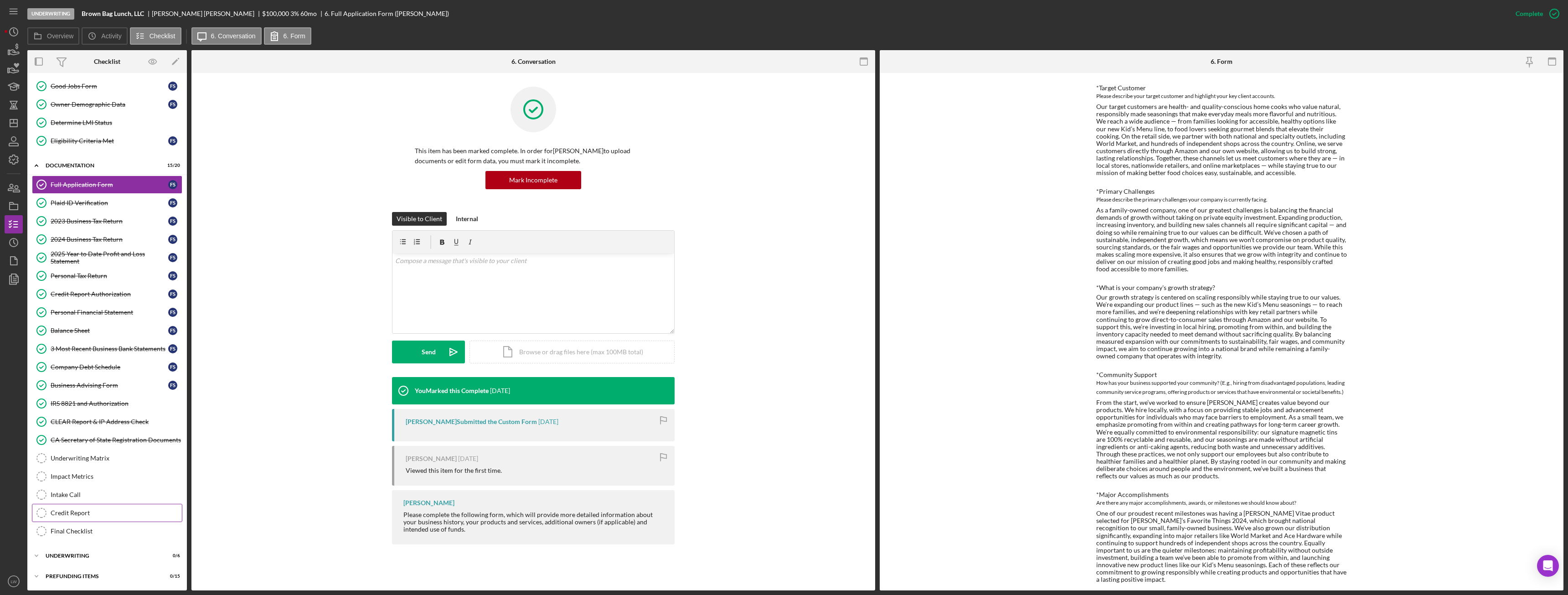
click at [94, 513] on div "Credit Report" at bounding box center [116, 513] width 131 height 7
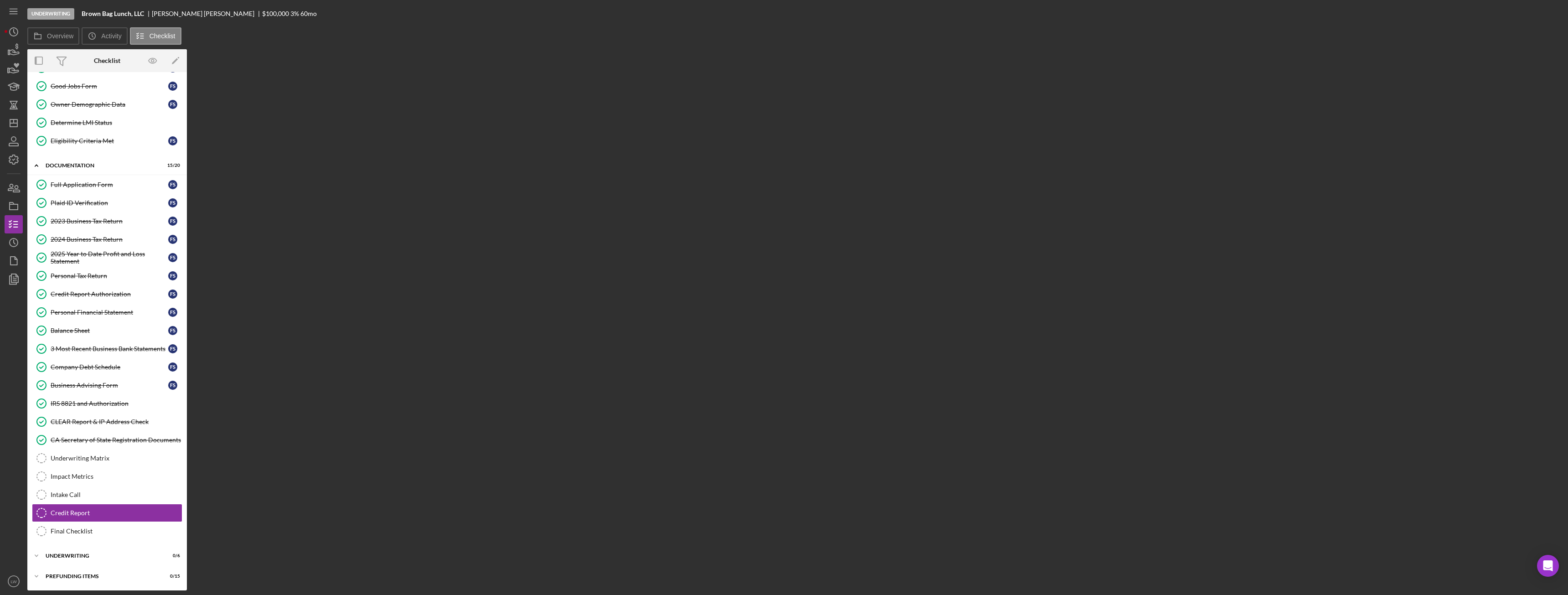
scroll to position [74, 0]
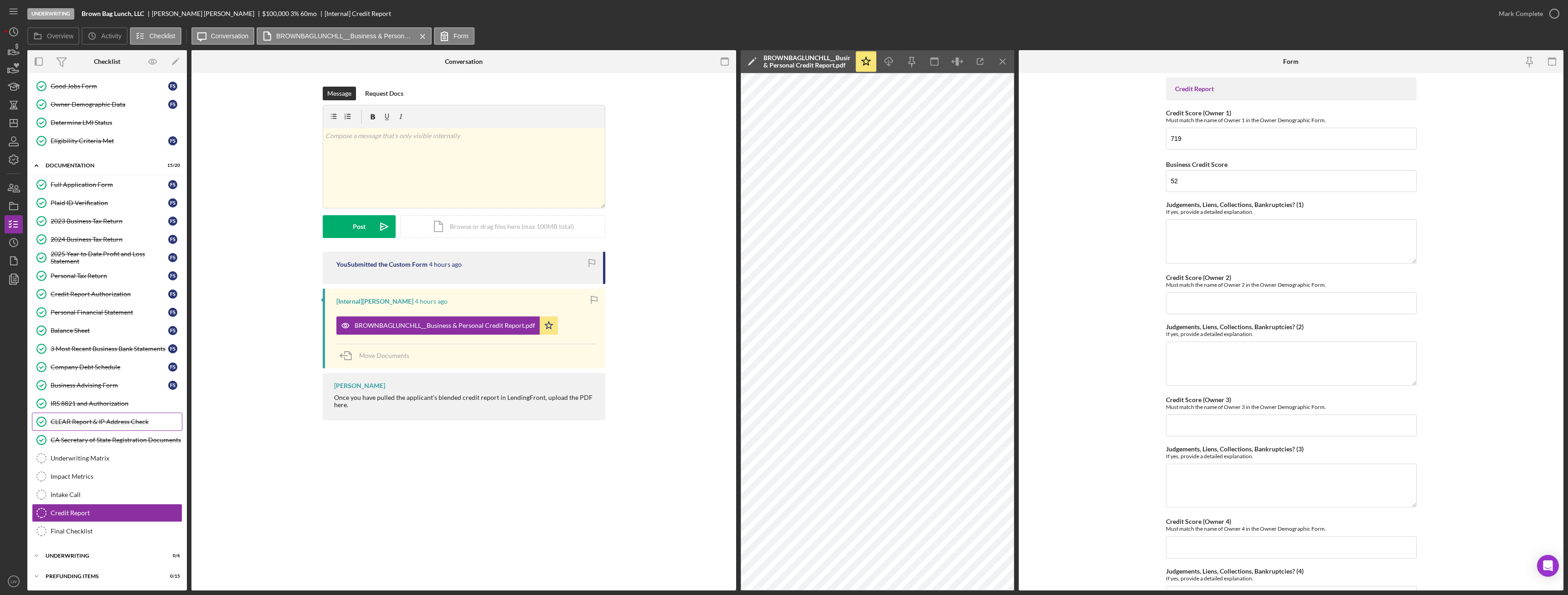
click at [108, 421] on div "CLEAR Report & IP Address Check" at bounding box center [116, 422] width 131 height 7
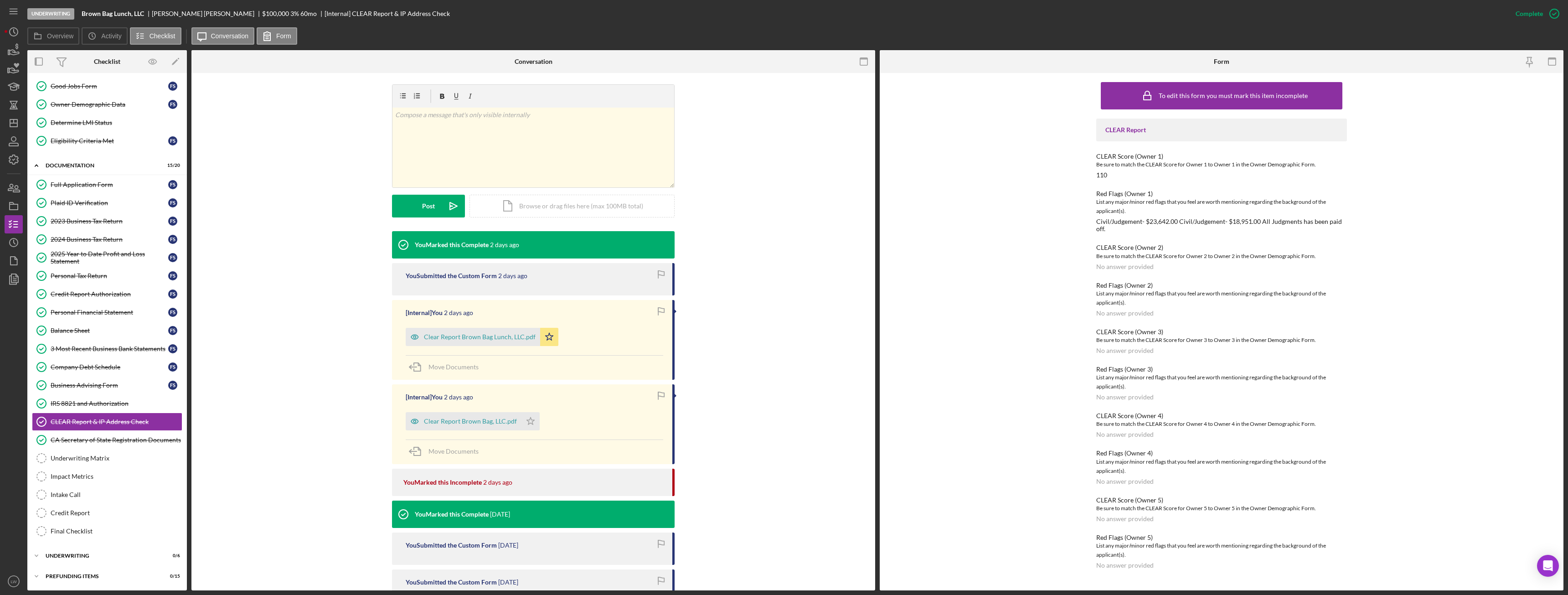
scroll to position [313, 0]
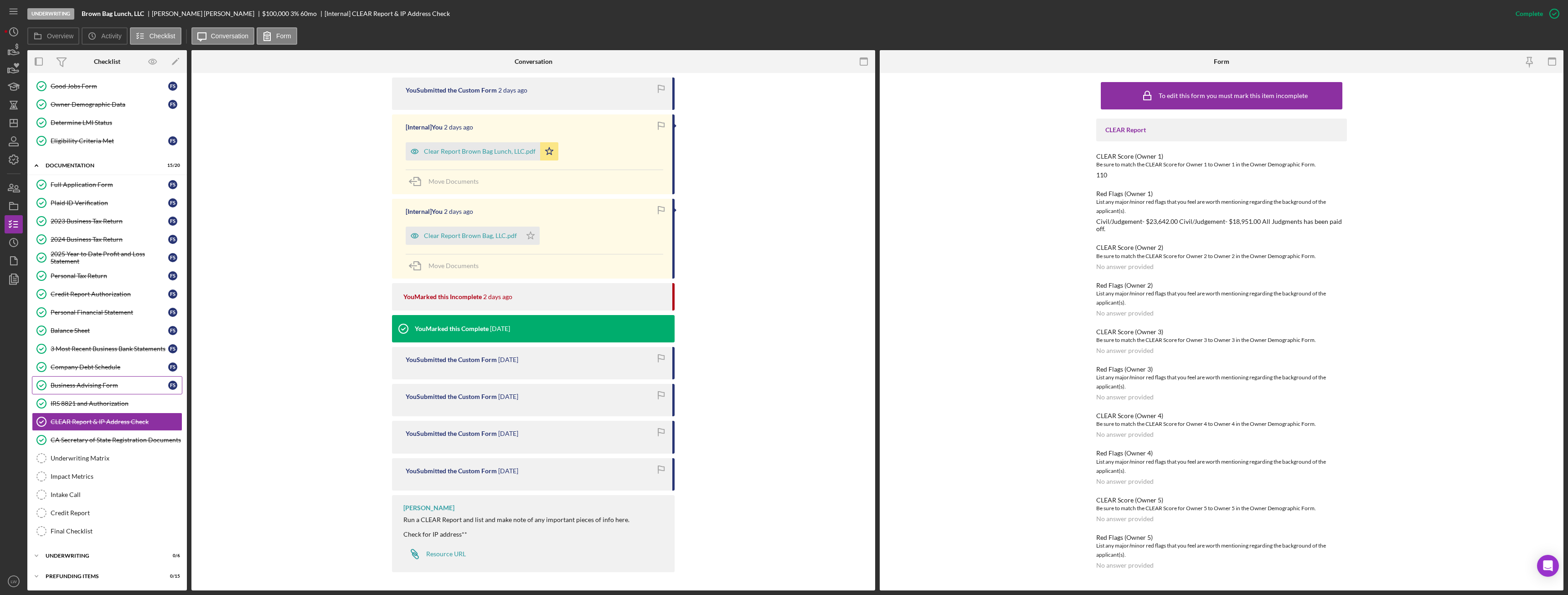
click at [129, 382] on div "Business Advising Form" at bounding box center [109, 386] width 117 height 7
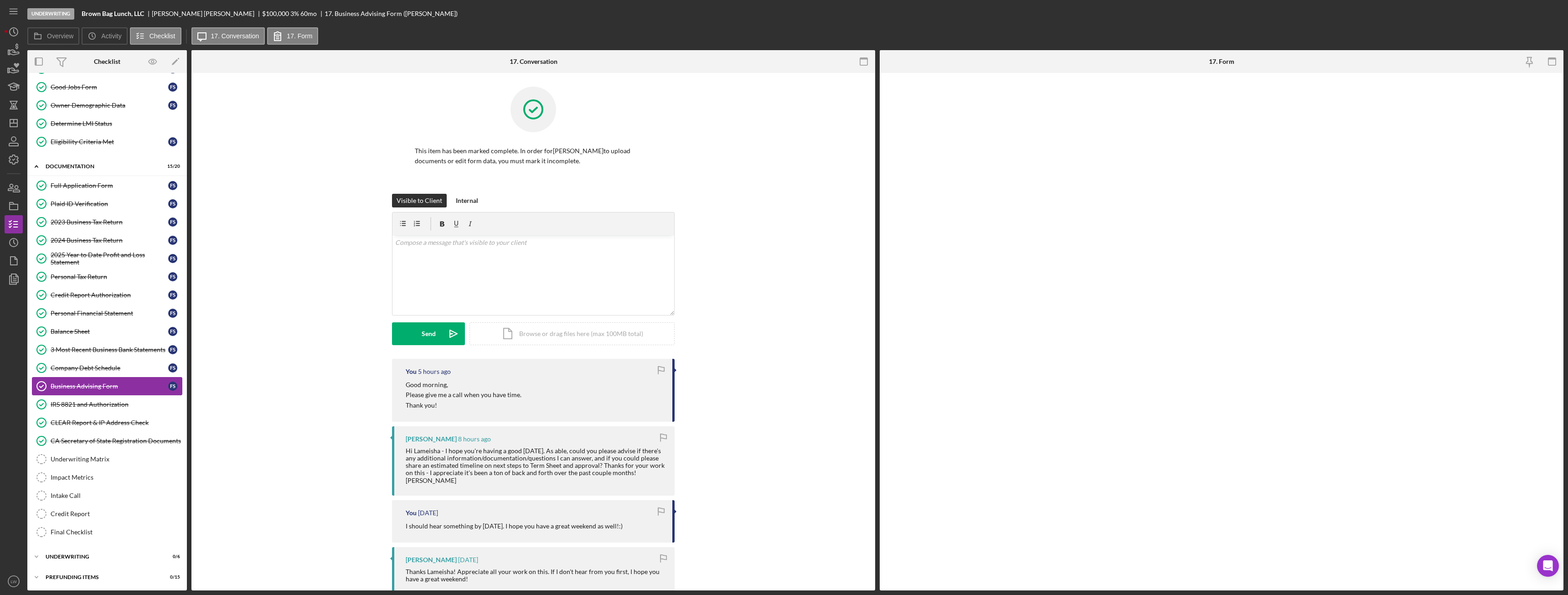
scroll to position [74, 0]
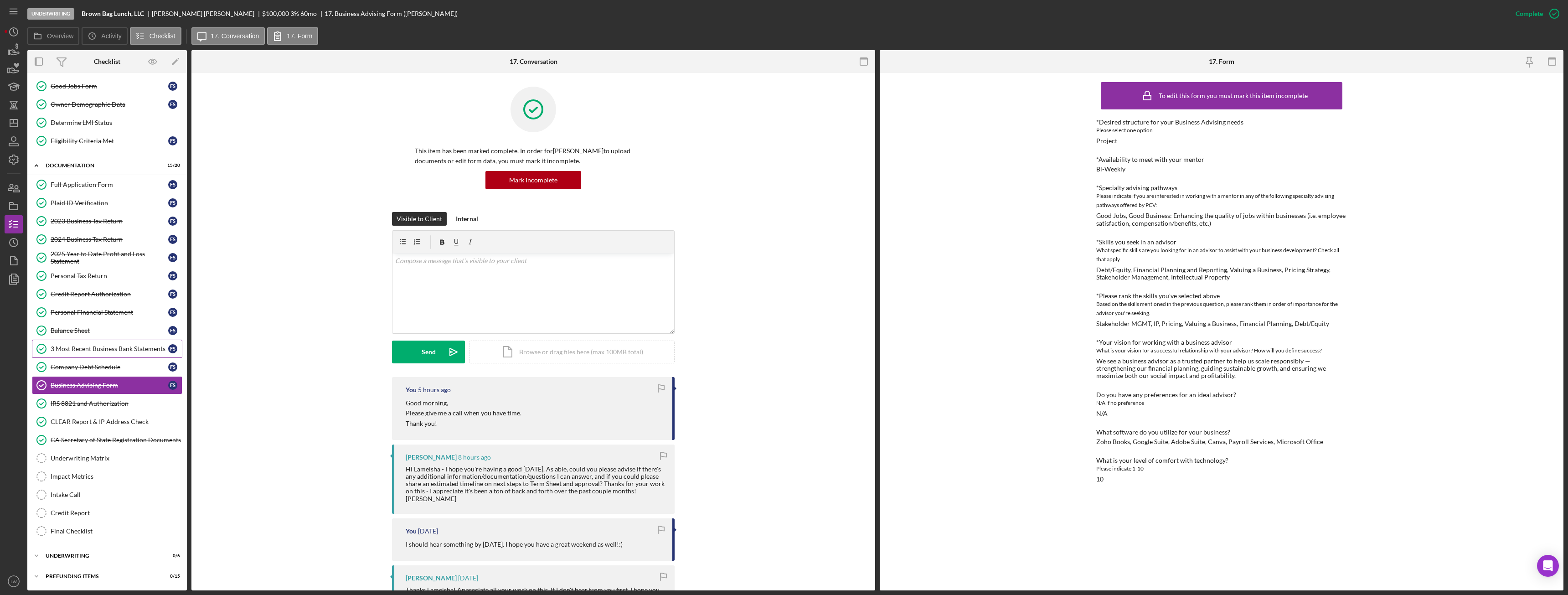
click at [103, 345] on div "3 Most Recent Business Bank Statements" at bounding box center [109, 349] width 117 height 7
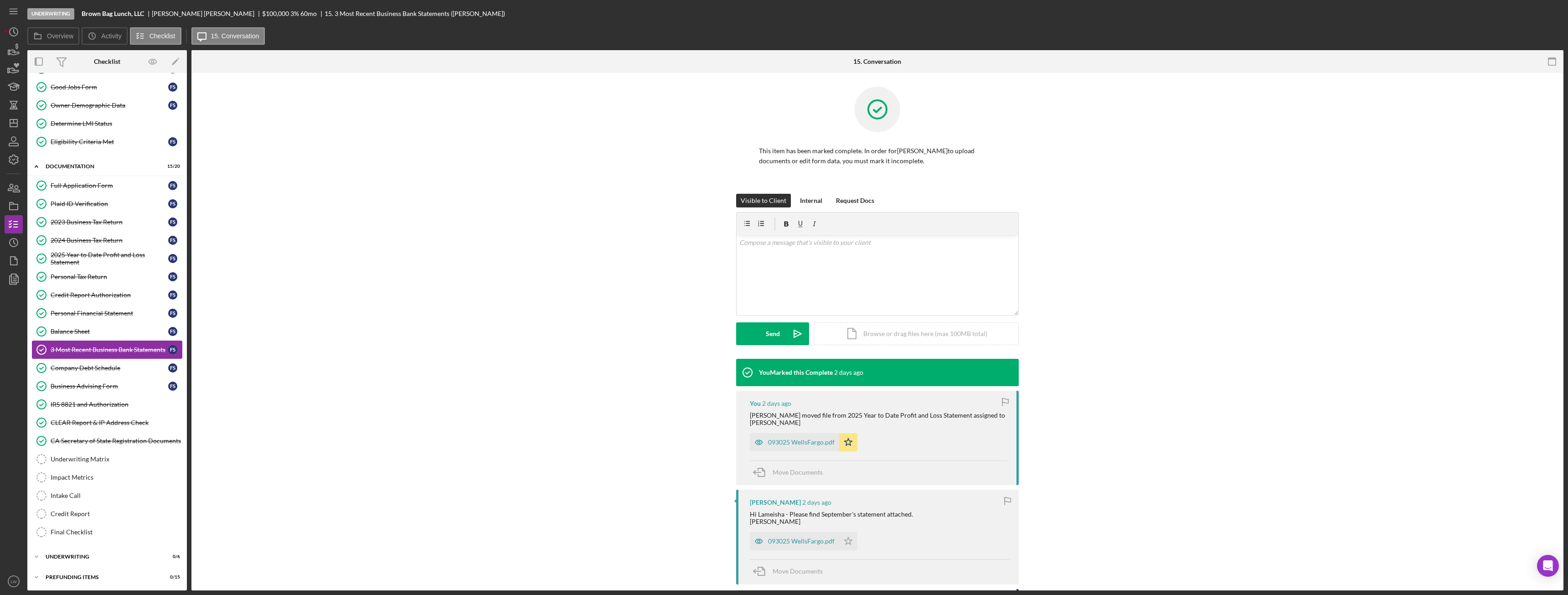
scroll to position [74, 0]
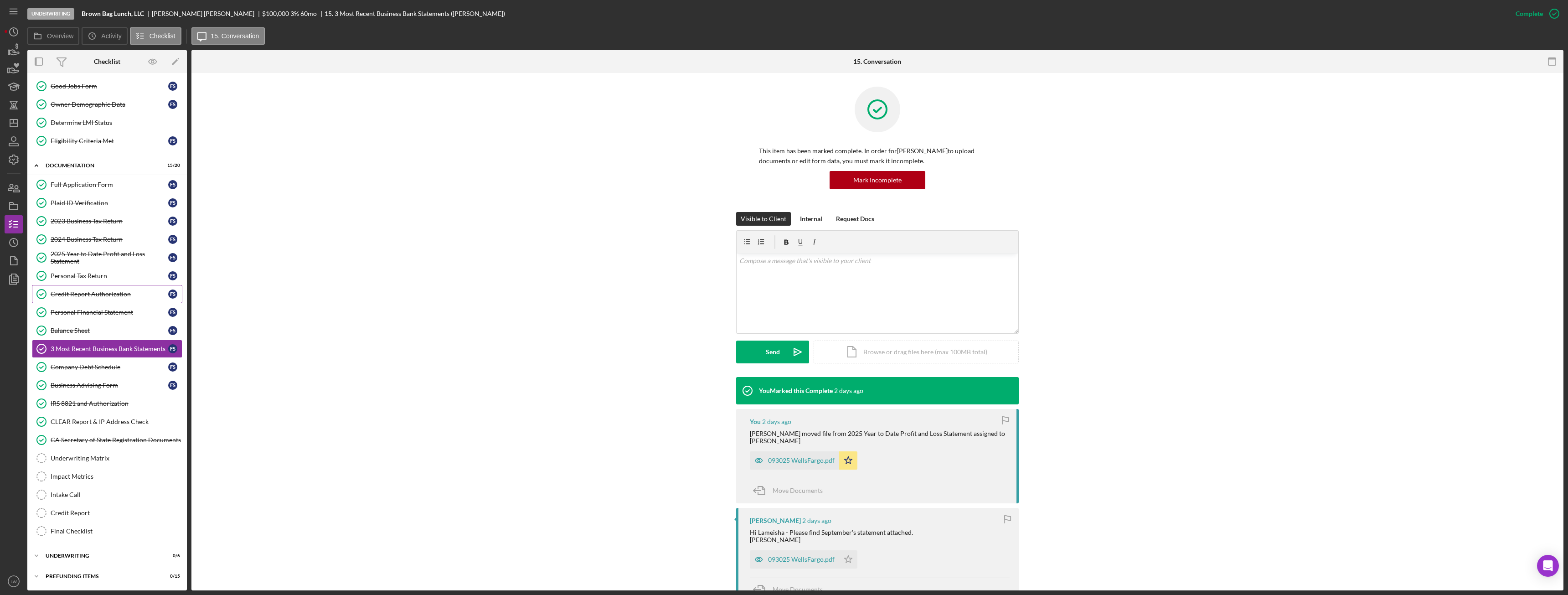
click at [93, 294] on div "Credit Report Authorization" at bounding box center [109, 294] width 117 height 7
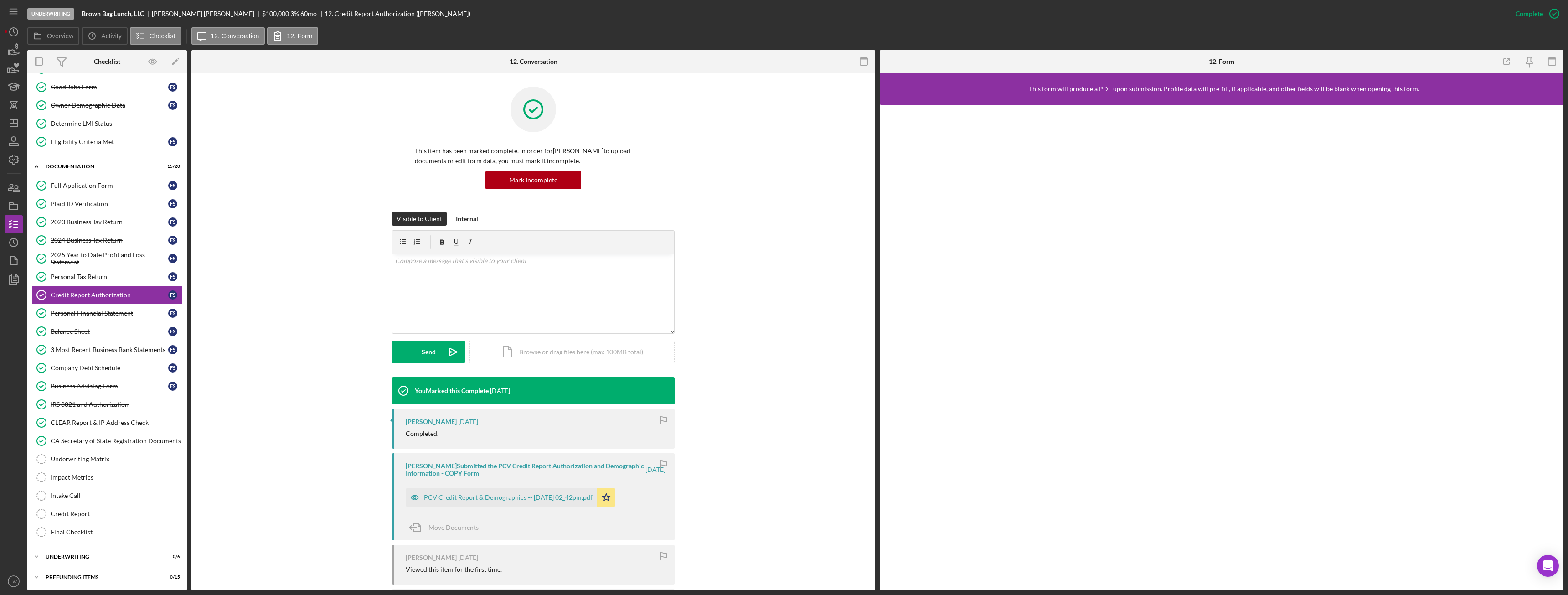
scroll to position [74, 0]
click at [491, 495] on div "PCV Credit Report & Demographics -- 2025-09-05 02_42pm.pdf" at bounding box center [508, 498] width 169 height 7
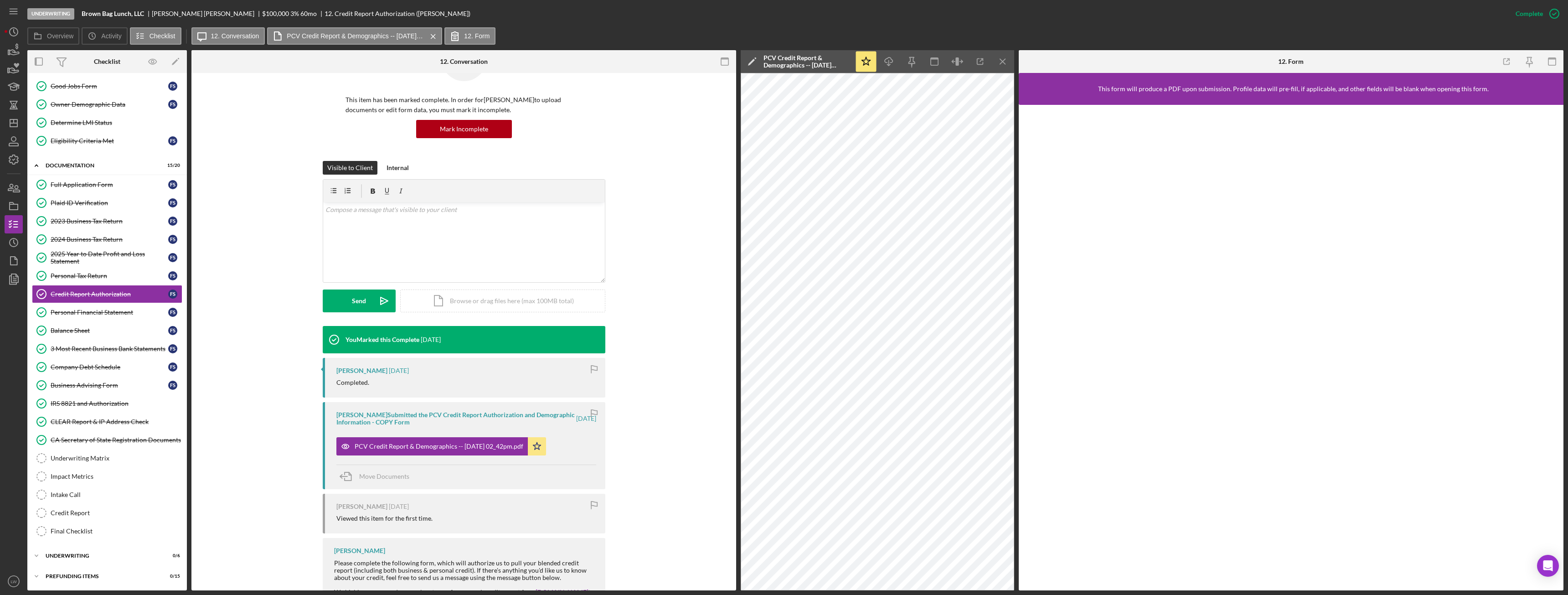
scroll to position [100, 0]
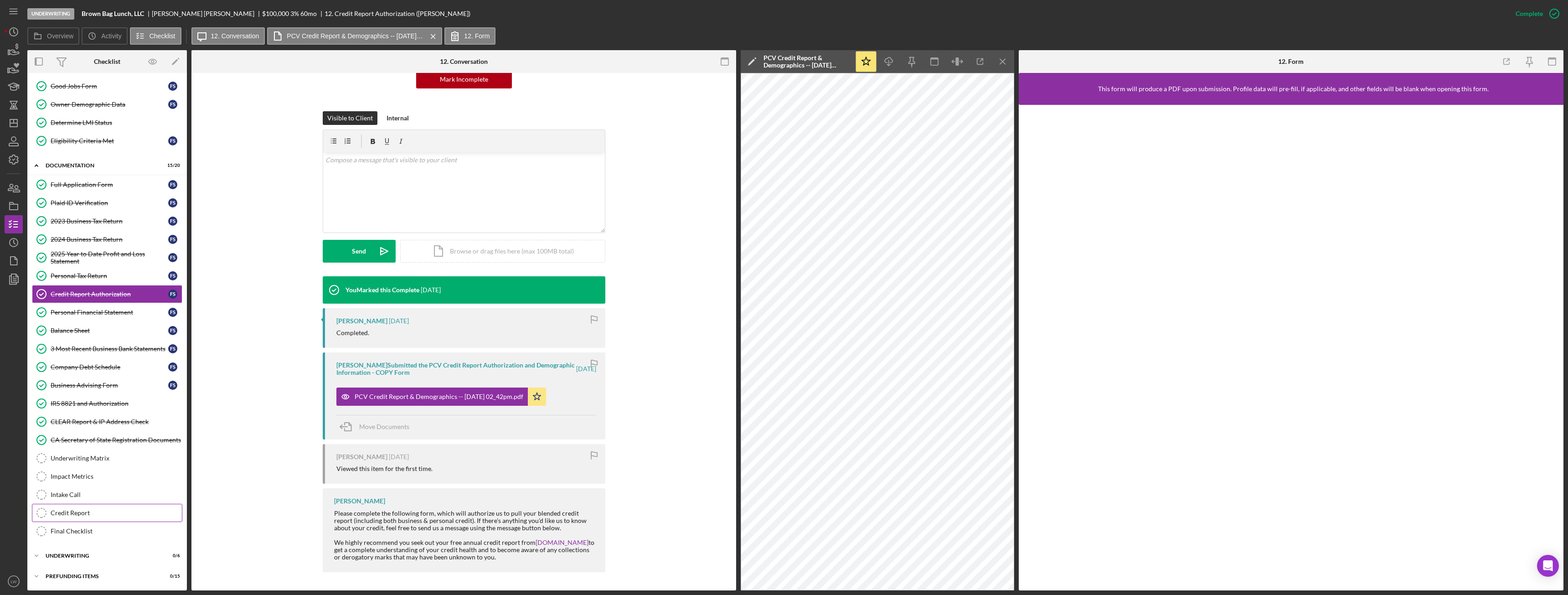
click at [106, 512] on div "Credit Report" at bounding box center [116, 513] width 131 height 7
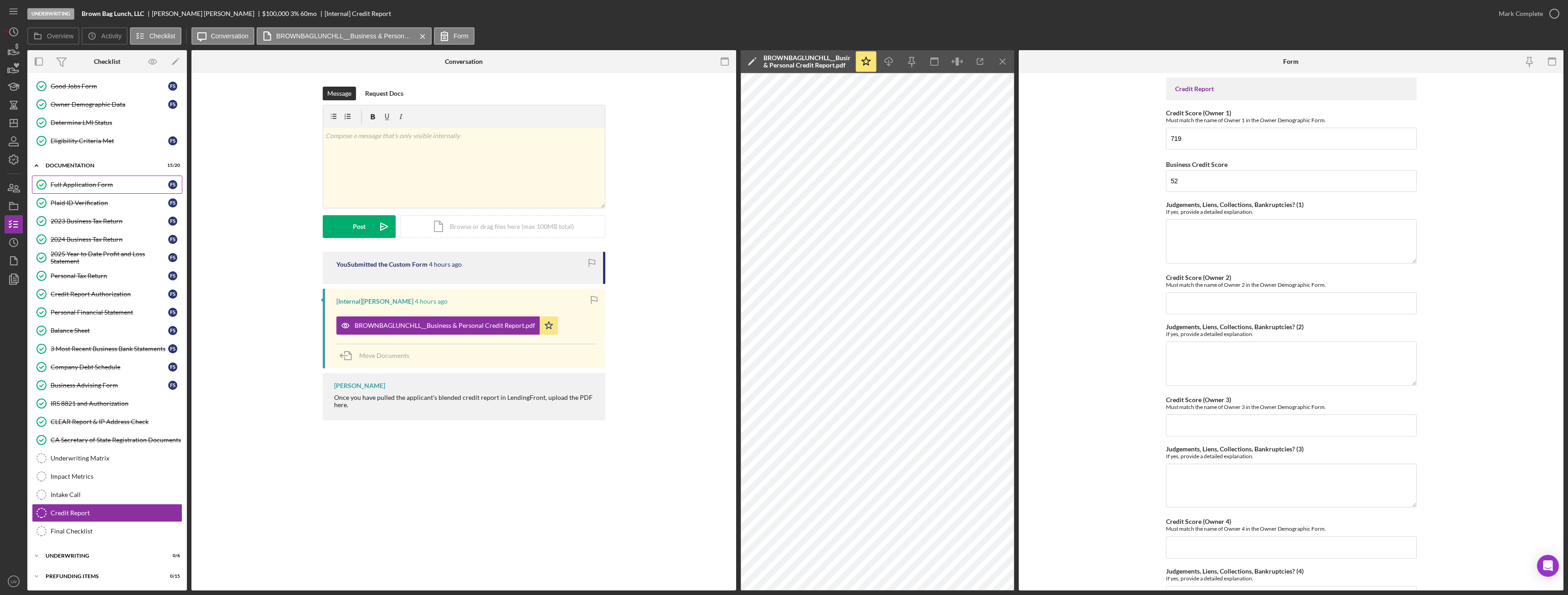
click at [88, 187] on div "Full Application Form" at bounding box center [109, 185] width 117 height 7
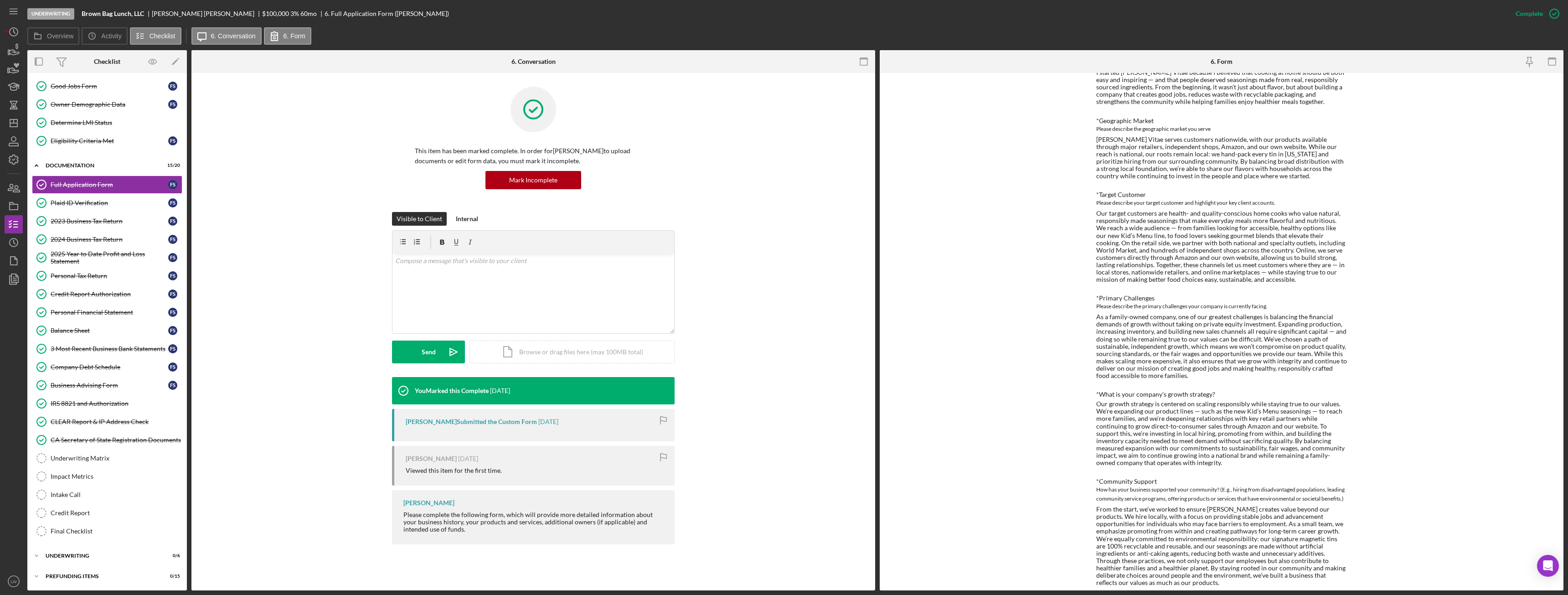
scroll to position [593, 0]
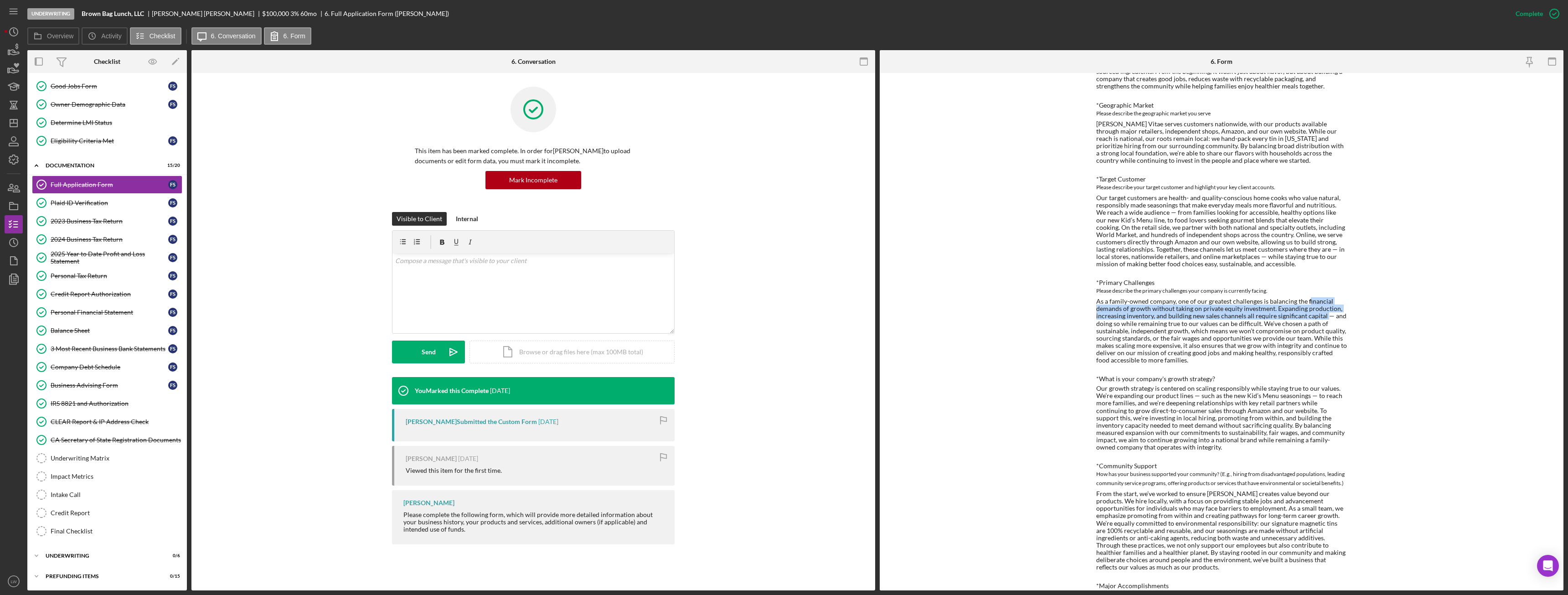
drag, startPoint x: 1304, startPoint y: 300, endPoint x: 1320, endPoint y: 317, distance: 23.3
click at [1320, 317] on div "As a family-owned company, one of our greatest challenges is balancing the fina…" at bounding box center [1222, 331] width 251 height 66
click at [1300, 301] on div "As a family-owned company, one of our greatest challenges is balancing the fina…" at bounding box center [1222, 331] width 251 height 66
drag, startPoint x: 1264, startPoint y: 300, endPoint x: 1320, endPoint y: 315, distance: 58.0
click at [1320, 315] on div "As a family-owned company, one of our greatest challenges is balancing the fina…" at bounding box center [1222, 331] width 251 height 66
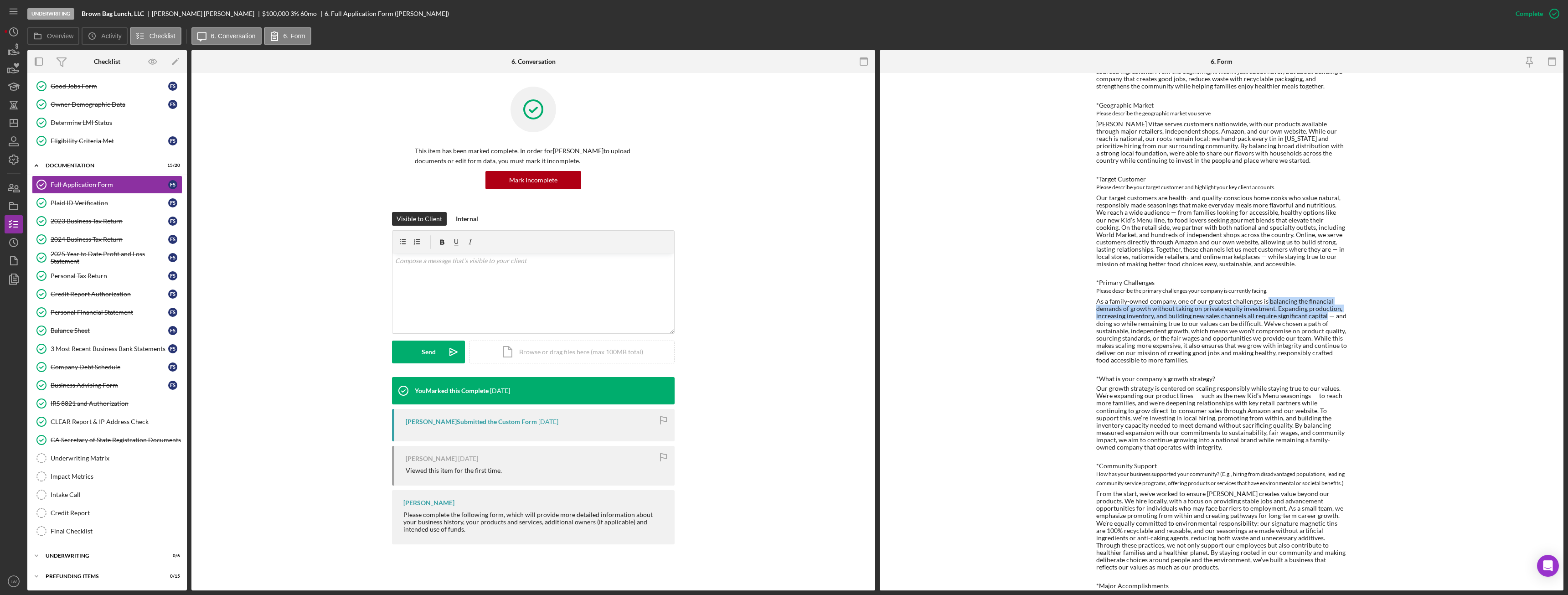
copy div "balancing the financial demands of growth without taking on private equity inve…"
click at [78, 273] on div "Personal Tax Return" at bounding box center [109, 276] width 117 height 7
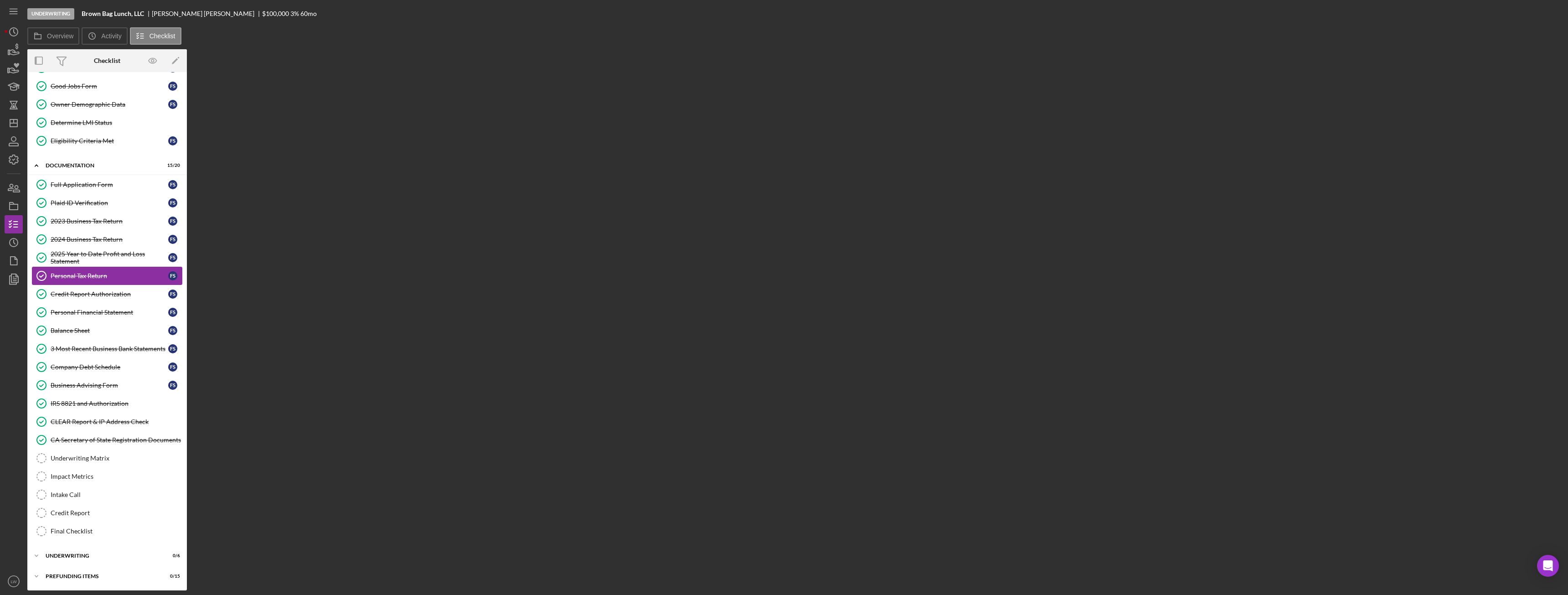
scroll to position [74, 0]
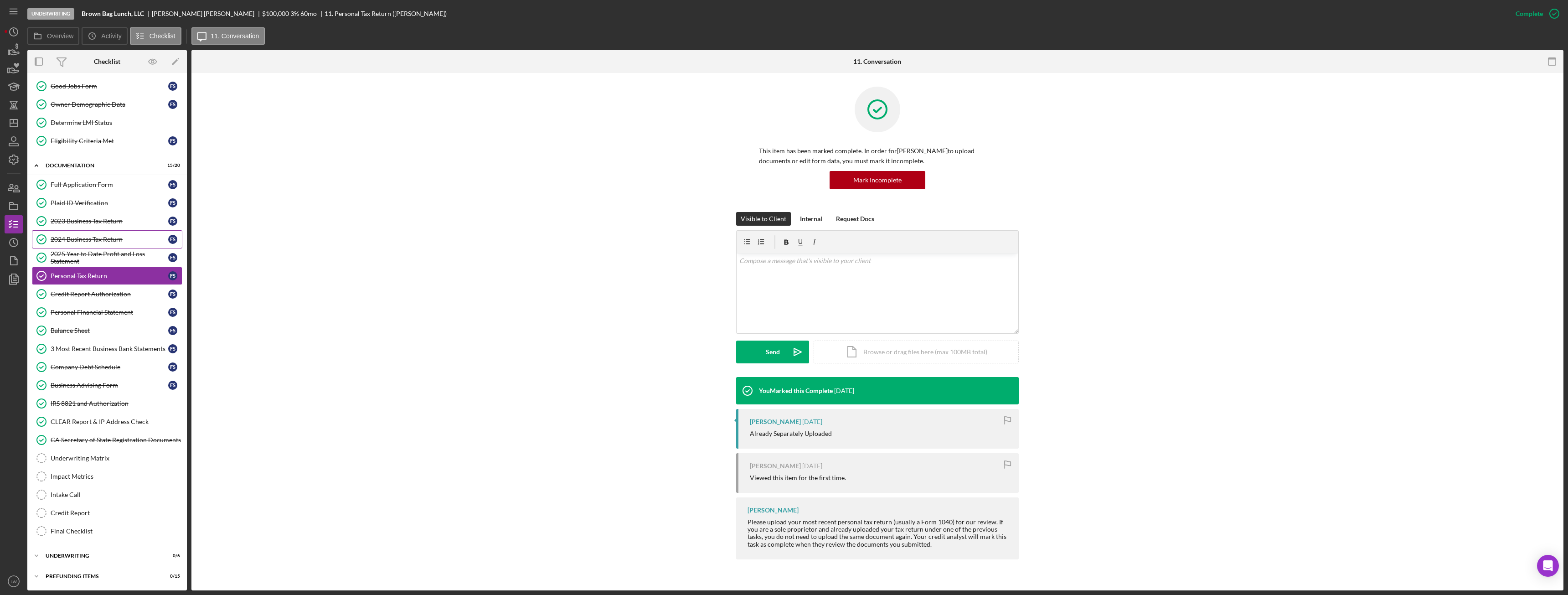
click at [87, 238] on div "2024 Business Tax Return" at bounding box center [109, 239] width 117 height 7
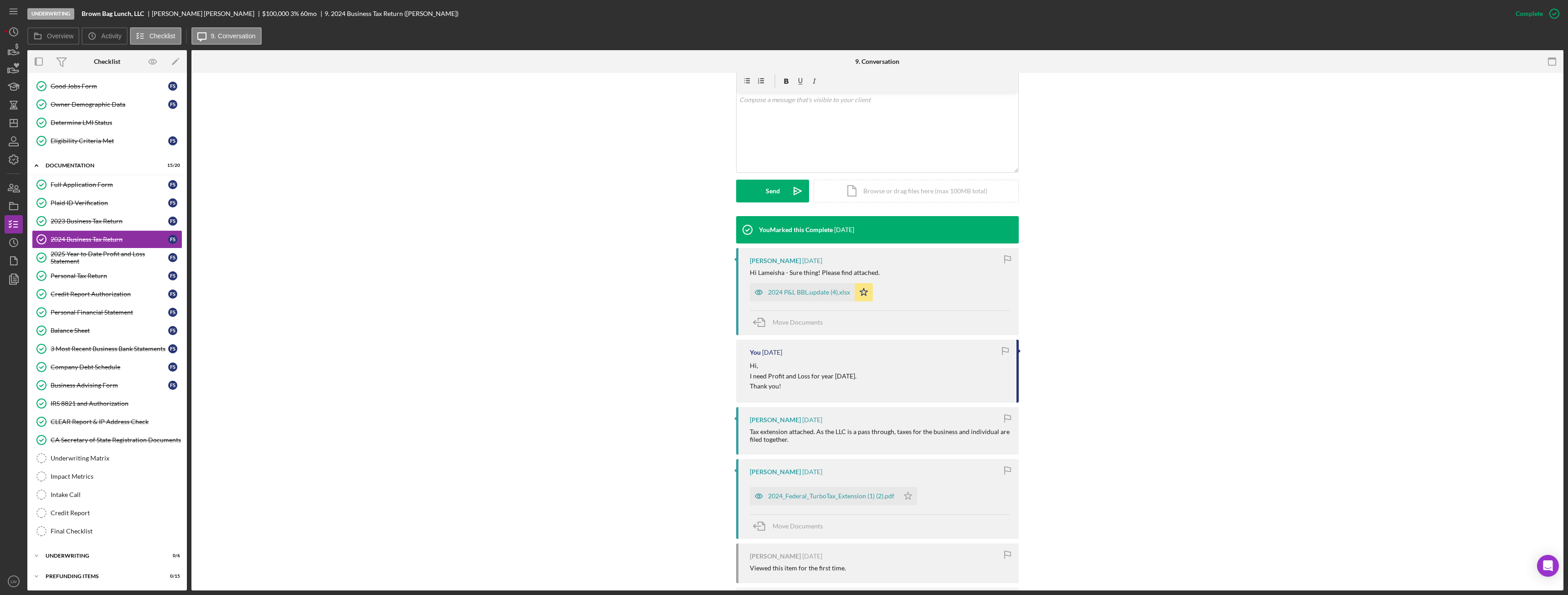
scroll to position [239, 0]
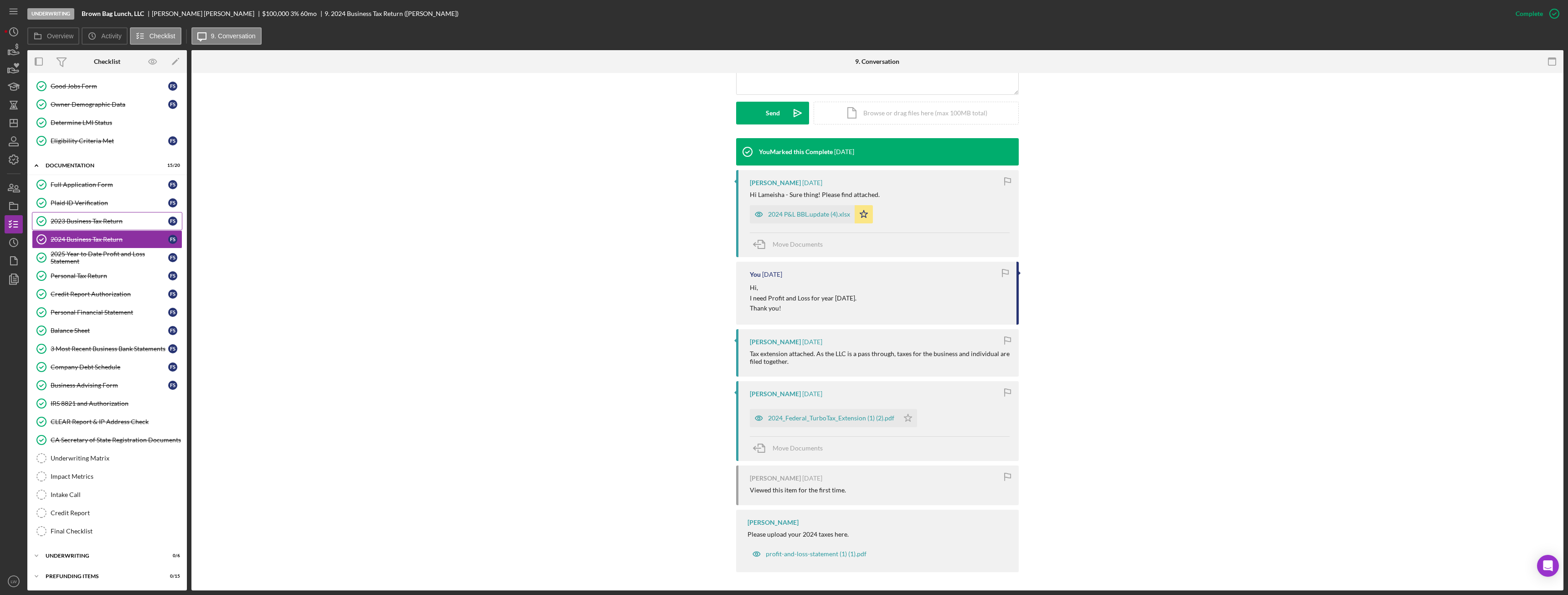
click at [119, 224] on div "2023 Business Tax Return" at bounding box center [109, 221] width 117 height 7
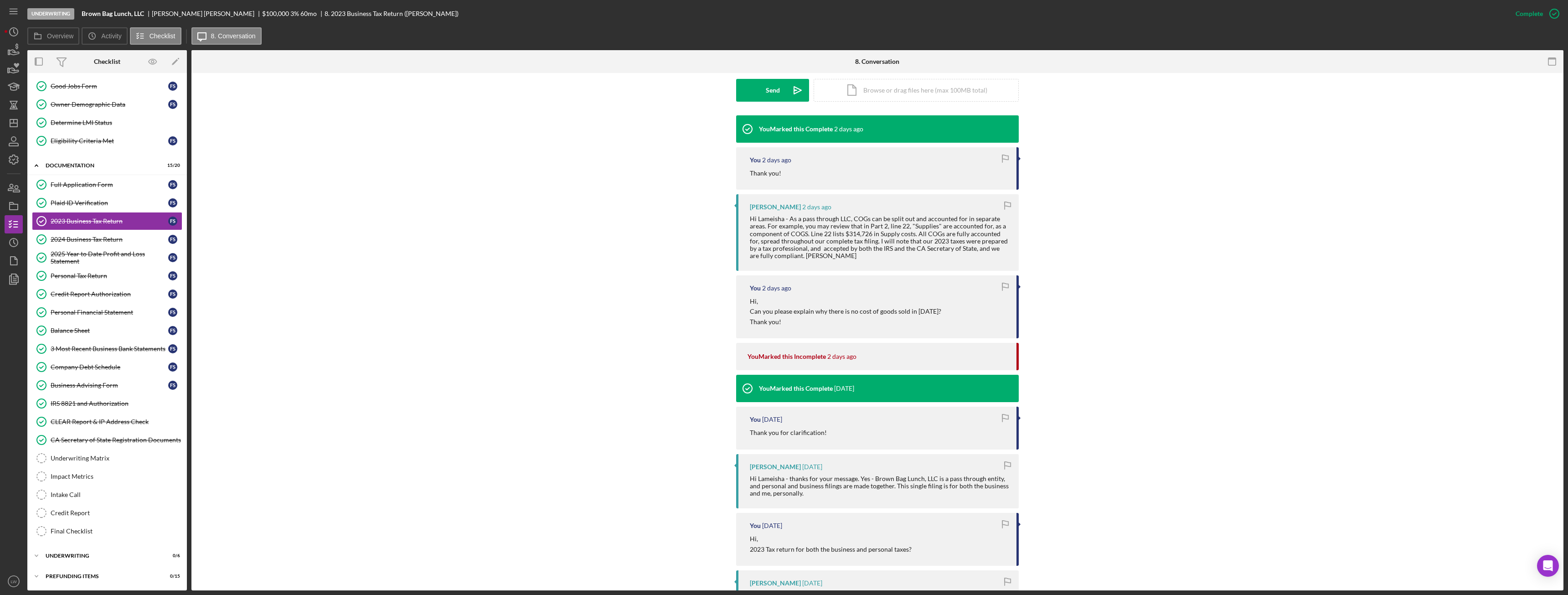
scroll to position [496, 0]
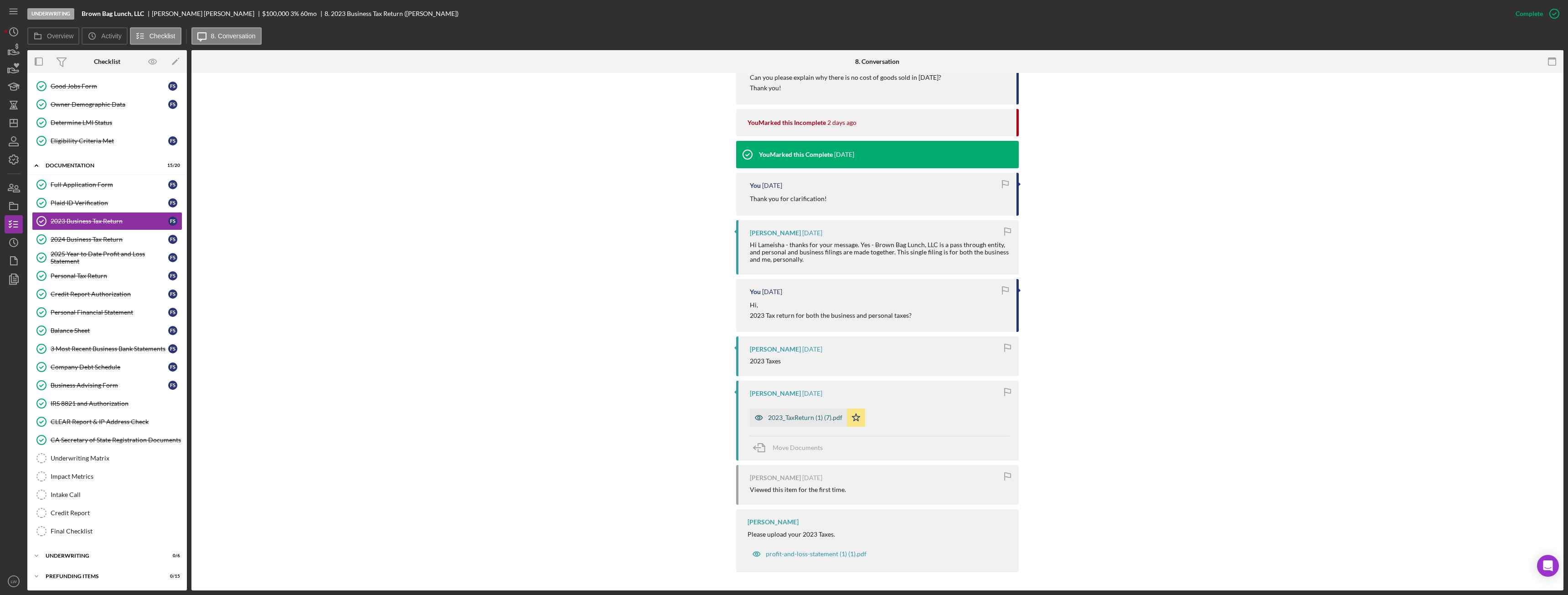
click at [788, 417] on div "2023_TaxReturn (1) (7).pdf" at bounding box center [805, 418] width 74 height 7
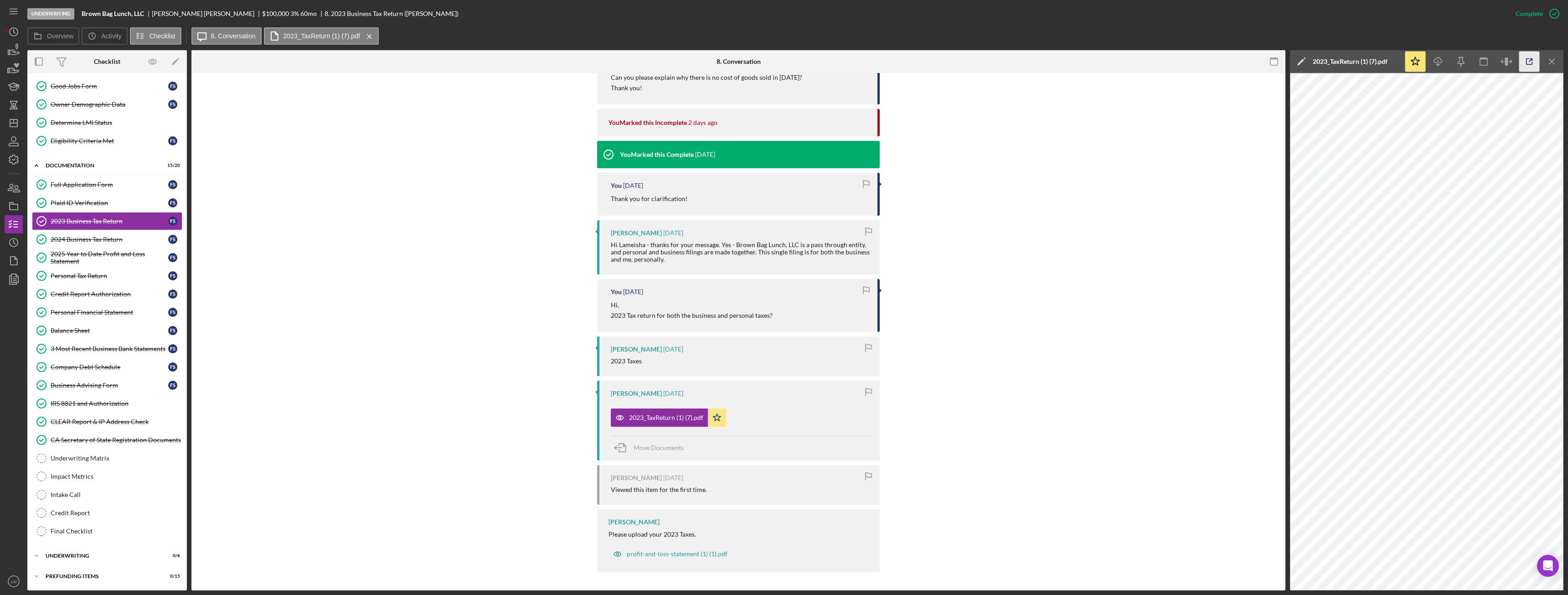
click at [1525, 61] on icon "button" at bounding box center [1530, 62] width 21 height 21
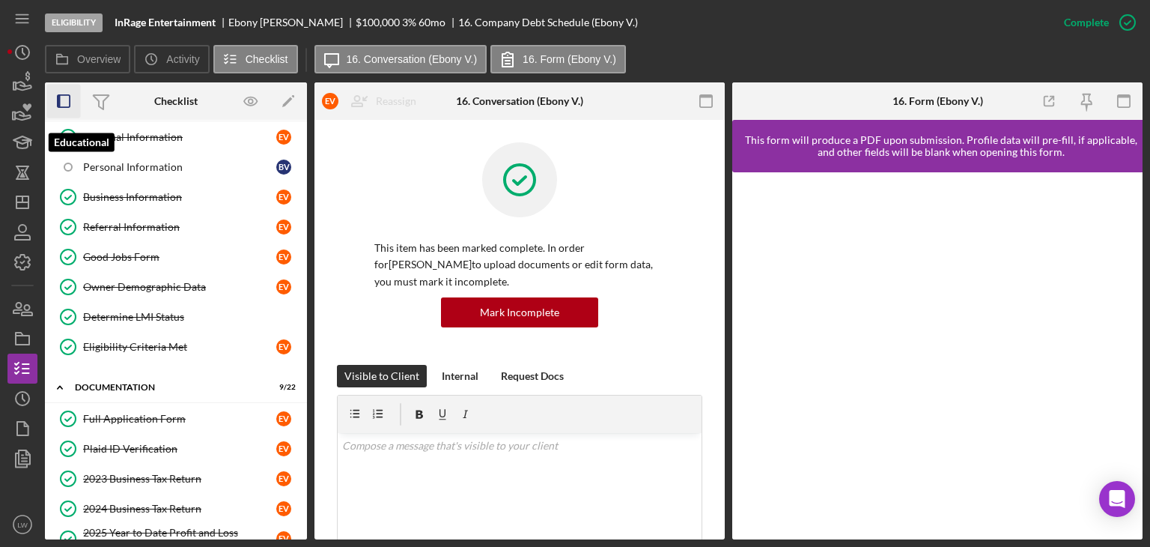
scroll to position [449, 0]
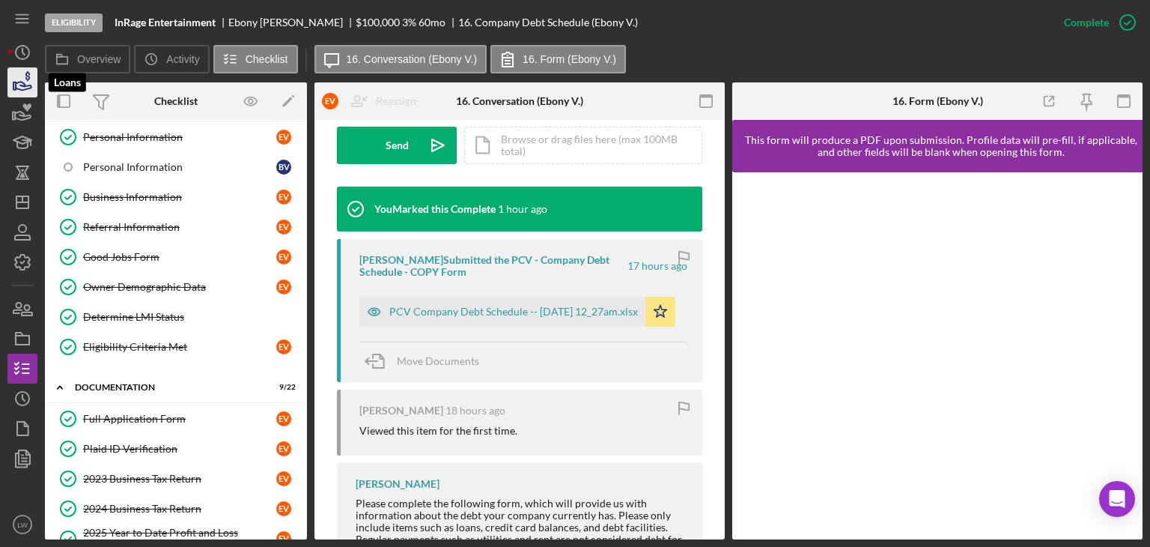
click at [30, 83] on icon "button" at bounding box center [22, 82] width 37 height 37
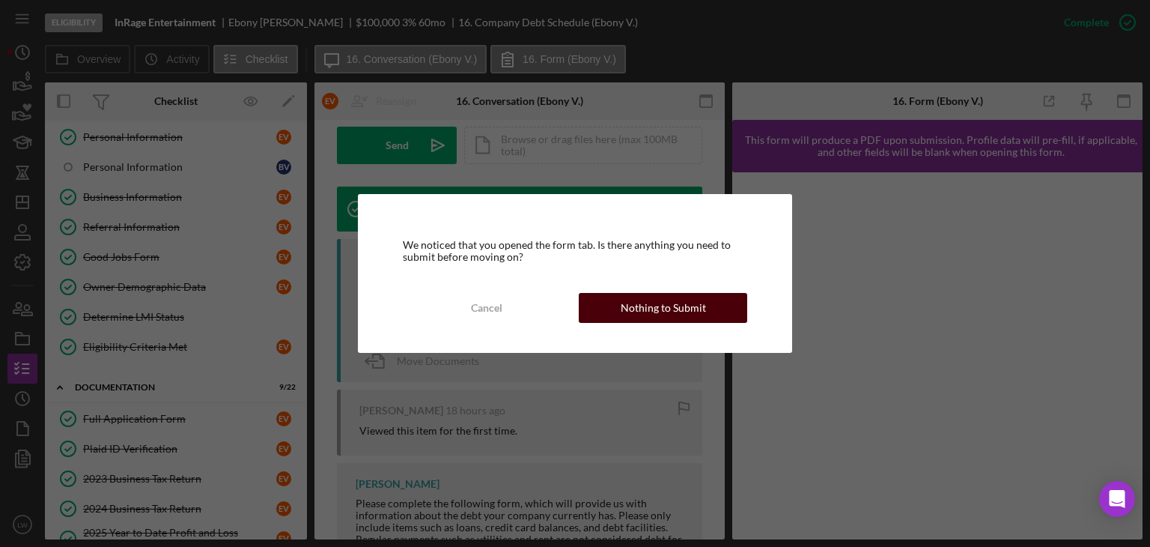
click at [698, 303] on div "Nothing to Submit" at bounding box center [663, 308] width 85 height 30
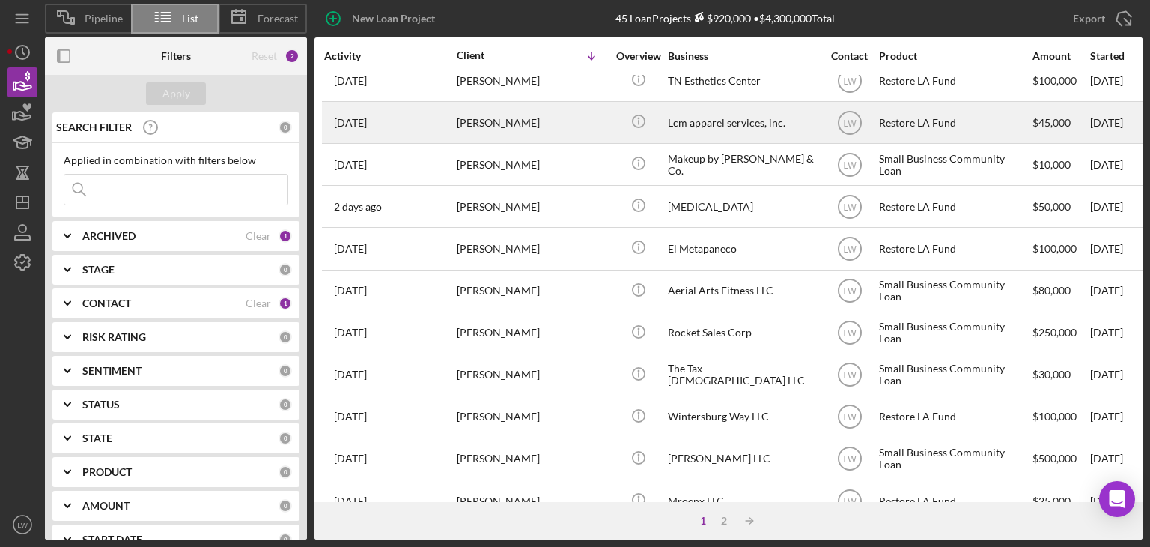
scroll to position [643, 0]
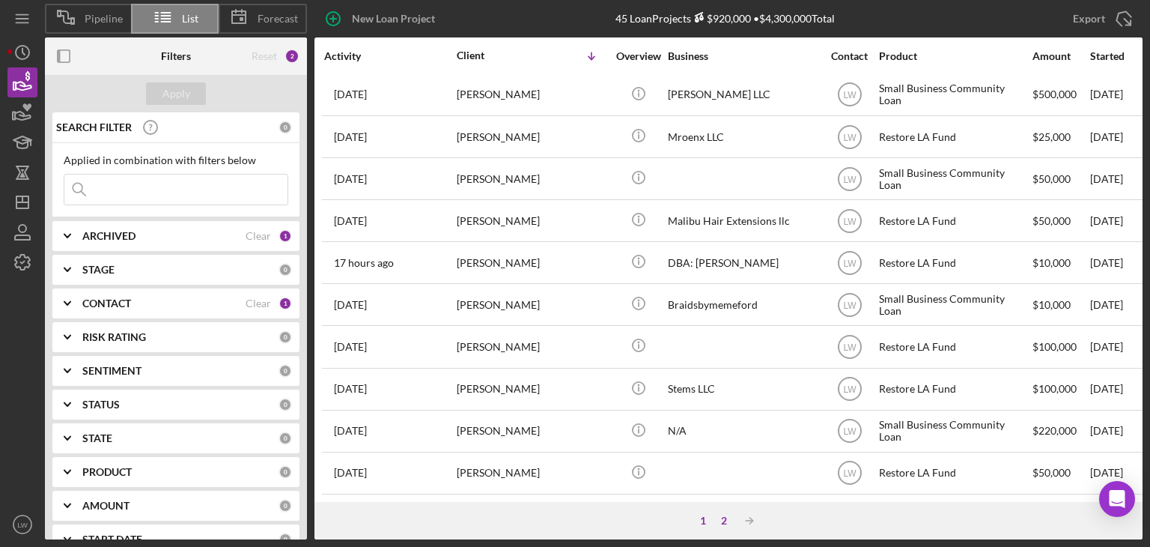
click at [722, 516] on div "2" at bounding box center [724, 520] width 21 height 12
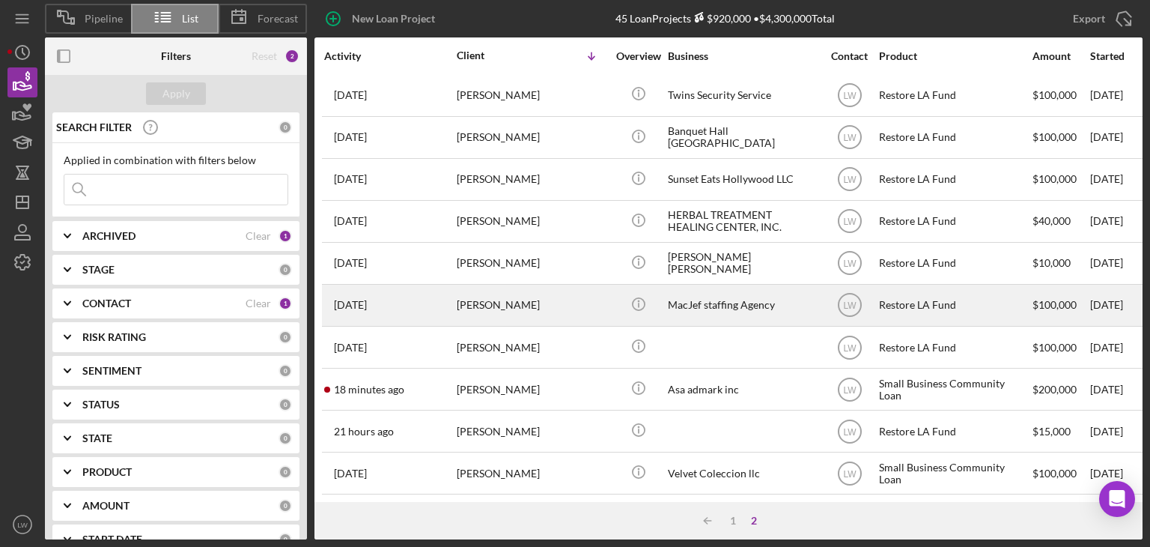
scroll to position [0, 0]
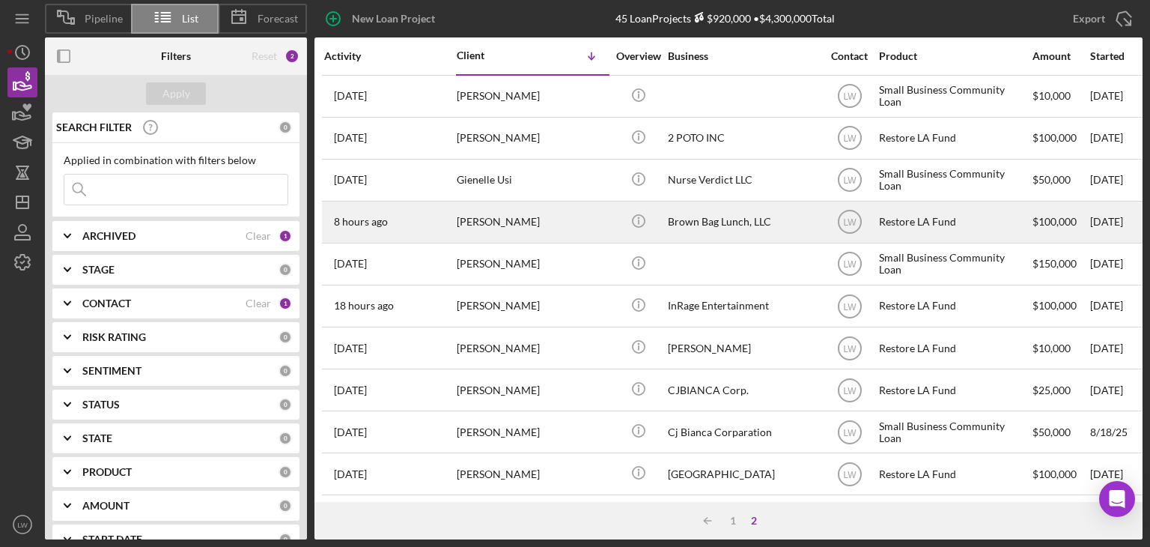
click at [729, 219] on div "Brown Bag Lunch, LLC" at bounding box center [743, 222] width 150 height 40
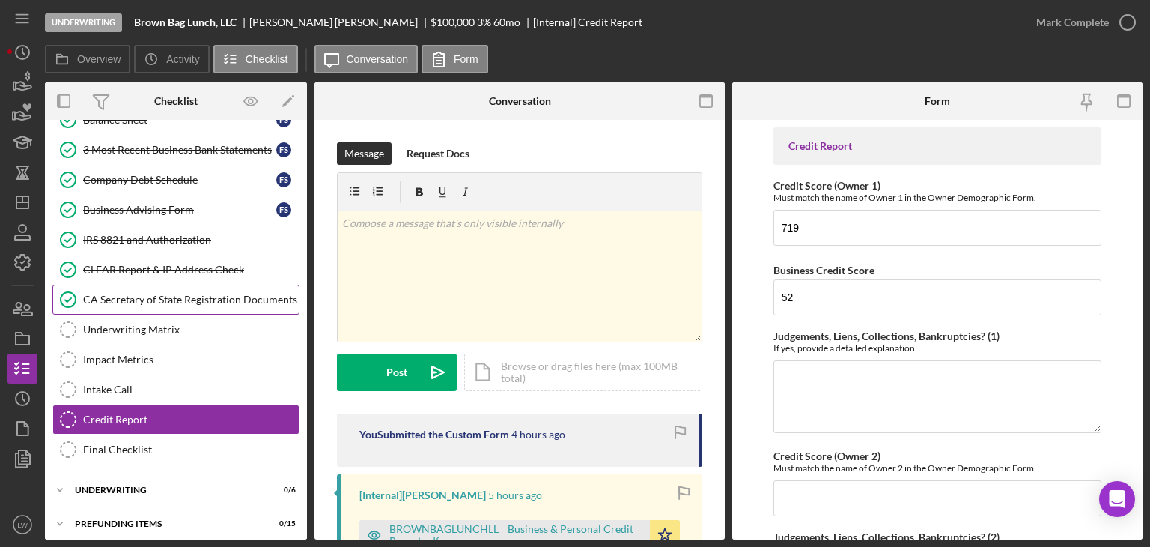
scroll to position [177, 0]
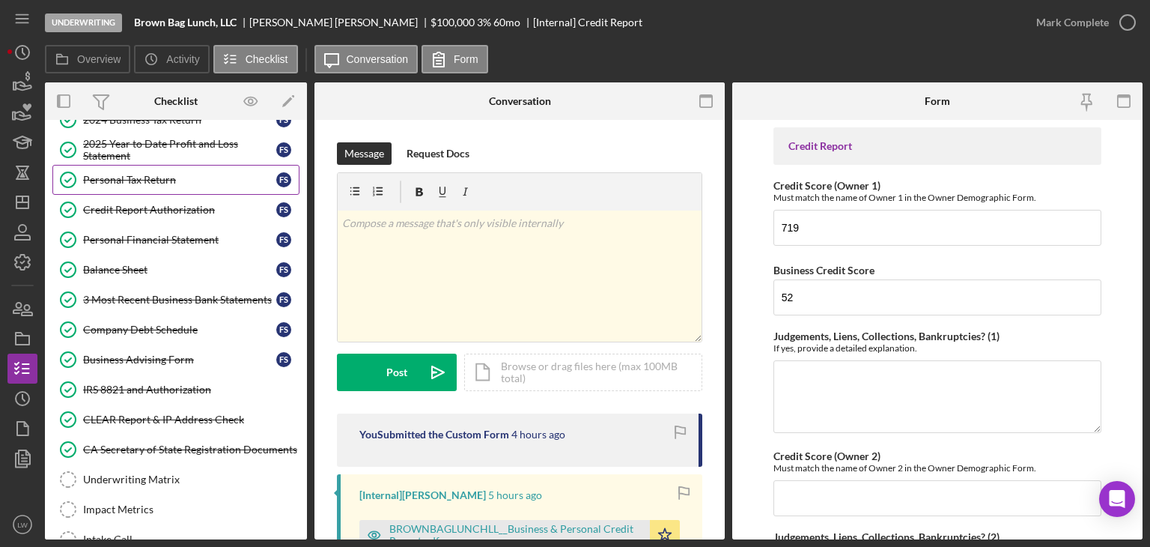
click at [186, 177] on div "Personal Tax Return" at bounding box center [179, 180] width 193 height 12
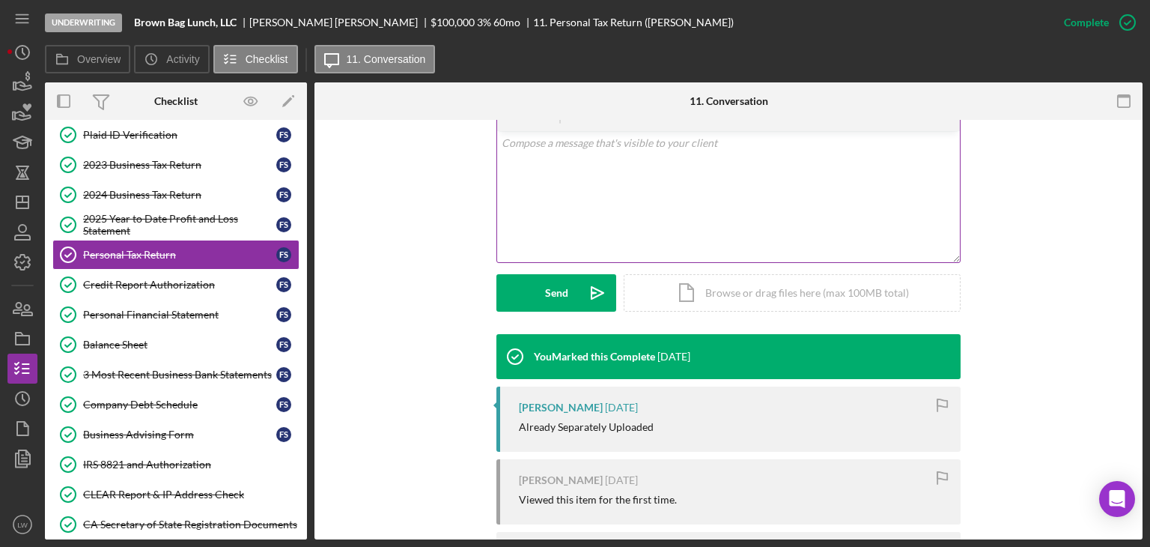
scroll to position [409, 0]
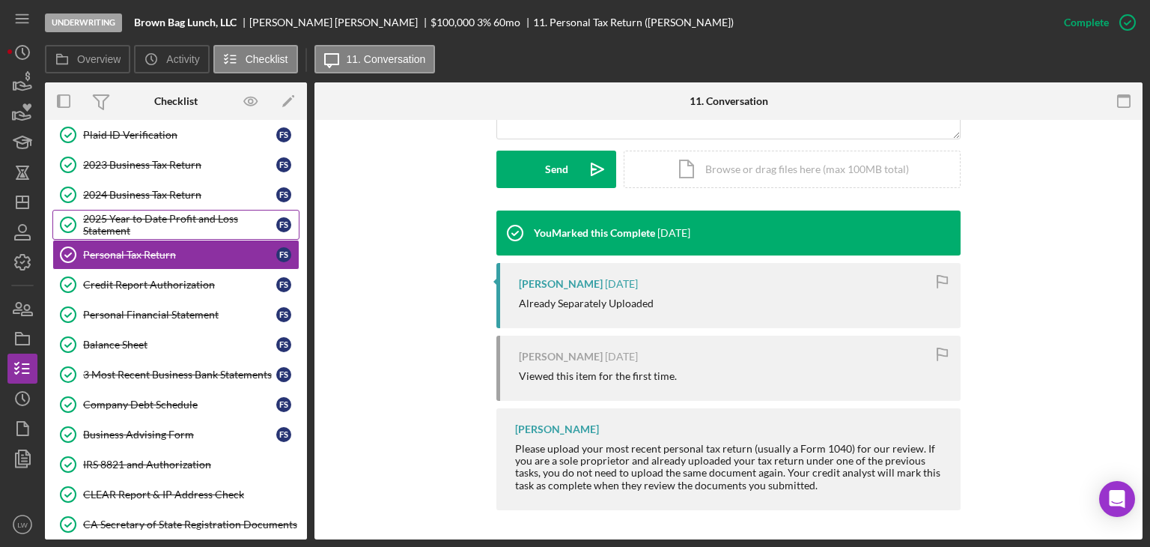
click at [152, 221] on div "2025 Year to Date Profit and Loss Statement" at bounding box center [179, 225] width 193 height 24
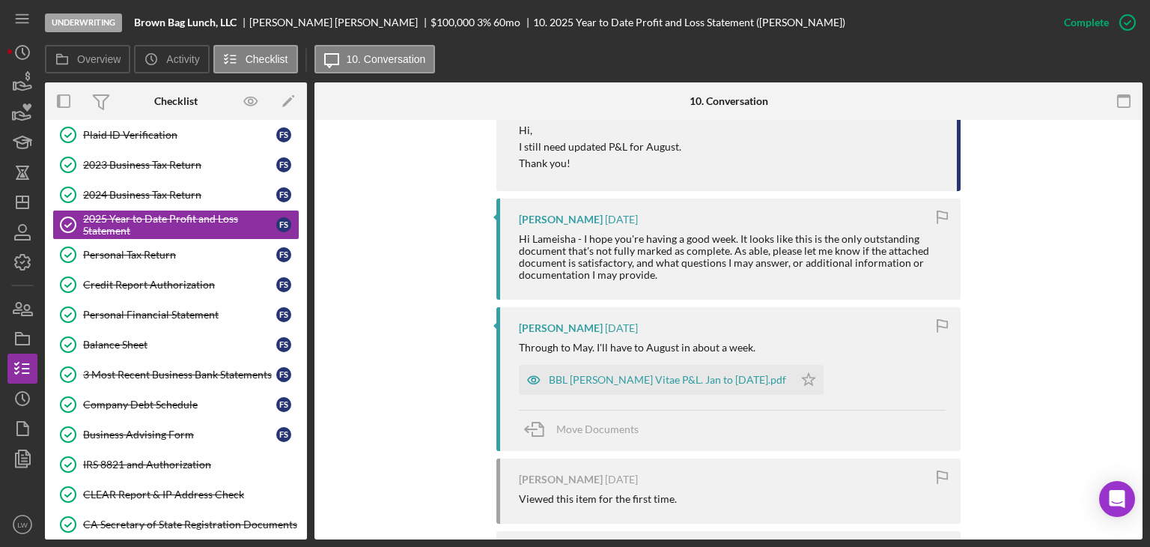
scroll to position [1510, 0]
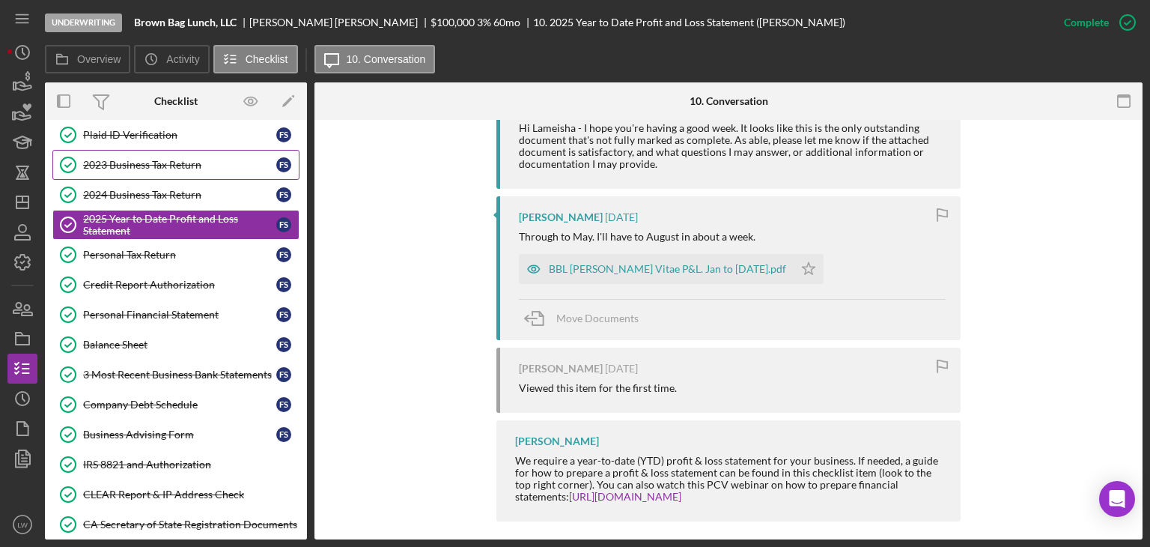
click at [175, 161] on div "2023 Business Tax Return" at bounding box center [179, 165] width 193 height 12
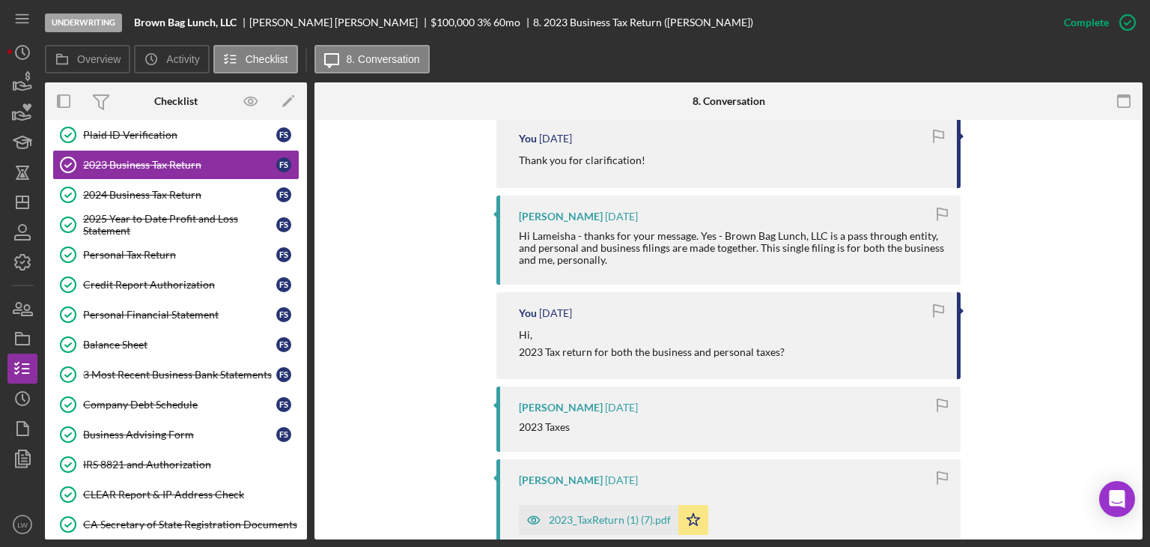
scroll to position [1244, 0]
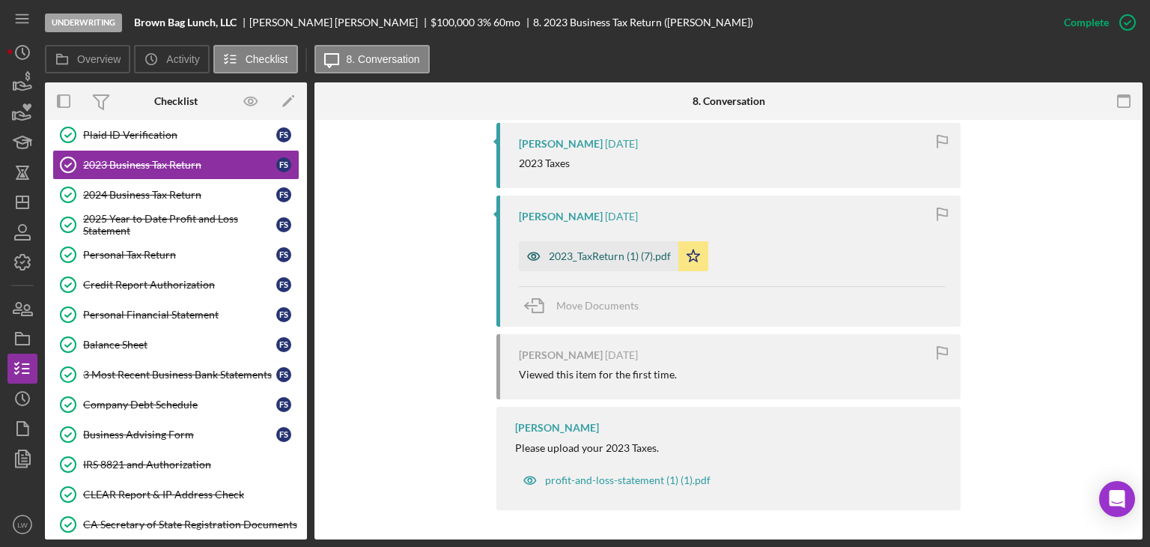
click at [602, 248] on div "2023_TaxReturn (1) (7).pdf" at bounding box center [599, 256] width 160 height 30
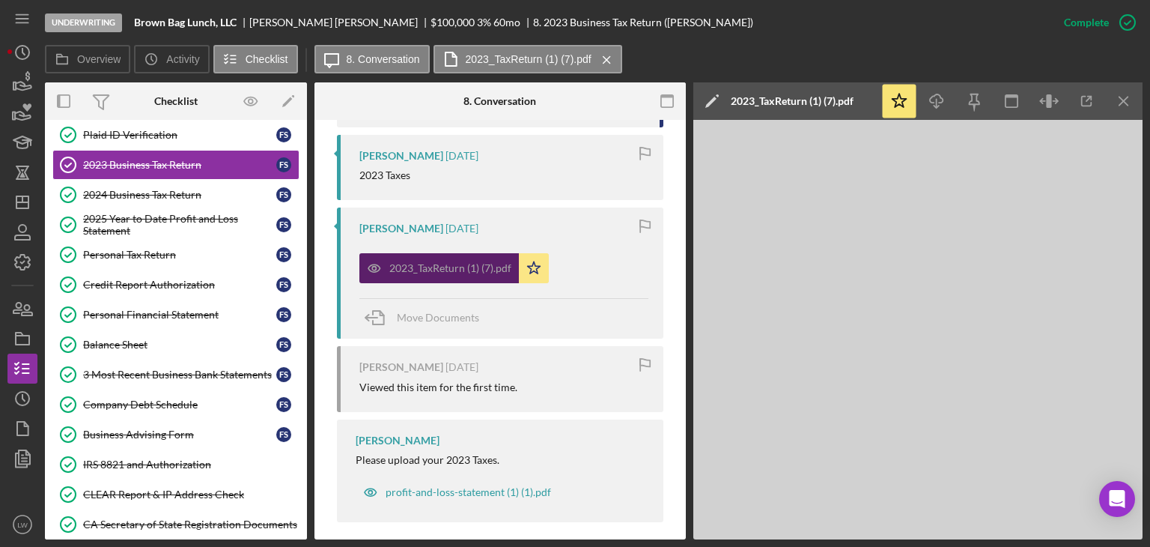
scroll to position [1325, 0]
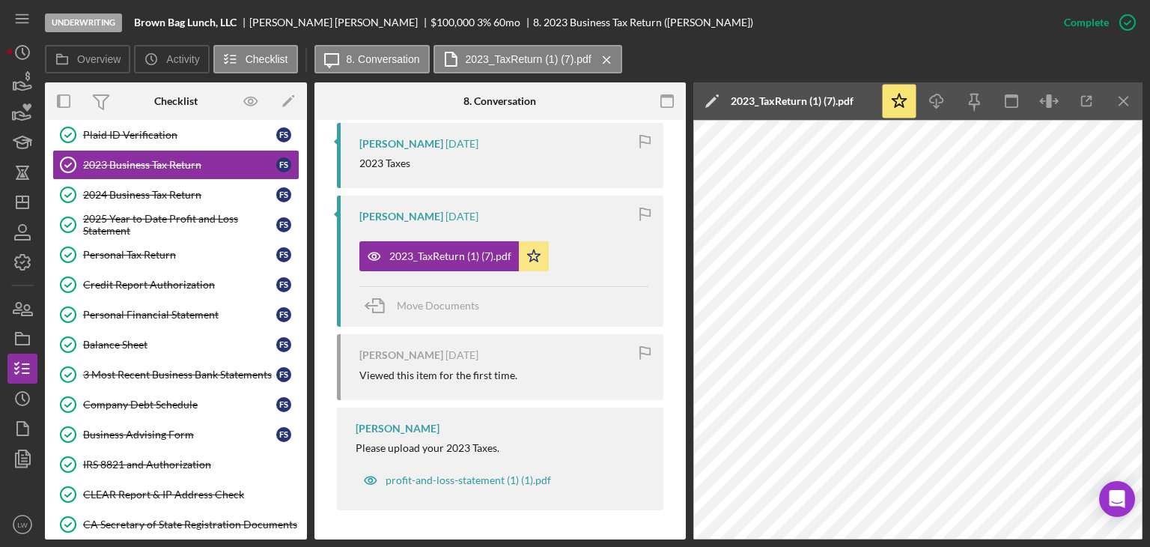
click at [920, 54] on div "Overview Icon/History Activity Checklist Icon/Message 8. Conversation 2023_TaxR…" at bounding box center [594, 60] width 1098 height 30
